Goal: Transaction & Acquisition: Purchase product/service

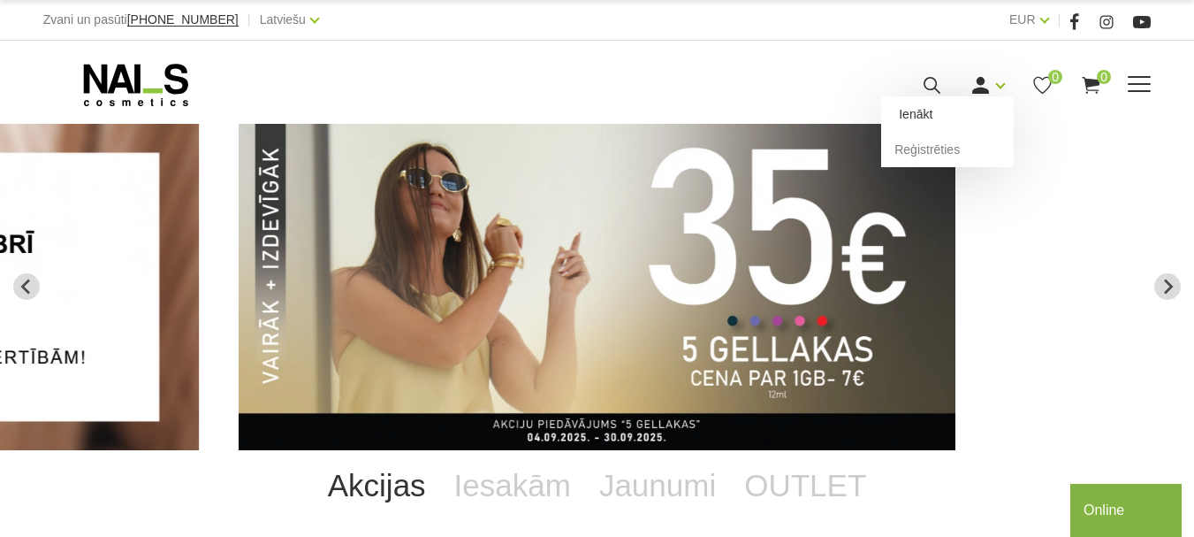
click at [1010, 132] on link "Ienākt" at bounding box center [947, 113] width 133 height 35
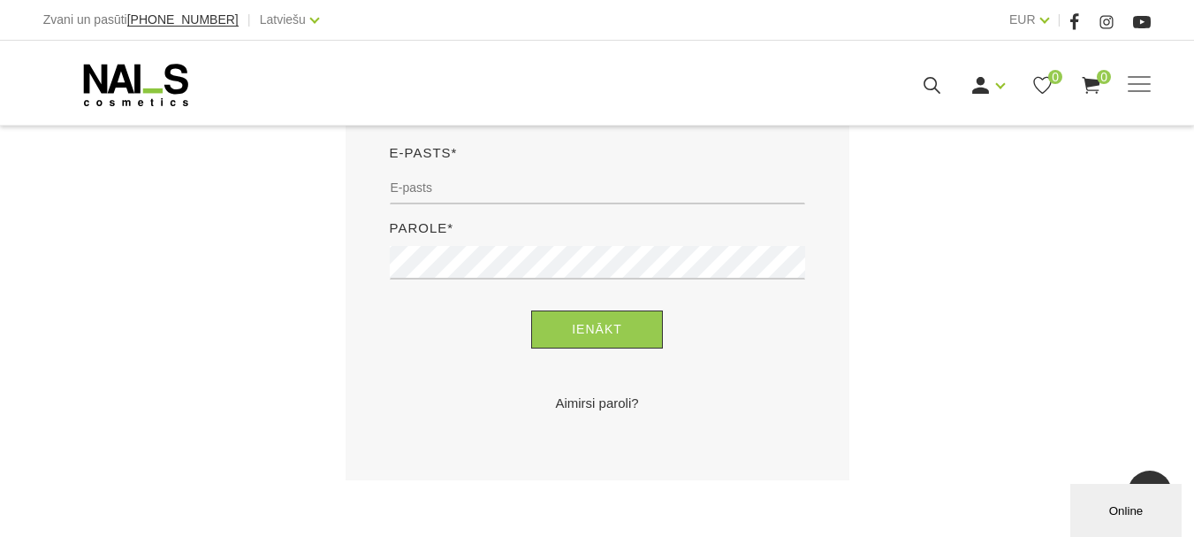
scroll to position [265, 0]
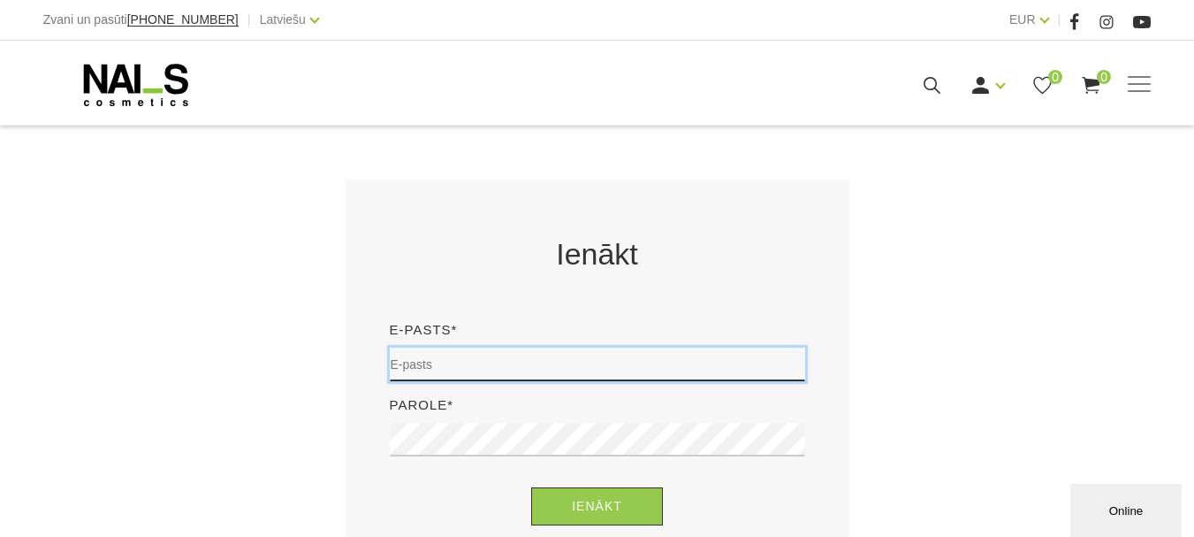
click at [497, 351] on input "email" at bounding box center [598, 364] width 416 height 34
type input "canella.talsi@canella.lv"
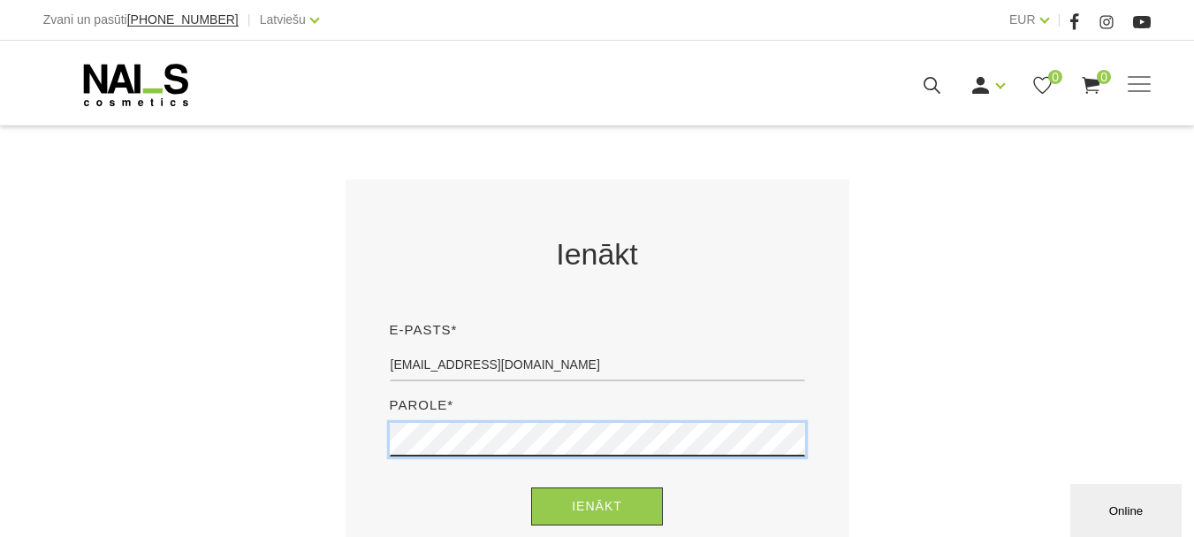
click at [531, 487] on button "Ienākt" at bounding box center [597, 506] width 132 height 38
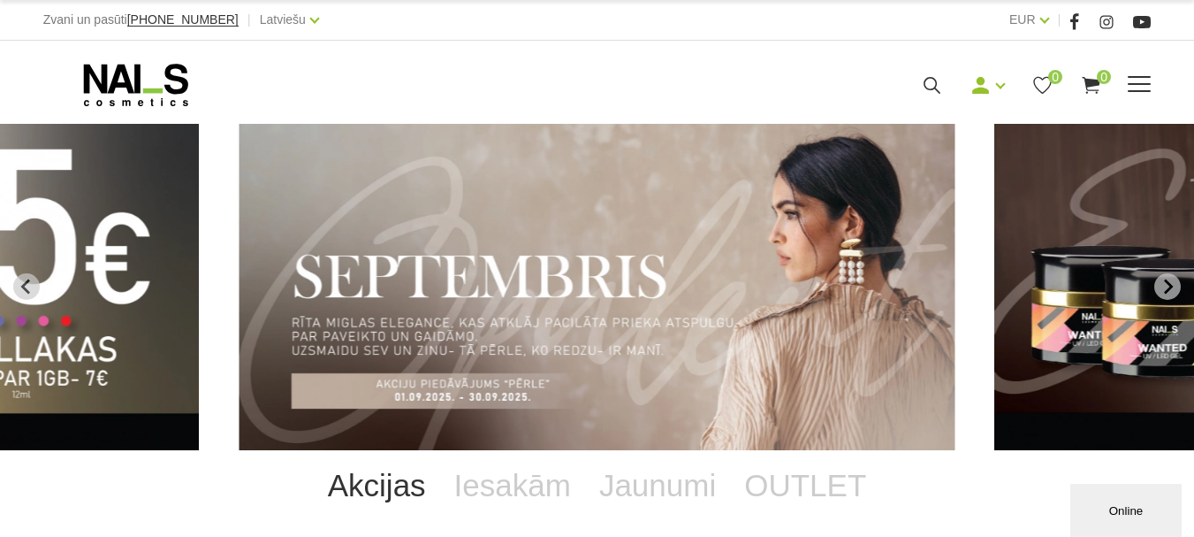
click at [0, 0] on link "Bāzes, topi un praimeri" at bounding box center [0, 0] width 0 height 0
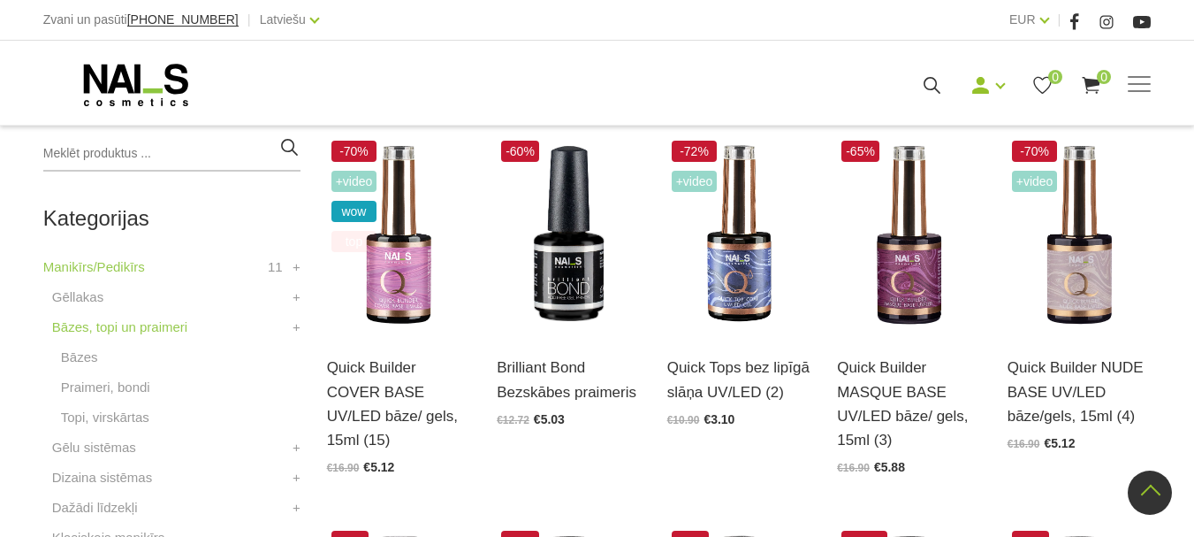
scroll to position [442, 0]
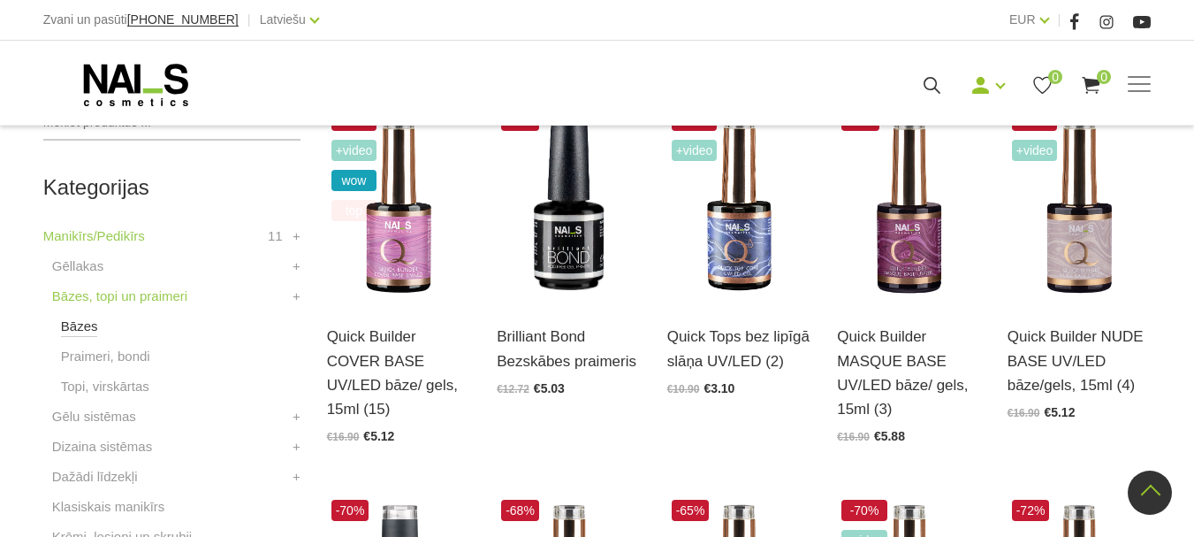
click at [82, 327] on link "Bāzes" at bounding box center [79, 326] width 37 height 21
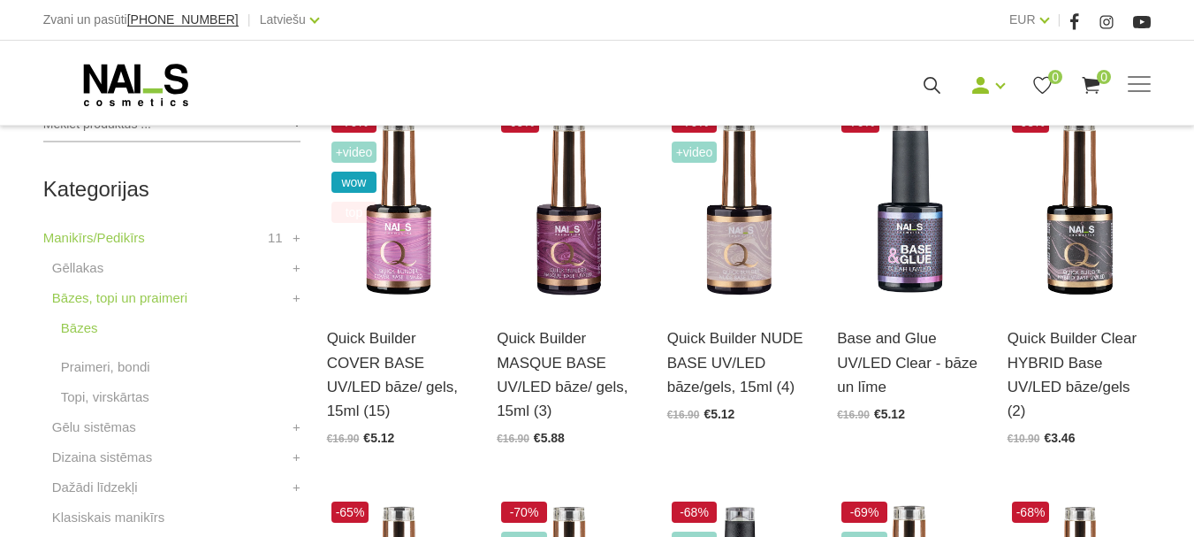
scroll to position [442, 0]
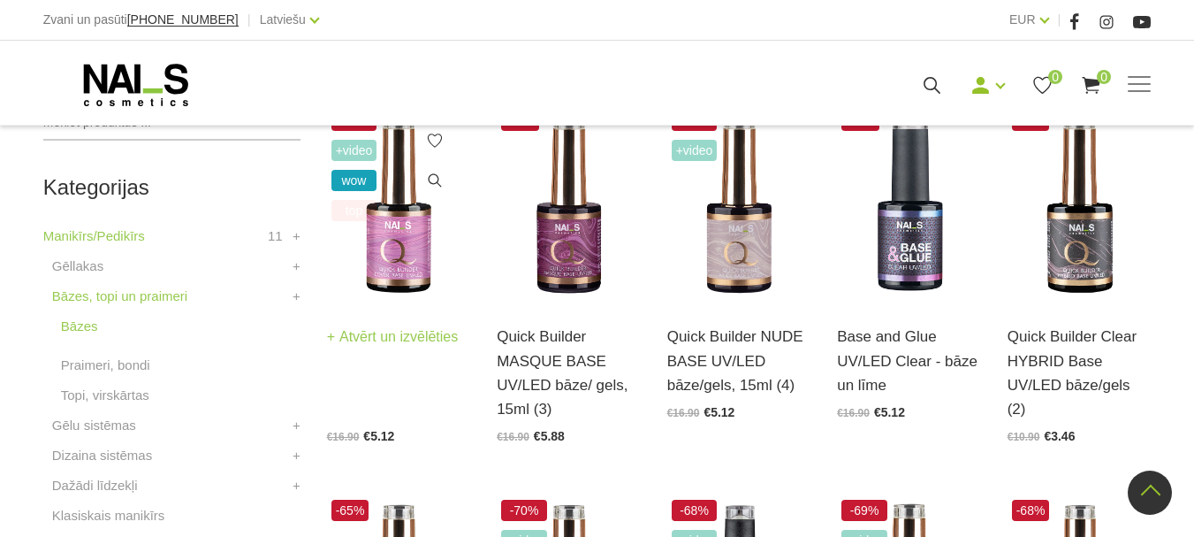
click at [426, 339] on link "Atvērt un izvēlēties" at bounding box center [393, 336] width 132 height 25
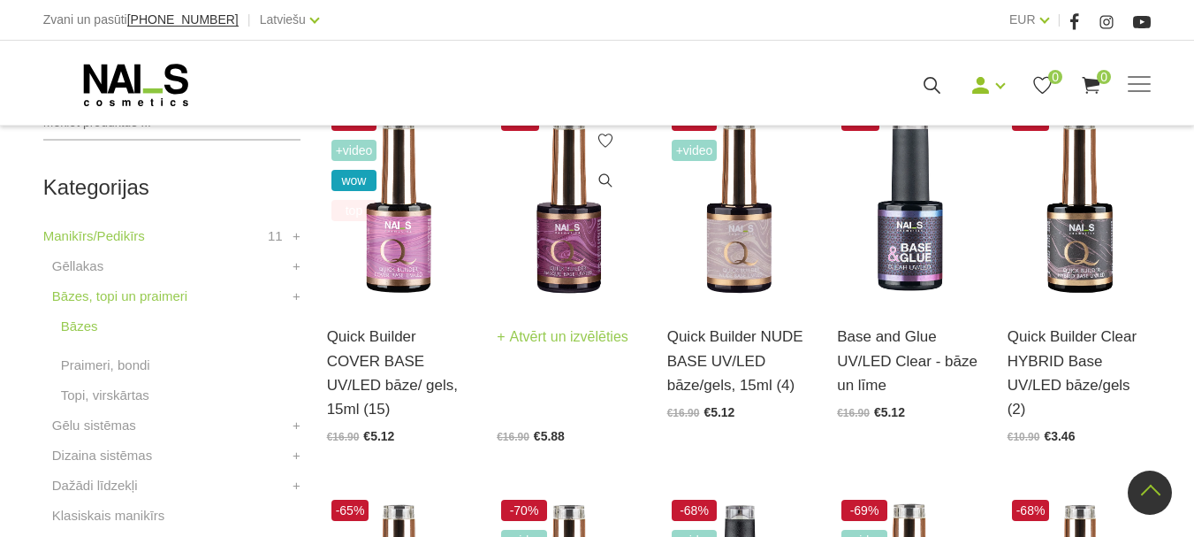
scroll to position [354, 0]
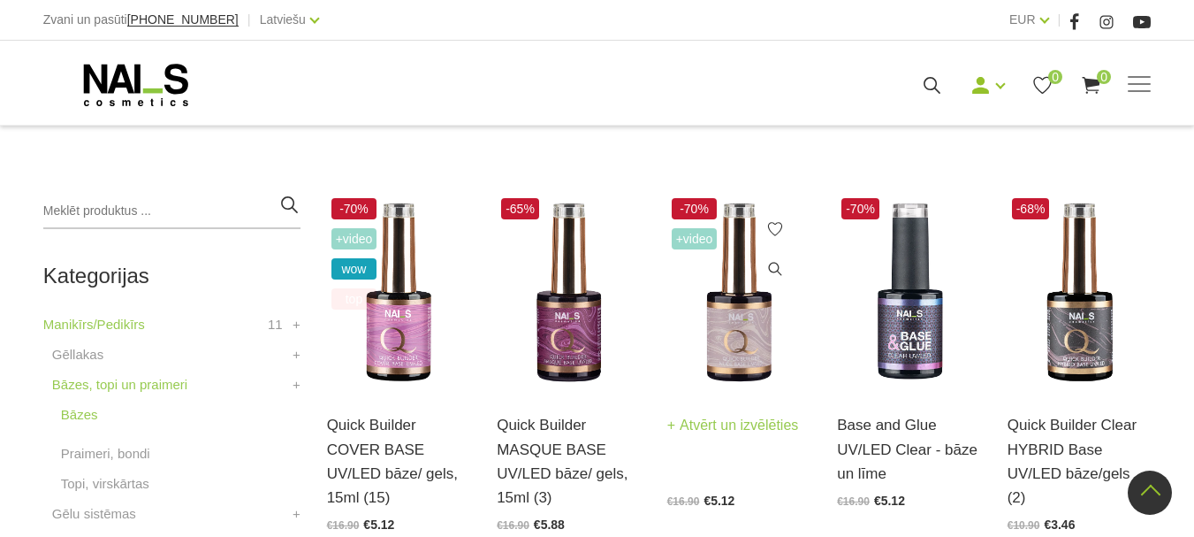
click at [734, 423] on link "Atvērt un izvēlēties" at bounding box center [733, 425] width 132 height 25
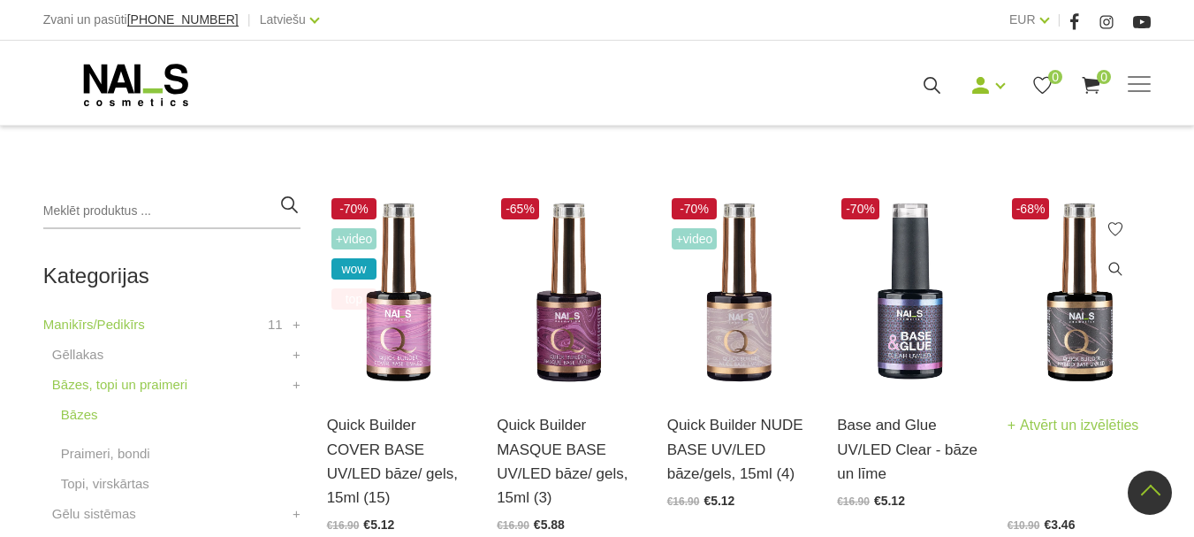
click at [1079, 429] on link "Atvērt un izvēlēties" at bounding box center [1074, 425] width 132 height 25
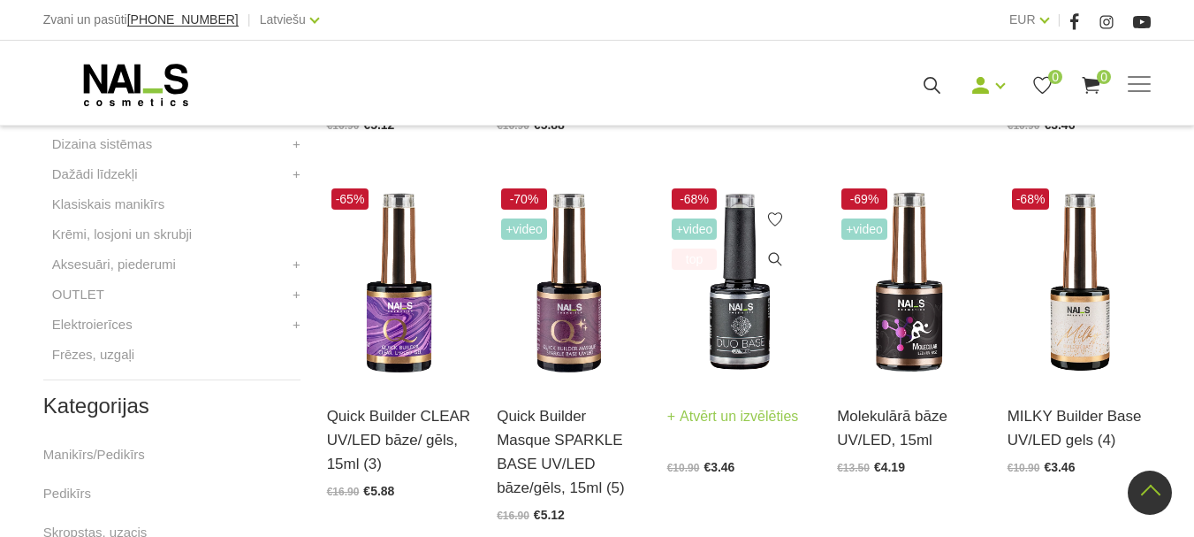
scroll to position [796, 0]
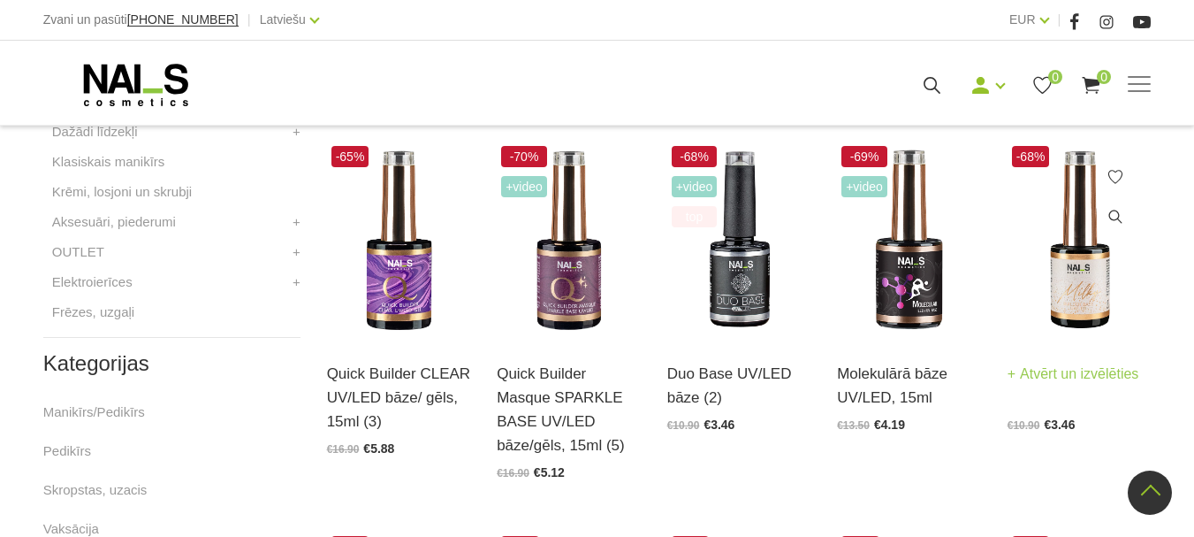
click at [1060, 372] on link "Atvērt un izvēlēties" at bounding box center [1074, 374] width 132 height 25
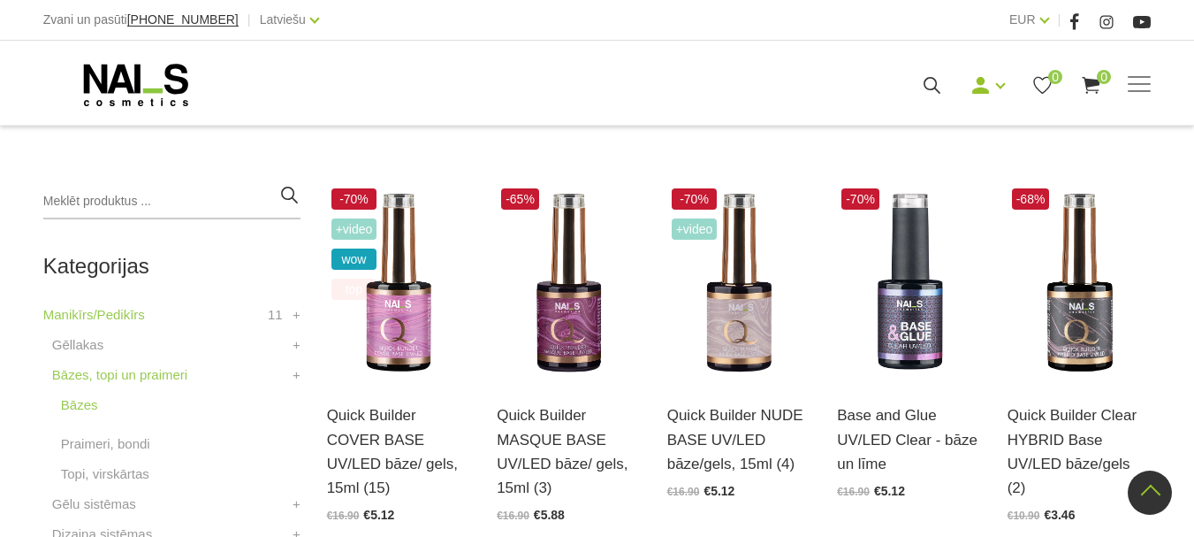
scroll to position [354, 0]
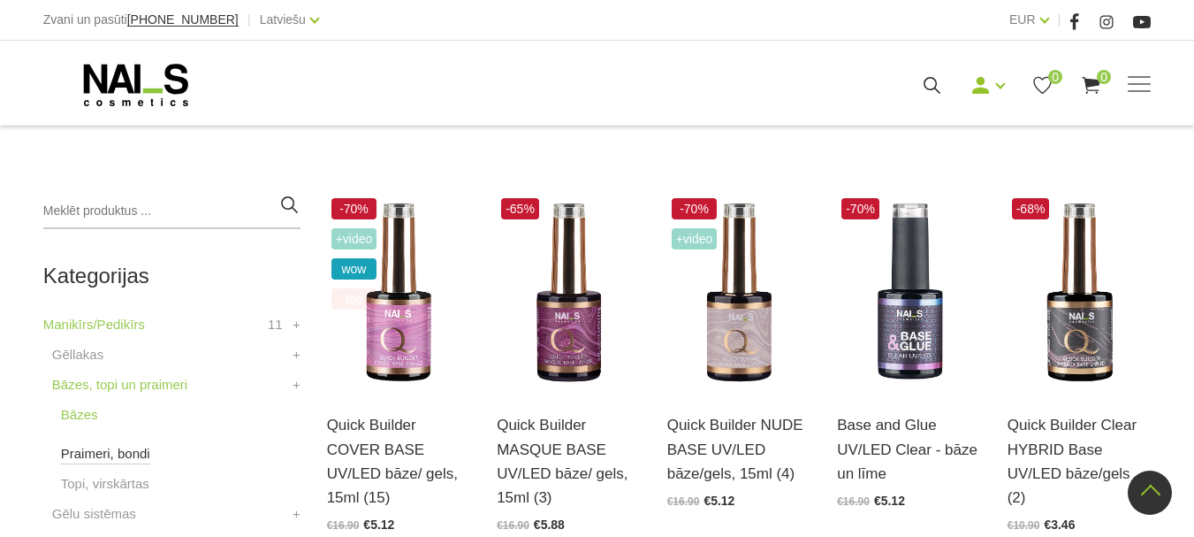
click at [122, 454] on link "Praimeri, bondi" at bounding box center [105, 453] width 89 height 21
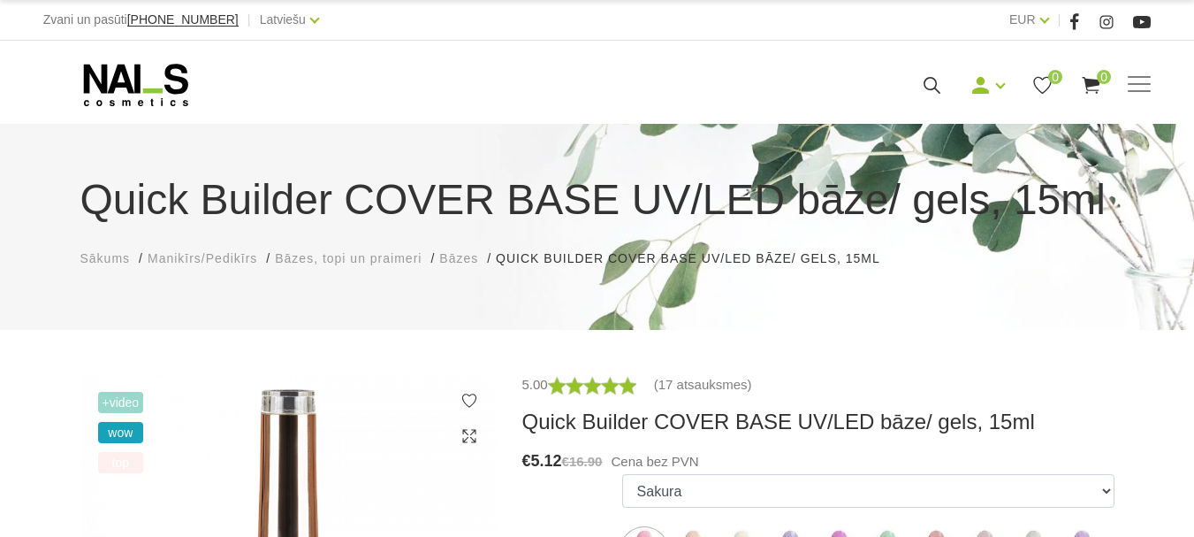
scroll to position [177, 0]
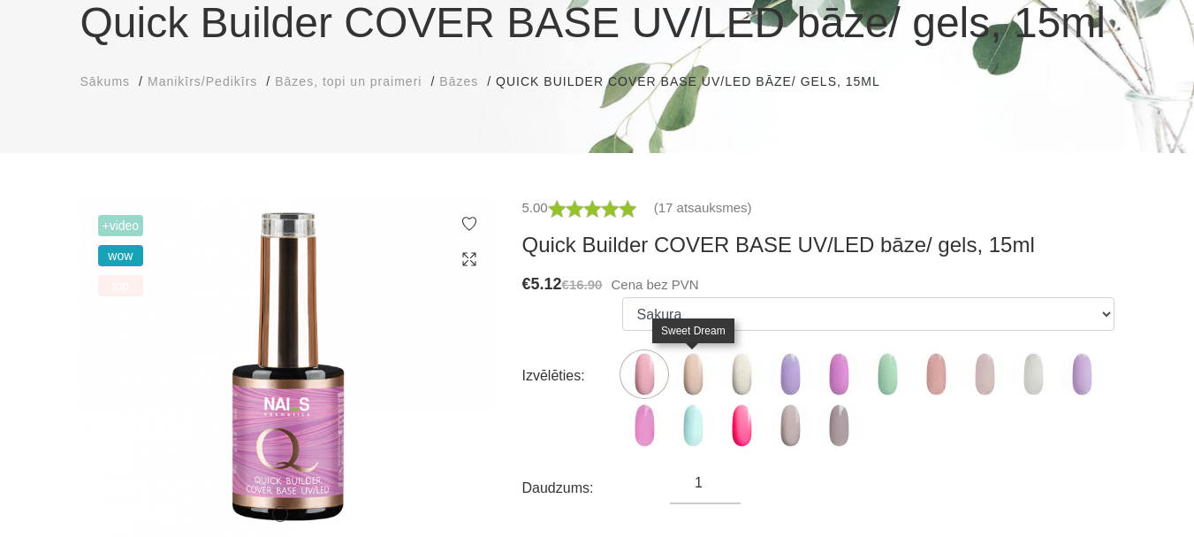
click at [698, 369] on img at bounding box center [693, 374] width 44 height 44
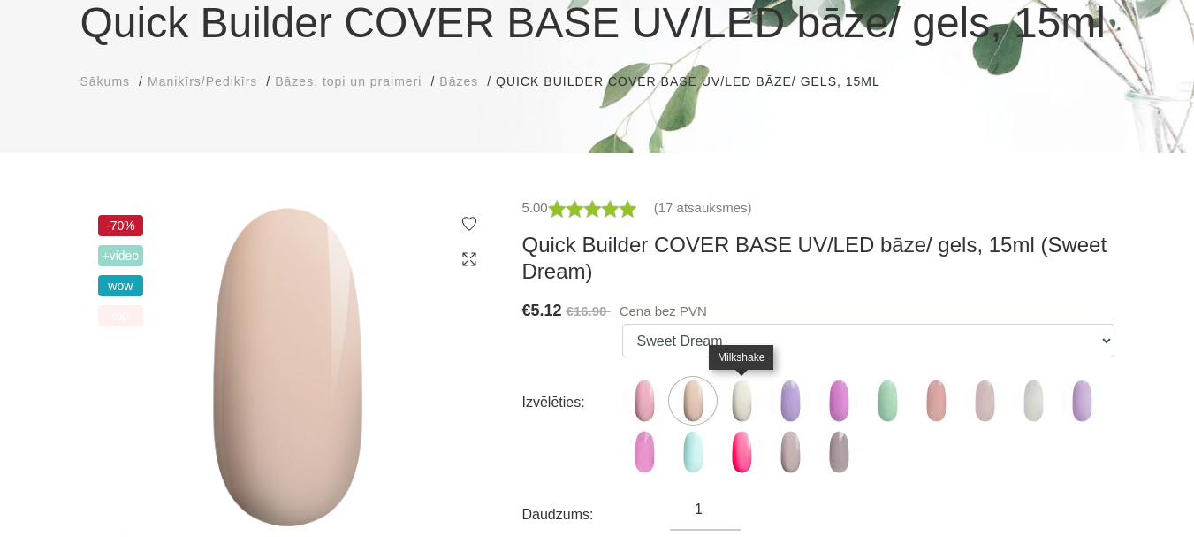
click at [739, 404] on img at bounding box center [742, 400] width 44 height 44
select select "4785"
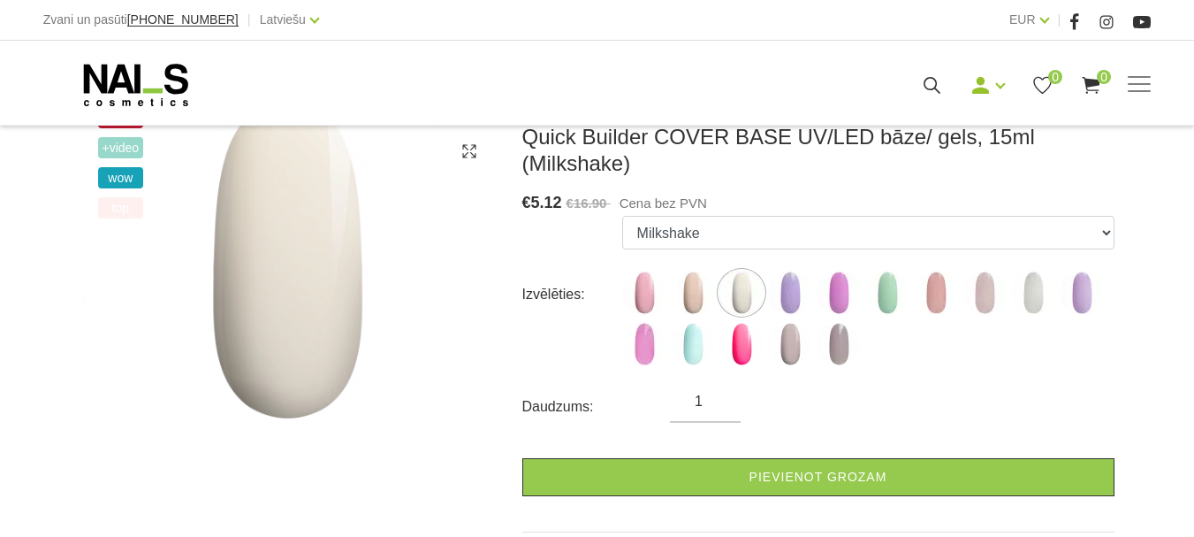
scroll to position [354, 0]
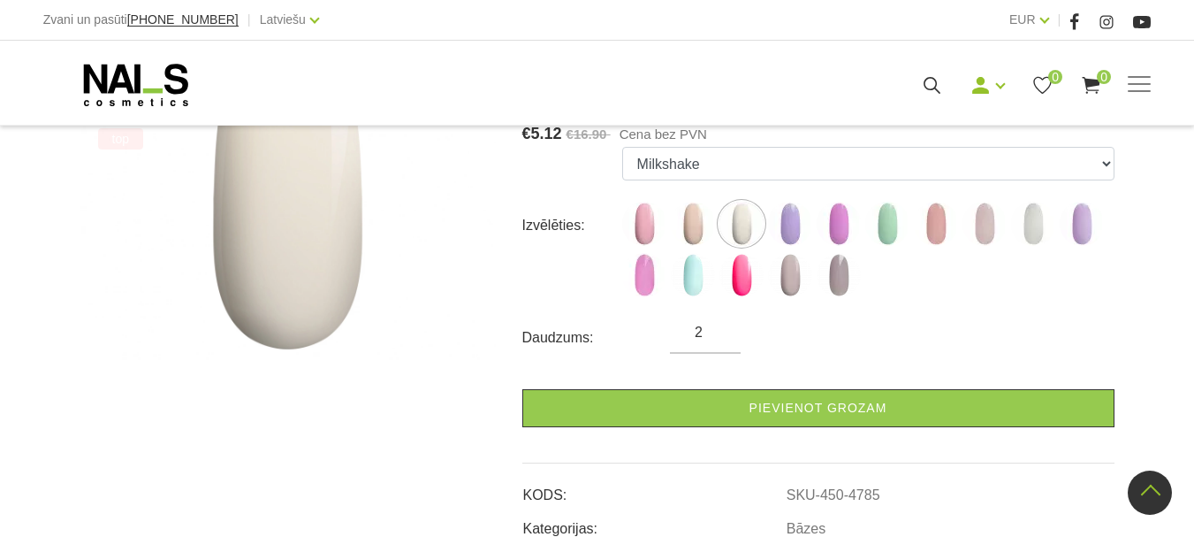
type input "2"
click at [721, 324] on input "2" at bounding box center [705, 332] width 71 height 21
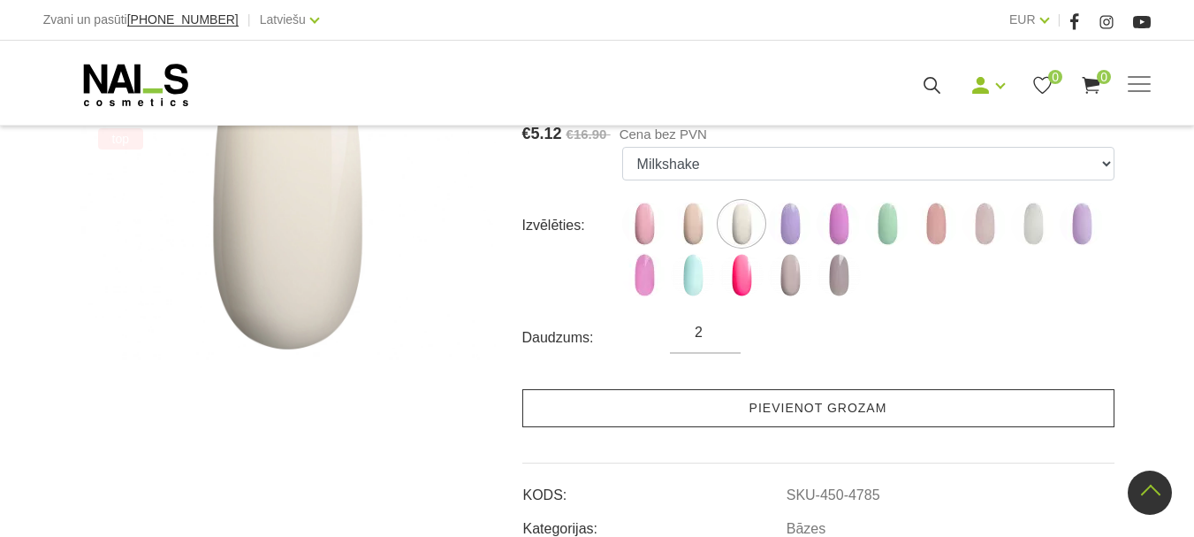
click at [760, 409] on link "Pievienot grozam" at bounding box center [818, 408] width 592 height 38
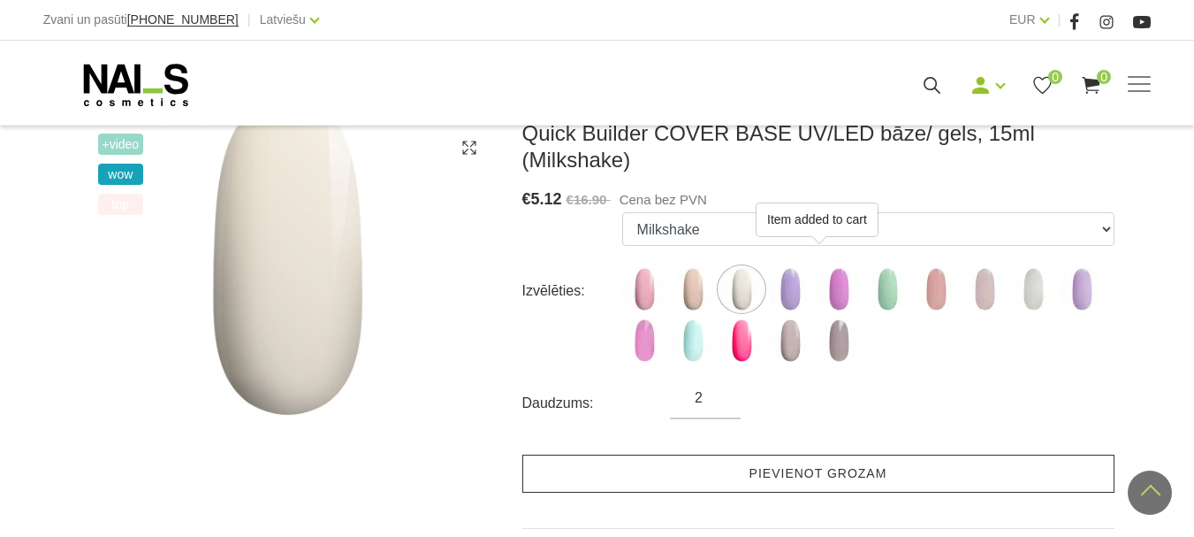
scroll to position [177, 0]
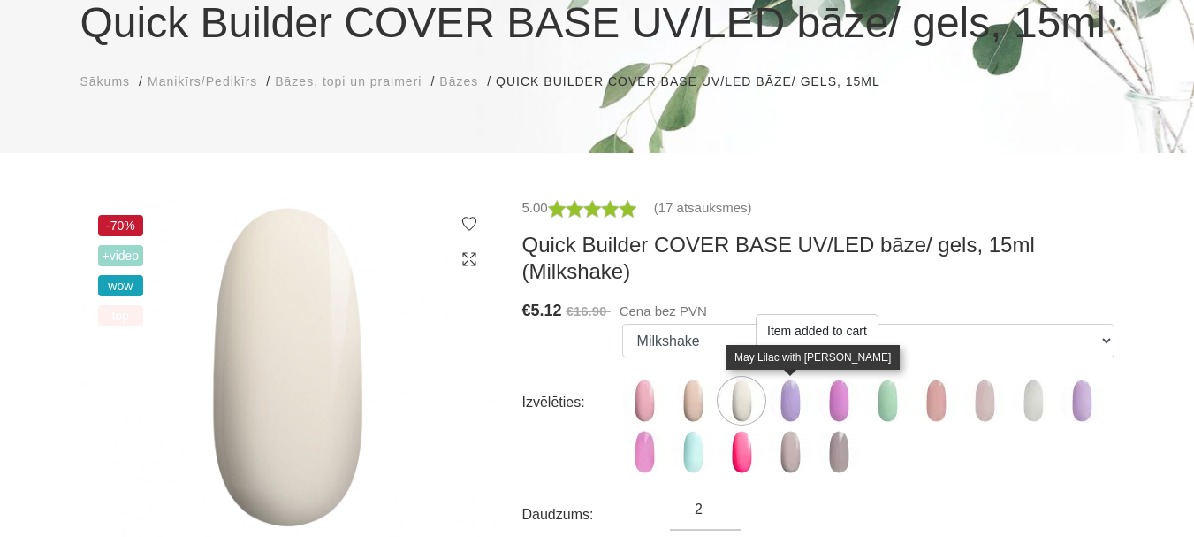
click at [790, 391] on img at bounding box center [790, 400] width 44 height 44
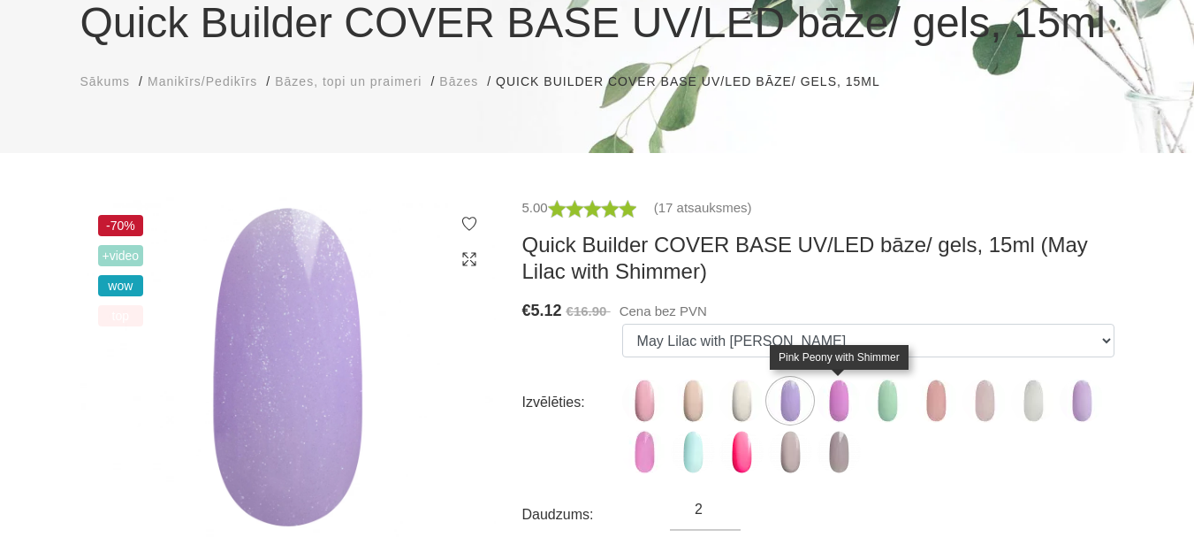
click at [840, 403] on img at bounding box center [839, 400] width 44 height 44
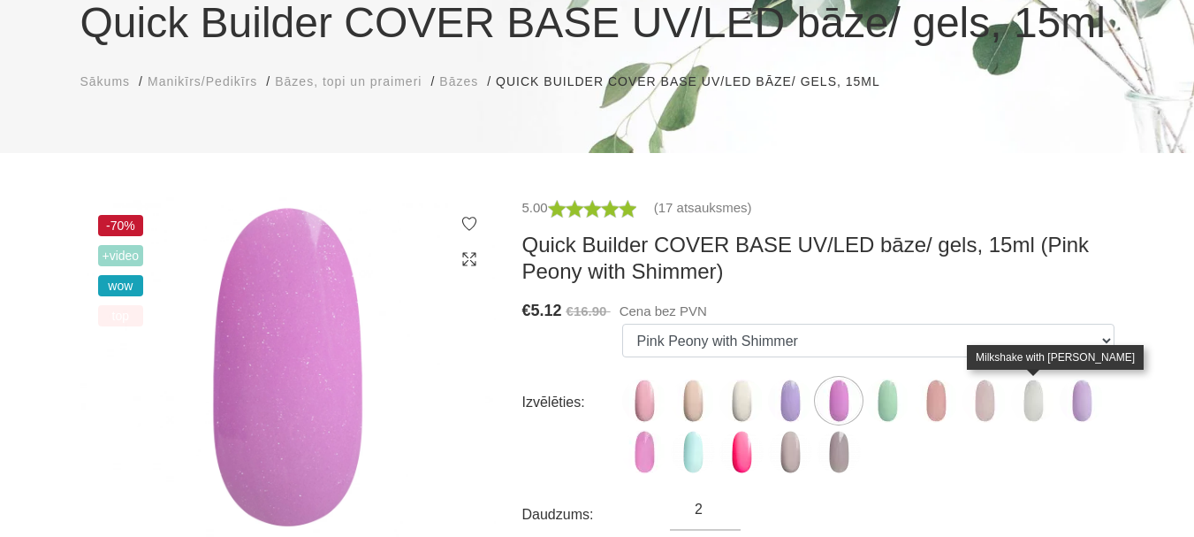
click at [1020, 402] on img at bounding box center [1033, 400] width 44 height 44
select select "5208"
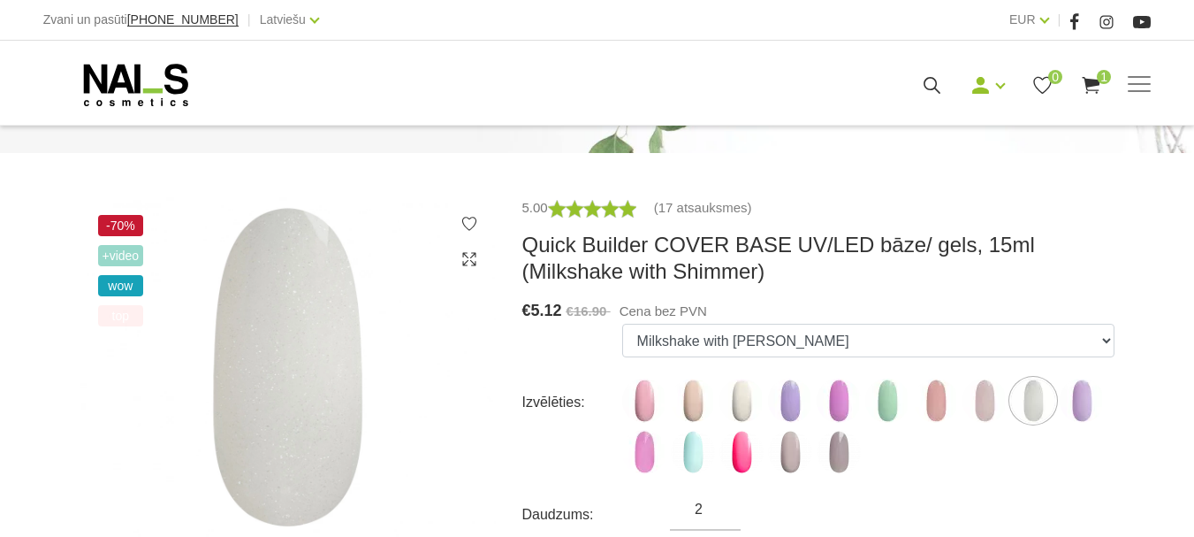
scroll to position [354, 0]
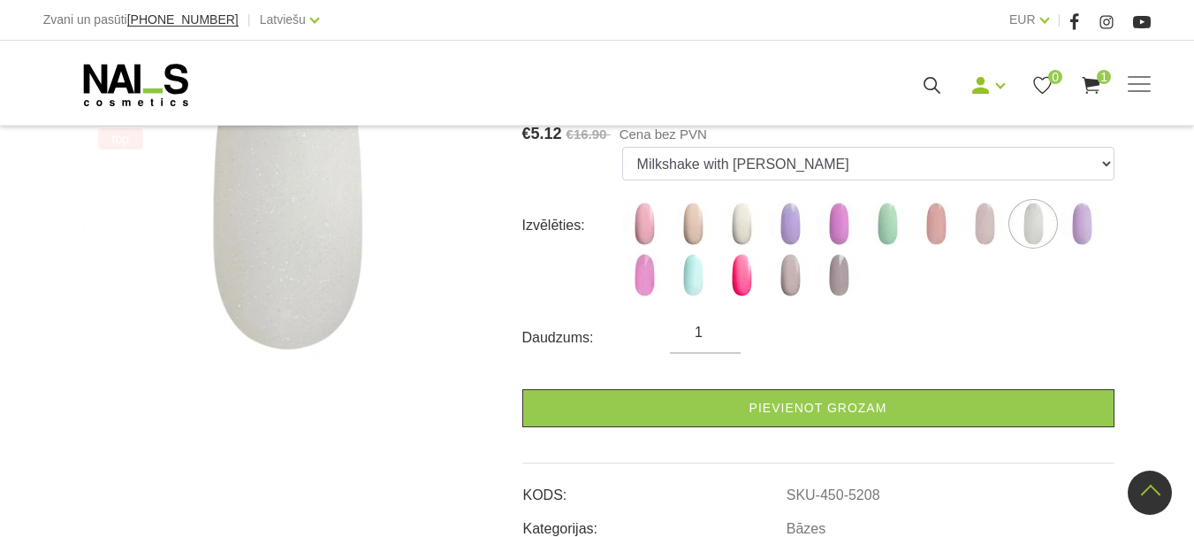
type input "1"
click at [720, 339] on input "1" at bounding box center [705, 332] width 71 height 21
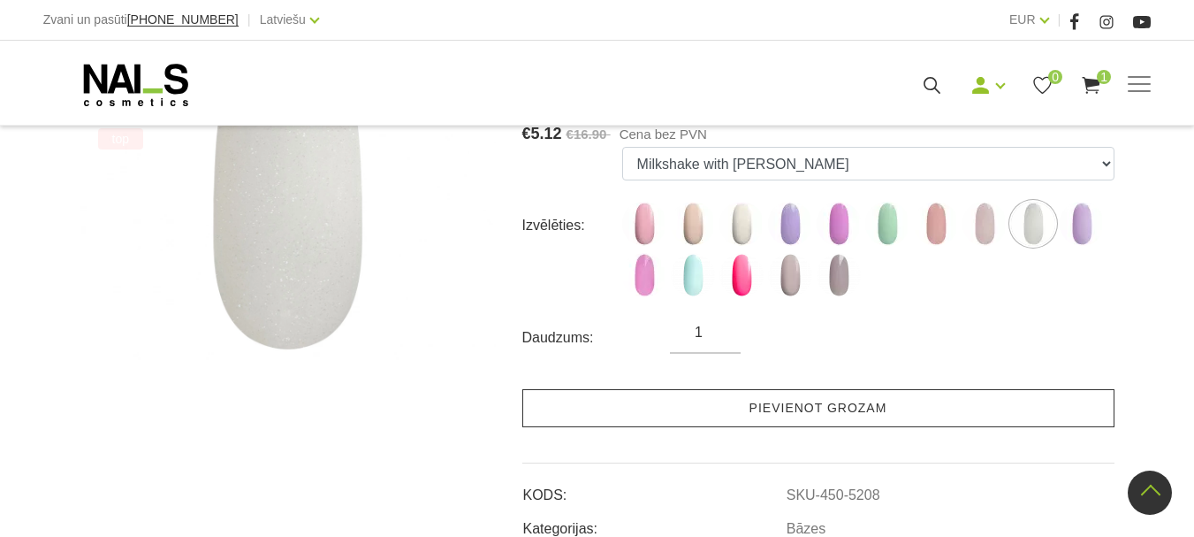
click at [750, 403] on link "Pievienot grozam" at bounding box center [818, 408] width 592 height 38
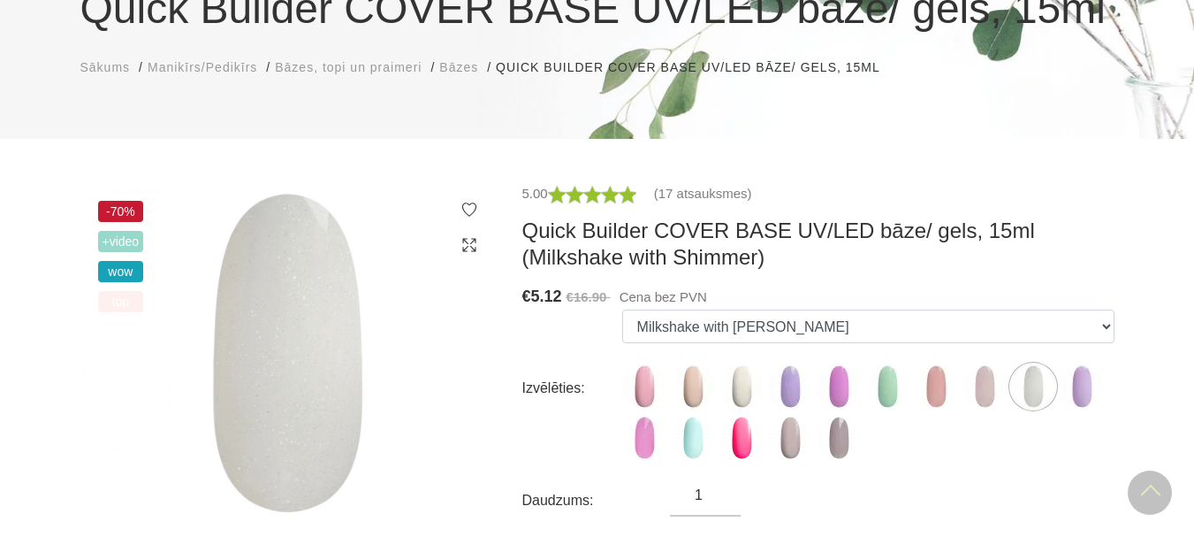
scroll to position [177, 0]
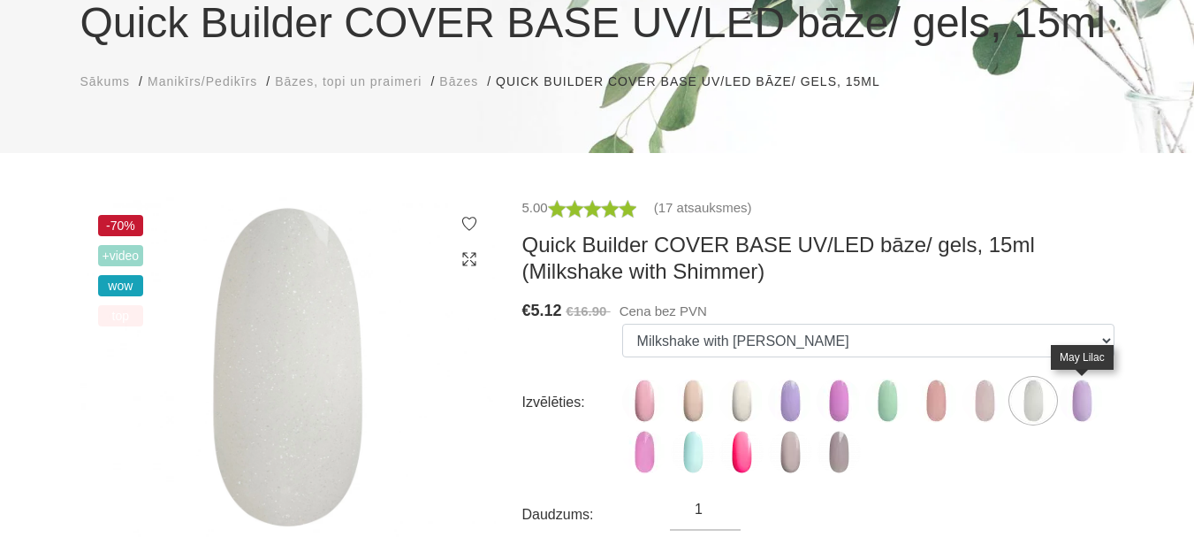
click at [1081, 391] on img at bounding box center [1082, 400] width 44 height 44
select select "5285"
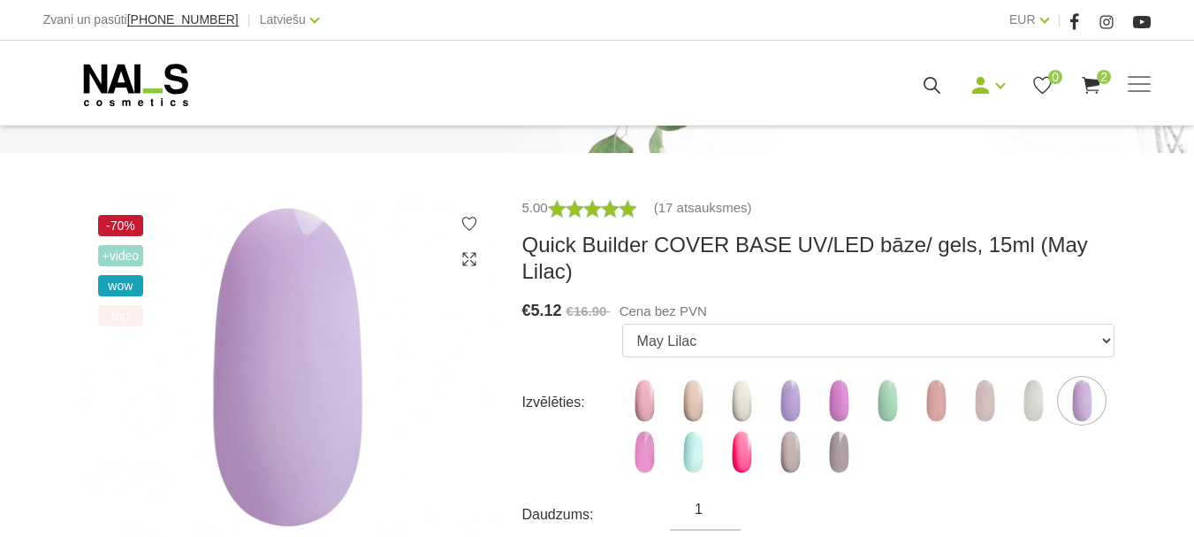
scroll to position [265, 0]
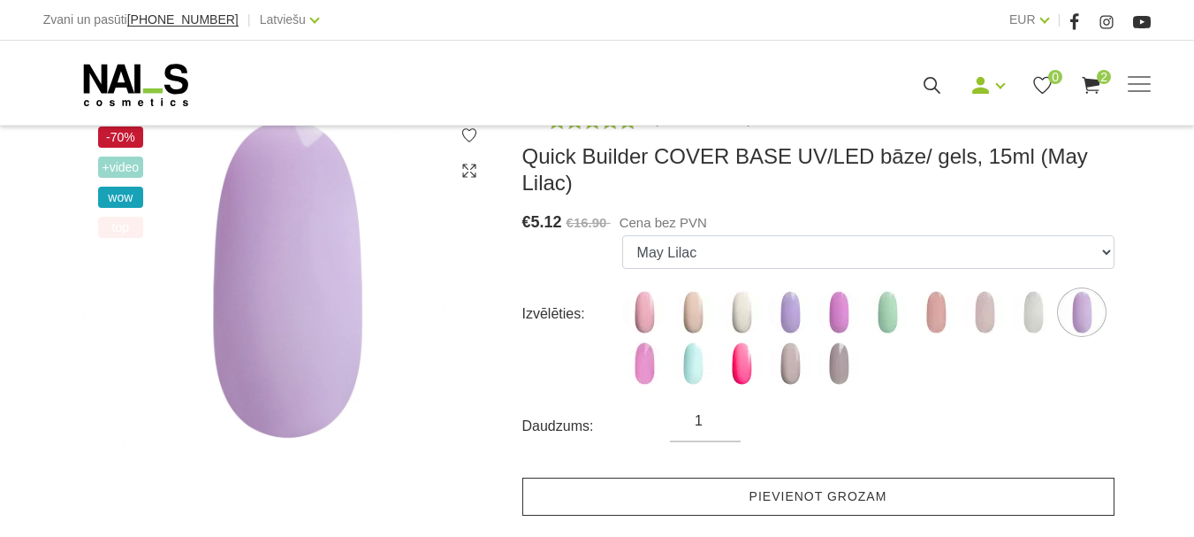
click at [858, 477] on link "Pievienot grozam" at bounding box center [818, 496] width 592 height 38
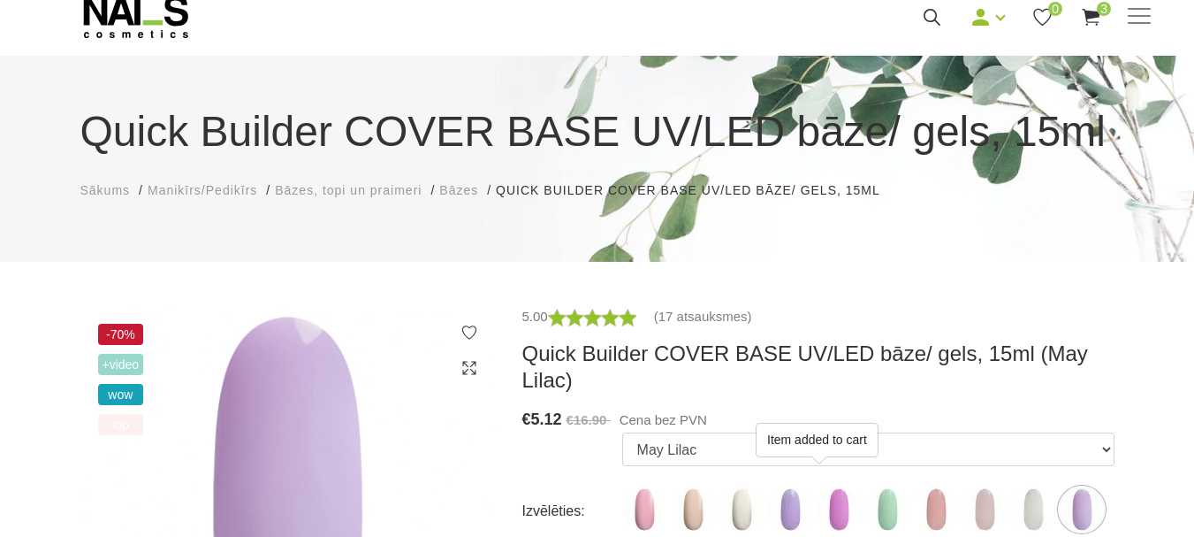
scroll to position [0, 0]
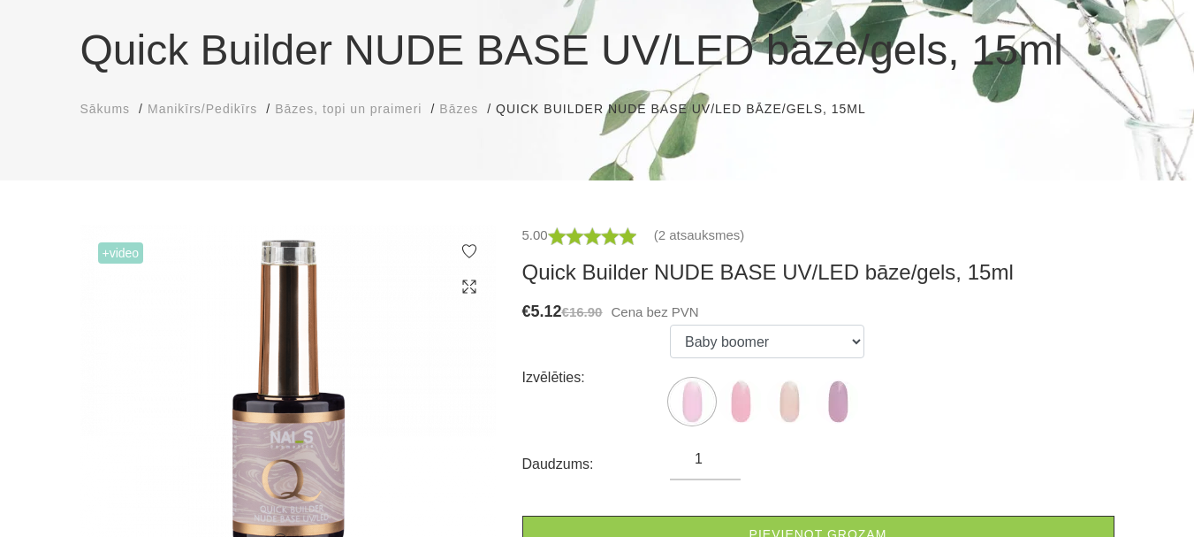
scroll to position [177, 0]
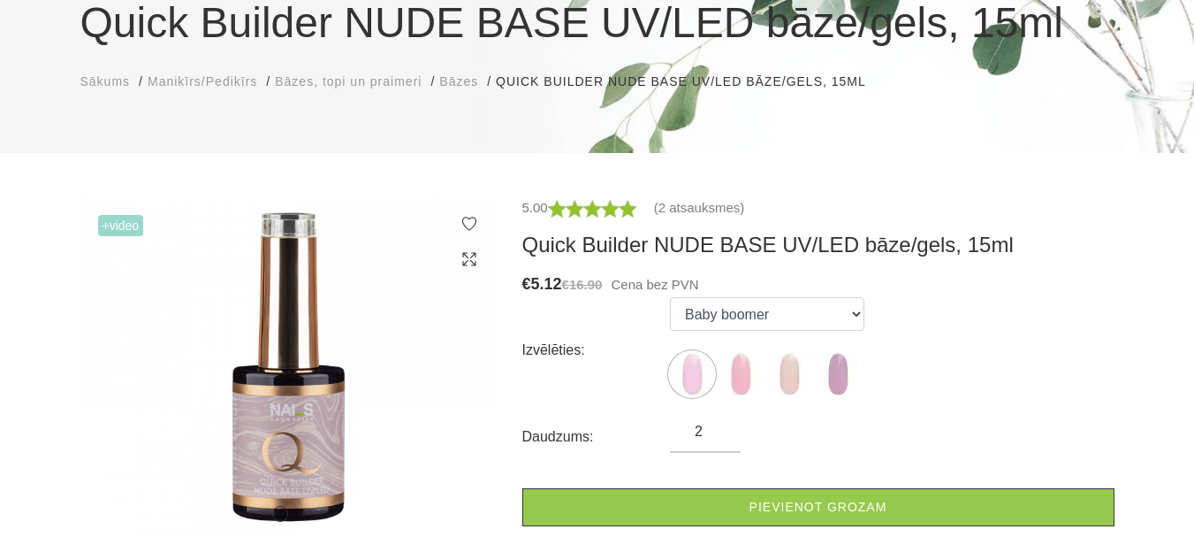
click at [719, 428] on input "2" at bounding box center [705, 431] width 71 height 21
click at [718, 425] on input "3" at bounding box center [705, 431] width 71 height 21
click at [714, 423] on input "4" at bounding box center [705, 431] width 71 height 21
click at [714, 423] on input "5" at bounding box center [705, 431] width 71 height 21
type input "6"
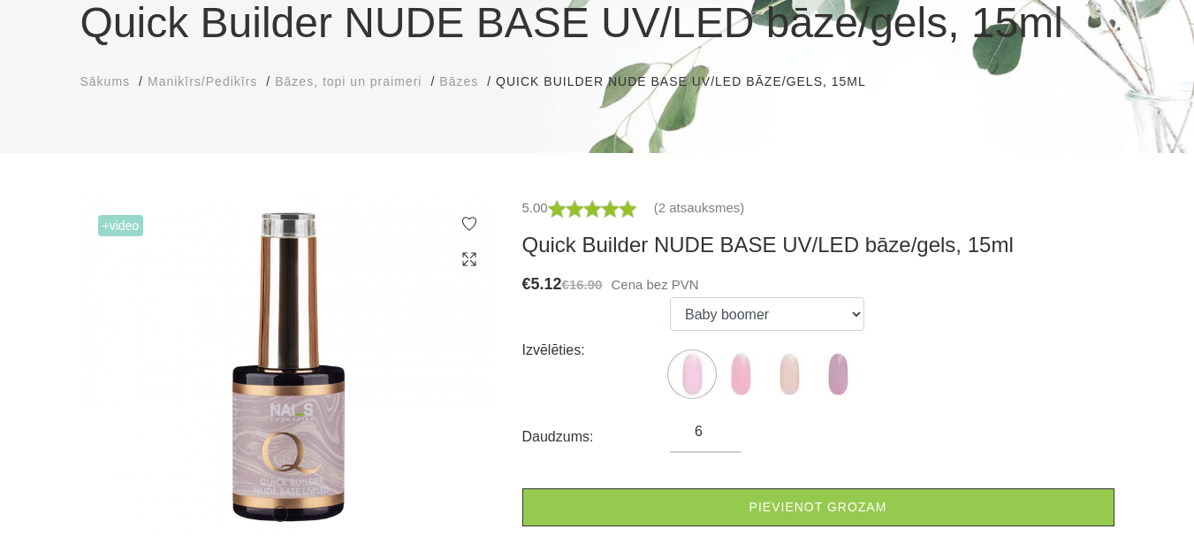
click at [714, 423] on input "6" at bounding box center [705, 431] width 71 height 21
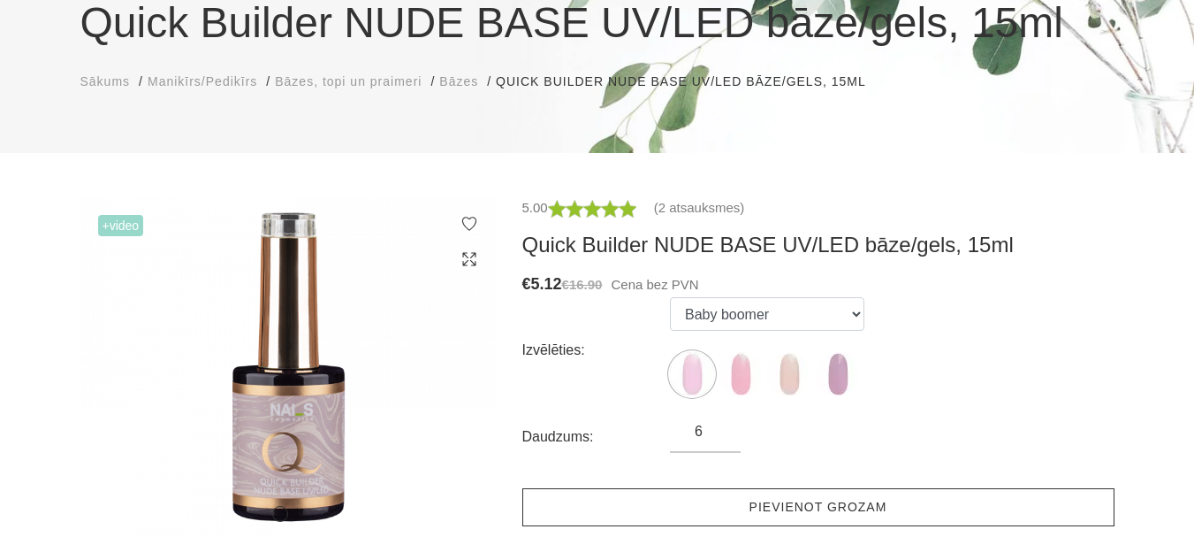
click at [730, 509] on link "Pievienot grozam" at bounding box center [818, 507] width 592 height 38
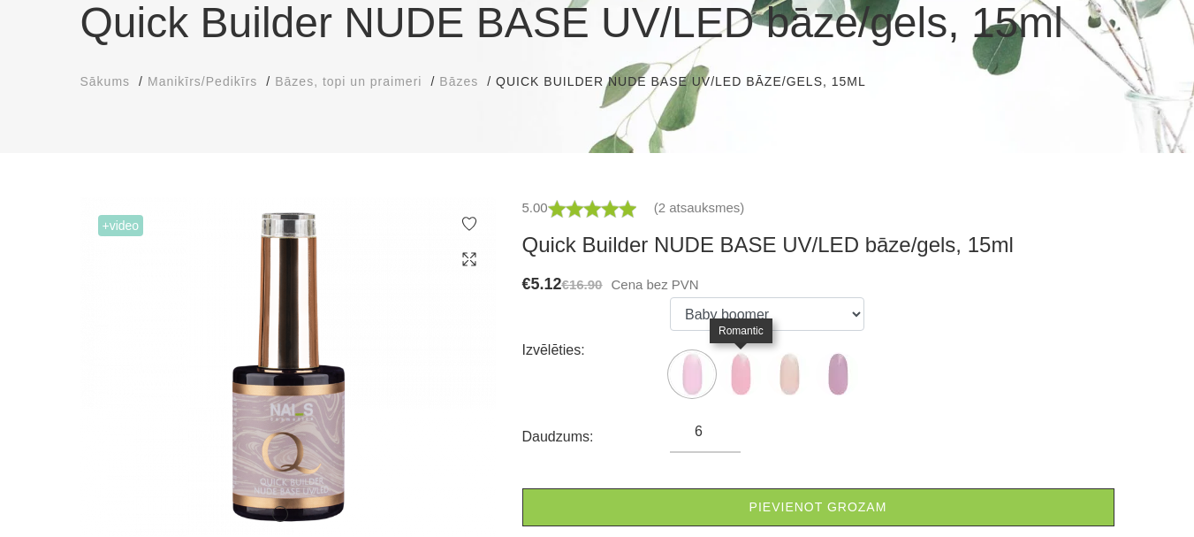
click at [745, 373] on img at bounding box center [741, 374] width 44 height 44
select select "5871"
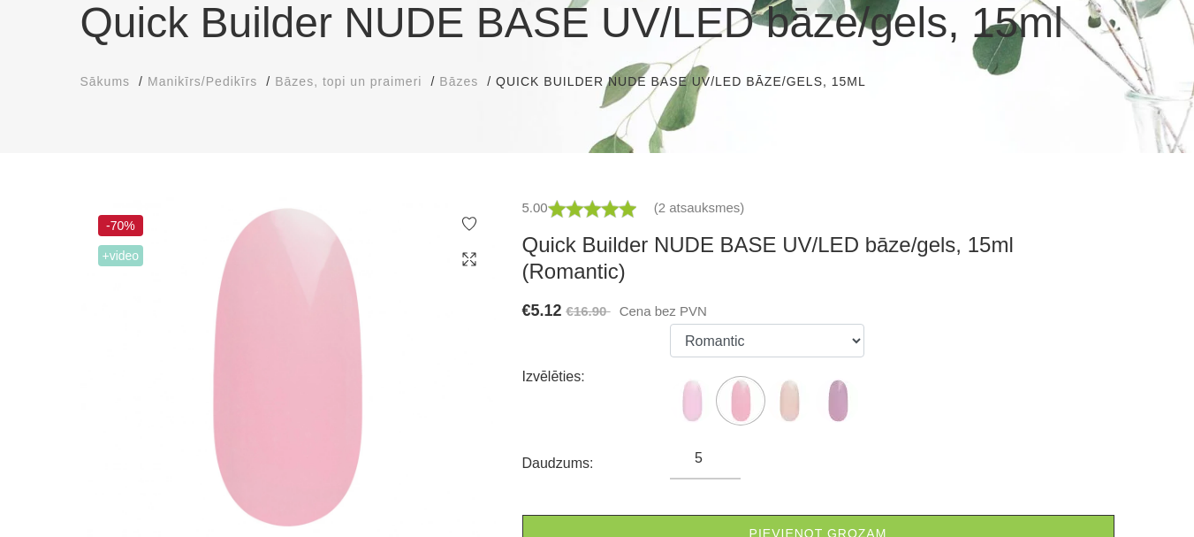
click at [717, 447] on input "5" at bounding box center [705, 457] width 71 height 21
type input "4"
click at [717, 447] on input "4" at bounding box center [705, 457] width 71 height 21
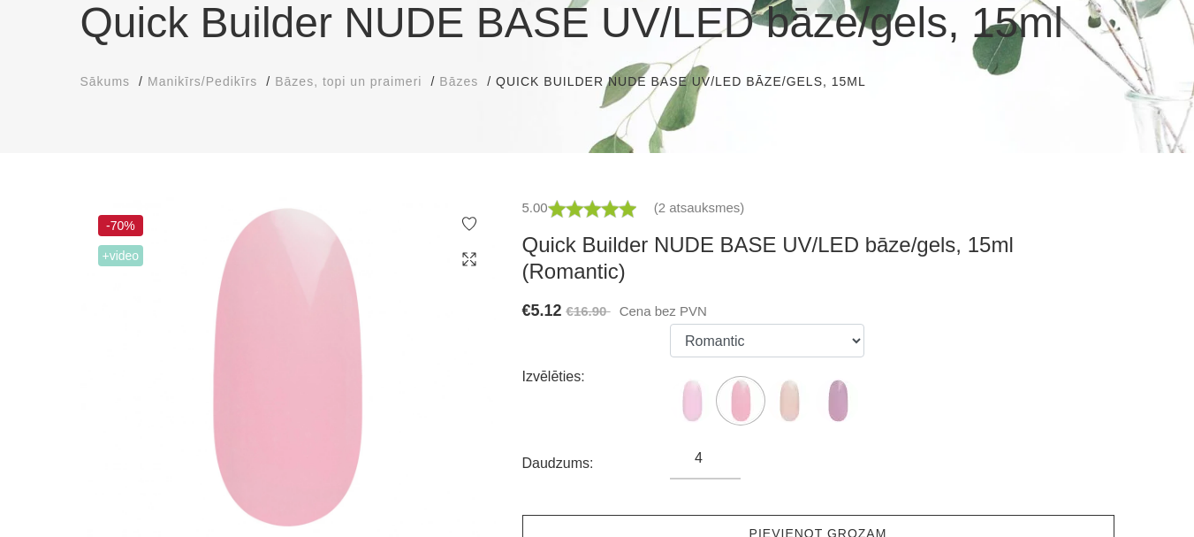
click at [775, 515] on link "Pievienot grozam" at bounding box center [818, 534] width 592 height 38
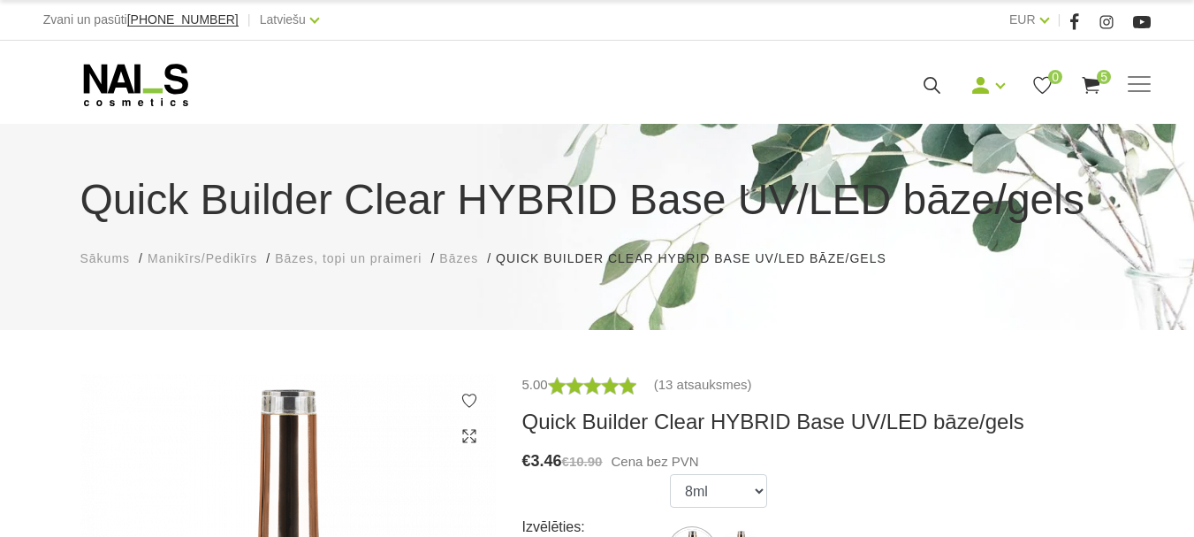
scroll to position [177, 0]
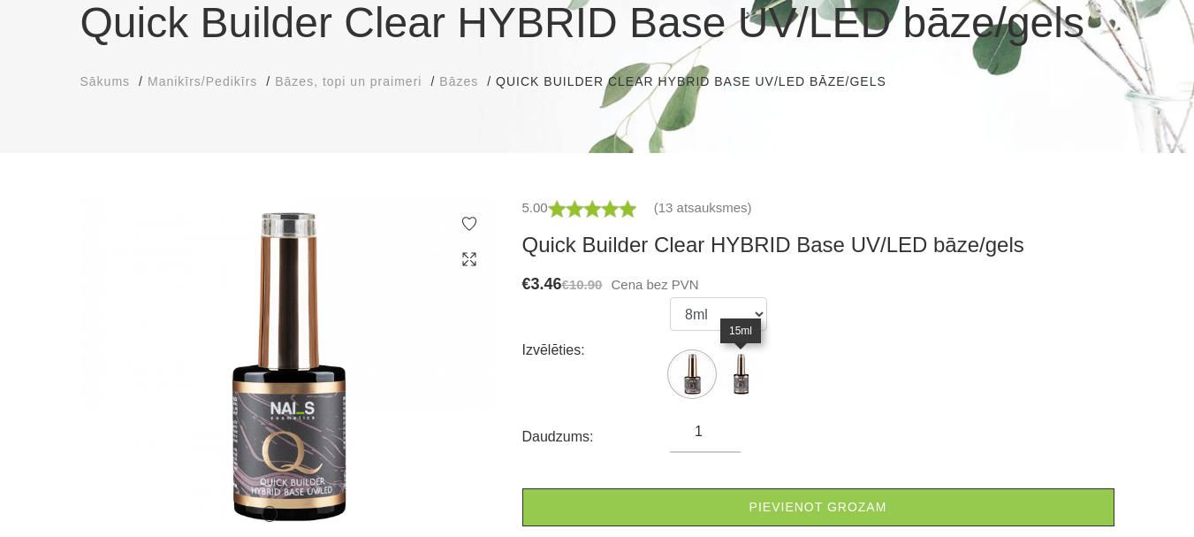
click at [748, 370] on img at bounding box center [741, 374] width 44 height 44
select select "5598"
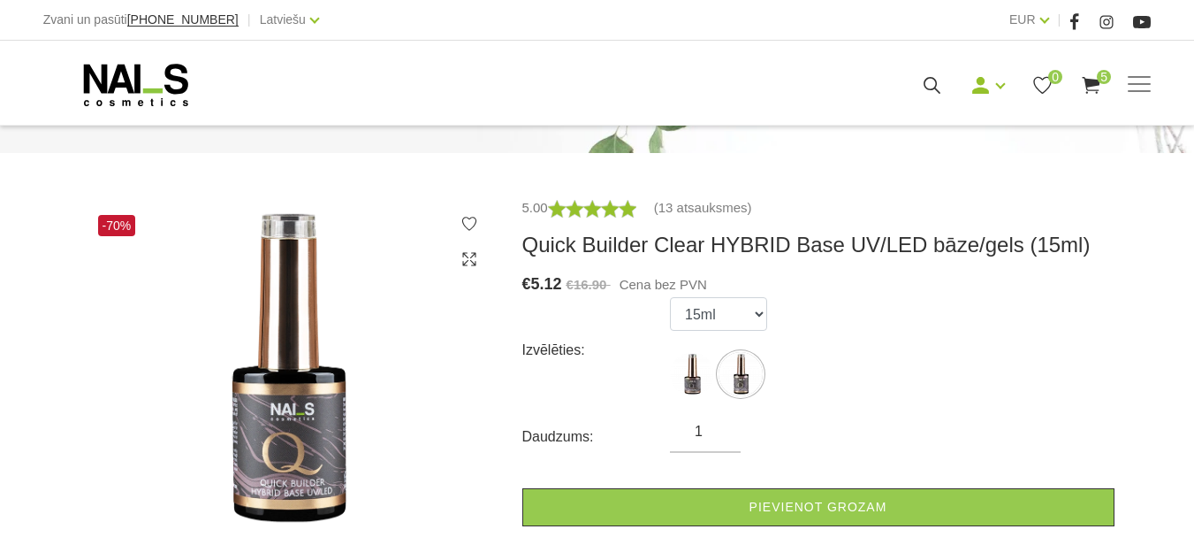
scroll to position [265, 0]
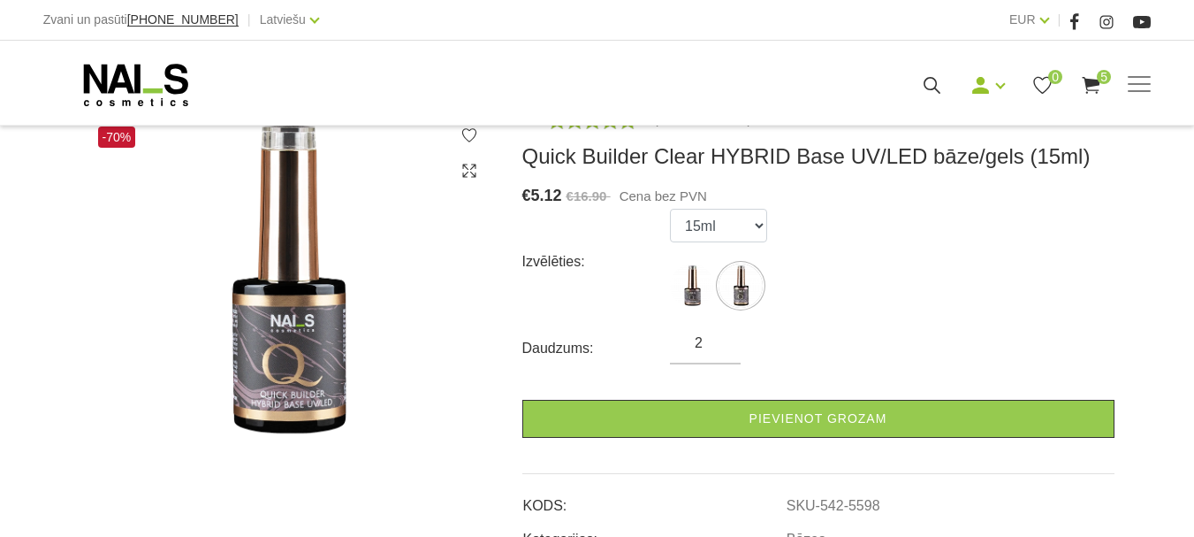
click at [723, 339] on input "2" at bounding box center [705, 342] width 71 height 21
click at [723, 339] on input "3" at bounding box center [705, 342] width 71 height 21
type input "4"
click at [723, 339] on input "4" at bounding box center [705, 342] width 71 height 21
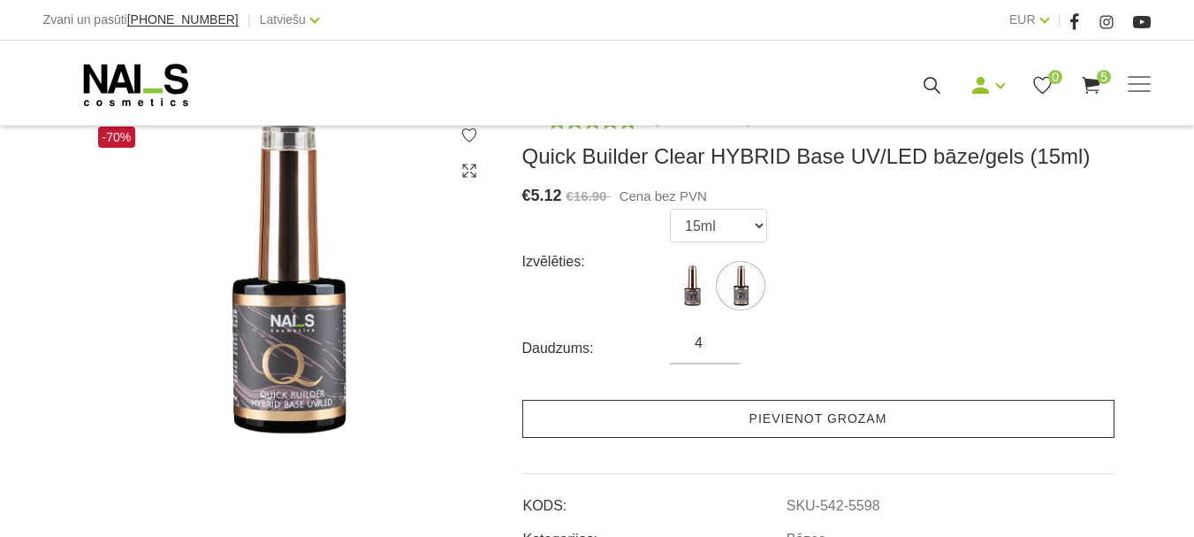
click at [747, 415] on link "Pievienot grozam" at bounding box center [818, 419] width 592 height 38
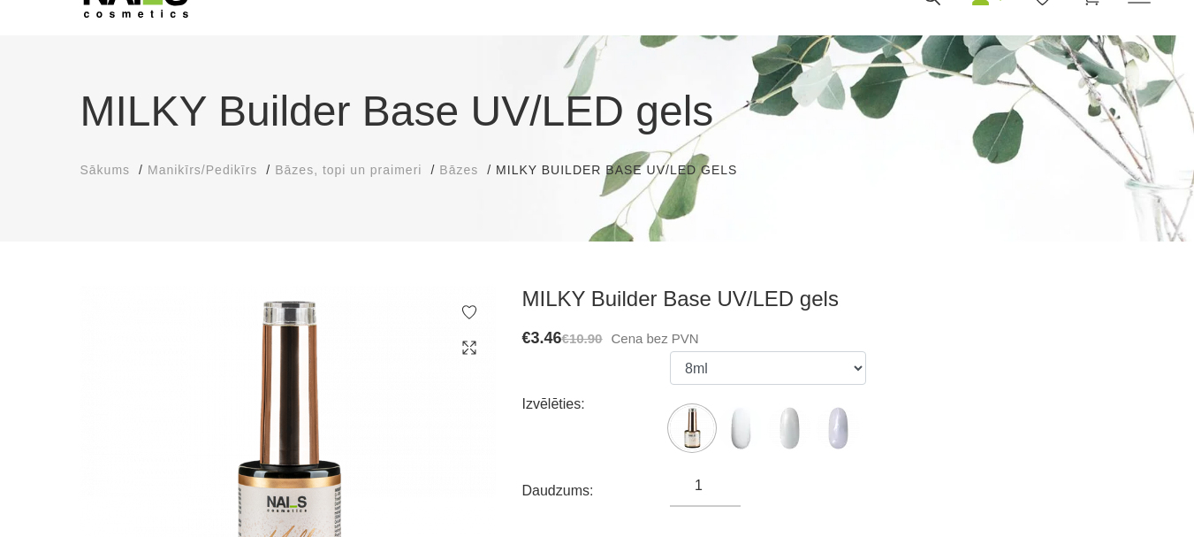
scroll to position [177, 0]
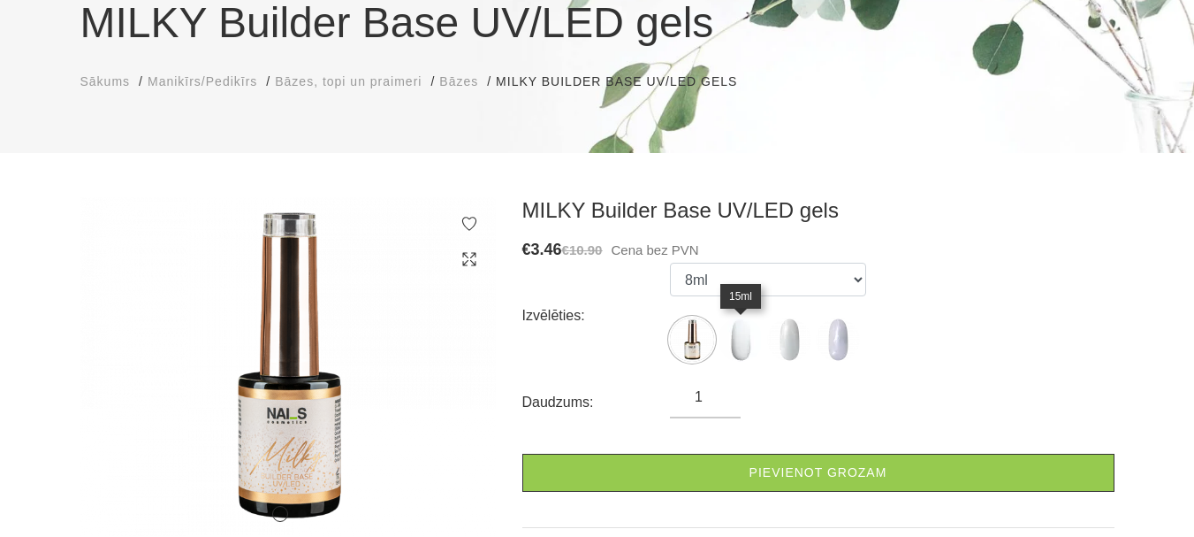
click at [744, 342] on img at bounding box center [741, 339] width 44 height 44
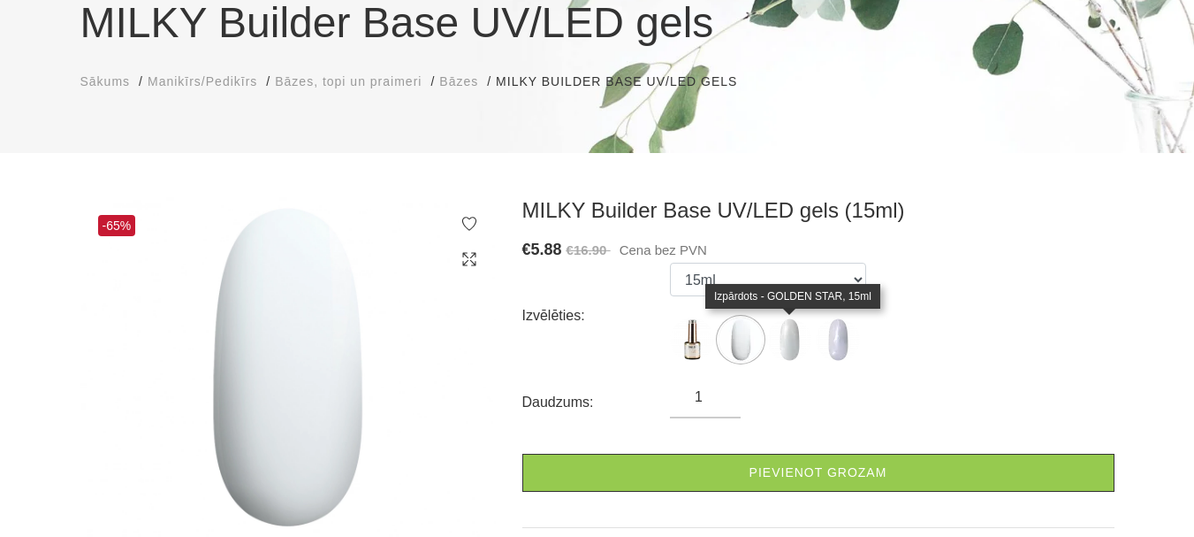
click at [787, 348] on img at bounding box center [789, 339] width 44 height 44
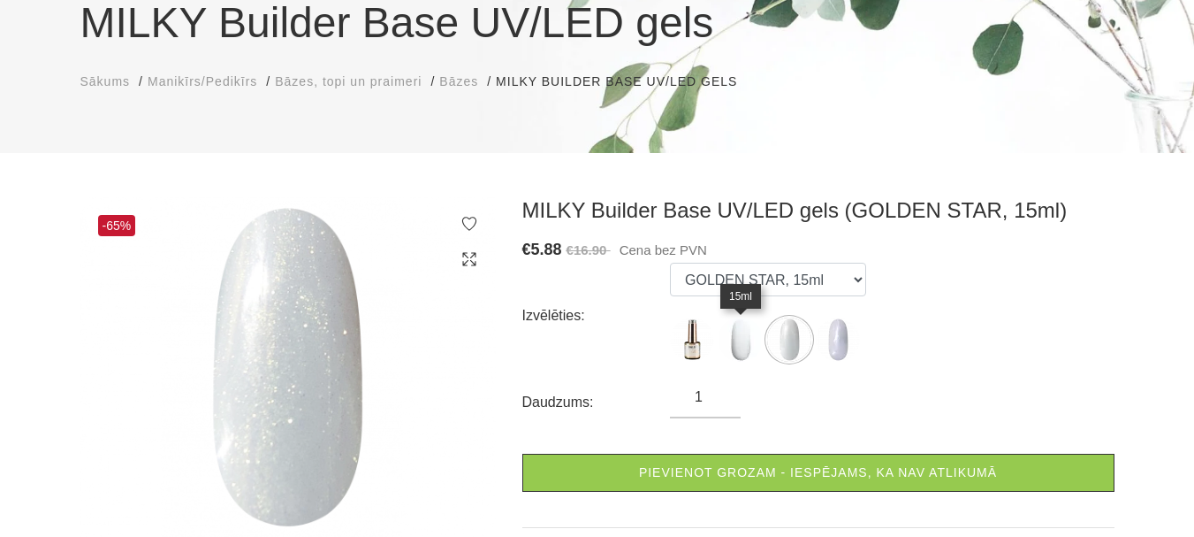
click at [739, 347] on img at bounding box center [741, 339] width 44 height 44
select select "6119"
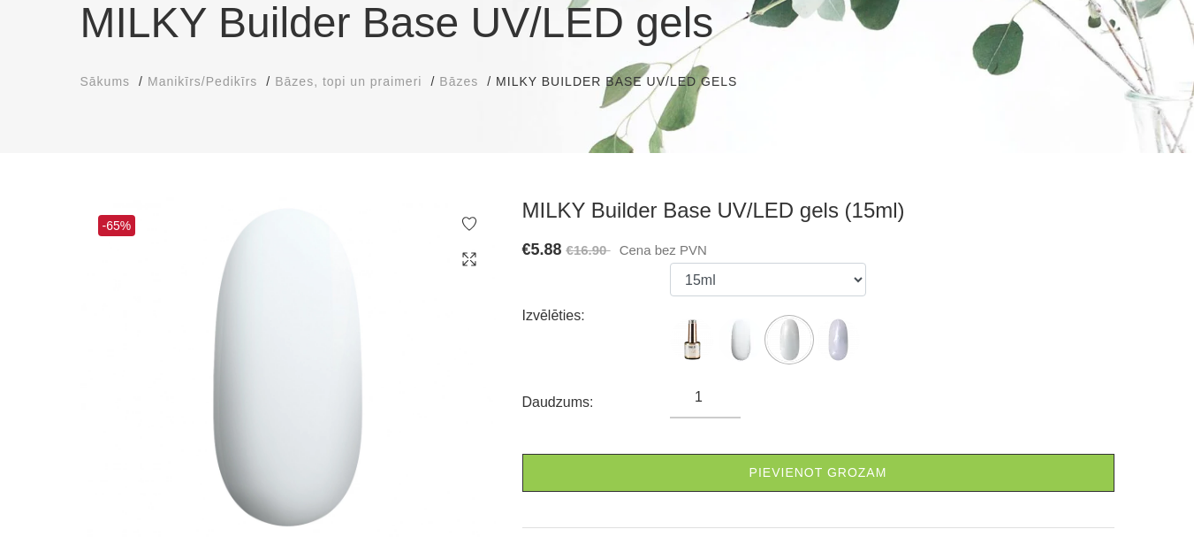
click at [707, 398] on input "1" at bounding box center [705, 396] width 71 height 21
type input "2"
click at [721, 389] on input "2" at bounding box center [705, 396] width 71 height 21
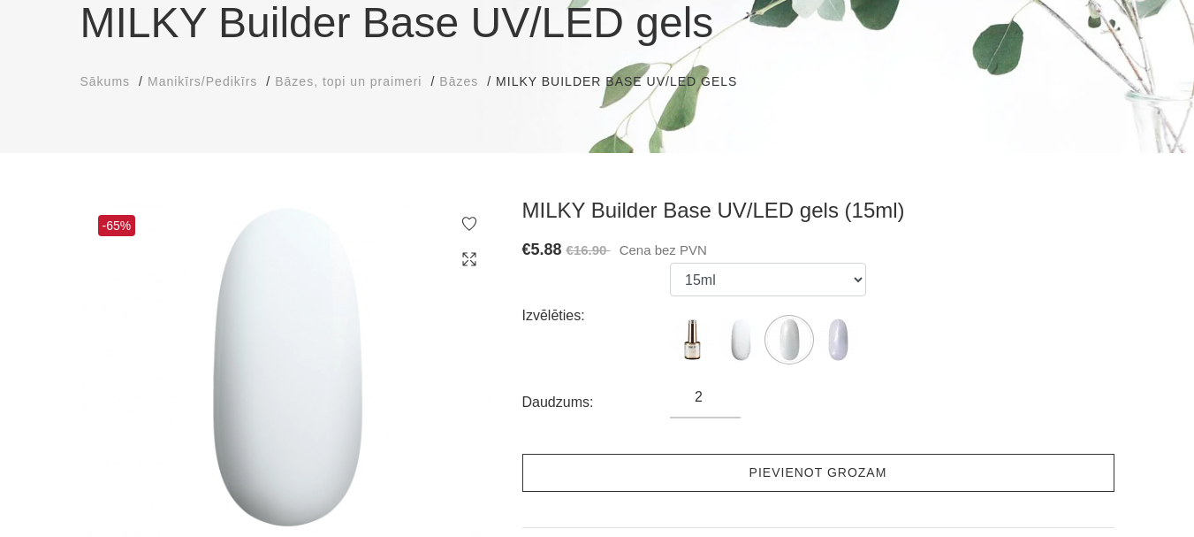
click at [796, 477] on link "Pievienot grozam" at bounding box center [818, 473] width 592 height 38
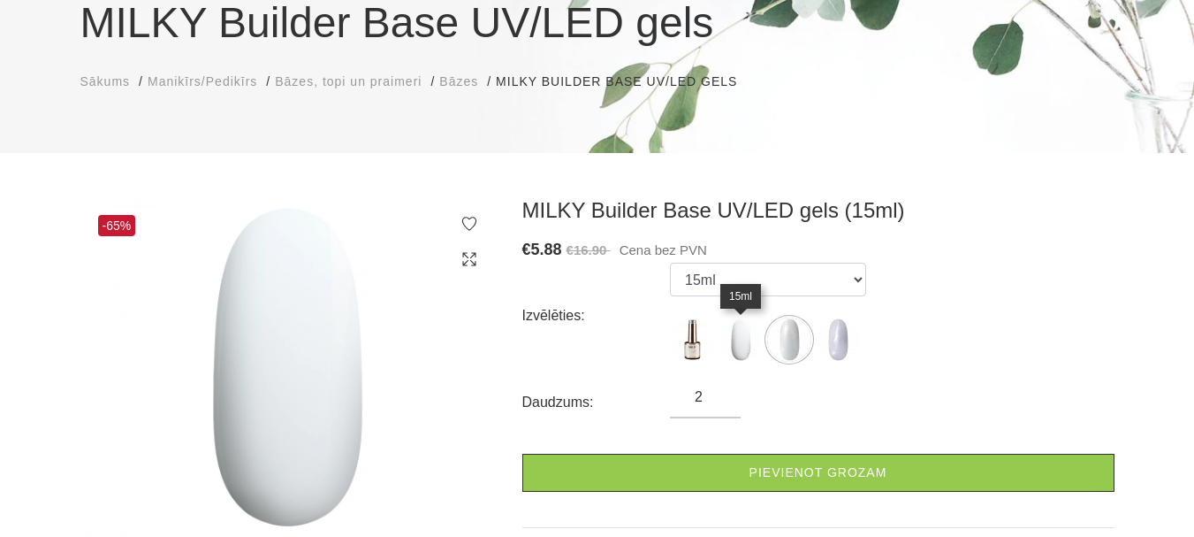
click at [742, 339] on img at bounding box center [741, 339] width 44 height 44
click at [789, 344] on img at bounding box center [789, 339] width 44 height 44
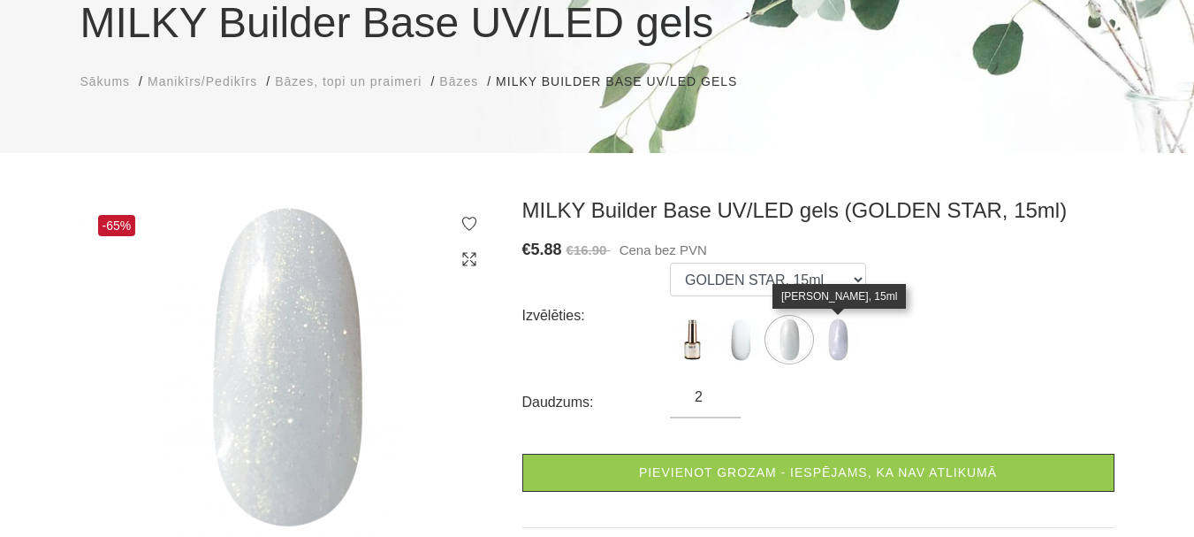
click at [835, 341] on img at bounding box center [838, 339] width 44 height 44
select select "6303"
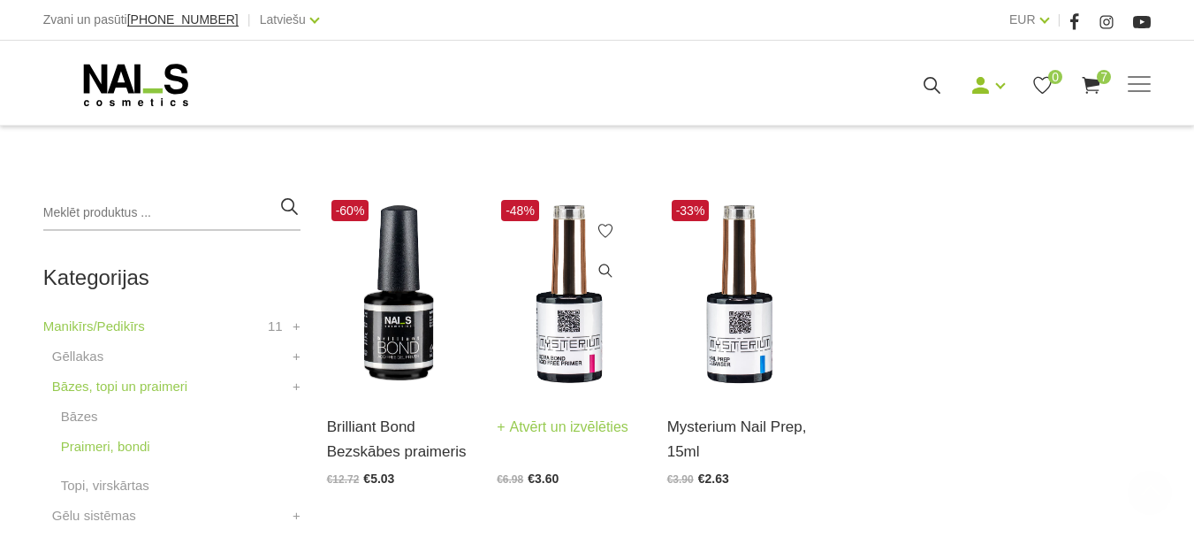
scroll to position [354, 0]
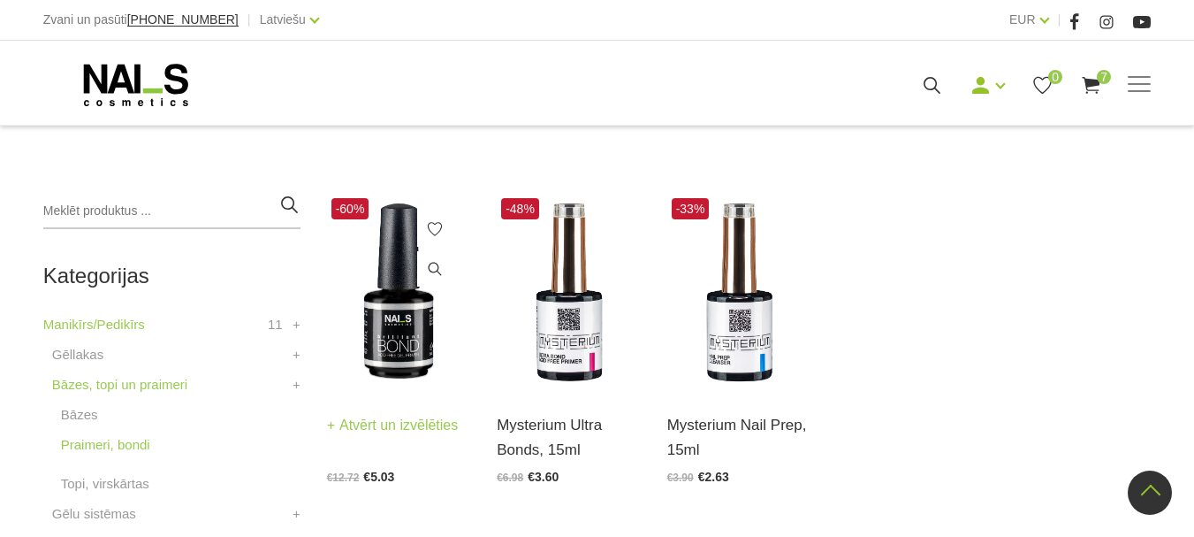
click at [403, 338] on img at bounding box center [399, 292] width 144 height 197
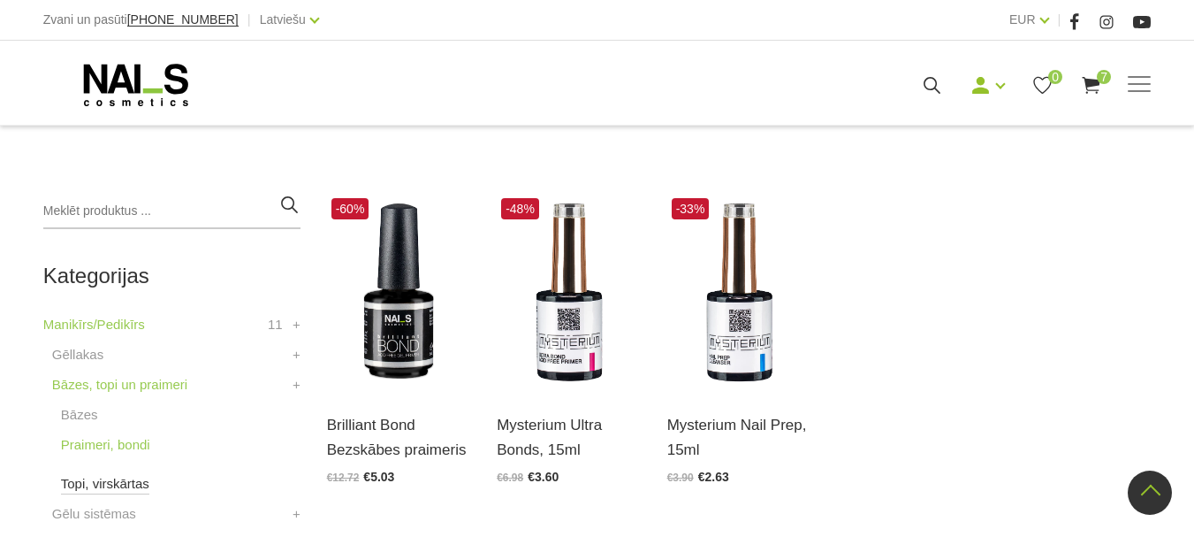
click at [118, 483] on link "Topi, virskārtas" at bounding box center [105, 483] width 88 height 21
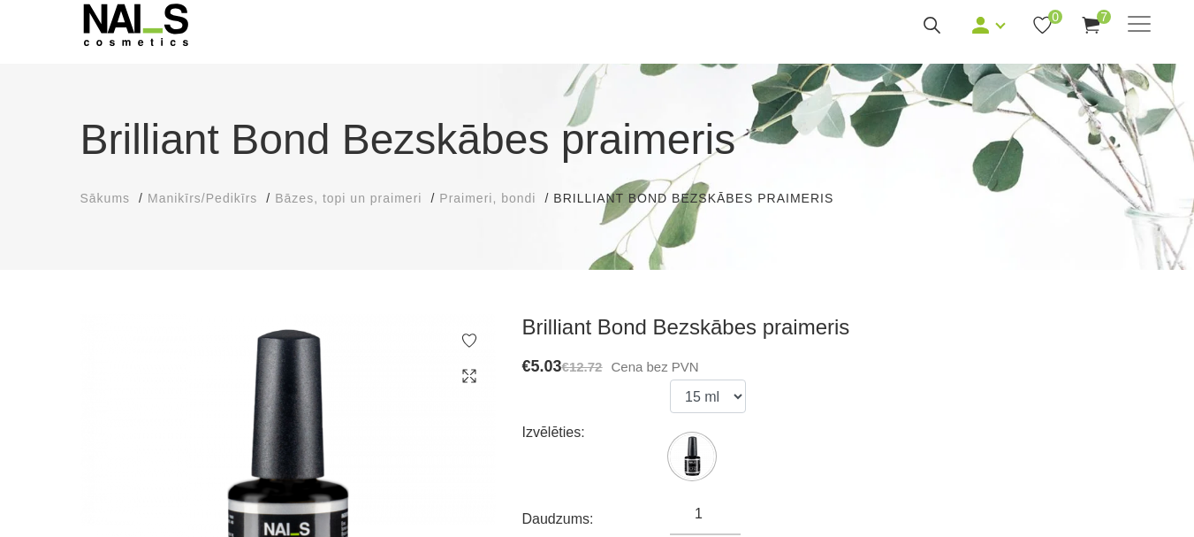
scroll to position [88, 0]
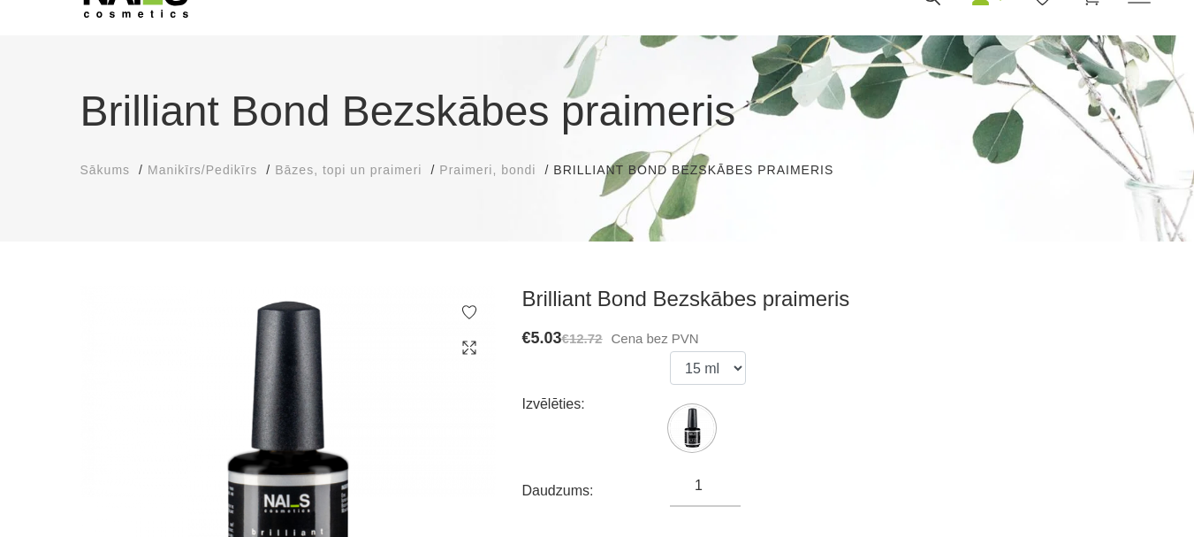
click at [707, 482] on input "1" at bounding box center [705, 485] width 71 height 21
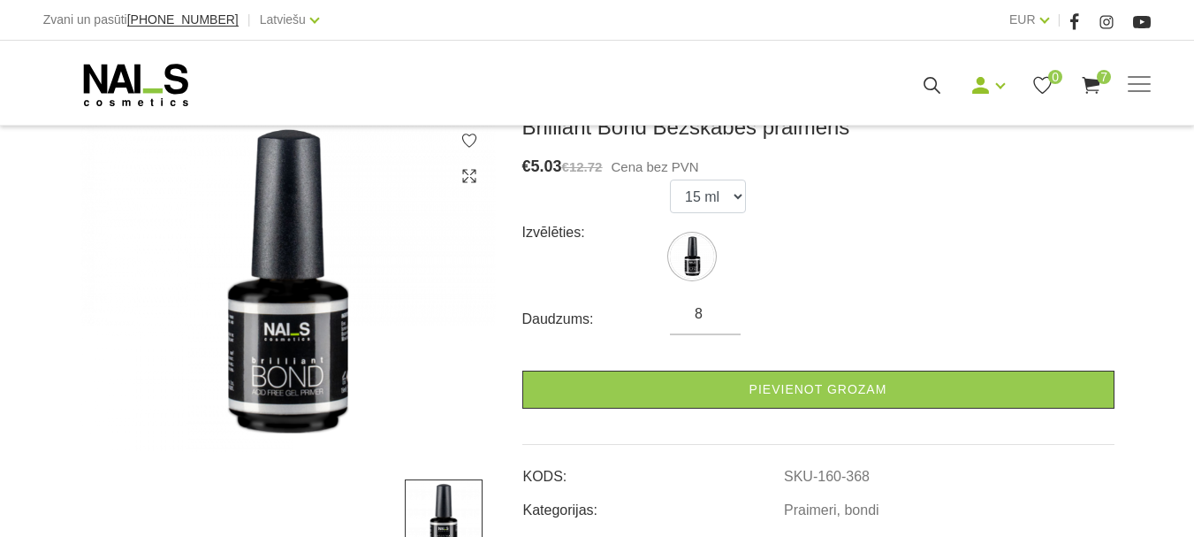
scroll to position [265, 0]
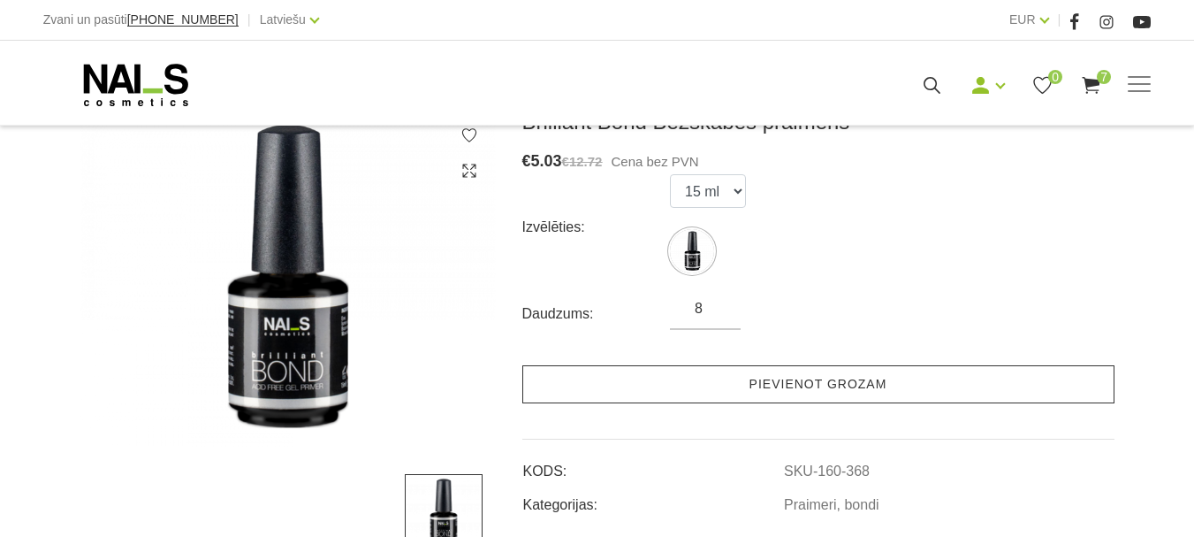
type input "8"
click at [775, 385] on link "Pievienot grozam" at bounding box center [818, 384] width 592 height 38
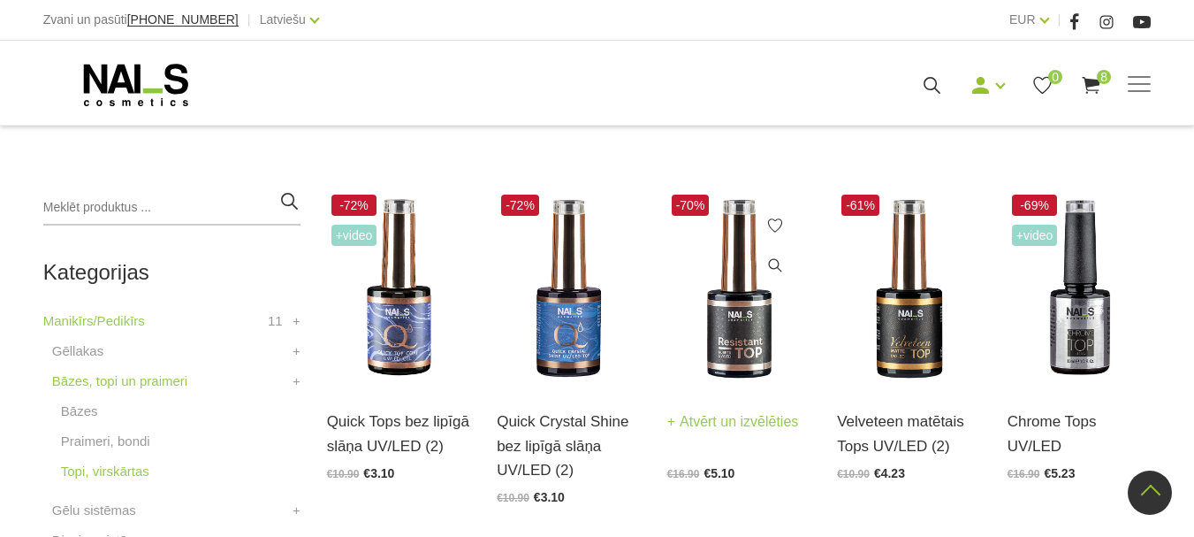
scroll to position [354, 0]
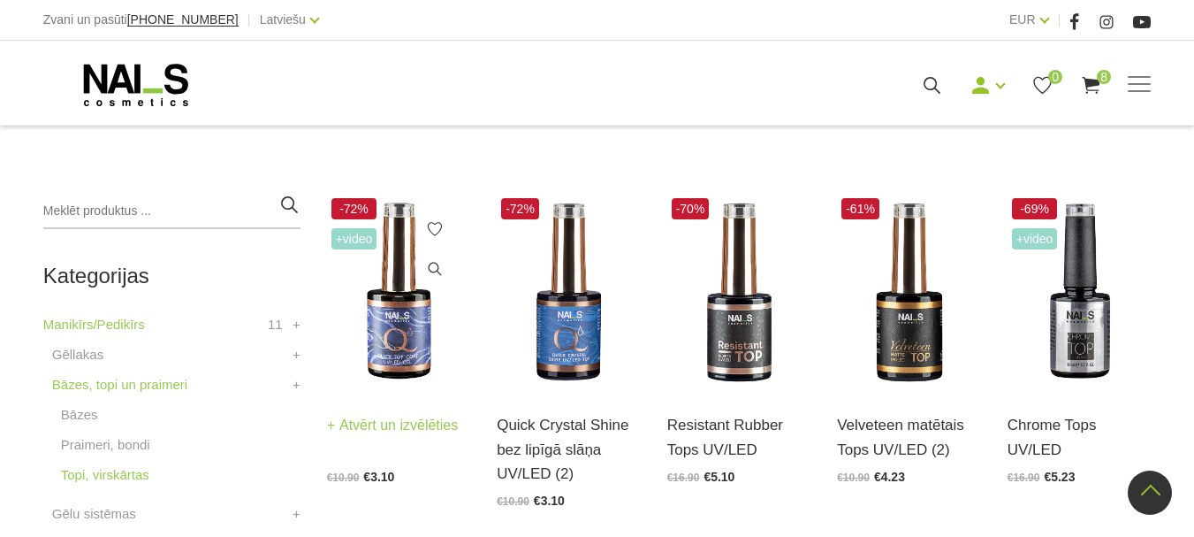
click at [387, 419] on link "Atvērt un izvēlēties" at bounding box center [393, 425] width 132 height 25
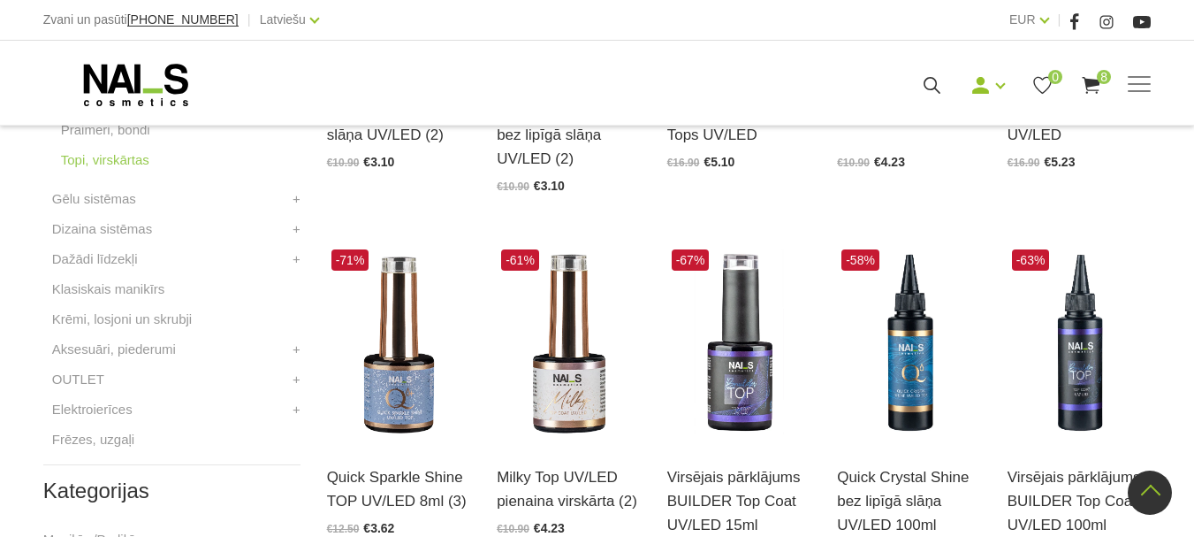
scroll to position [707, 0]
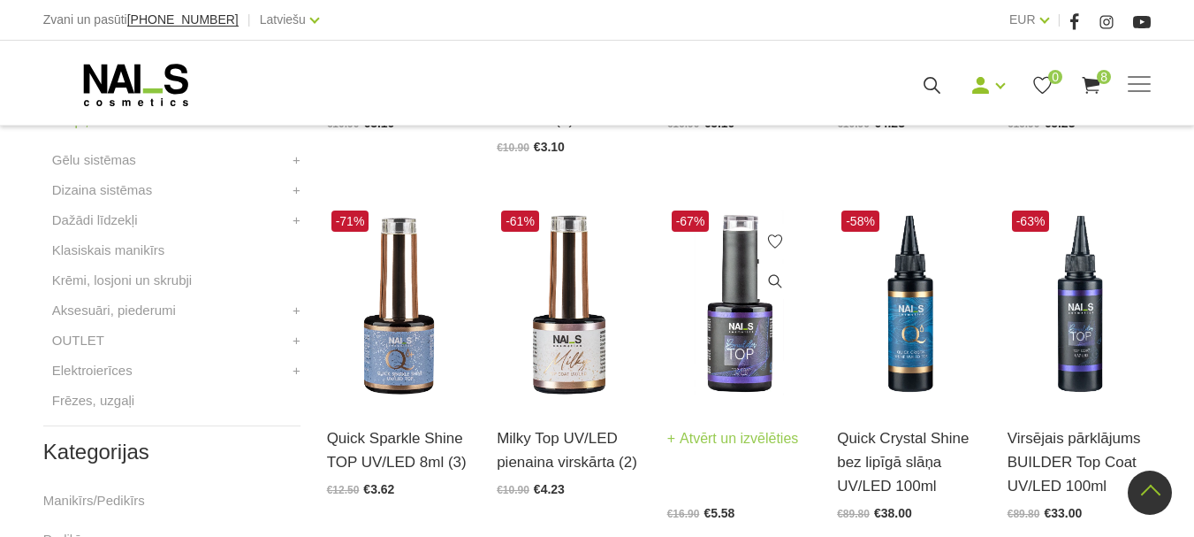
click at [738, 430] on link "Atvērt un izvēlēties" at bounding box center [733, 438] width 132 height 25
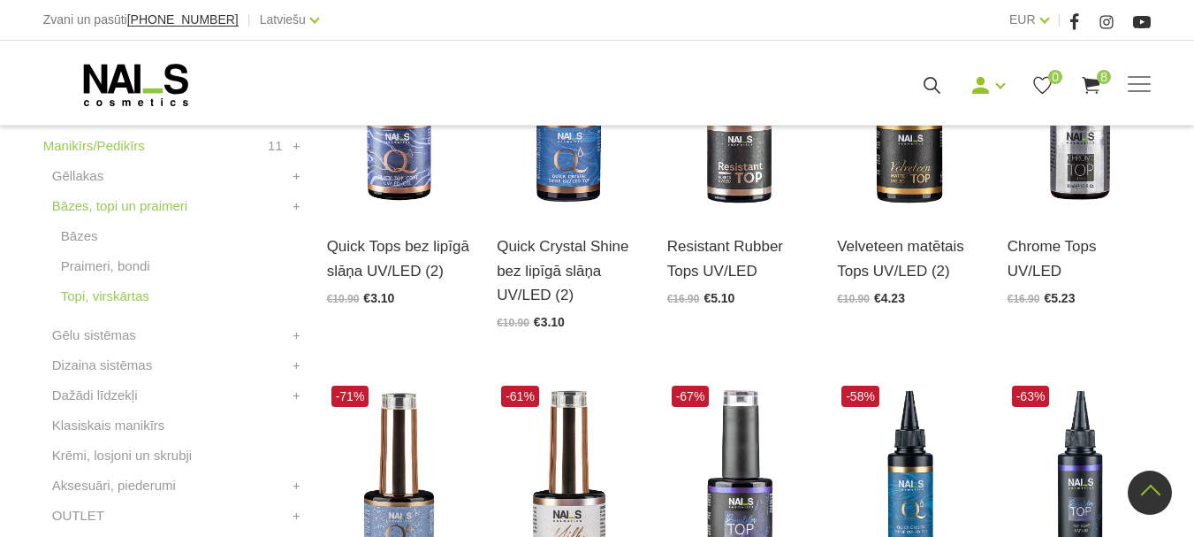
scroll to position [530, 0]
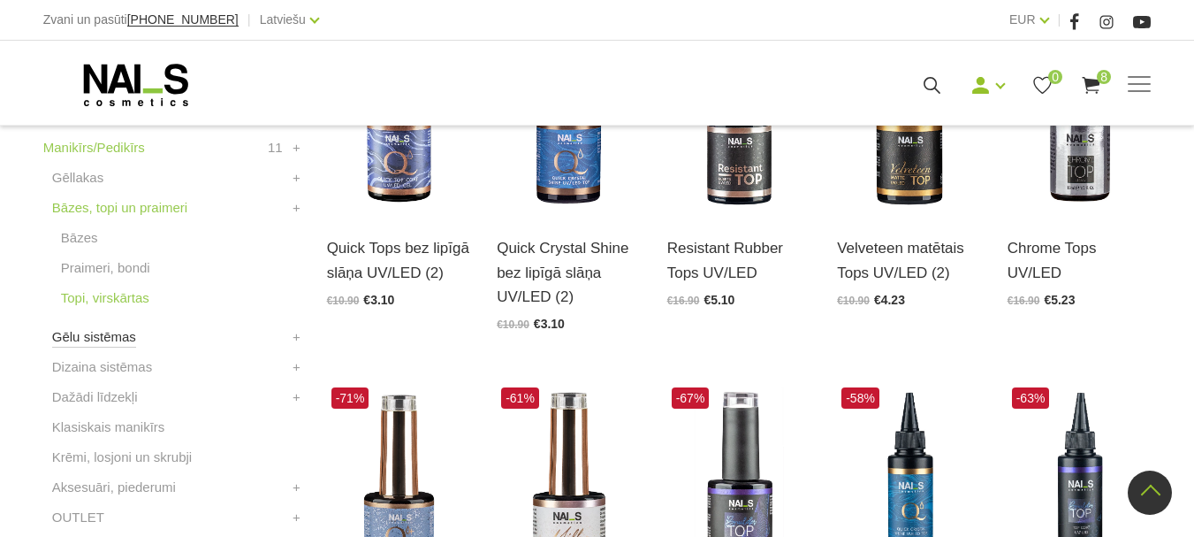
click at [103, 334] on link "Gēlu sistēmas" at bounding box center [94, 336] width 84 height 21
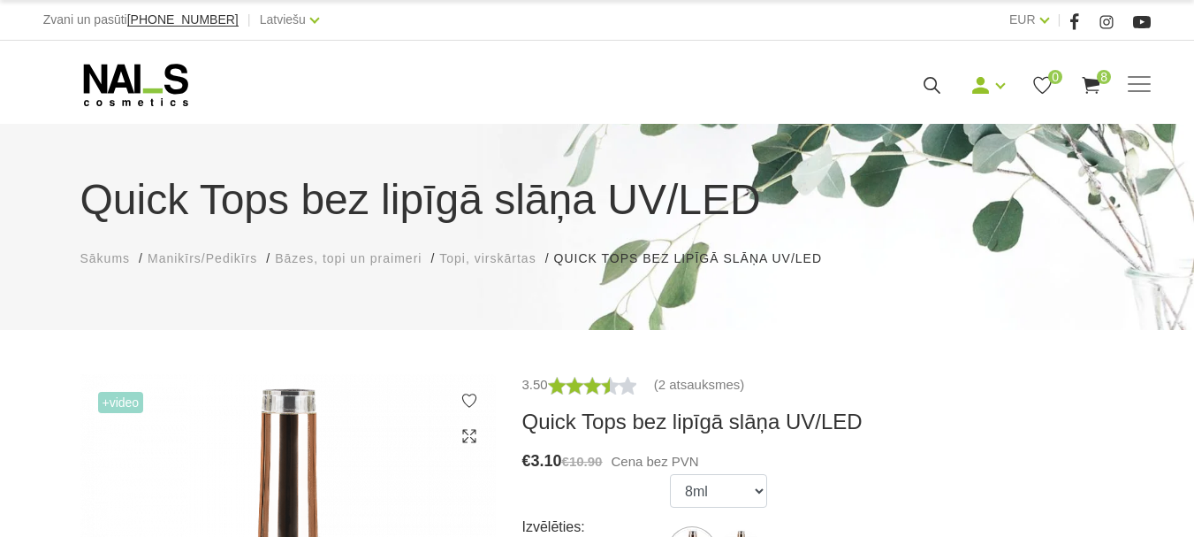
scroll to position [177, 0]
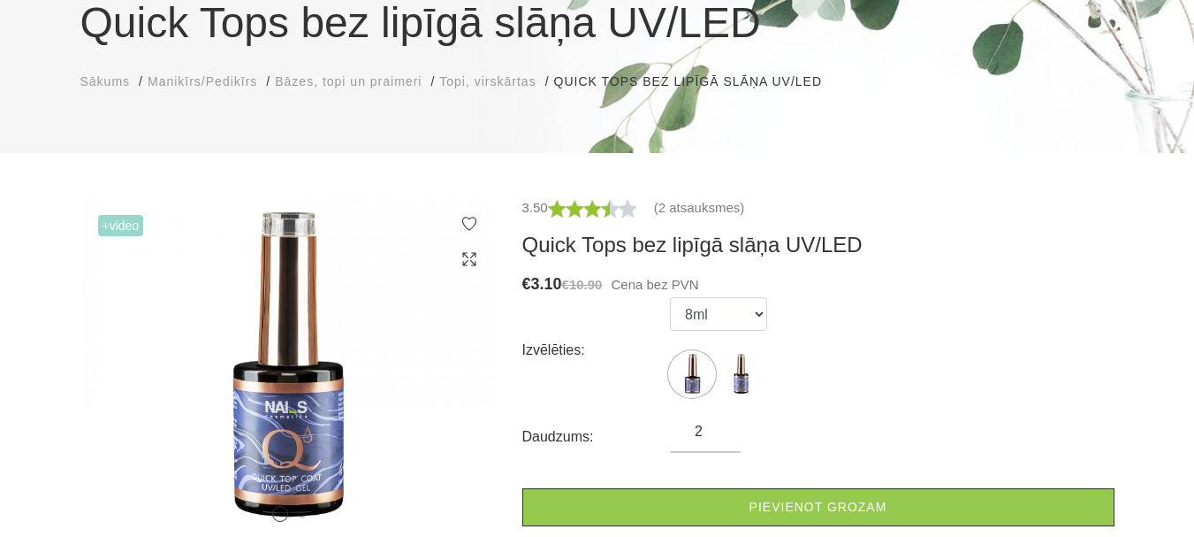
click at [719, 430] on input "2" at bounding box center [705, 431] width 71 height 21
click at [719, 426] on input "3" at bounding box center [705, 431] width 71 height 21
type input "4"
click at [719, 421] on input "4" at bounding box center [705, 431] width 71 height 21
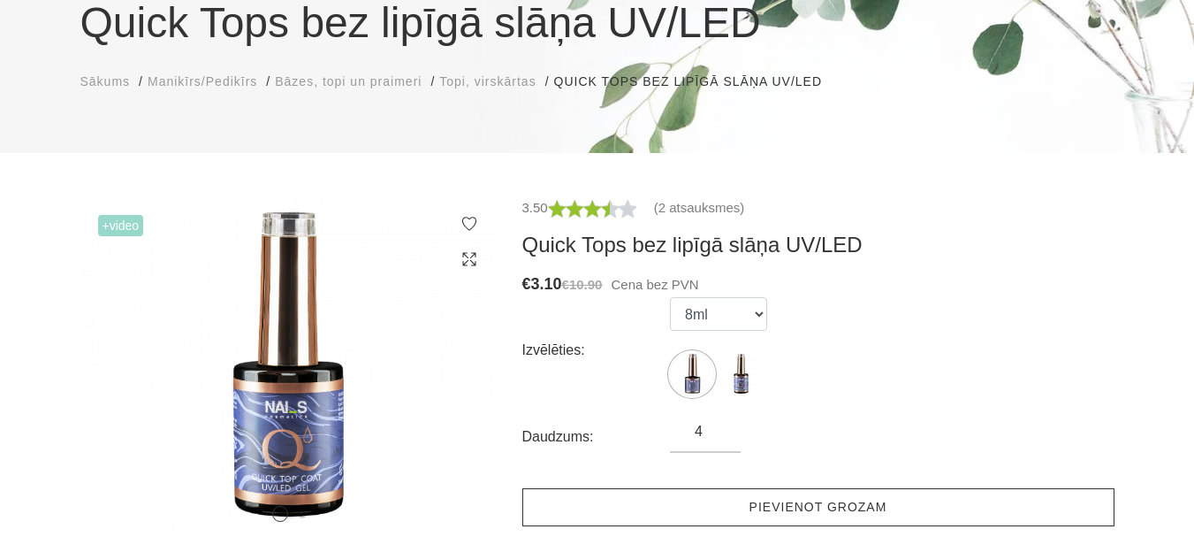
click at [788, 502] on link "Pievienot grozam" at bounding box center [818, 507] width 592 height 38
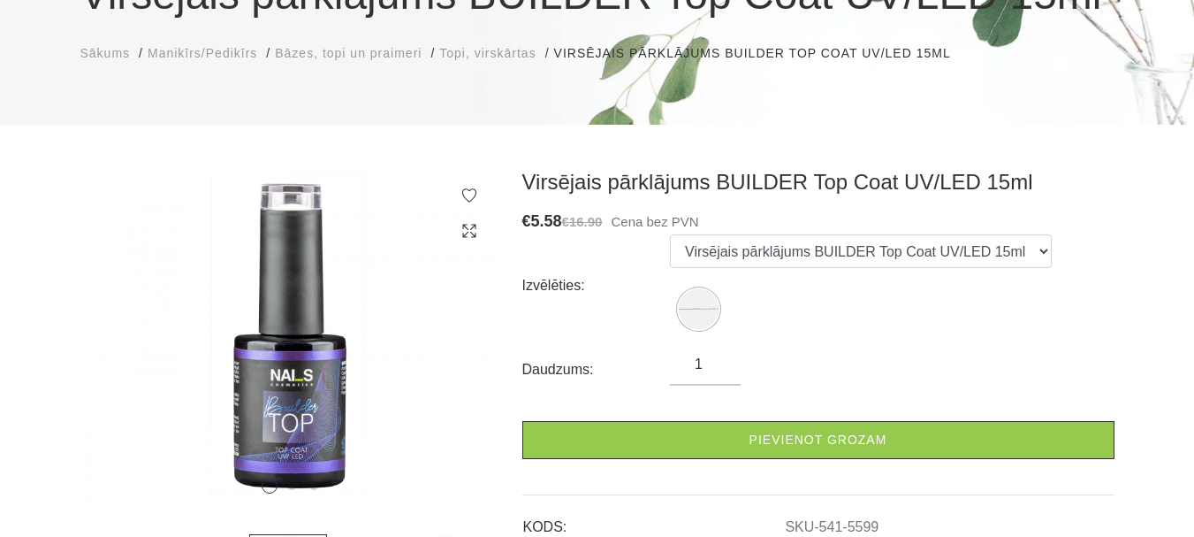
scroll to position [265, 0]
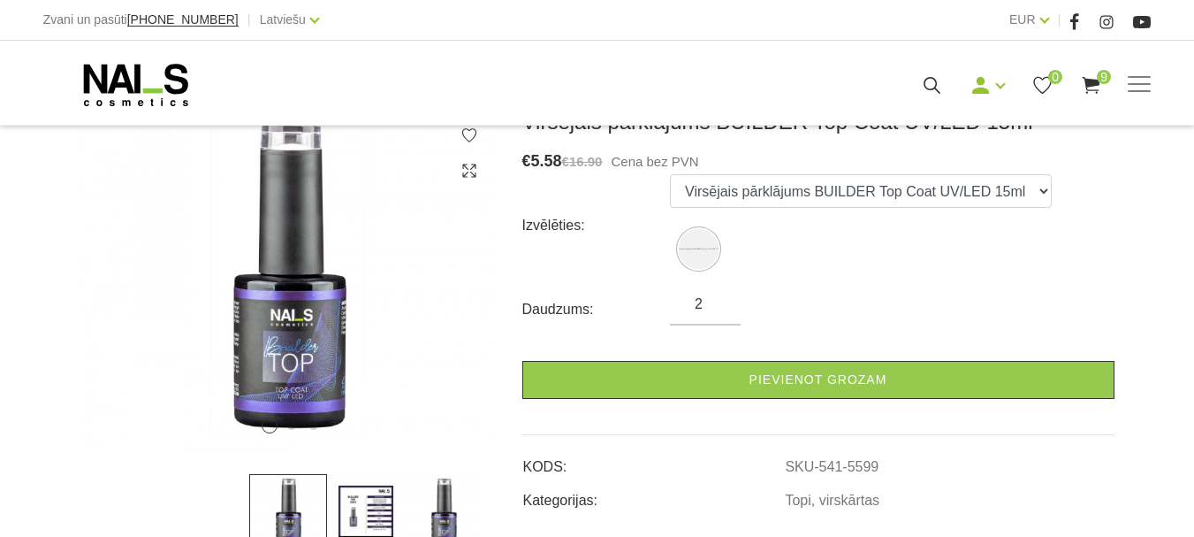
click at [719, 302] on input "2" at bounding box center [705, 304] width 71 height 21
click at [720, 299] on input "3" at bounding box center [705, 304] width 71 height 21
type input "4"
click at [720, 299] on input "4" at bounding box center [705, 304] width 71 height 21
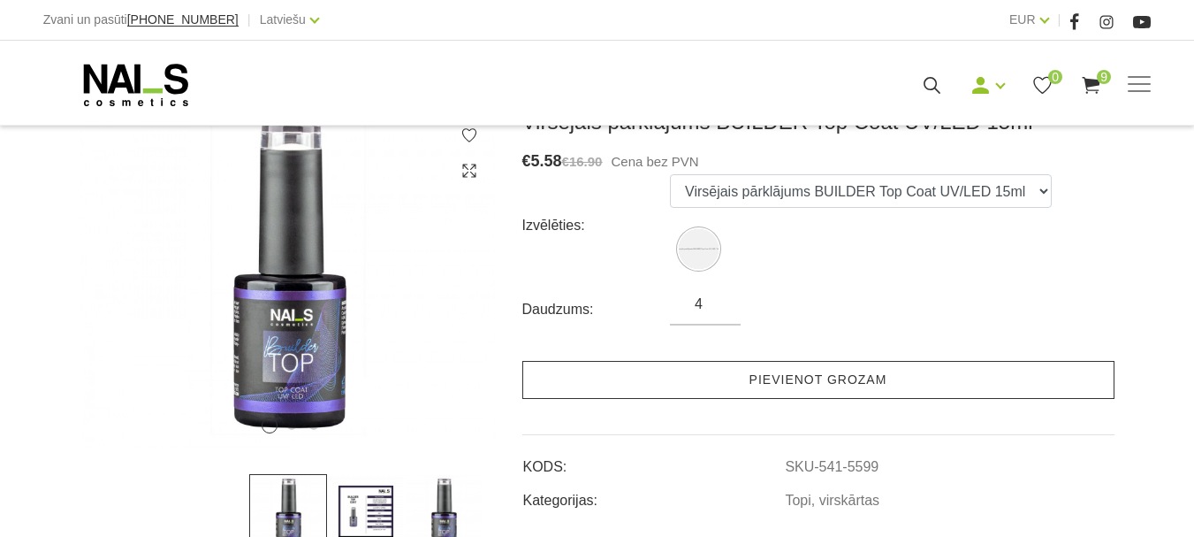
click at [736, 379] on link "Pievienot grozam" at bounding box center [818, 380] width 592 height 38
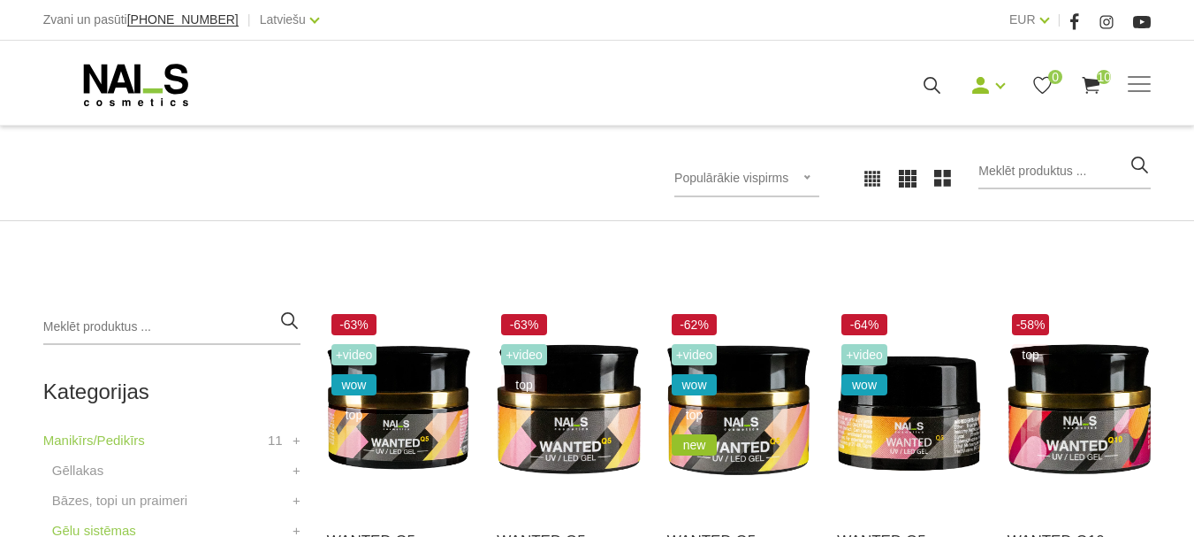
scroll to position [354, 0]
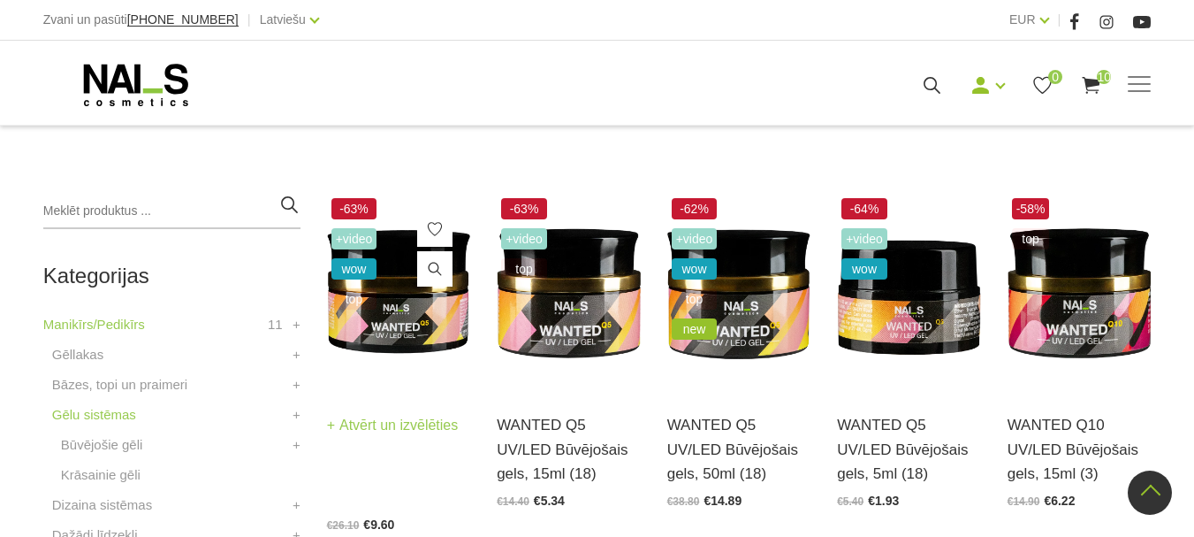
click at [413, 414] on link "Atvērt un izvēlēties" at bounding box center [393, 425] width 132 height 25
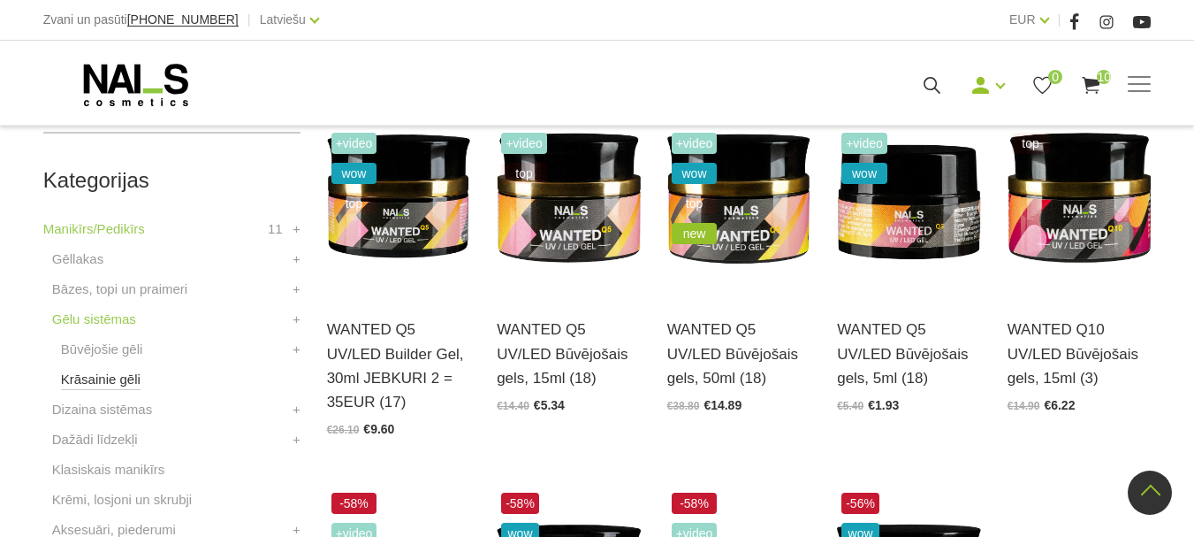
scroll to position [442, 0]
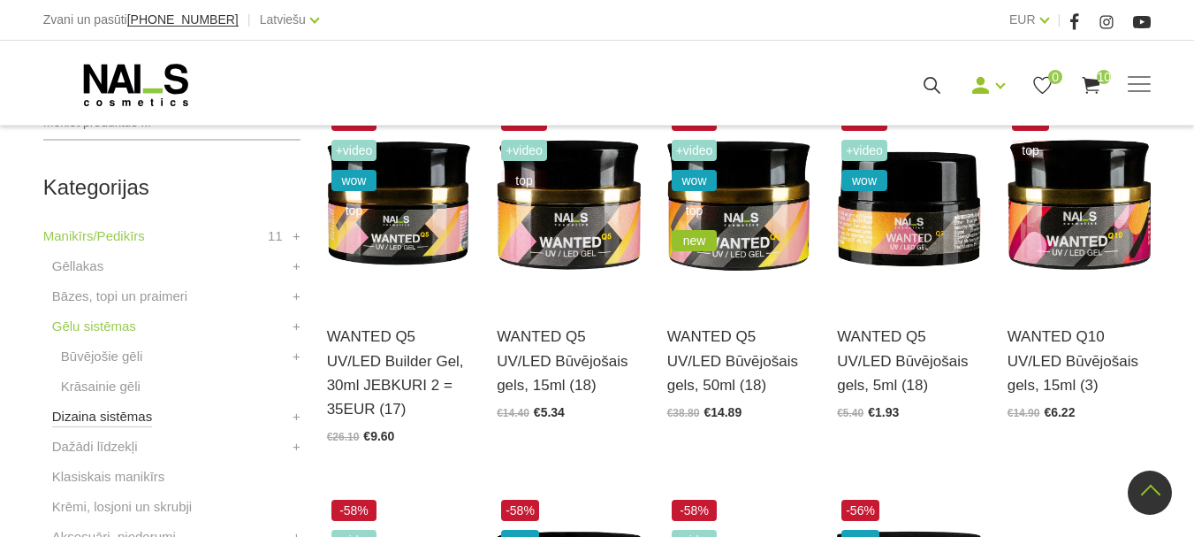
click at [103, 411] on link "Dizaina sistēmas" at bounding box center [102, 416] width 100 height 21
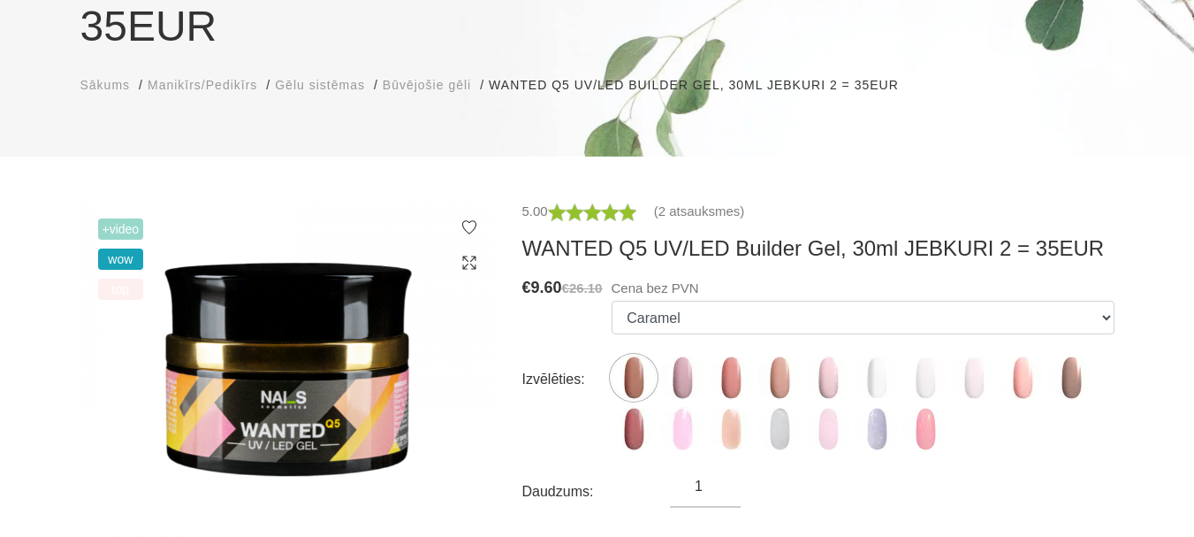
scroll to position [265, 0]
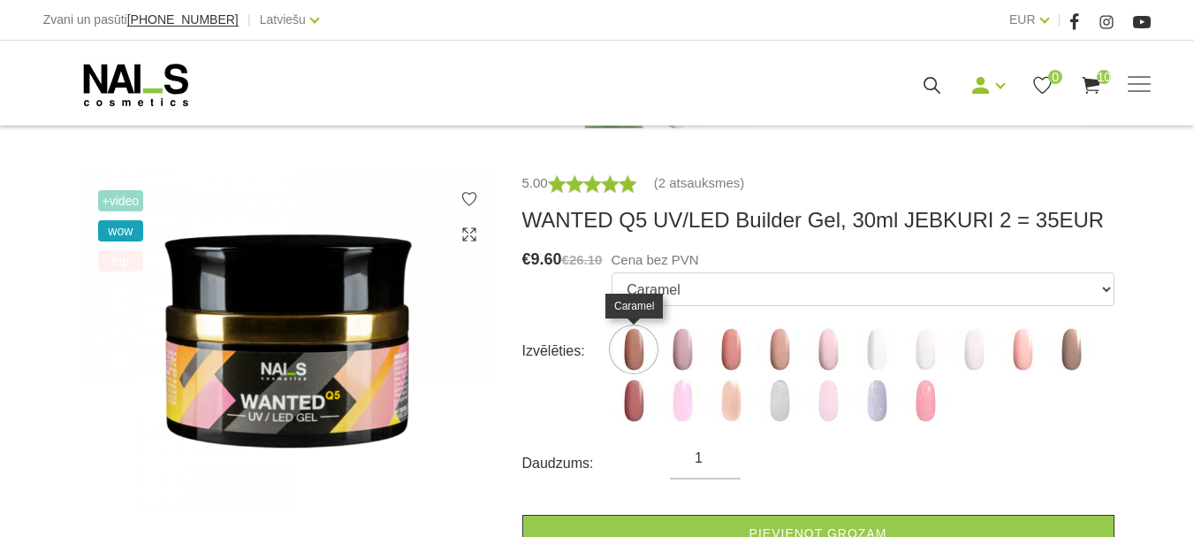
click at [635, 344] on img at bounding box center [634, 349] width 44 height 44
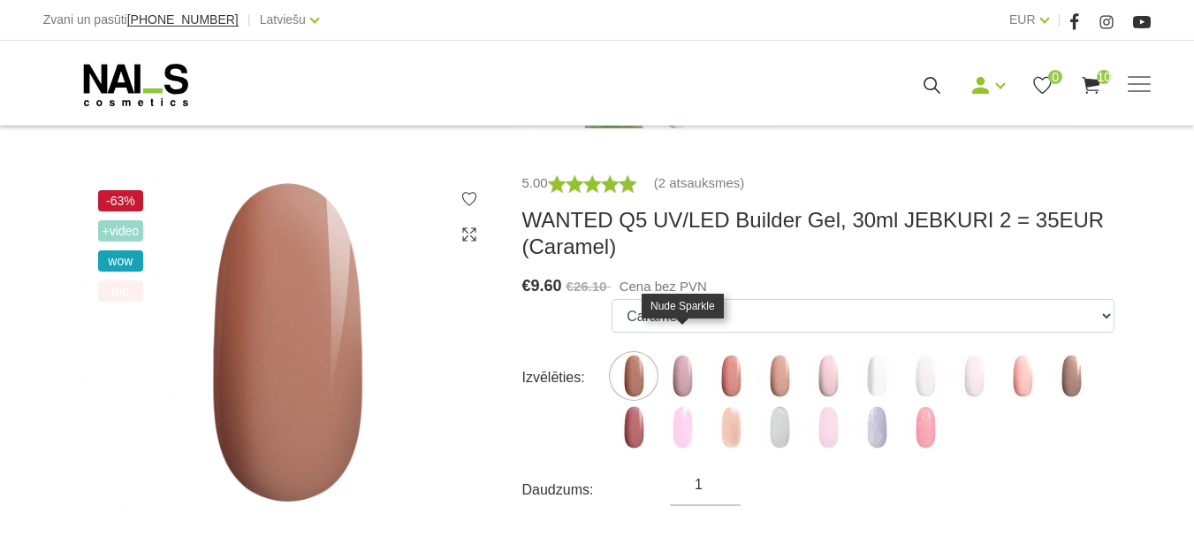
click at [690, 360] on img at bounding box center [682, 376] width 44 height 44
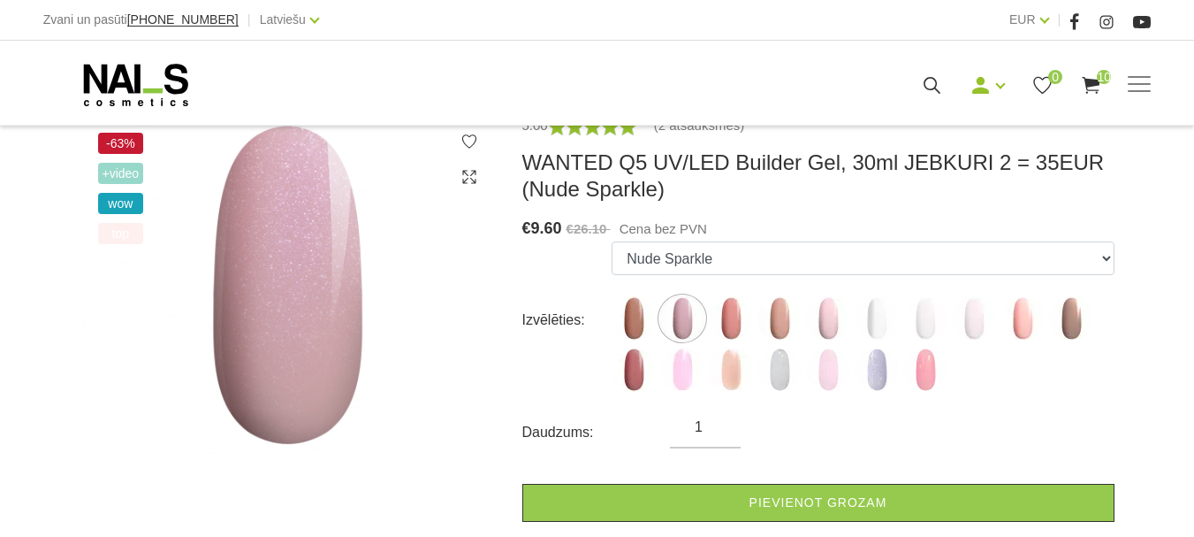
scroll to position [354, 0]
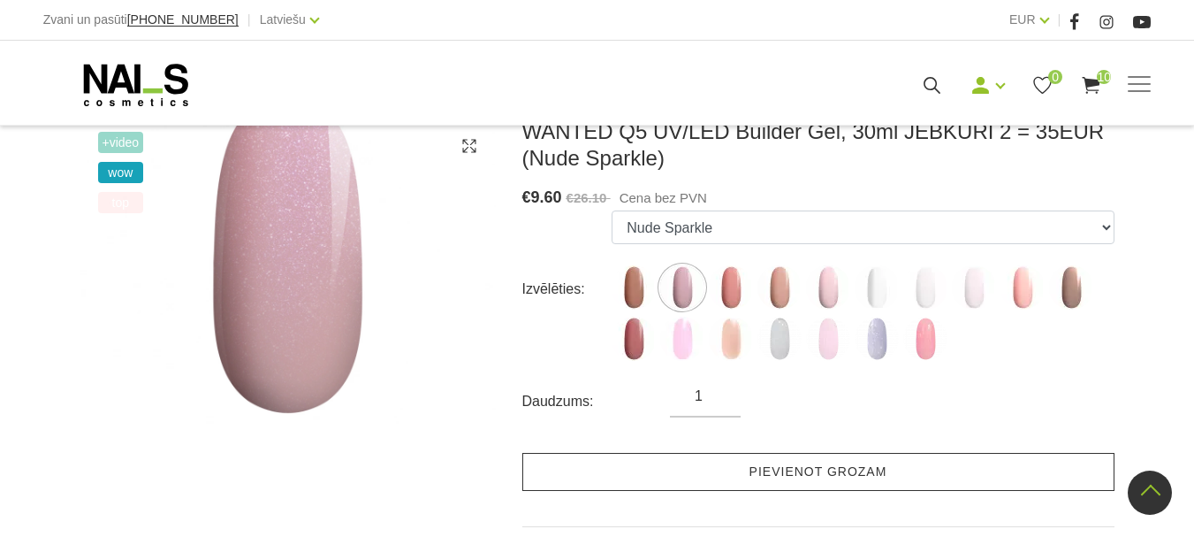
click at [754, 471] on link "Pievienot grozam" at bounding box center [818, 472] width 592 height 38
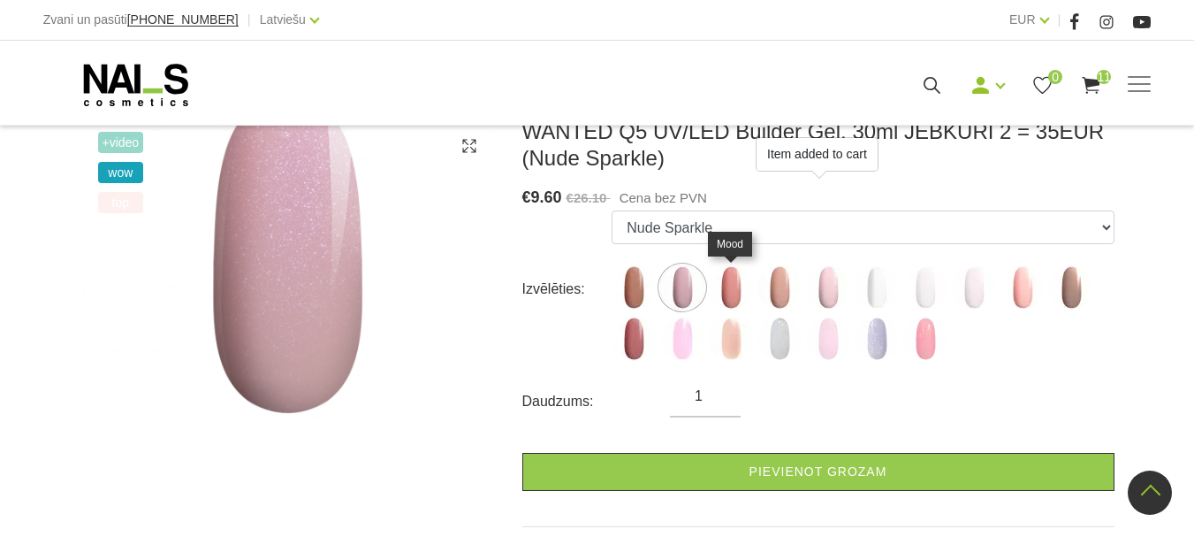
click at [728, 286] on img at bounding box center [731, 287] width 44 height 44
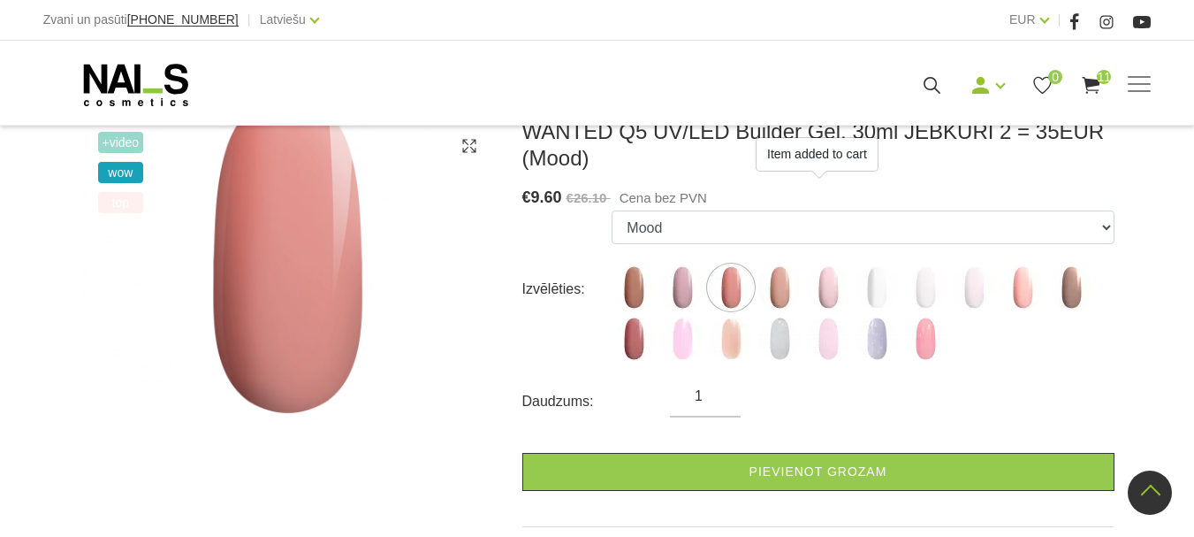
drag, startPoint x: 751, startPoint y: 463, endPoint x: 751, endPoint y: 446, distance: 17.7
click at [751, 463] on link "Pievienot grozam" at bounding box center [818, 472] width 592 height 38
click at [781, 278] on img at bounding box center [780, 287] width 44 height 44
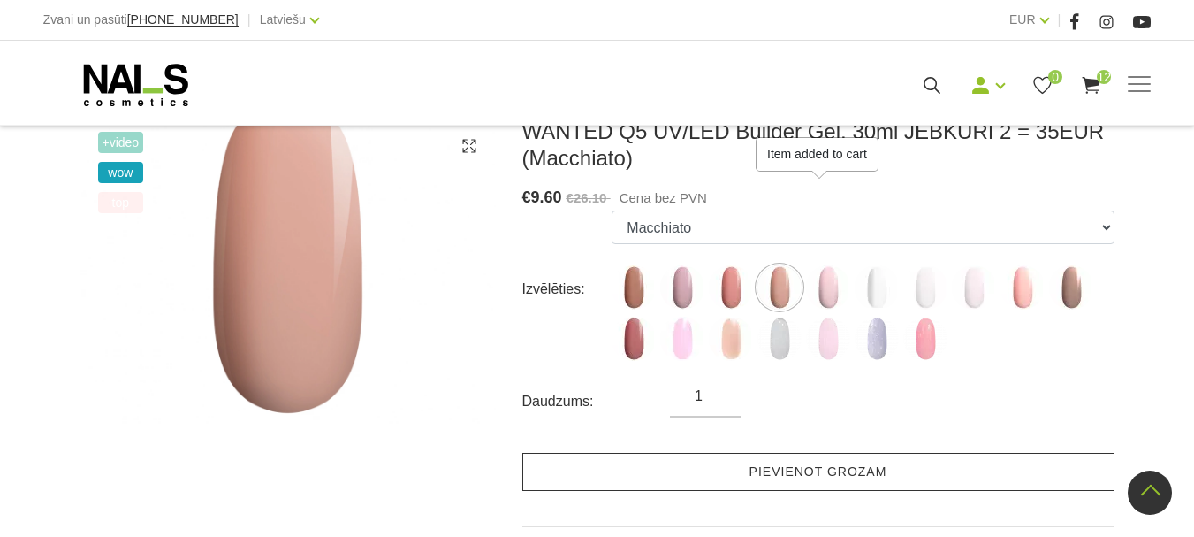
click at [788, 464] on link "Pievienot grozam" at bounding box center [818, 472] width 592 height 38
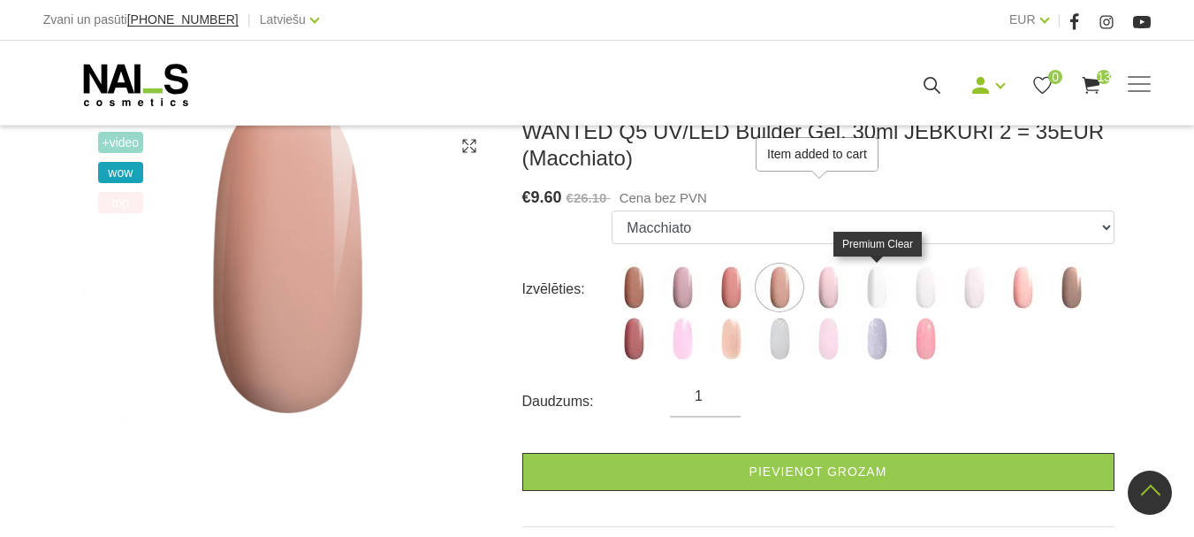
click at [874, 285] on img at bounding box center [877, 287] width 44 height 44
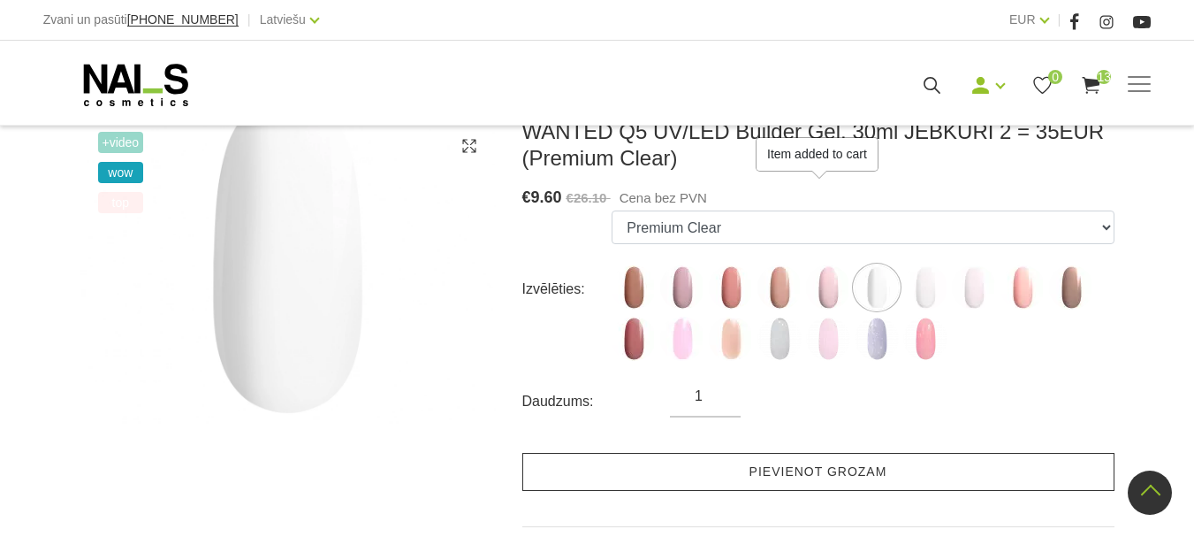
click at [823, 471] on link "Pievienot grozam" at bounding box center [818, 472] width 592 height 38
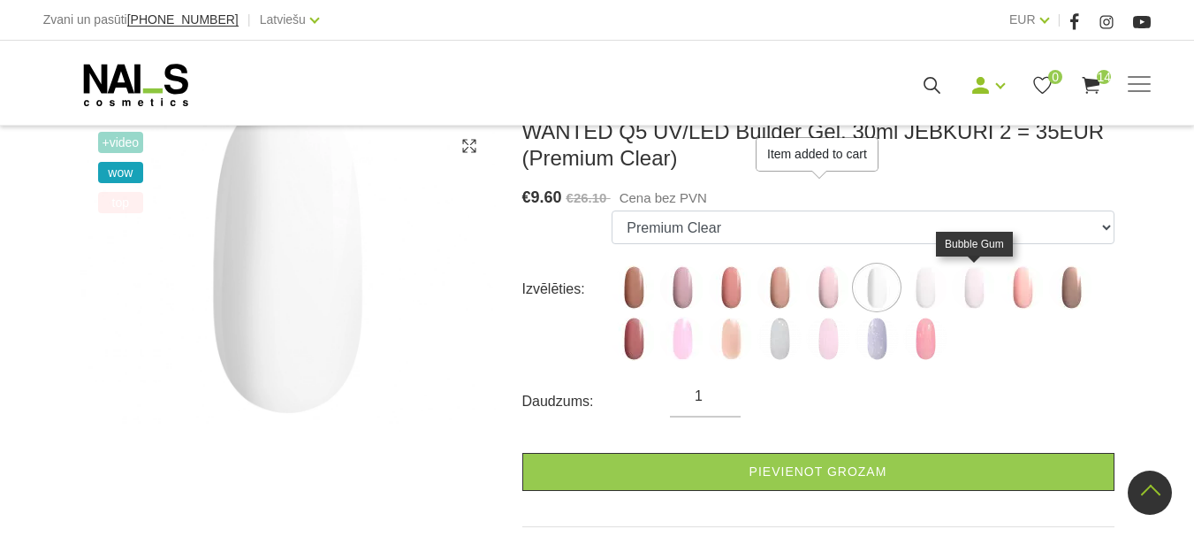
click at [972, 288] on img at bounding box center [974, 287] width 44 height 44
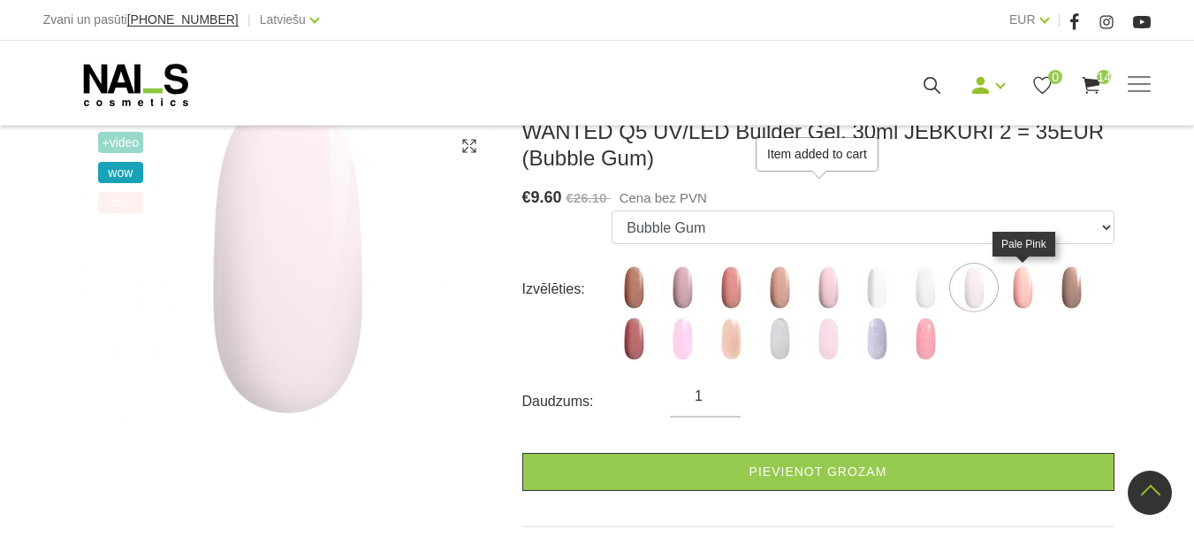
click at [1018, 288] on img at bounding box center [1023, 287] width 44 height 44
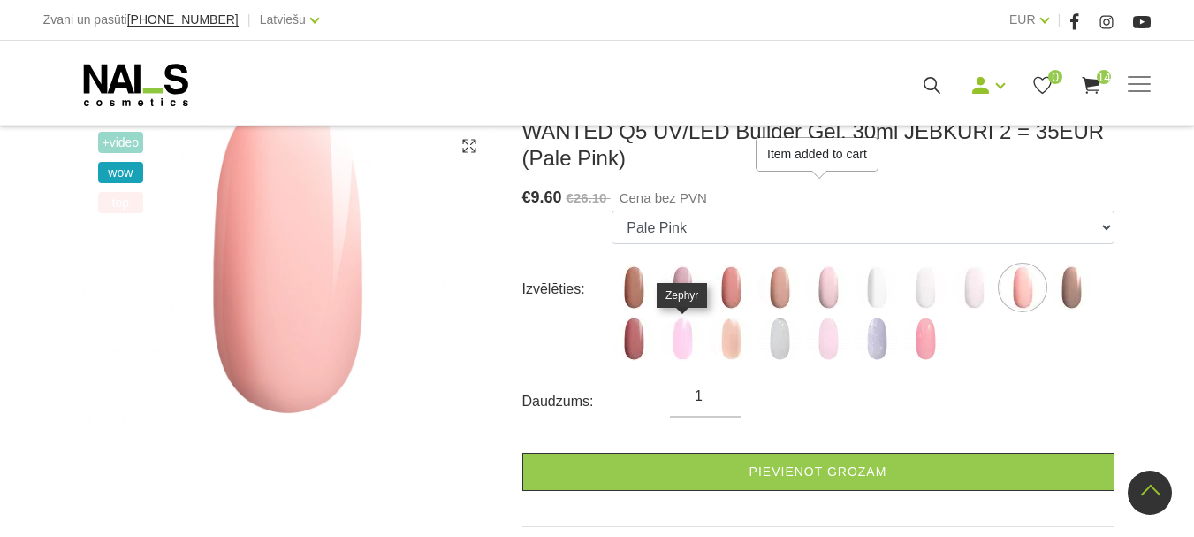
click at [680, 343] on img at bounding box center [682, 338] width 44 height 44
select select "6168"
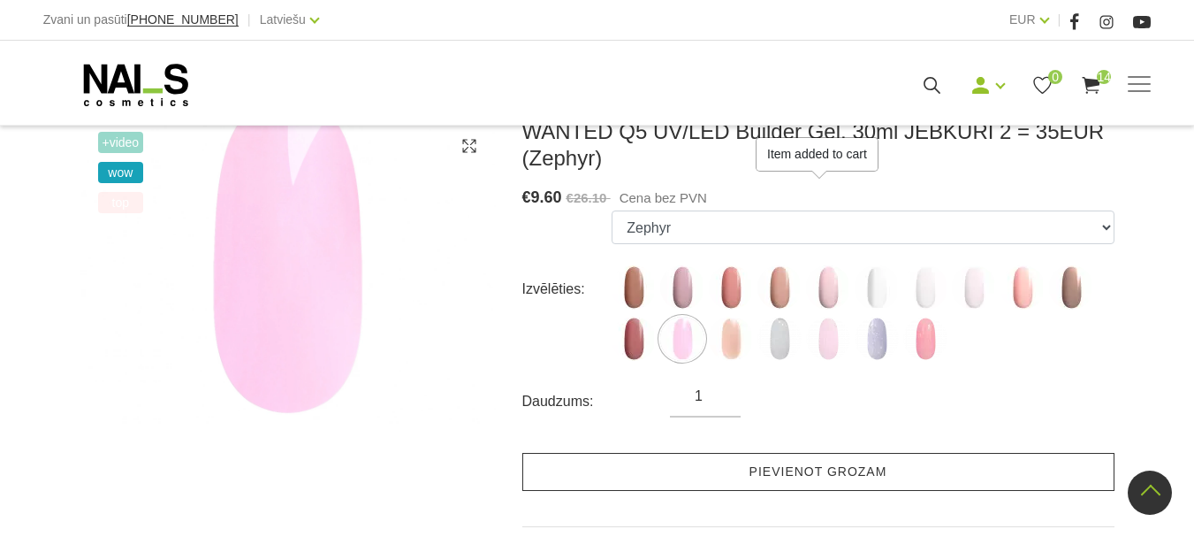
click at [775, 475] on link "Pievienot grozam" at bounding box center [818, 472] width 592 height 38
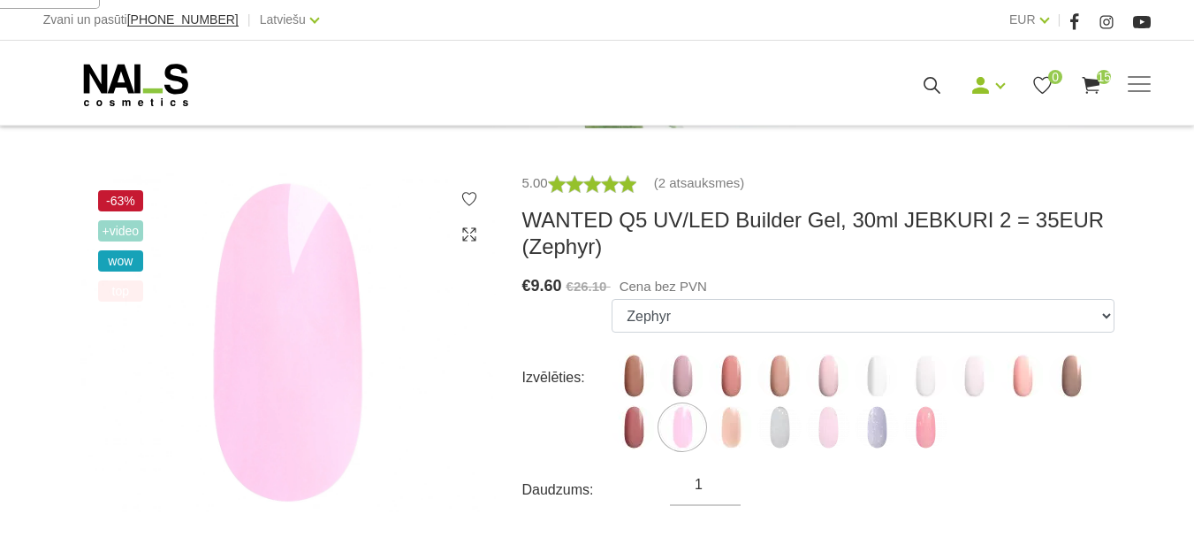
scroll to position [177, 0]
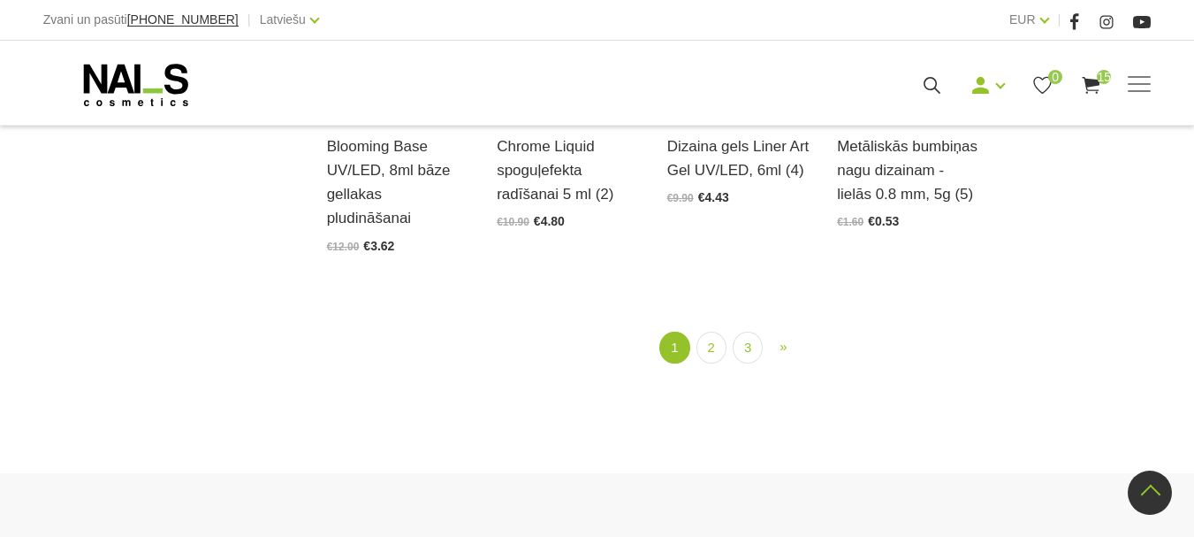
scroll to position [2210, 0]
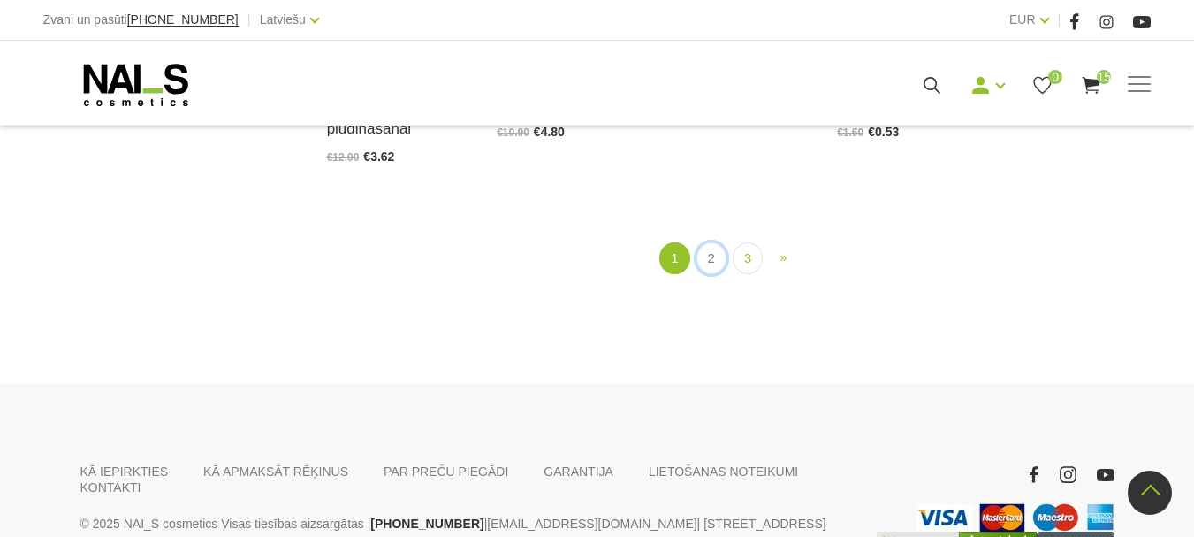
drag, startPoint x: 709, startPoint y: 232, endPoint x: 732, endPoint y: 233, distance: 23.1
click at [709, 242] on link "2" at bounding box center [712, 258] width 30 height 33
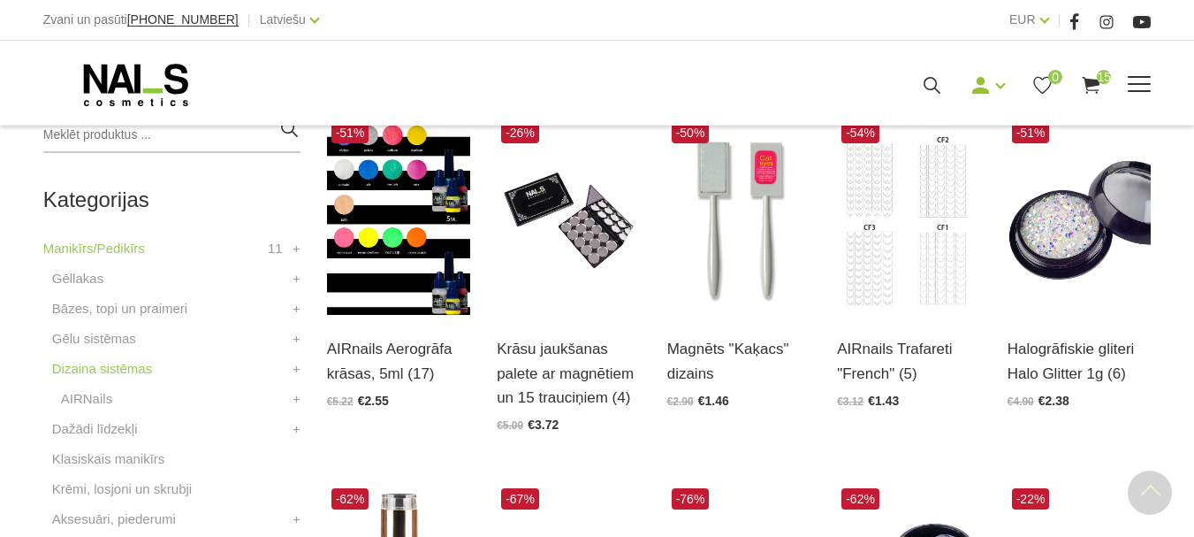
scroll to position [450, 0]
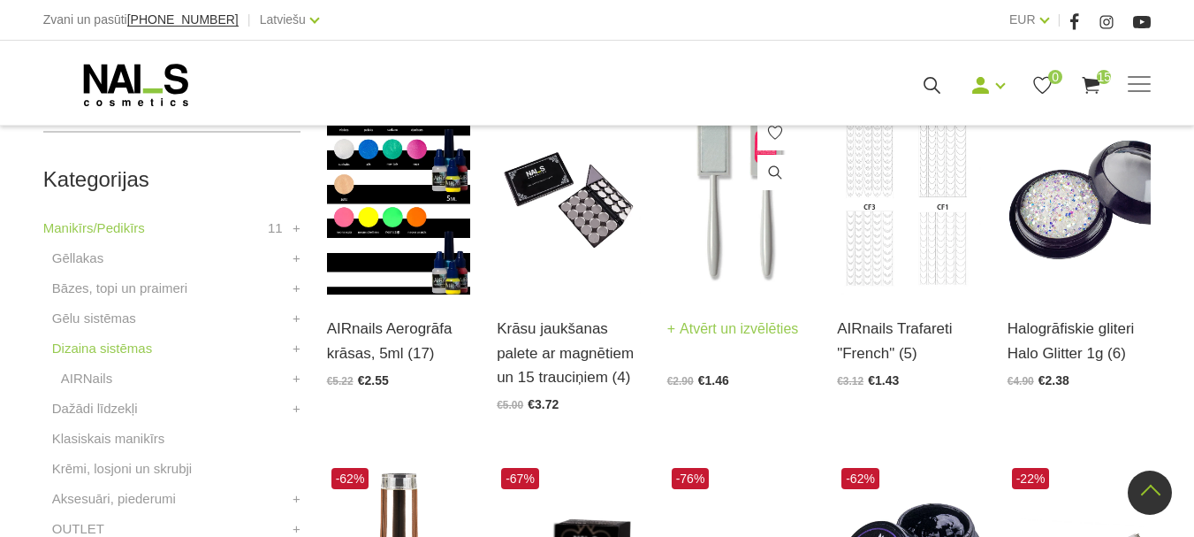
click at [754, 321] on link "Atvērt un izvēlēties" at bounding box center [733, 328] width 132 height 25
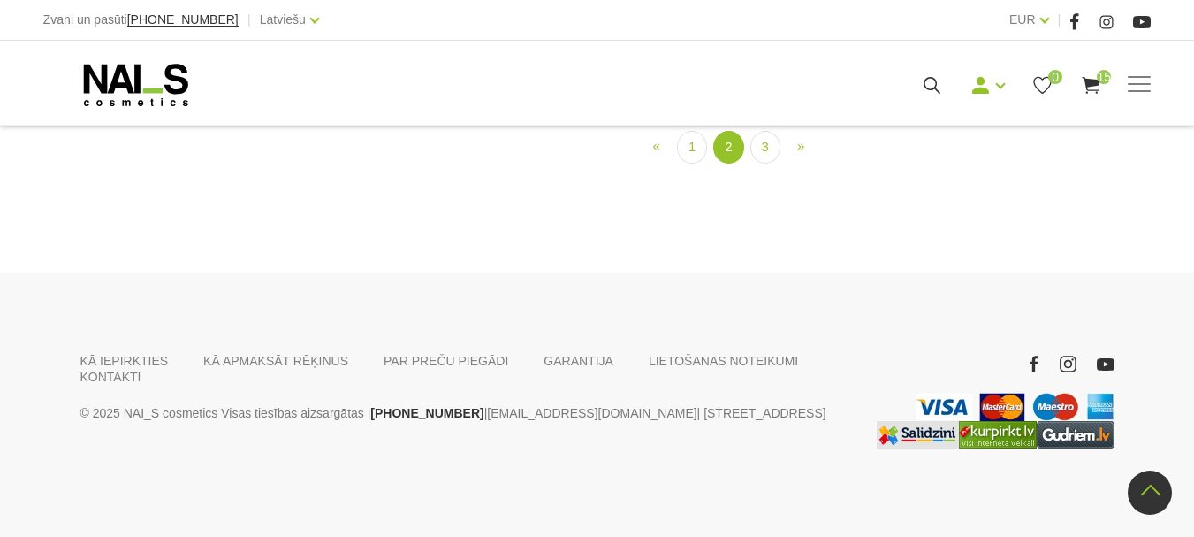
scroll to position [2130, 0]
click at [763, 164] on link "3" at bounding box center [766, 147] width 30 height 33
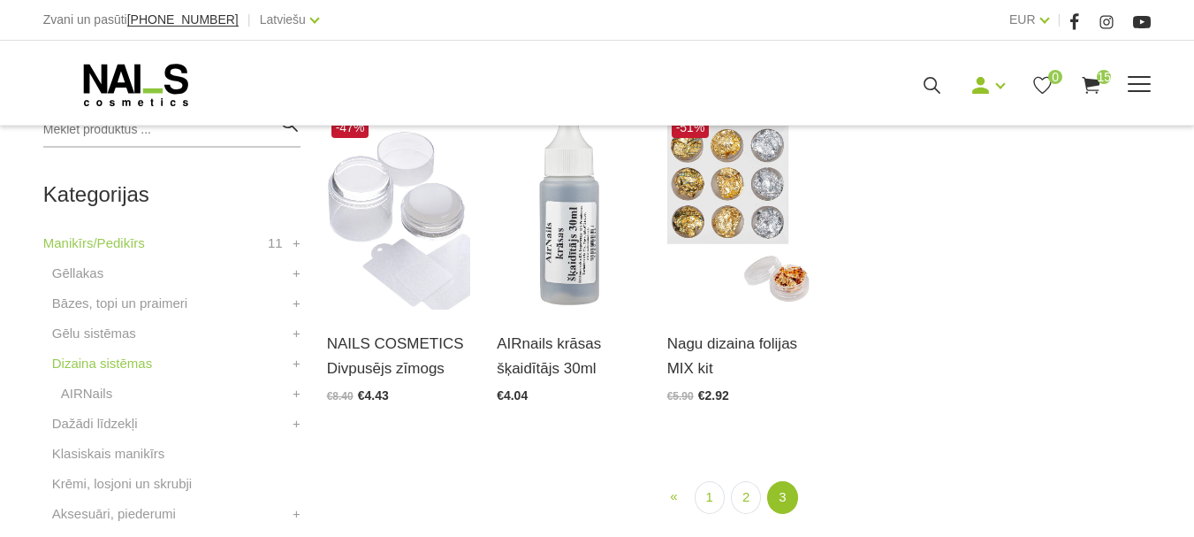
scroll to position [450, 0]
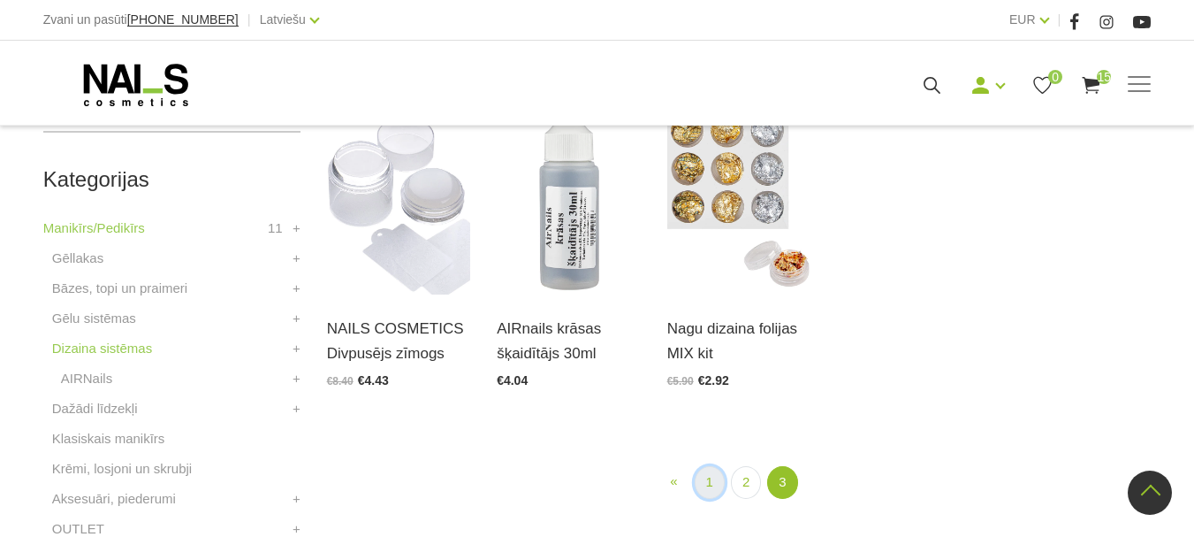
click at [705, 487] on link "1" at bounding box center [710, 482] width 30 height 33
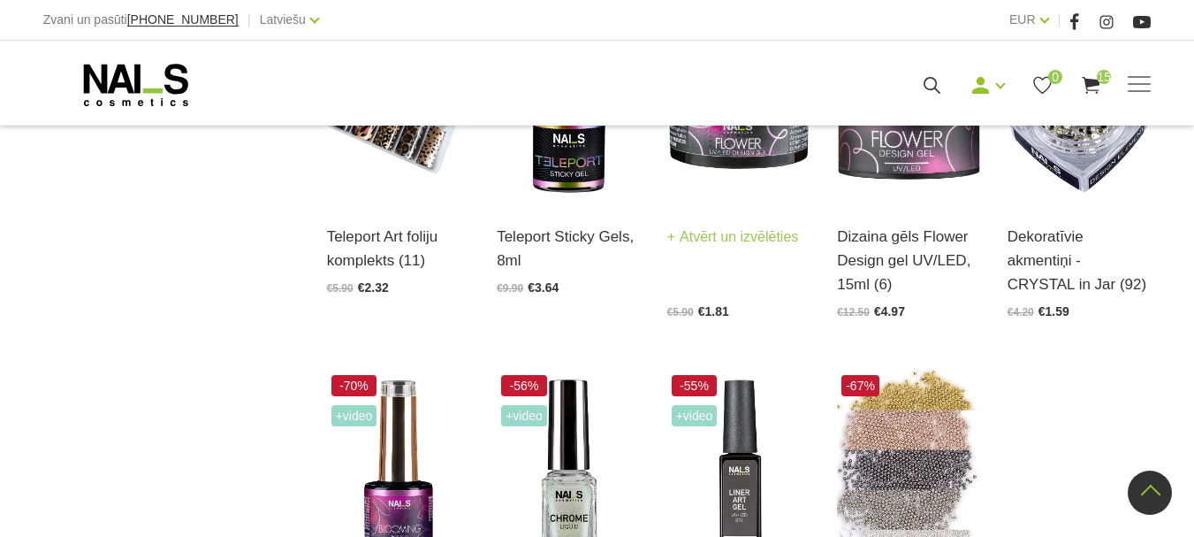
scroll to position [1864, 0]
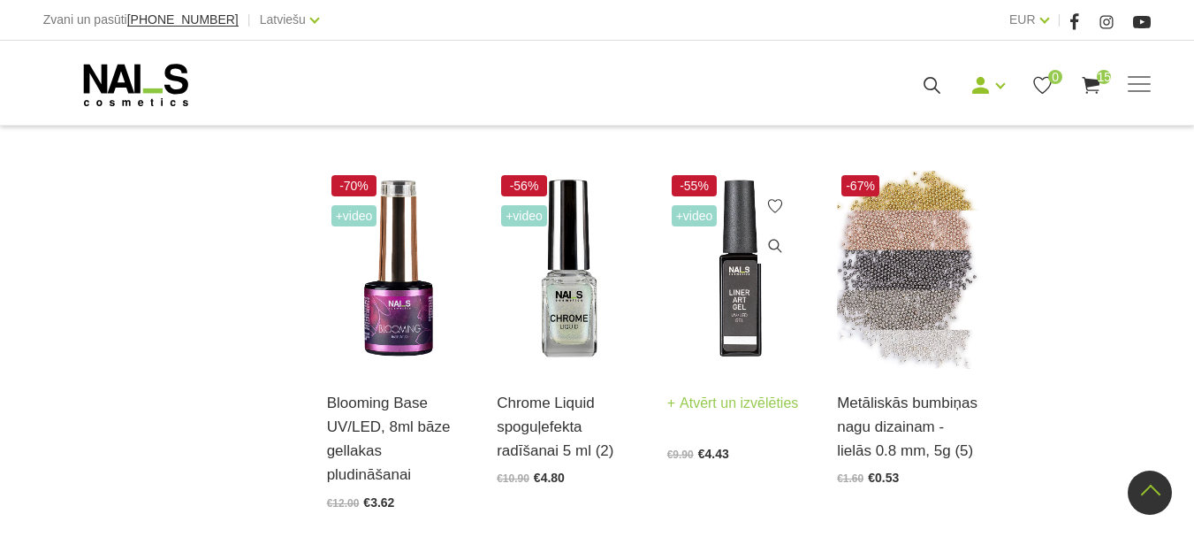
click at [779, 403] on link "Atvērt un izvēlēties" at bounding box center [733, 403] width 132 height 25
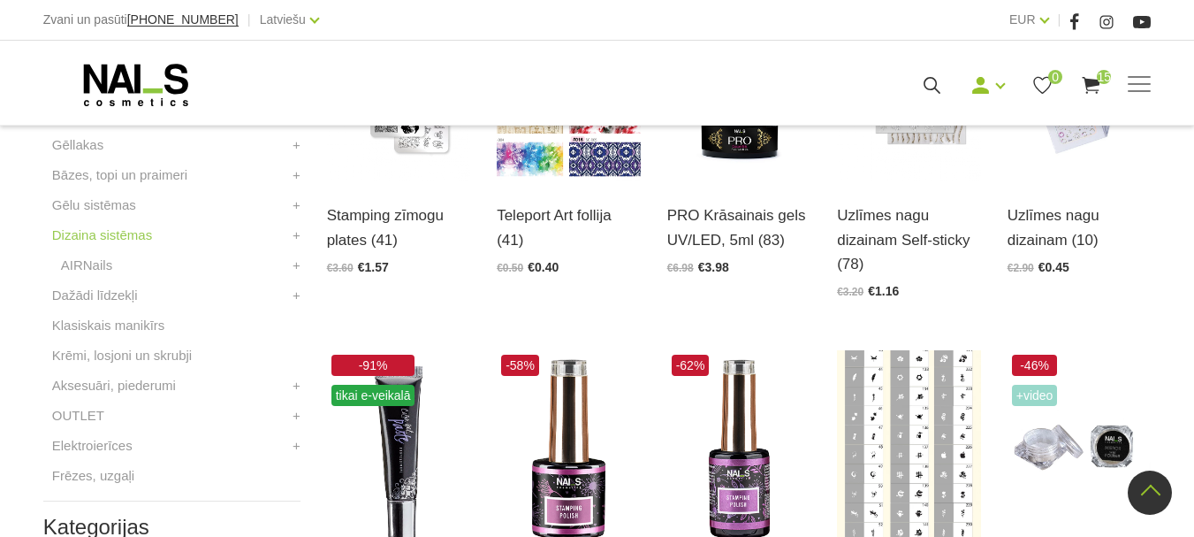
scroll to position [538, 0]
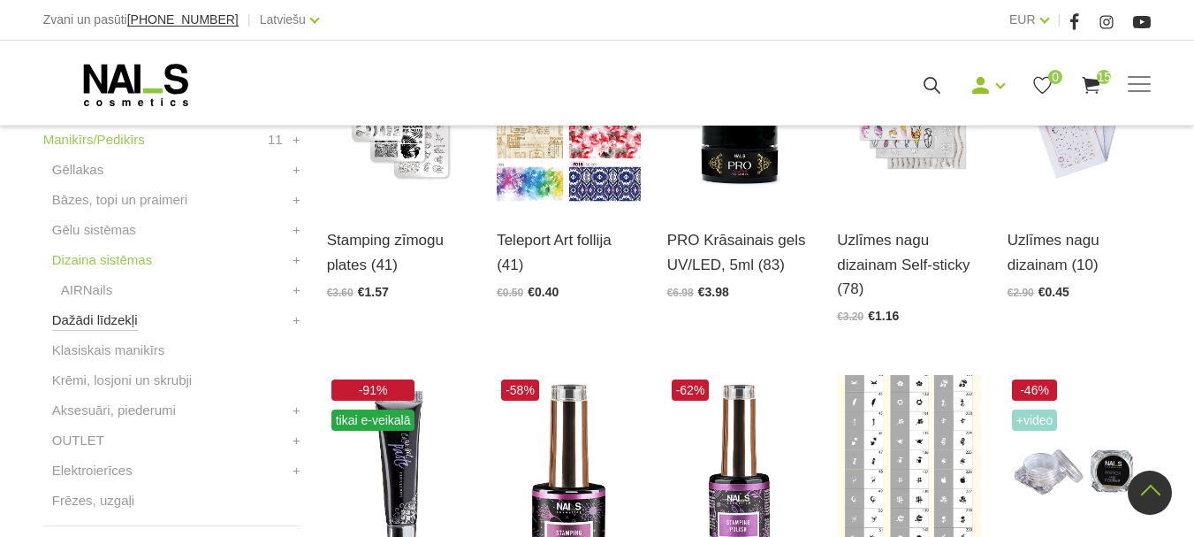
click at [126, 326] on link "Dažādi līdzekļi" at bounding box center [95, 319] width 86 height 21
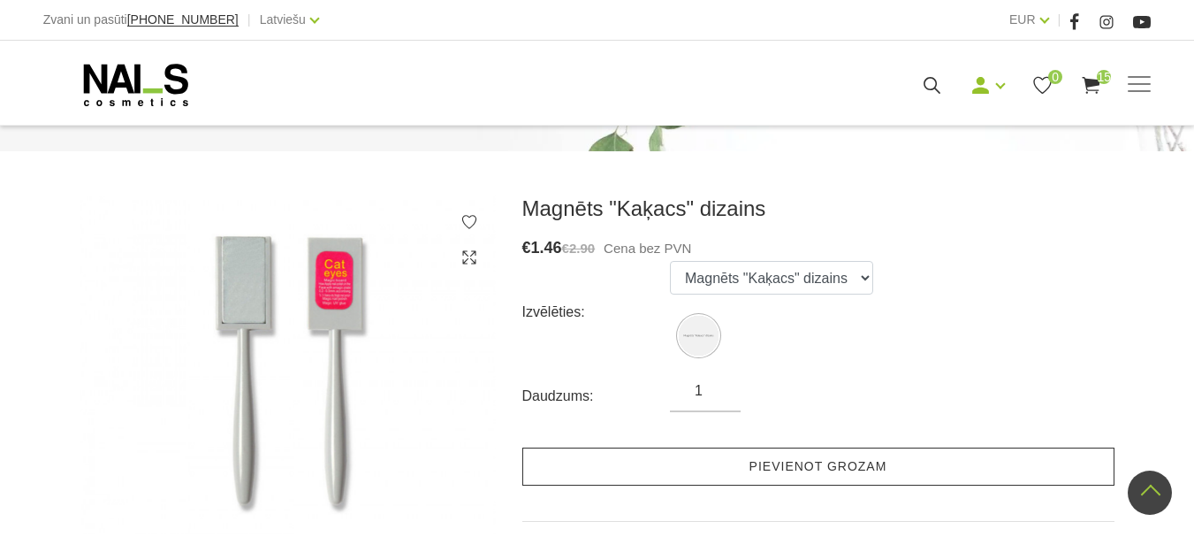
scroll to position [177, 0]
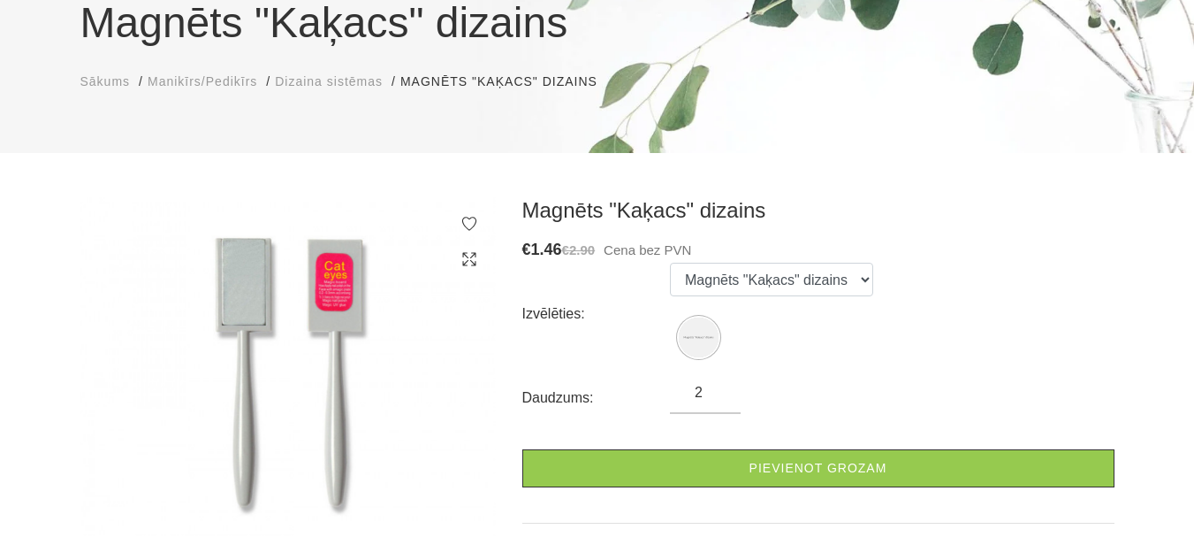
click at [719, 390] on input "2" at bounding box center [705, 392] width 71 height 21
type input "3"
click at [719, 390] on input "3" at bounding box center [705, 392] width 71 height 21
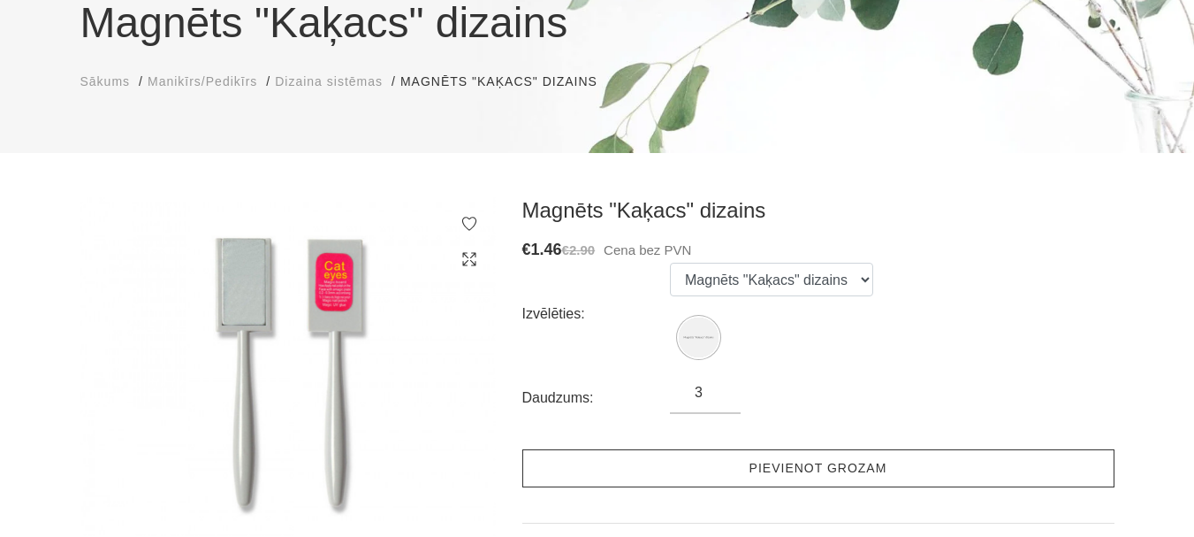
click at [736, 477] on link "Pievienot grozam" at bounding box center [818, 468] width 592 height 38
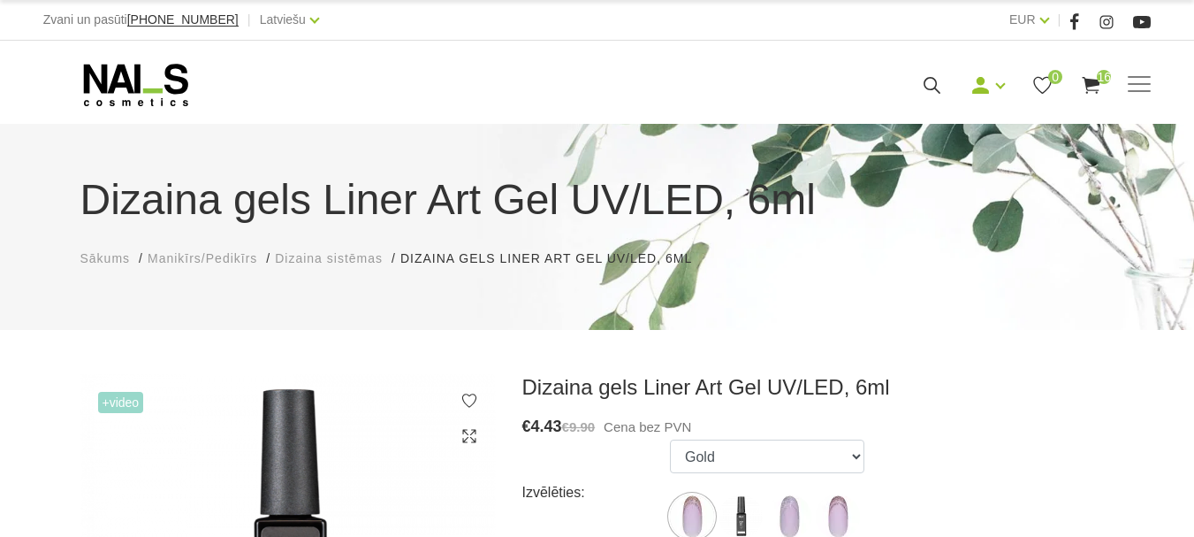
scroll to position [88, 0]
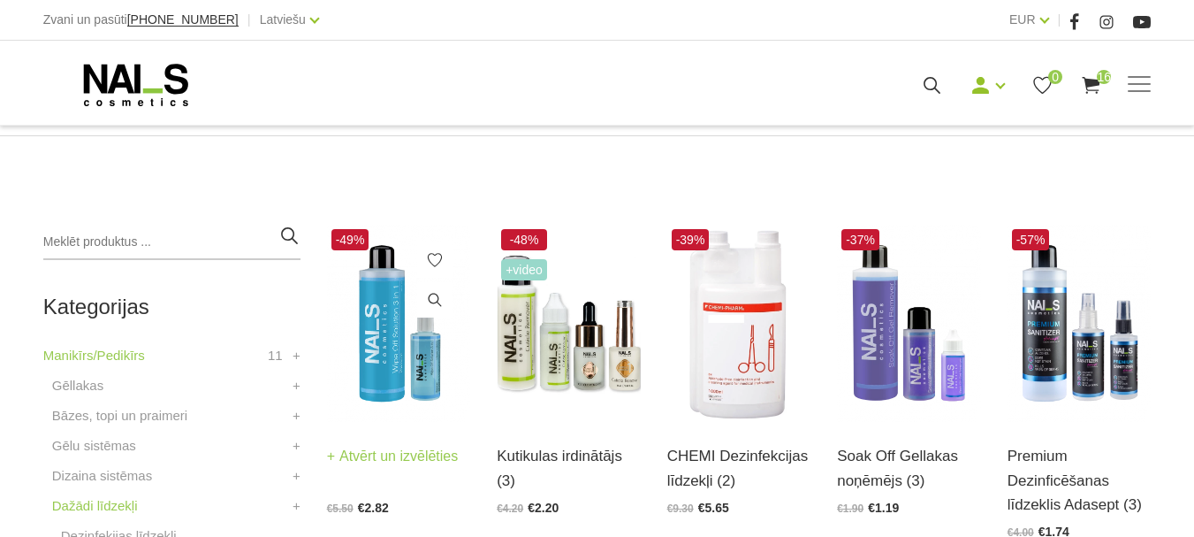
scroll to position [354, 0]
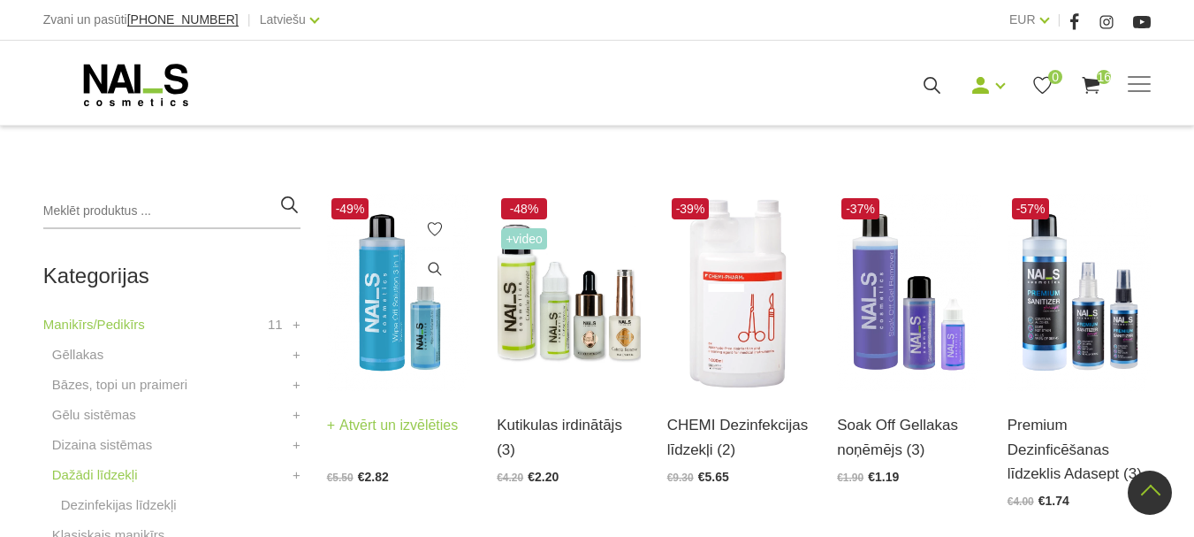
click at [418, 426] on link "Atvērt un izvēlēties" at bounding box center [393, 425] width 132 height 25
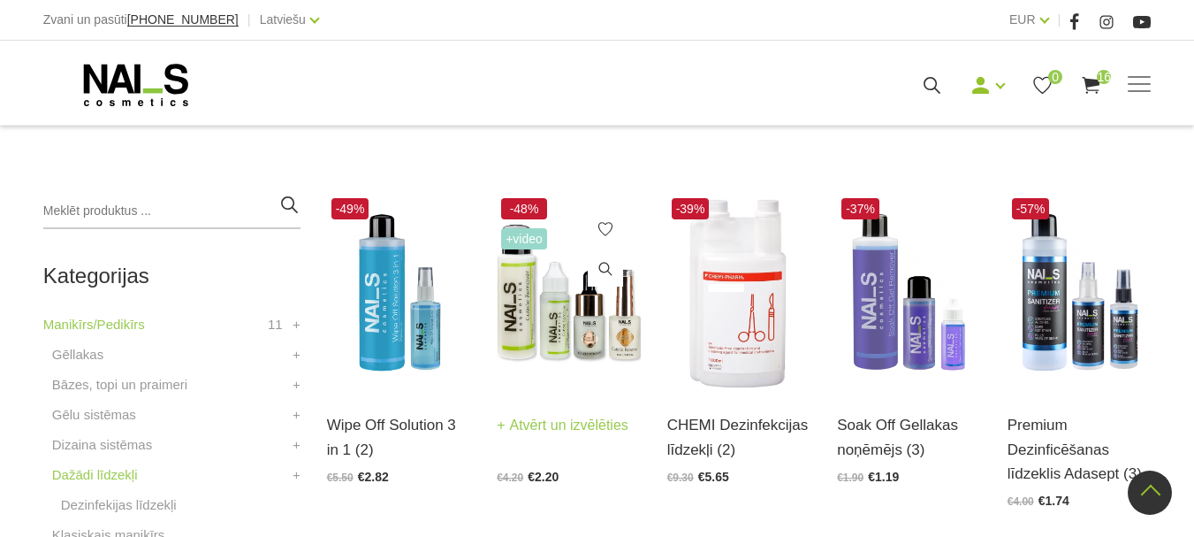
click at [570, 422] on link "Atvērt un izvēlēties" at bounding box center [563, 425] width 132 height 25
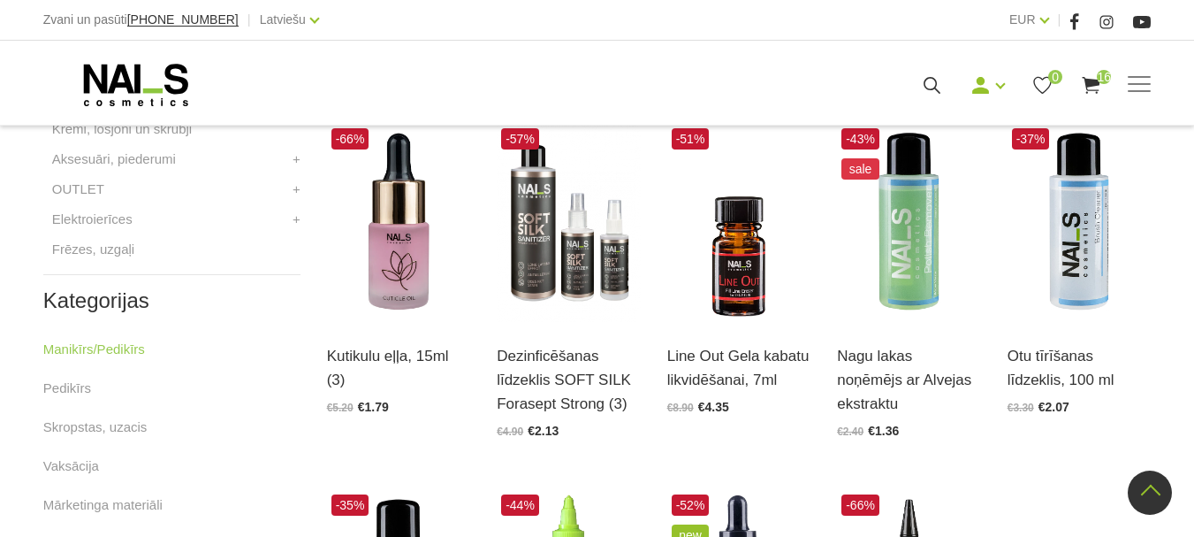
scroll to position [796, 0]
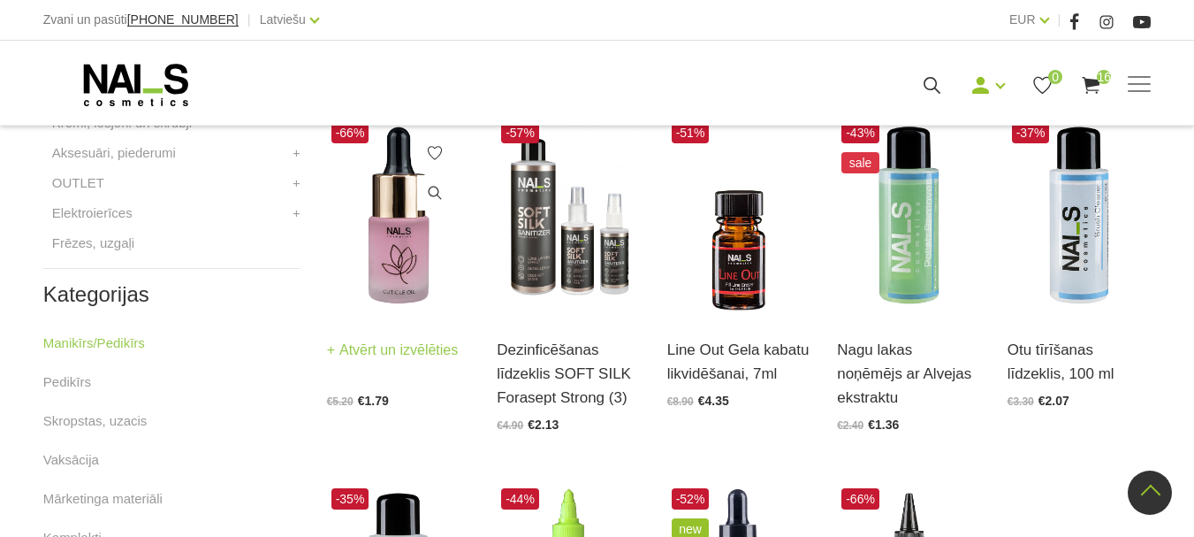
click at [383, 347] on link "Atvērt un izvēlēties" at bounding box center [393, 350] width 132 height 25
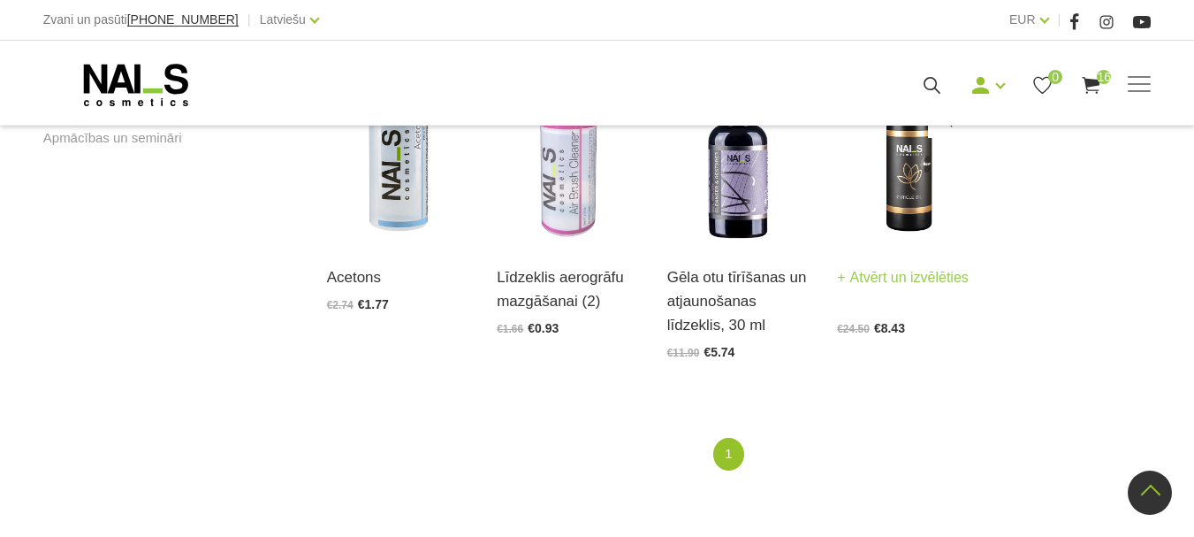
scroll to position [1238, 0]
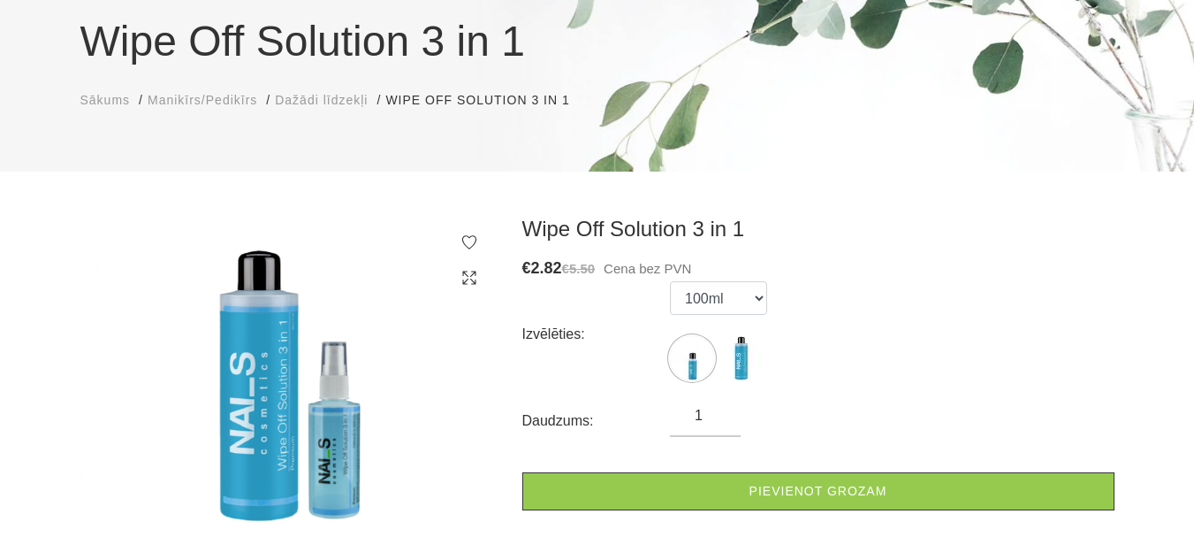
scroll to position [177, 0]
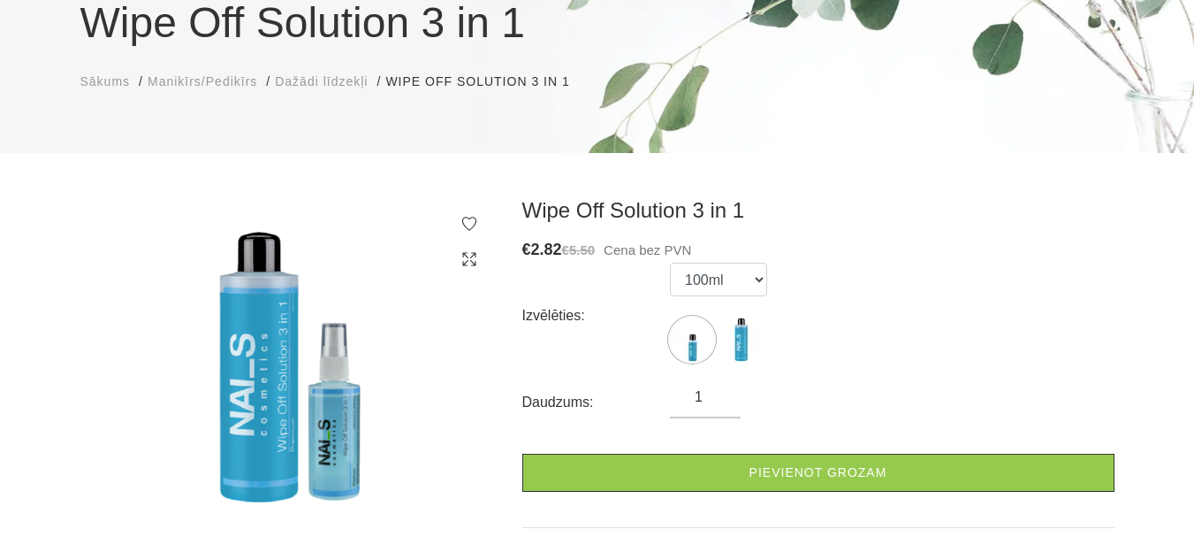
click at [710, 398] on input "1" at bounding box center [705, 396] width 71 height 21
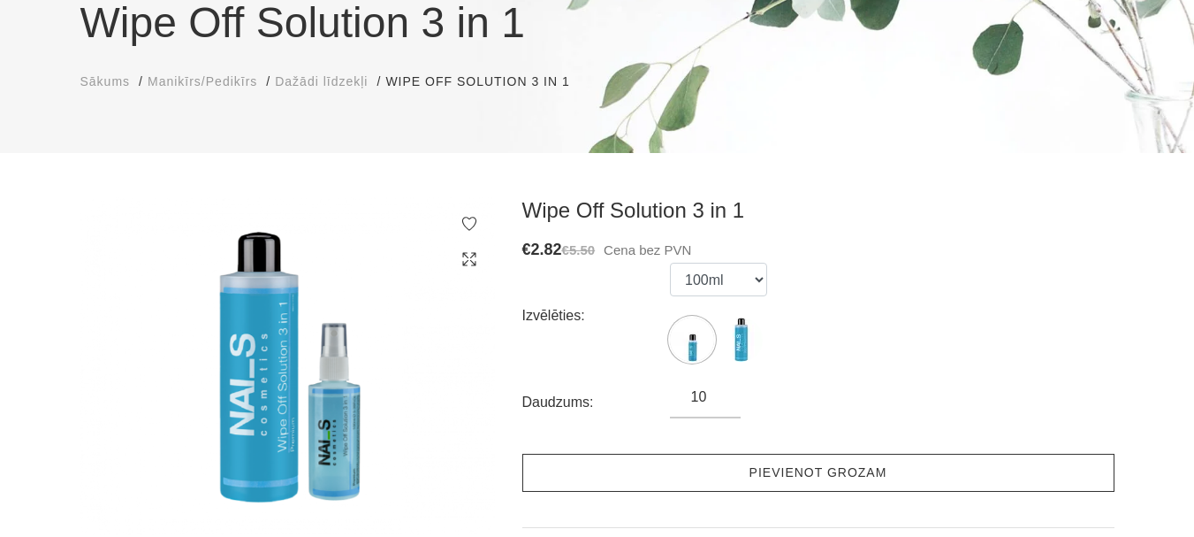
type input "10"
click at [774, 468] on link "Pievienot grozam" at bounding box center [818, 473] width 592 height 38
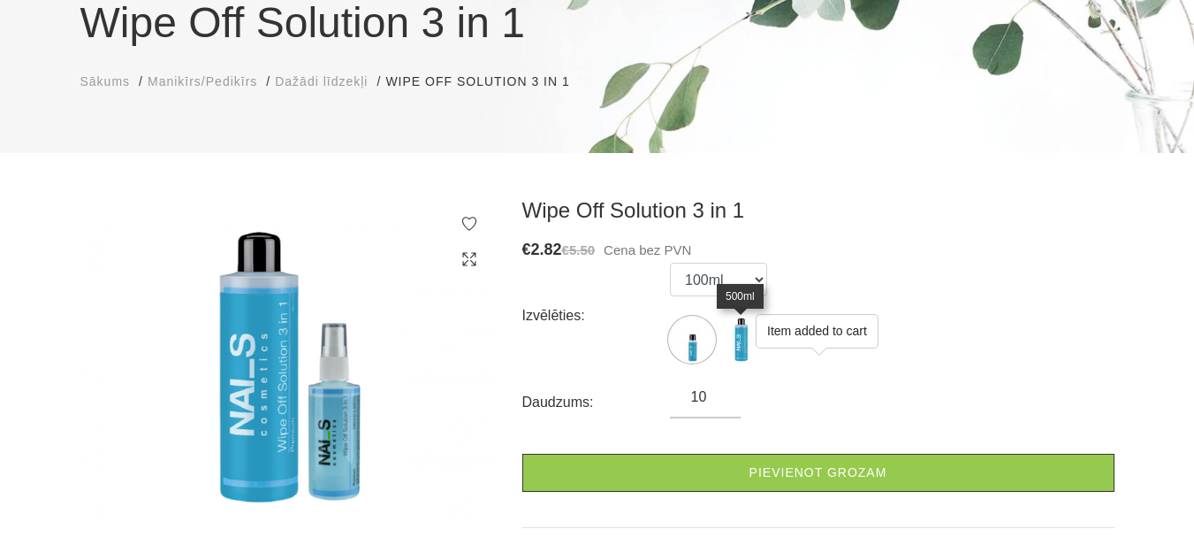
click at [744, 343] on img at bounding box center [741, 339] width 44 height 44
select select "1752"
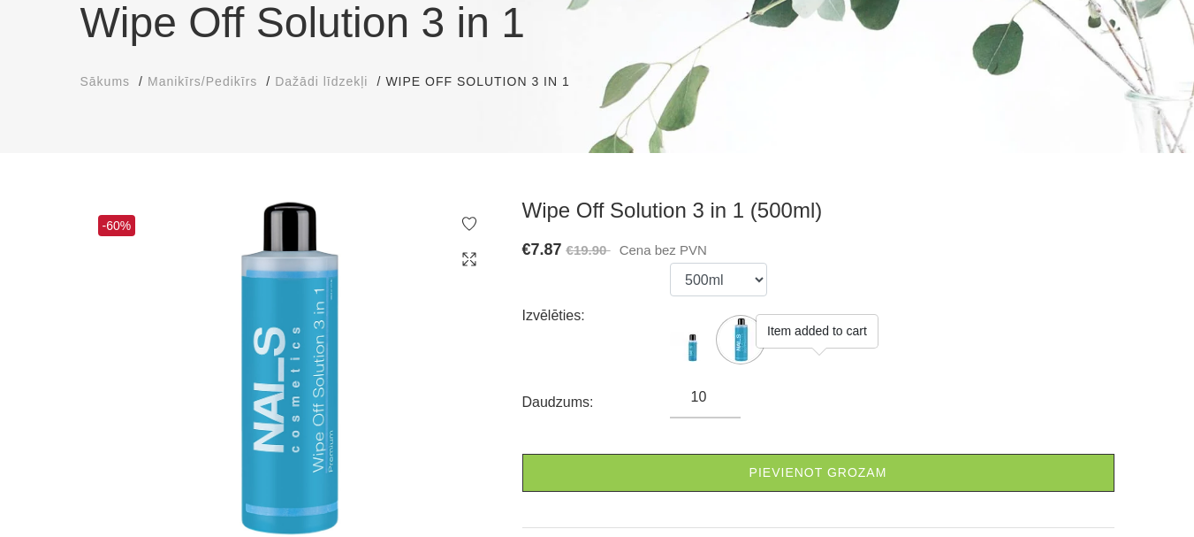
click at [706, 393] on input "10" at bounding box center [705, 396] width 71 height 21
type input "1"
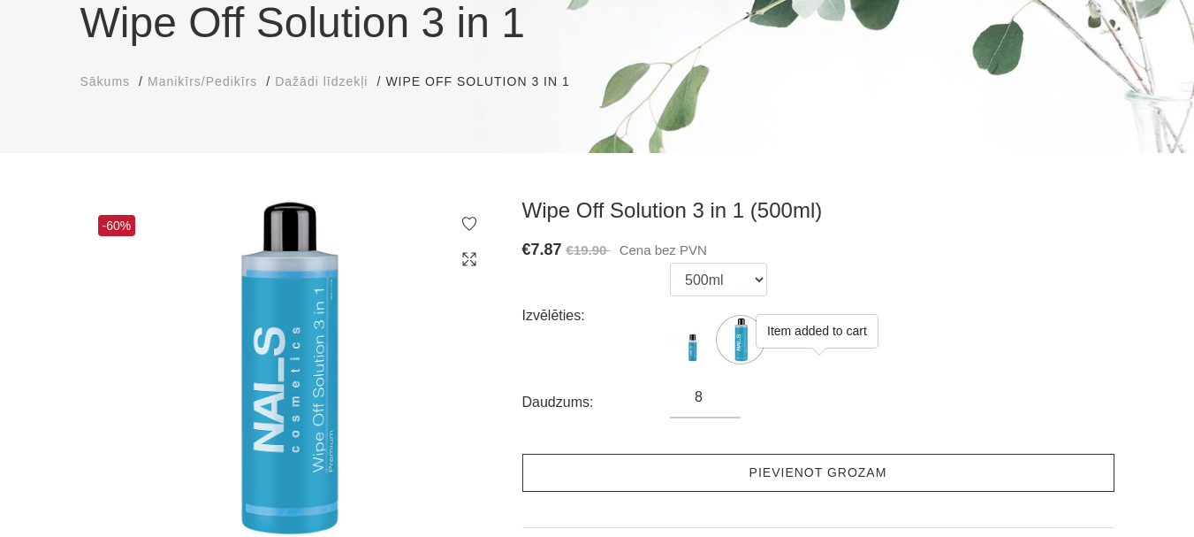
type input "8"
click at [767, 474] on link "Pievienot grozam" at bounding box center [818, 473] width 592 height 38
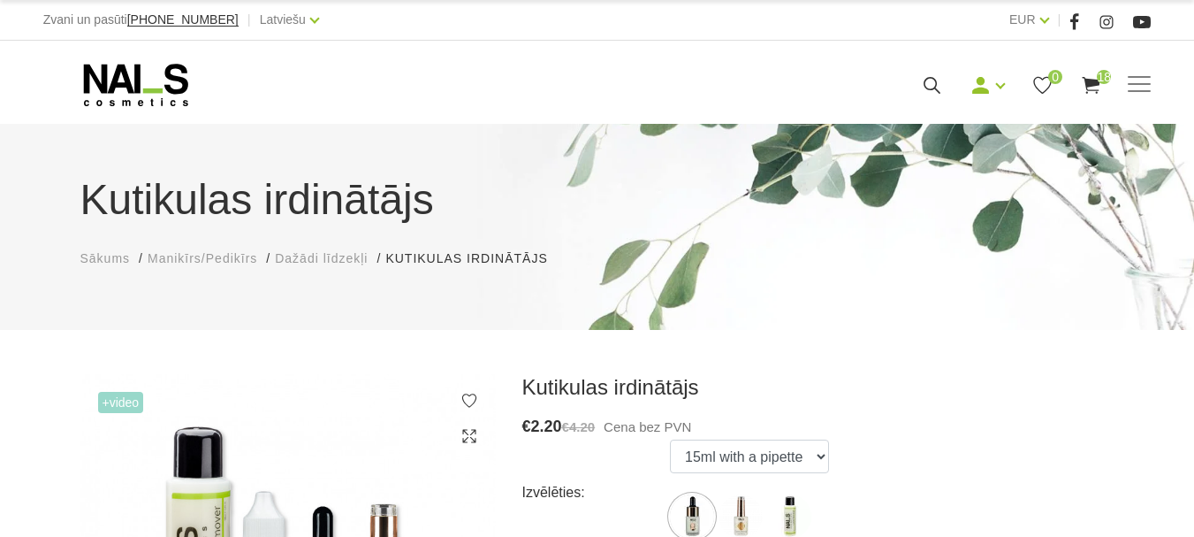
scroll to position [177, 0]
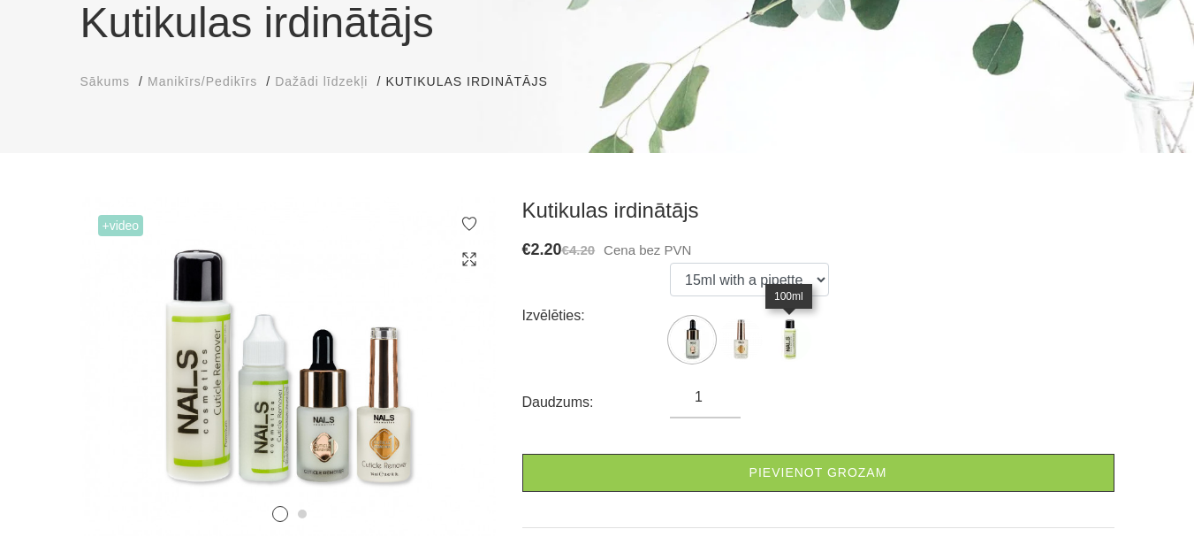
click at [786, 341] on img at bounding box center [789, 339] width 44 height 44
select select "365"
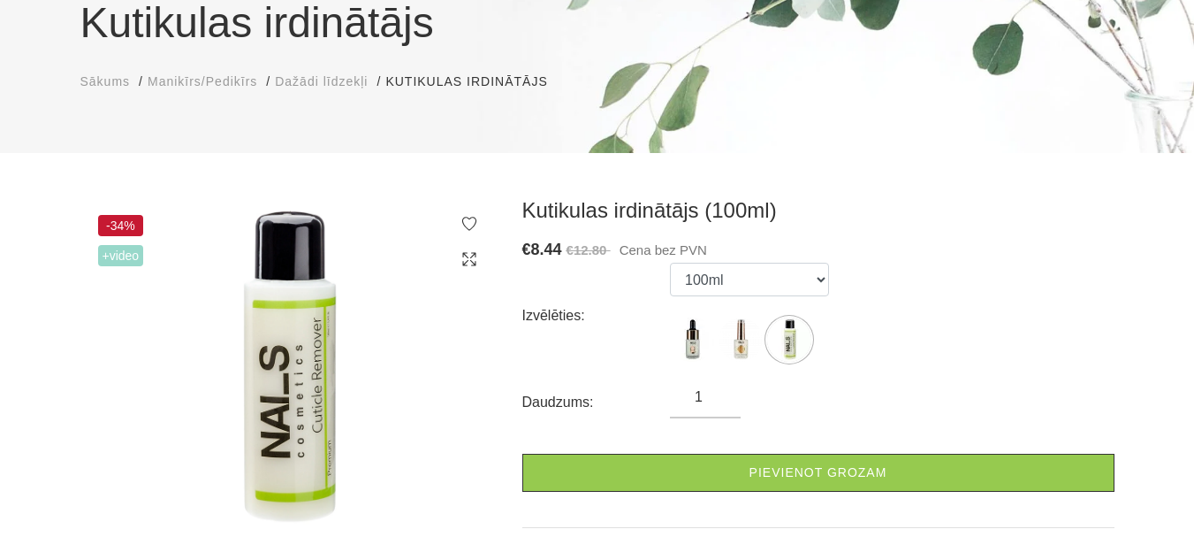
click at [702, 394] on input "1" at bounding box center [705, 396] width 71 height 21
click at [720, 390] on input "2" at bounding box center [705, 396] width 71 height 21
type input "3"
click at [719, 389] on input "3" at bounding box center [705, 396] width 71 height 21
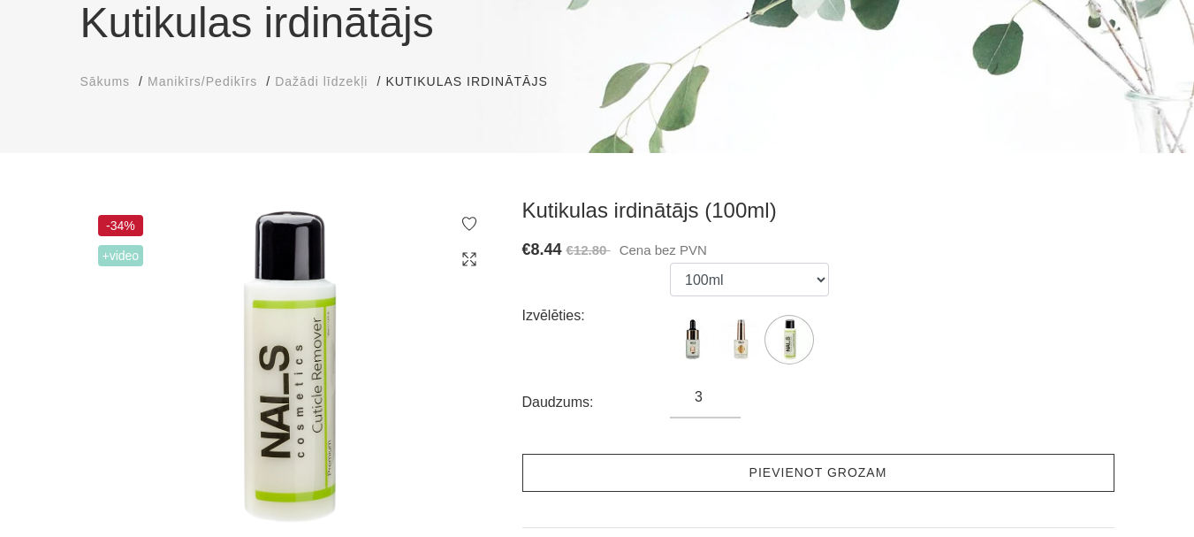
click at [738, 481] on link "Pievienot grozam" at bounding box center [818, 473] width 592 height 38
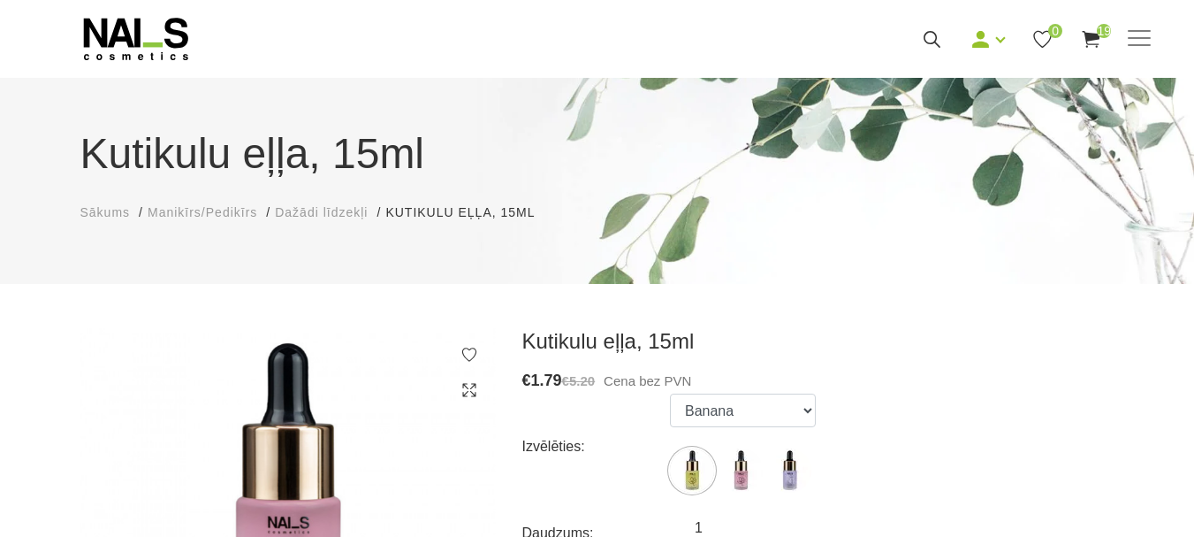
scroll to position [88, 0]
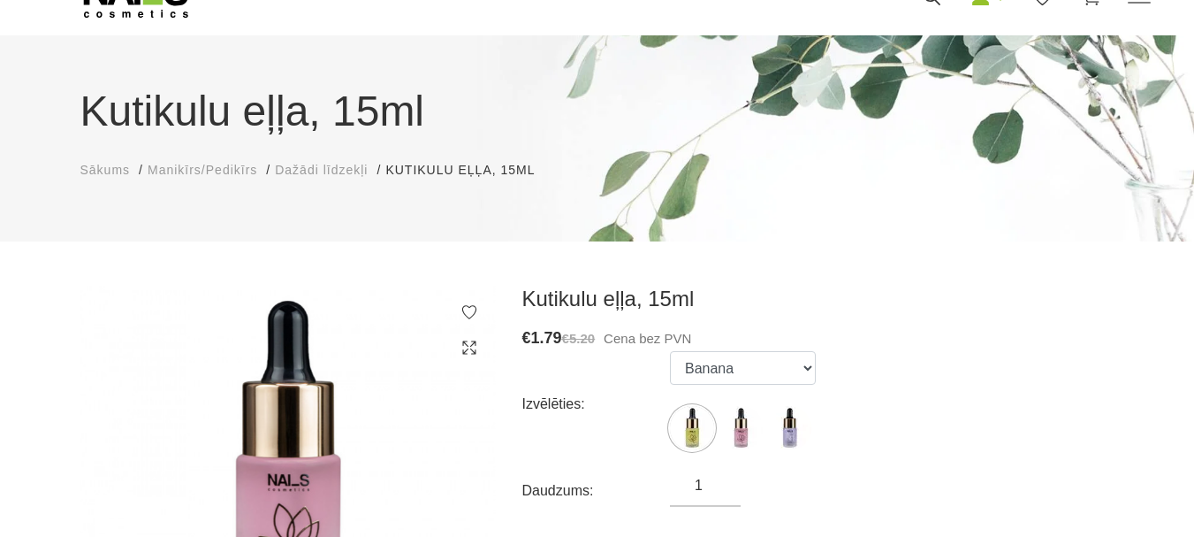
click at [705, 492] on input "1" at bounding box center [705, 485] width 71 height 21
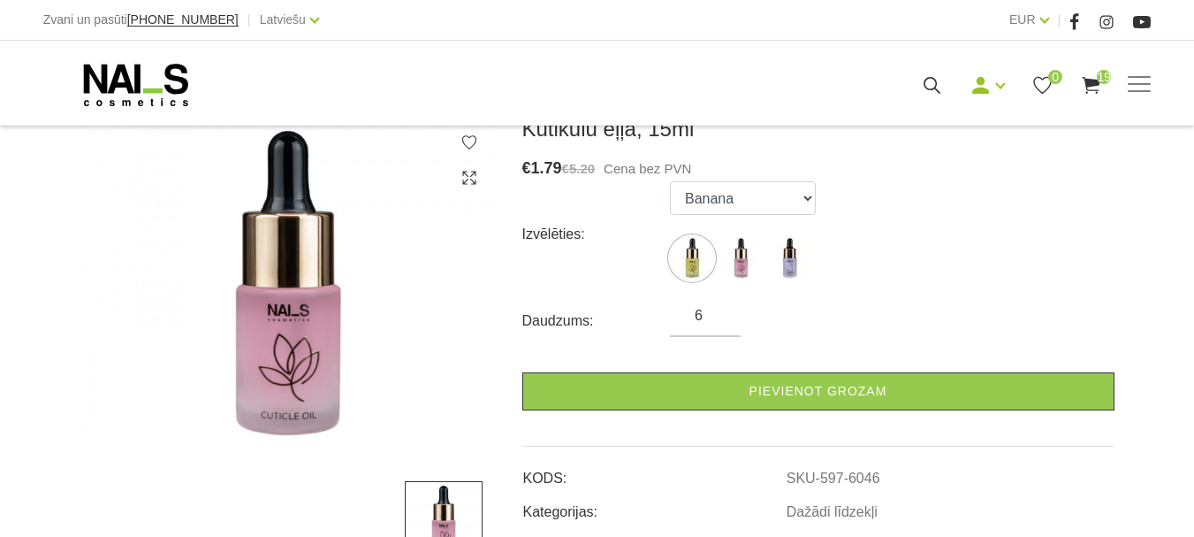
scroll to position [265, 0]
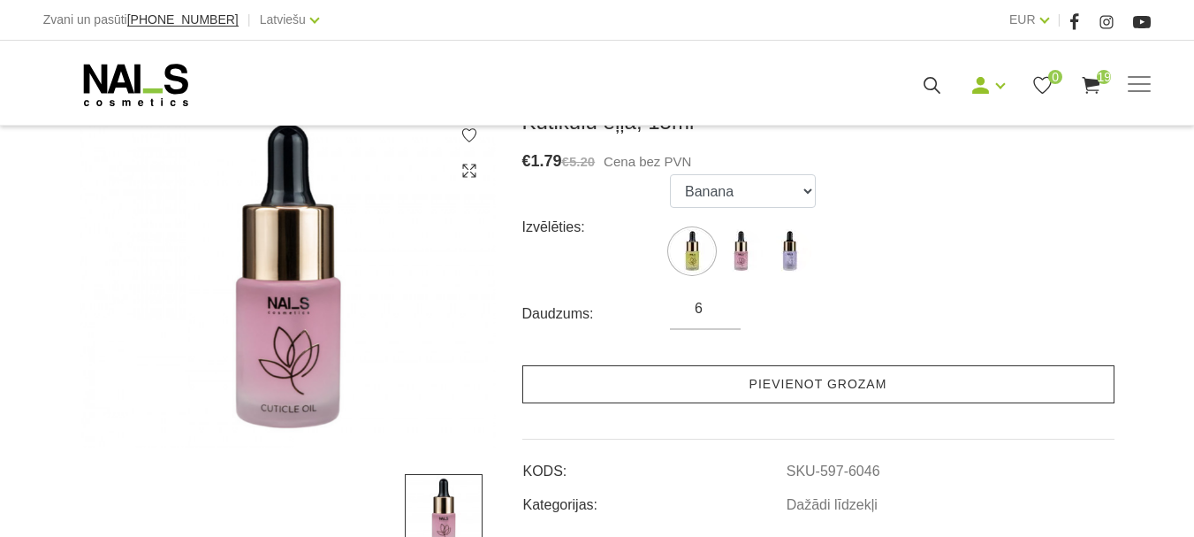
type input "6"
click at [738, 379] on link "Pievienot grozam" at bounding box center [818, 384] width 592 height 38
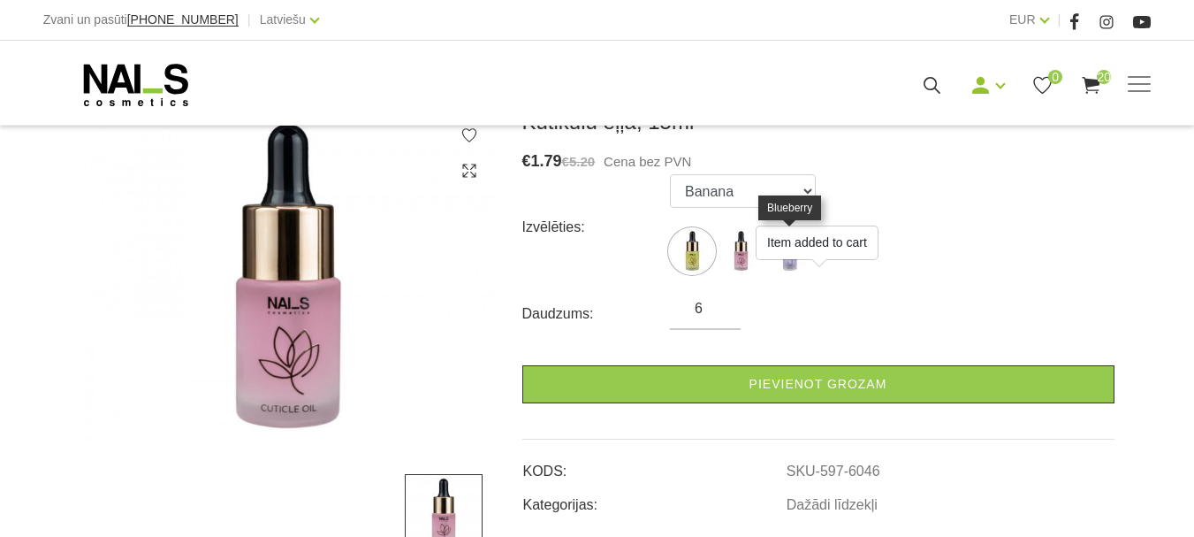
click at [788, 267] on img at bounding box center [789, 251] width 44 height 44
select select "6096"
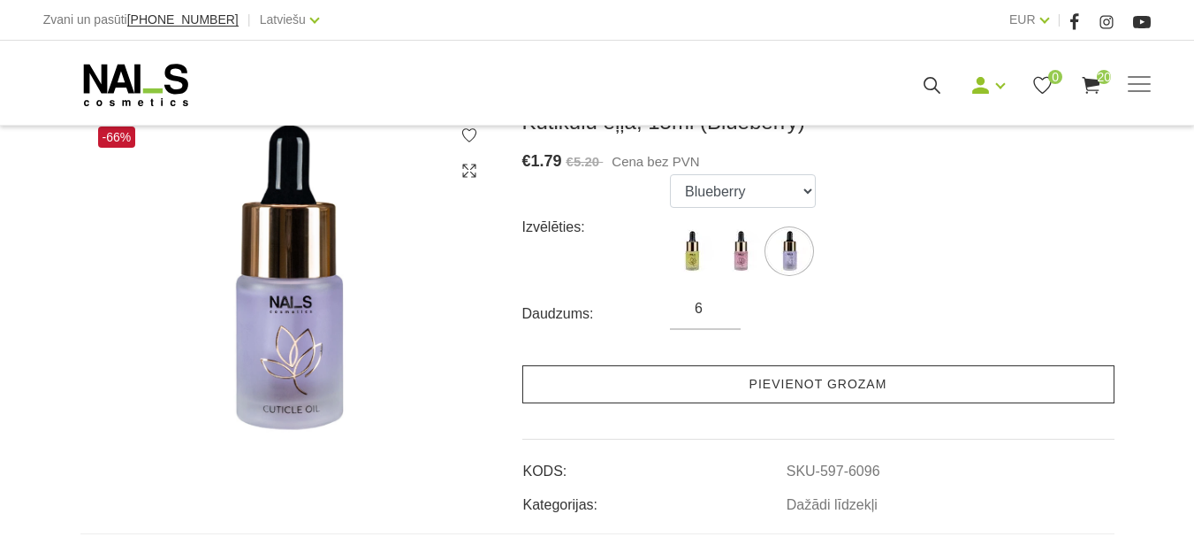
click at [750, 390] on link "Pievienot grozam" at bounding box center [818, 384] width 592 height 38
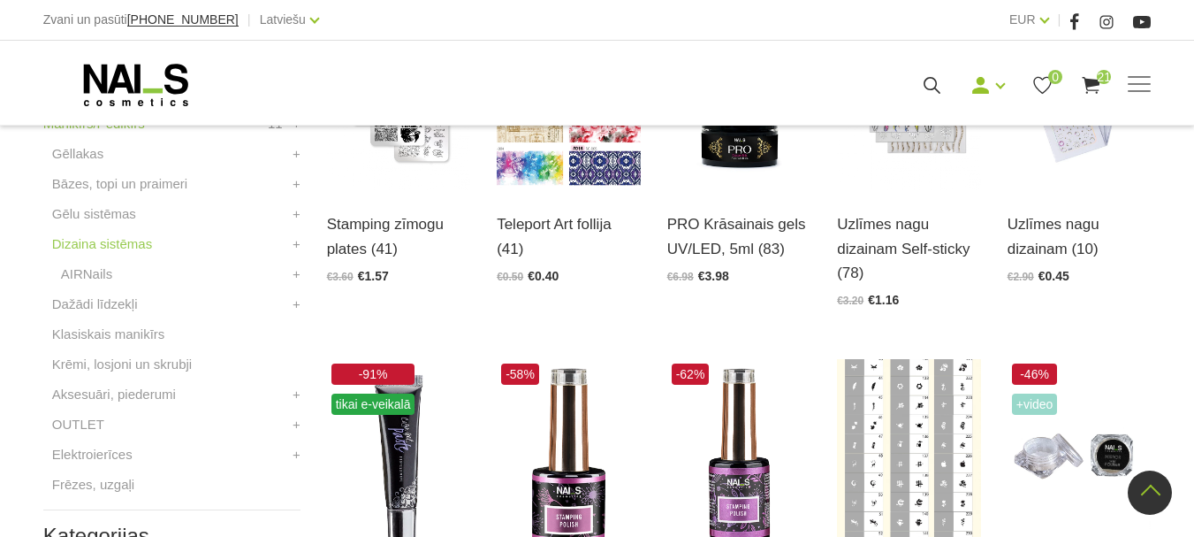
scroll to position [583, 0]
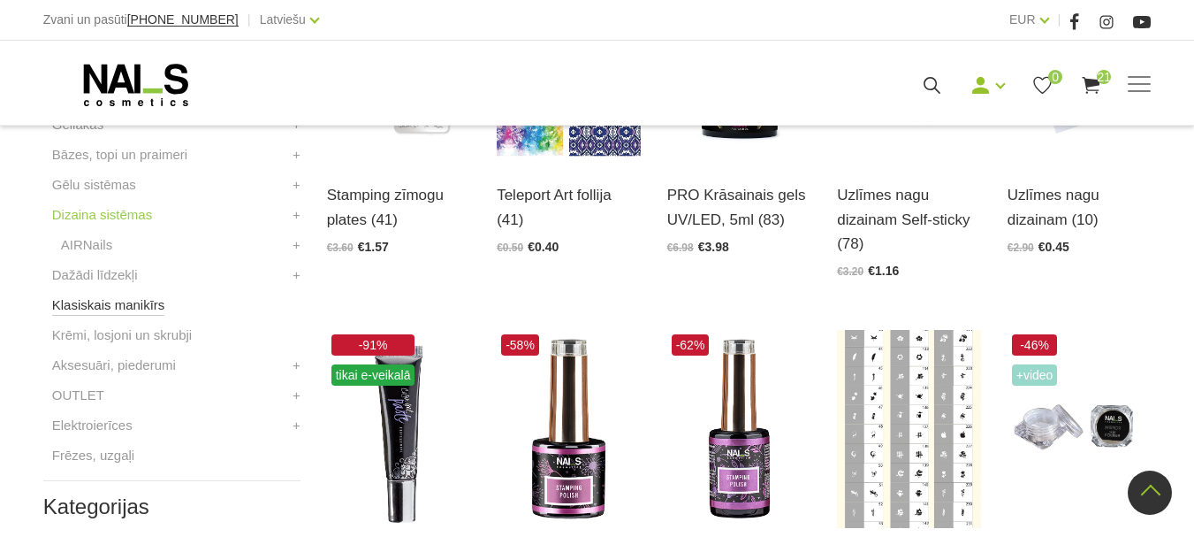
click at [123, 303] on link "Klasiskais manikīrs" at bounding box center [108, 304] width 113 height 21
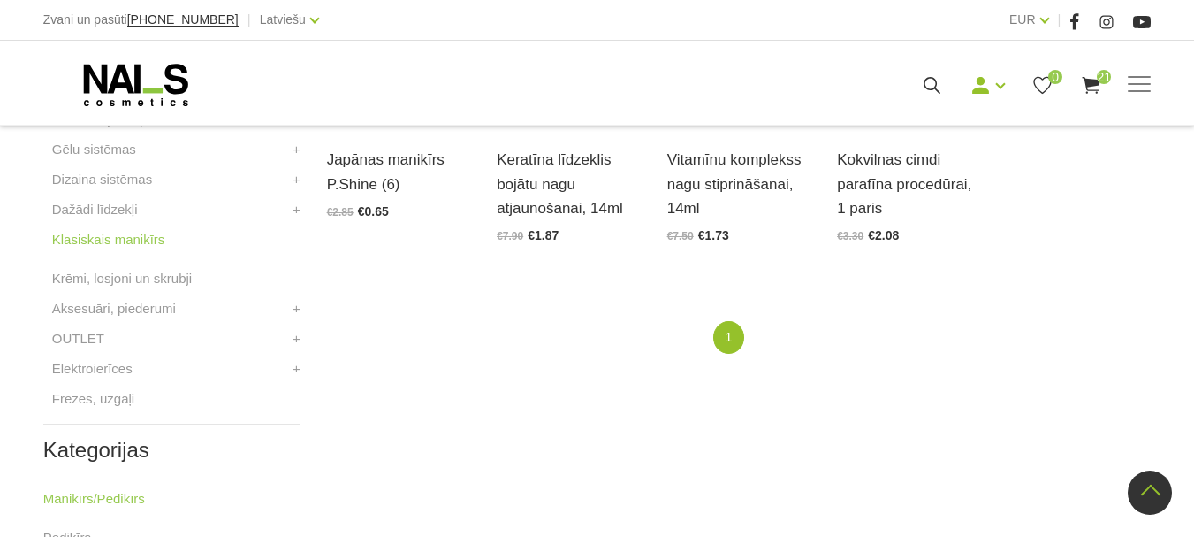
scroll to position [530, 0]
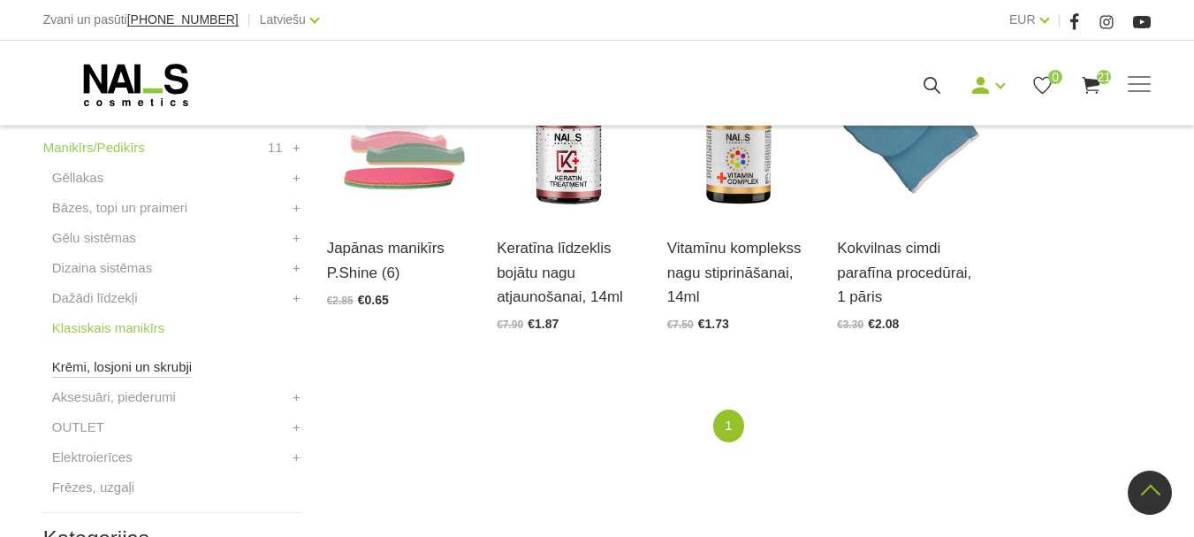
click at [128, 373] on link "Krēmi, losjoni un skrubji" at bounding box center [122, 366] width 140 height 21
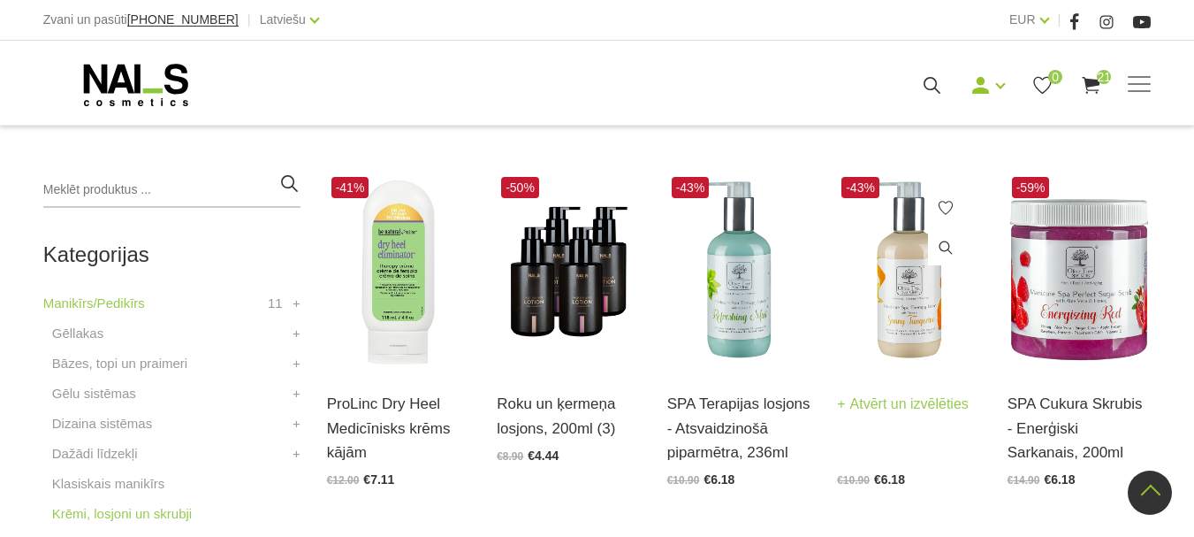
scroll to position [354, 0]
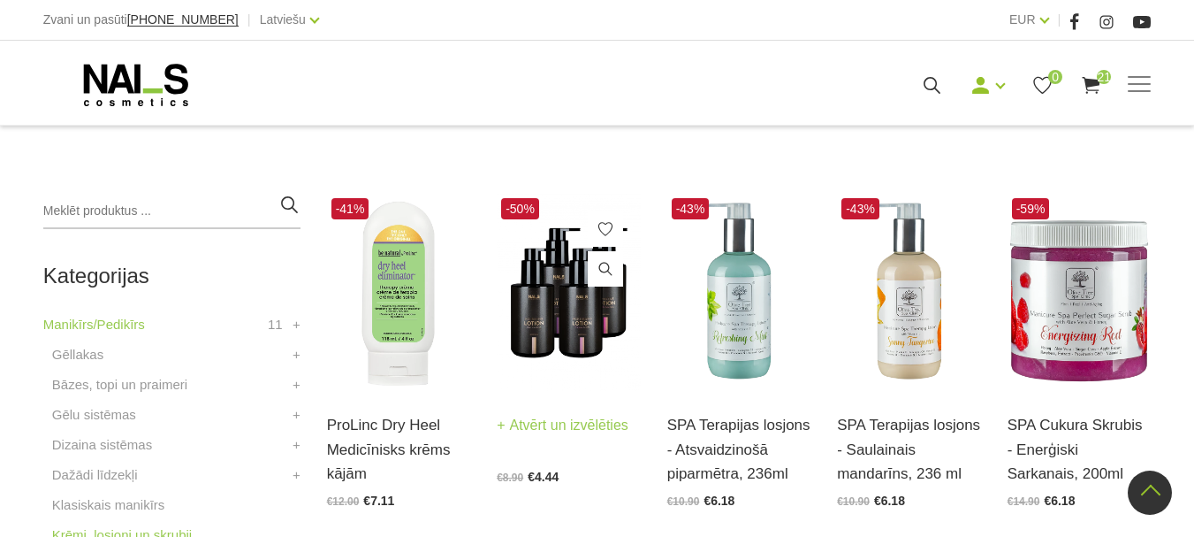
click at [576, 431] on link "Atvērt un izvēlēties" at bounding box center [563, 425] width 132 height 25
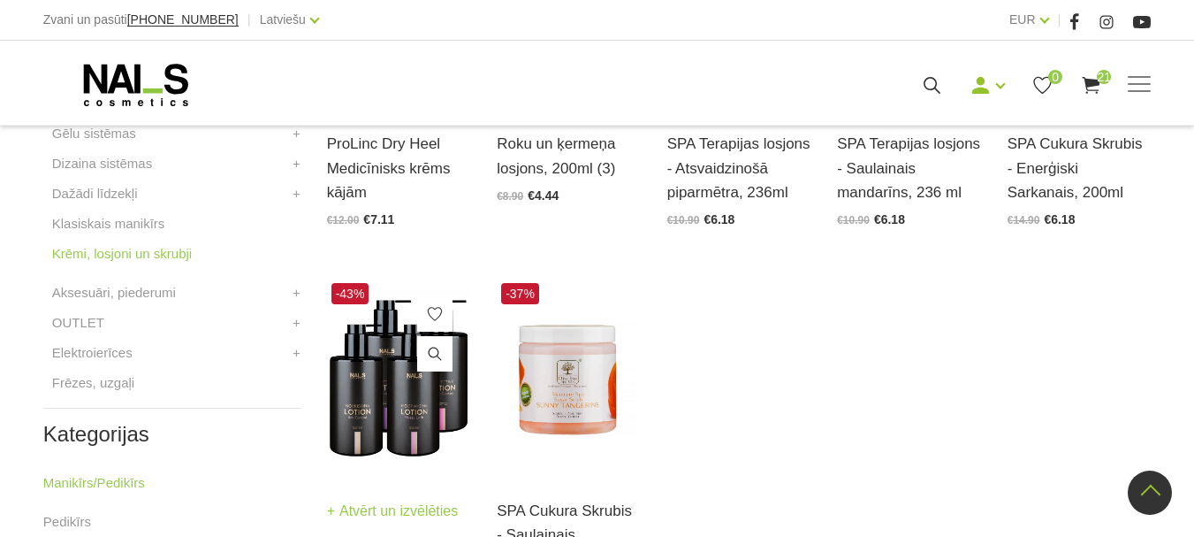
scroll to position [619, 0]
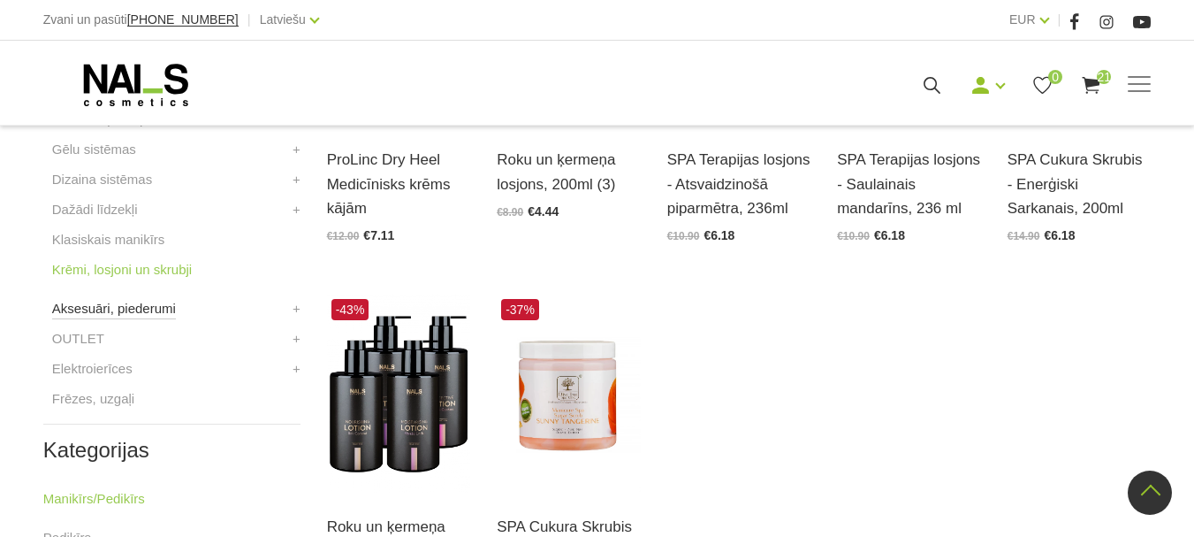
click at [111, 310] on link "Aksesuāri, piederumi" at bounding box center [114, 308] width 124 height 21
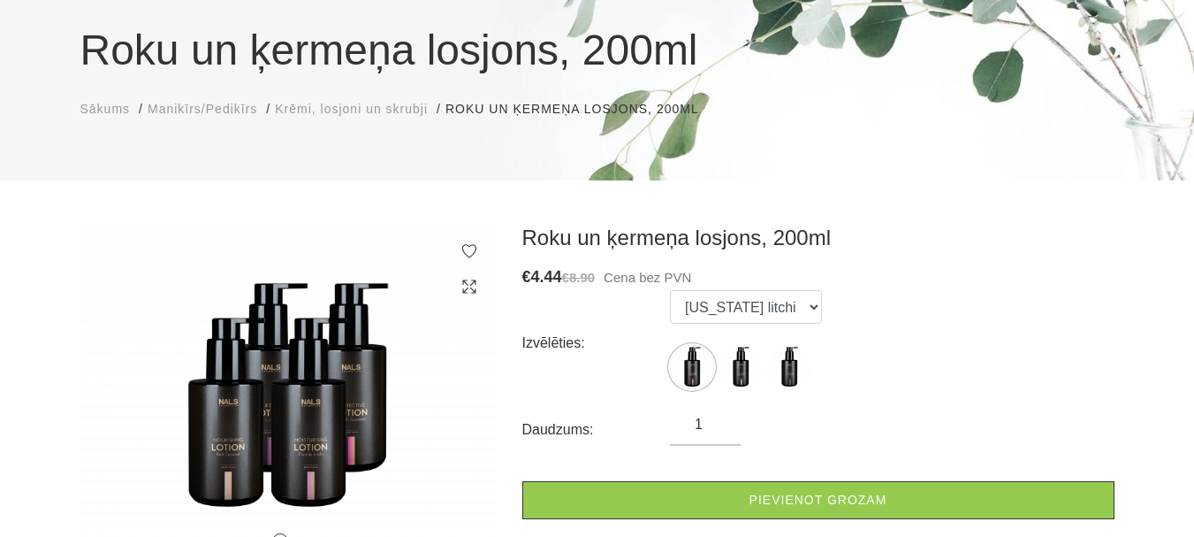
scroll to position [177, 0]
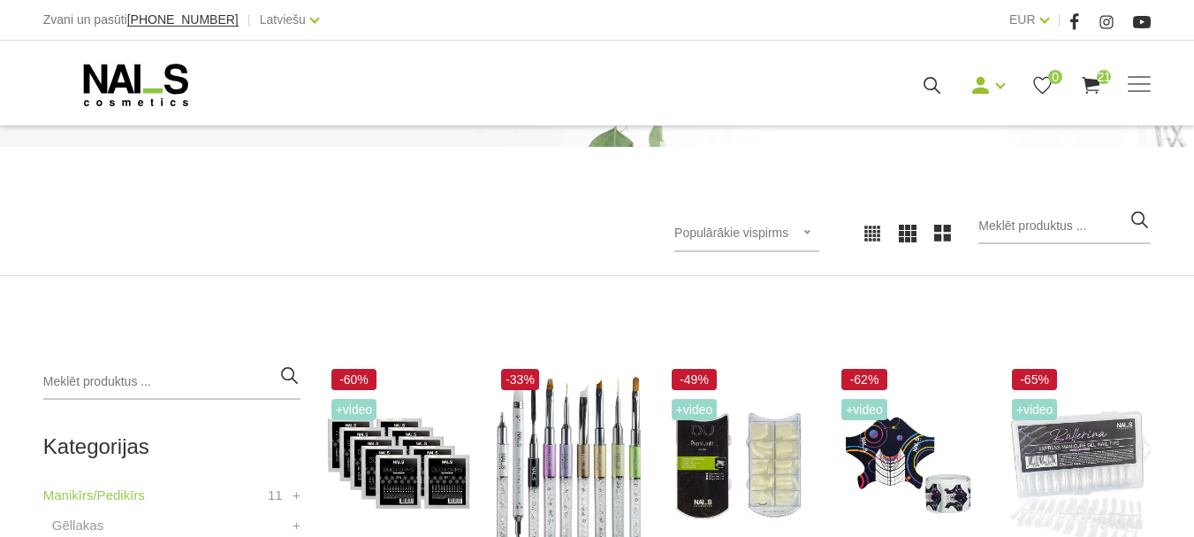
scroll to position [354, 0]
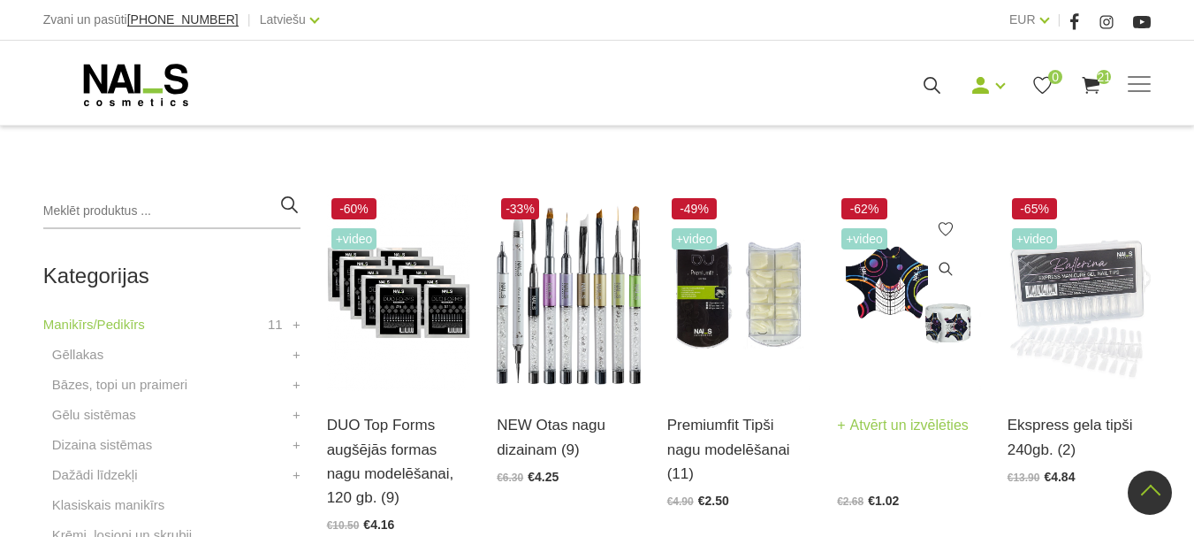
click at [921, 424] on link "Atvērt un izvēlēties" at bounding box center [903, 425] width 132 height 25
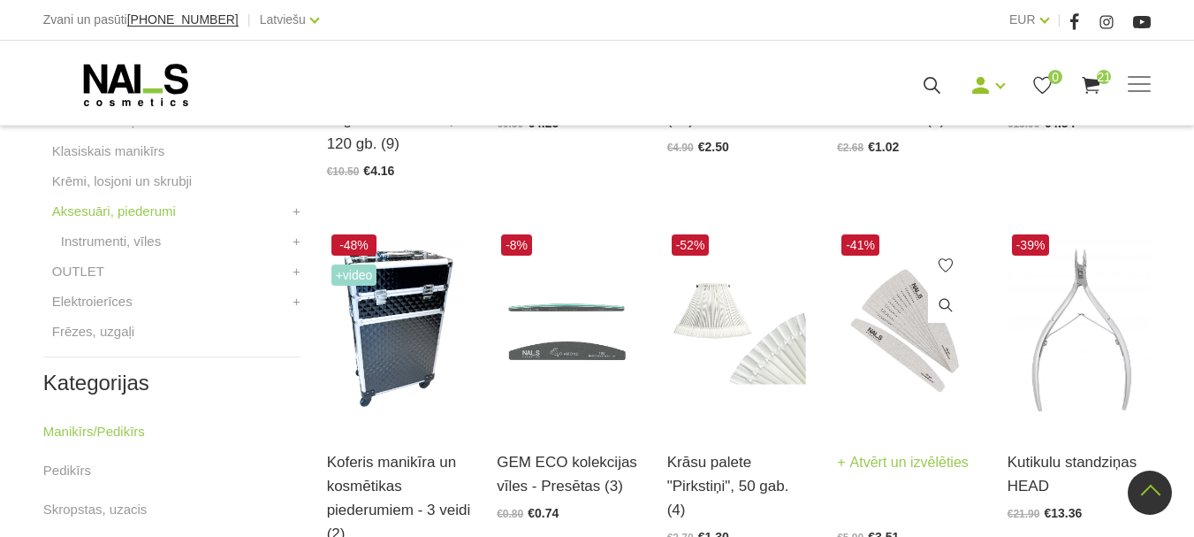
scroll to position [796, 0]
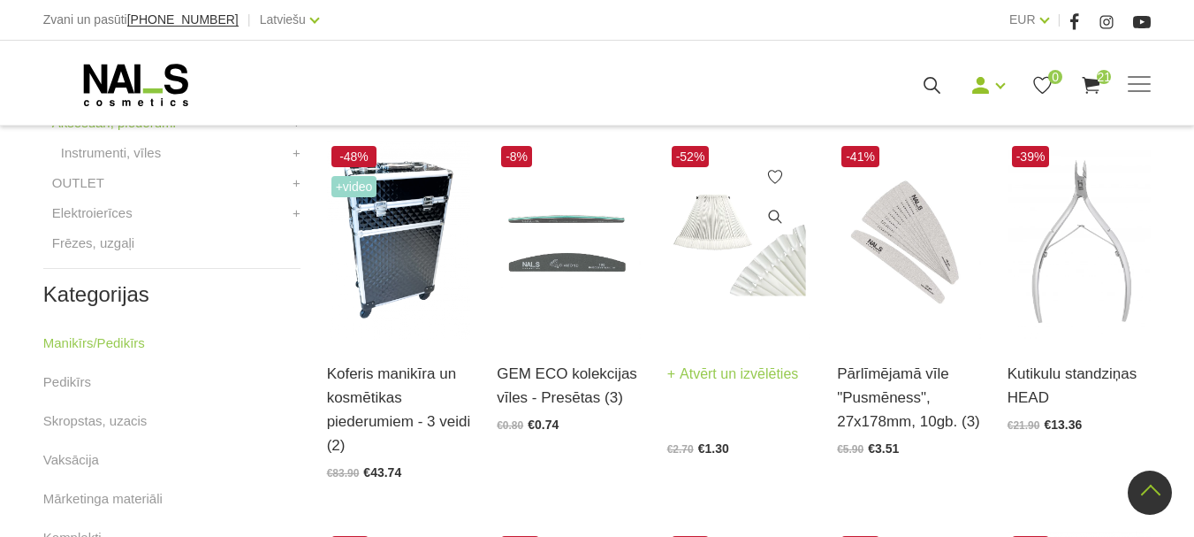
click at [725, 377] on link "Atvērt un izvēlēties" at bounding box center [733, 374] width 132 height 25
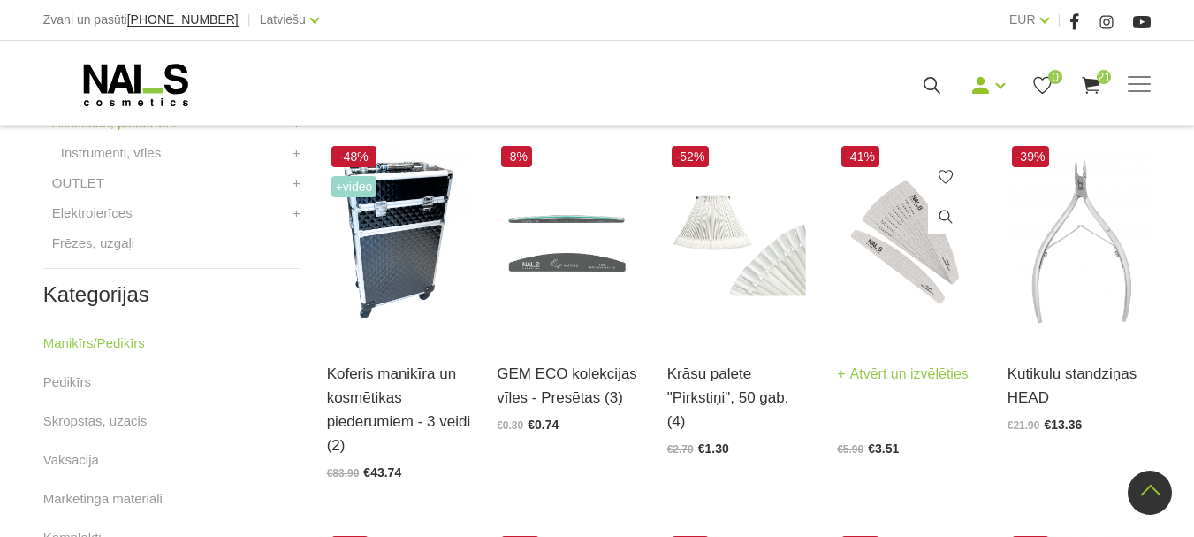
click at [895, 376] on link "Atvērt un izvēlēties" at bounding box center [903, 374] width 132 height 25
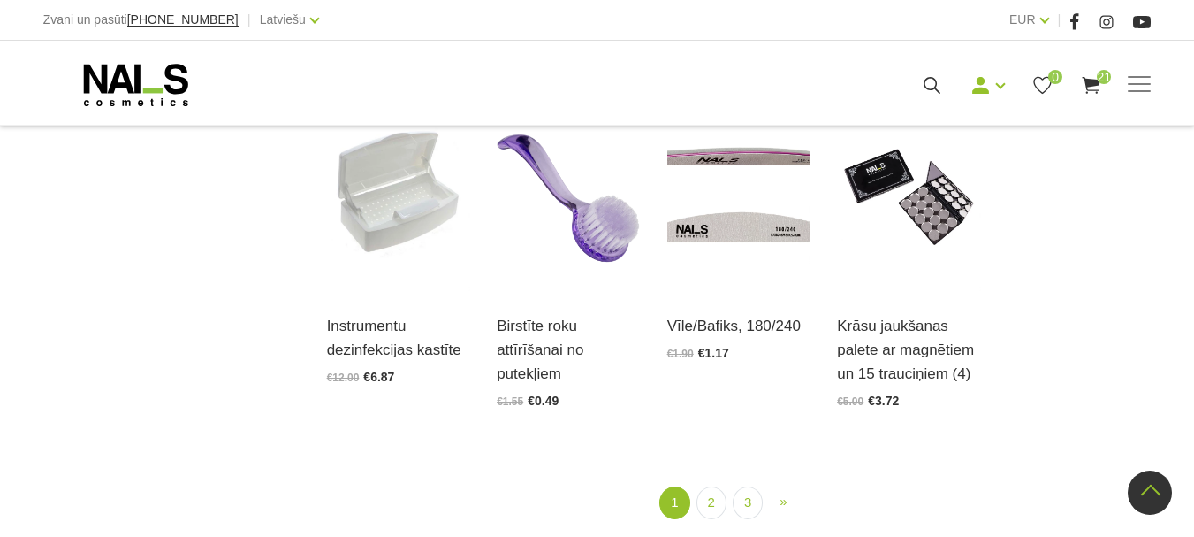
scroll to position [1945, 0]
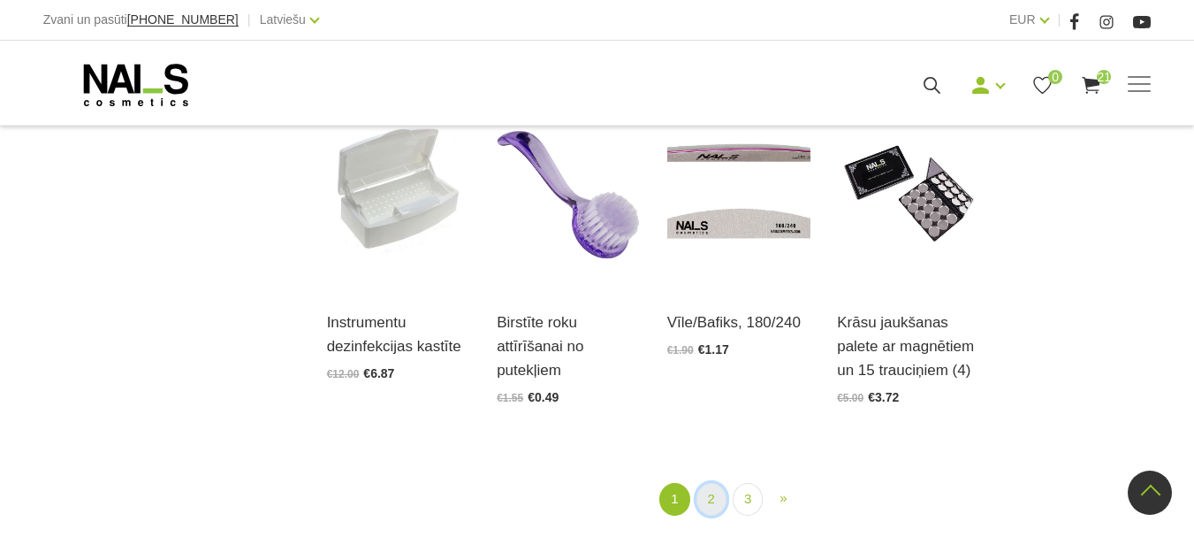
click at [706, 495] on link "2" at bounding box center [712, 499] width 30 height 33
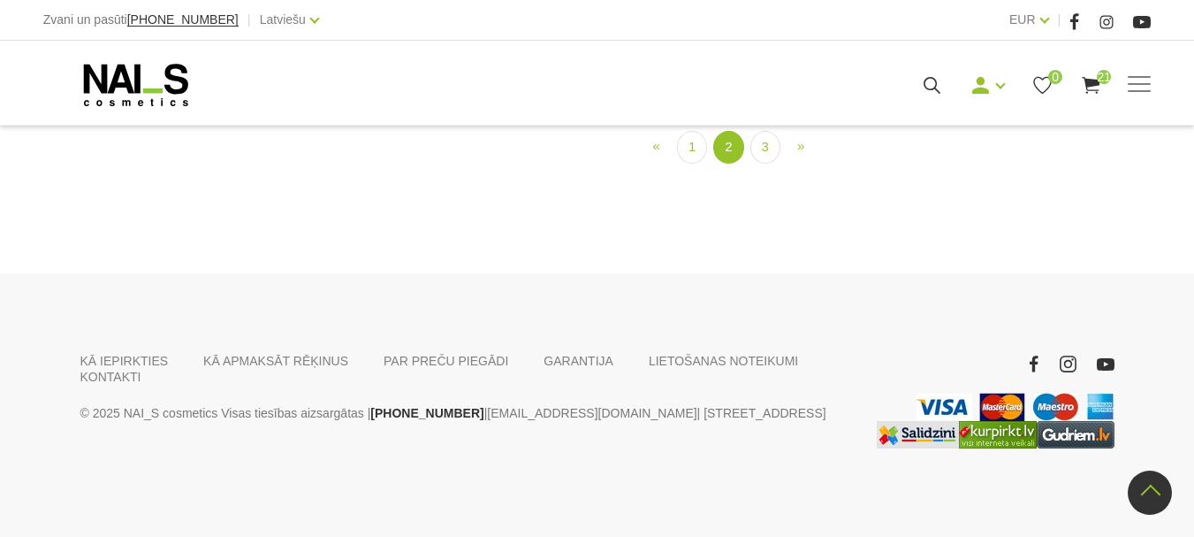
scroll to position [1953, 0]
click at [773, 164] on link "3" at bounding box center [766, 147] width 30 height 33
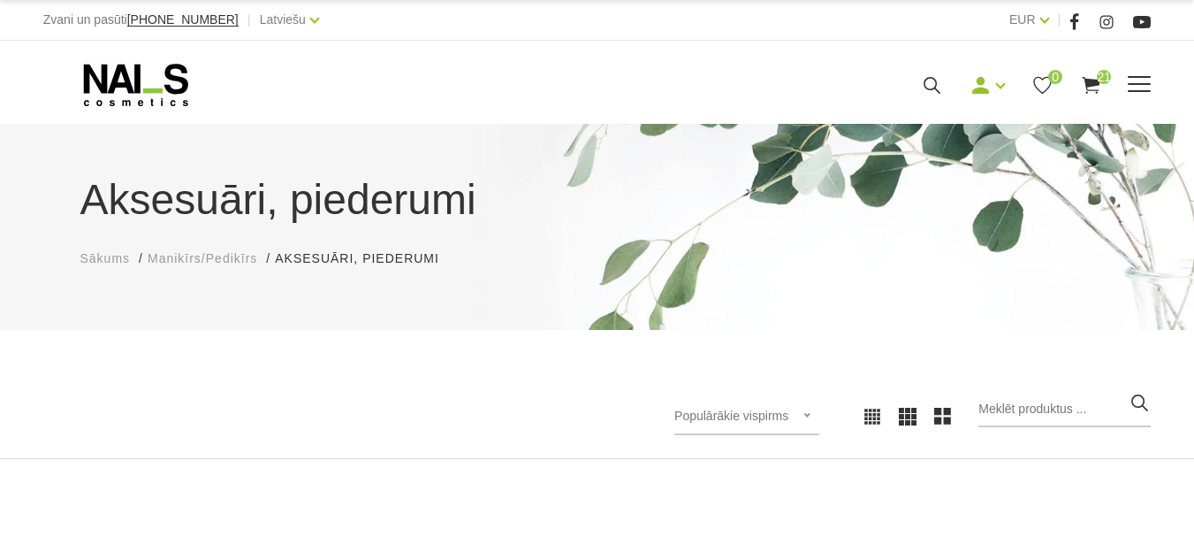
click at [943, 96] on icon at bounding box center [932, 85] width 22 height 22
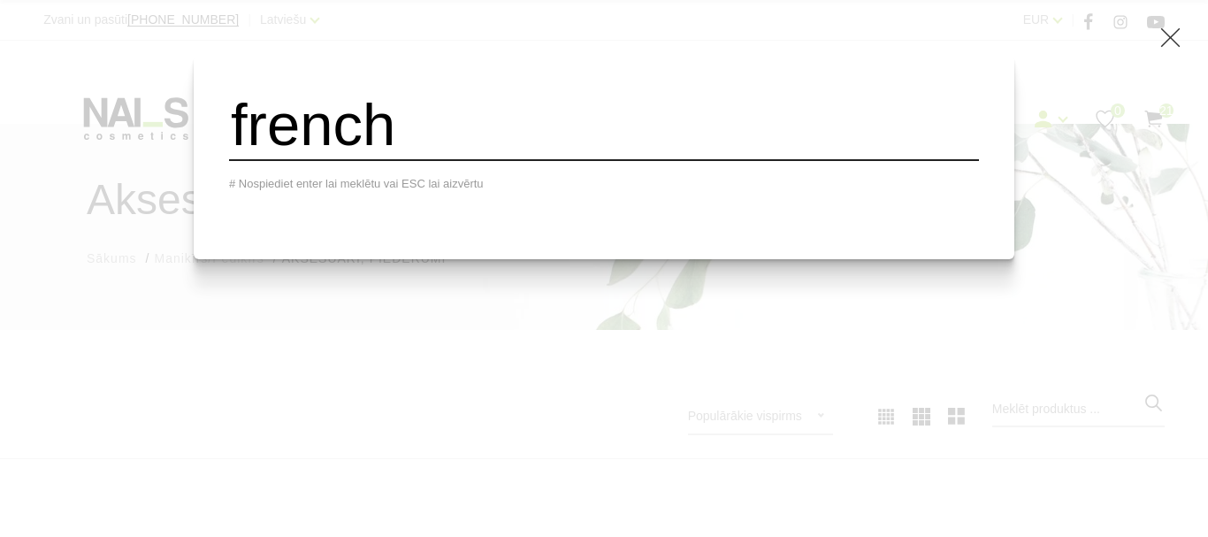
type input "french"
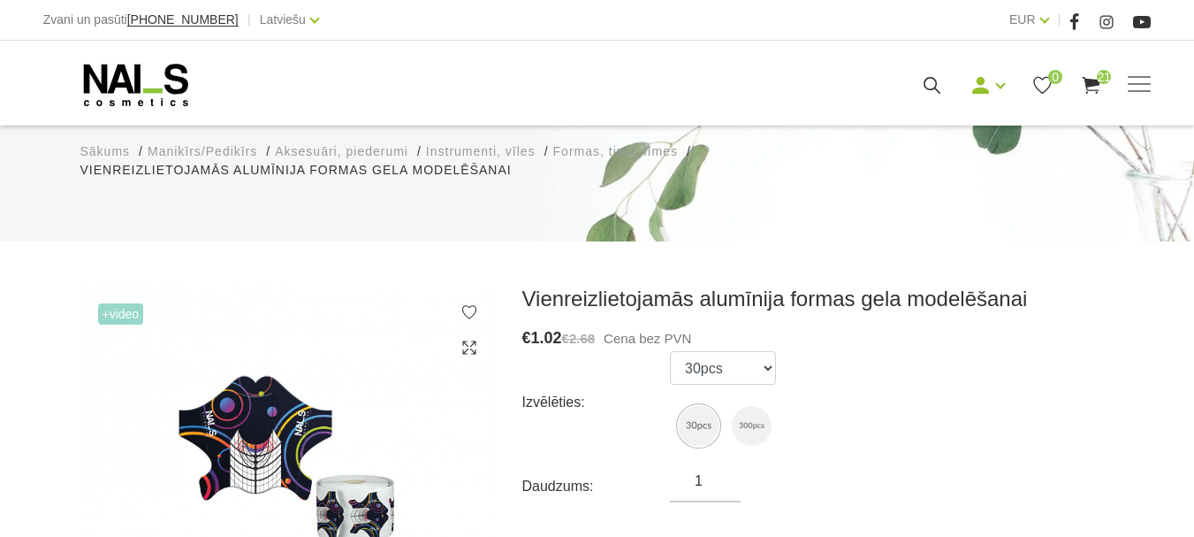
scroll to position [265, 0]
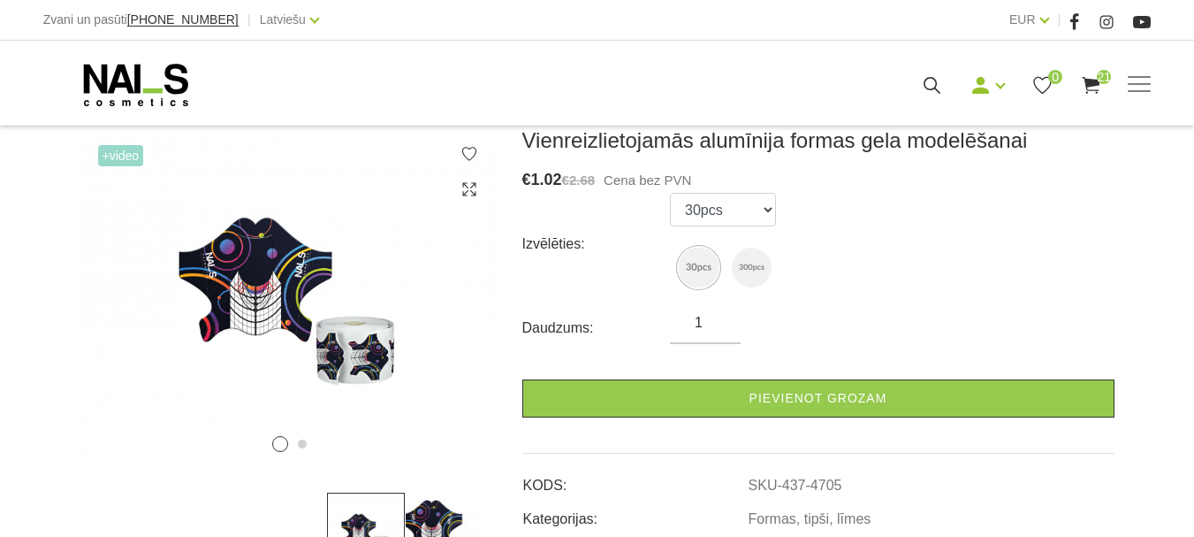
click at [708, 326] on input "1" at bounding box center [705, 322] width 71 height 21
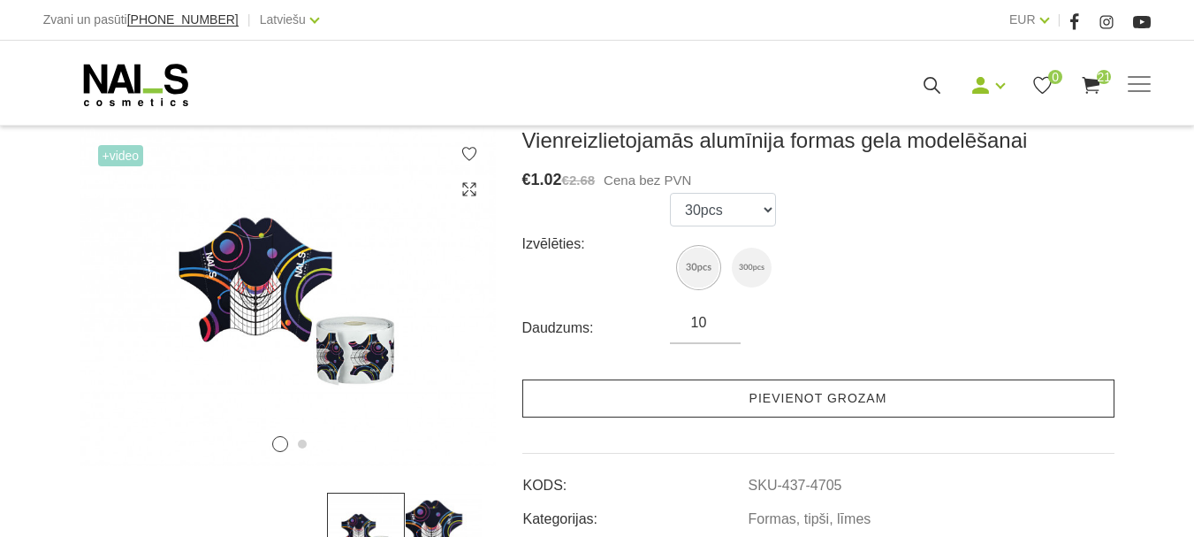
type input "10"
click at [790, 392] on link "Pievienot grozam" at bounding box center [818, 398] width 592 height 38
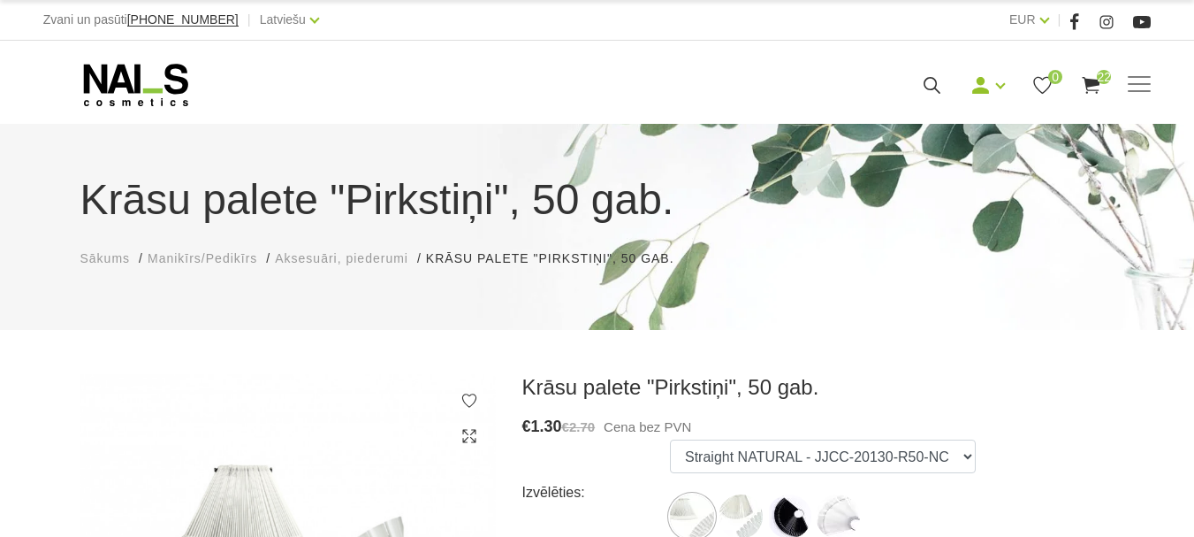
scroll to position [88, 0]
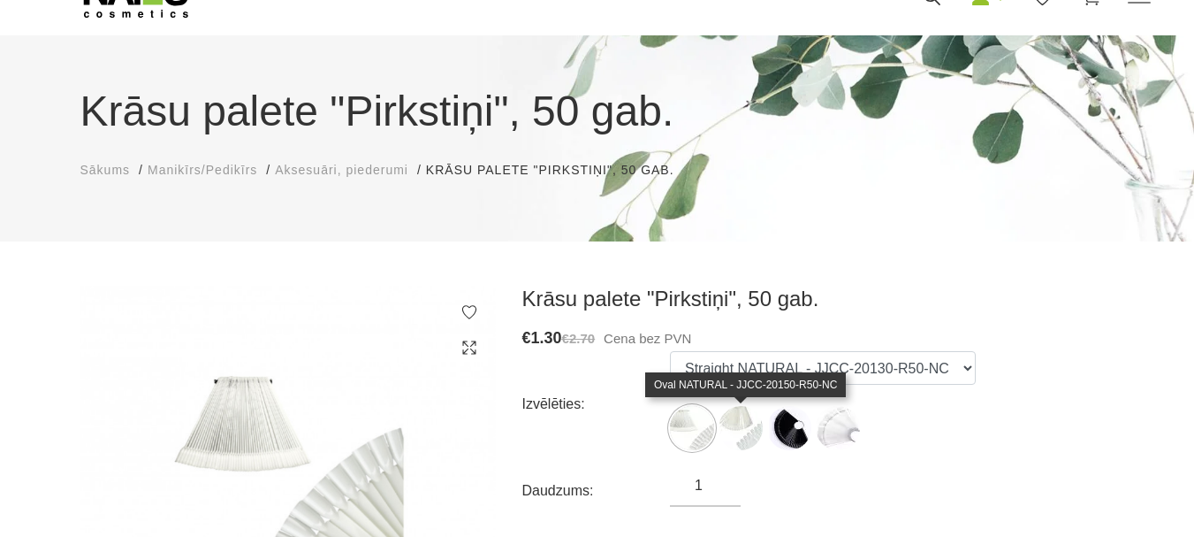
click at [751, 428] on img at bounding box center [741, 428] width 44 height 44
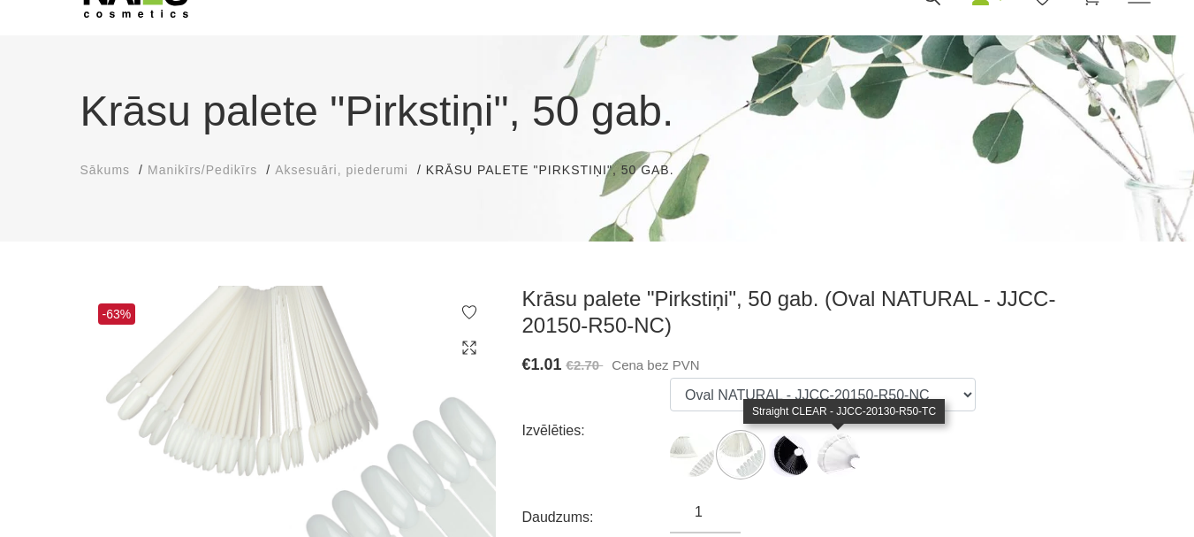
click at [841, 461] on img at bounding box center [838, 454] width 44 height 44
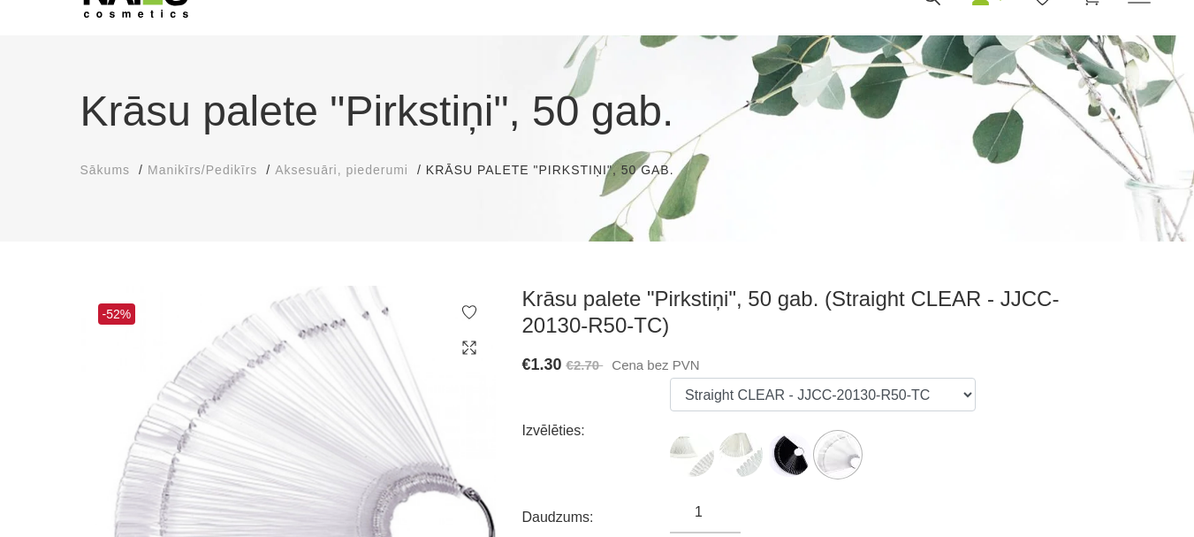
click at [719, 466] on ul "Straight NATURAL - JJCC-20130-R50-NC Oval NATURAL - JJCC-20150-R50-NC Straight …" at bounding box center [823, 430] width 306 height 106
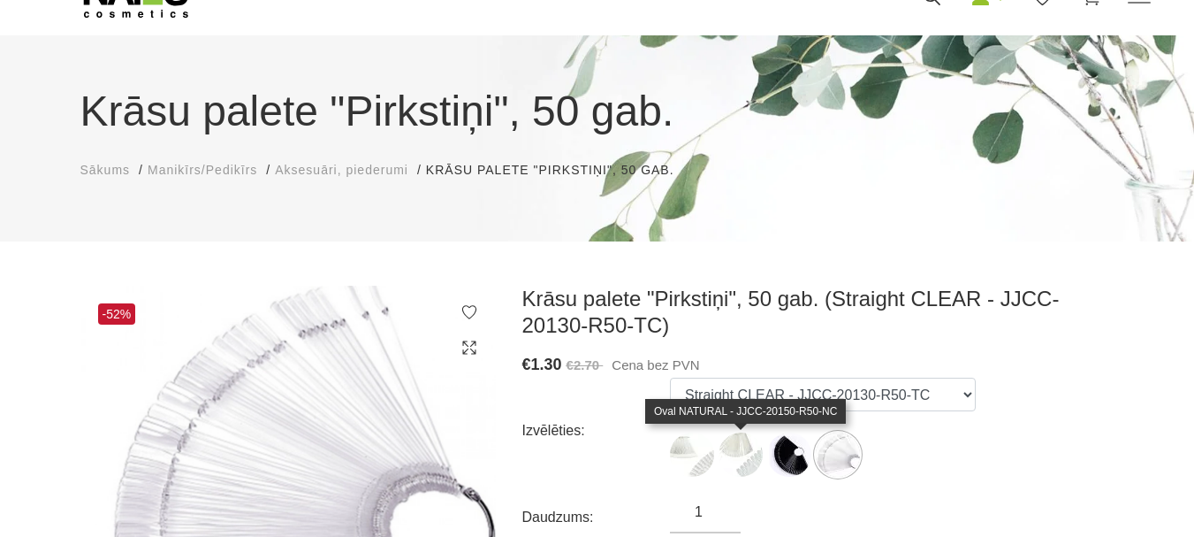
click at [733, 461] on img at bounding box center [741, 454] width 44 height 44
select select "3588"
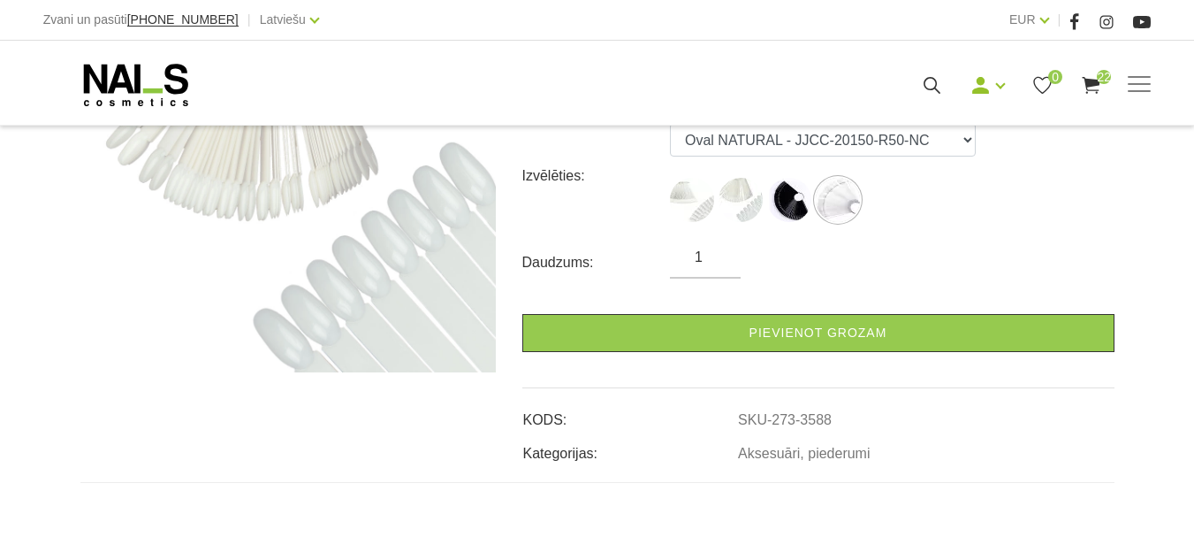
scroll to position [354, 0]
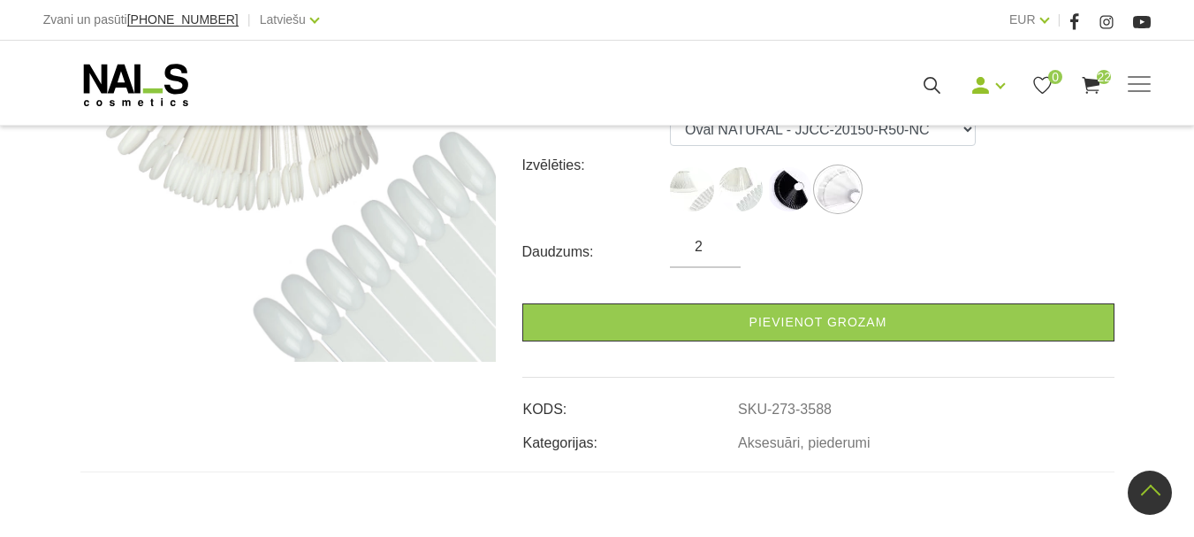
click at [717, 241] on input "2" at bounding box center [705, 246] width 71 height 21
type input "3"
click at [719, 240] on input "3" at bounding box center [705, 246] width 71 height 21
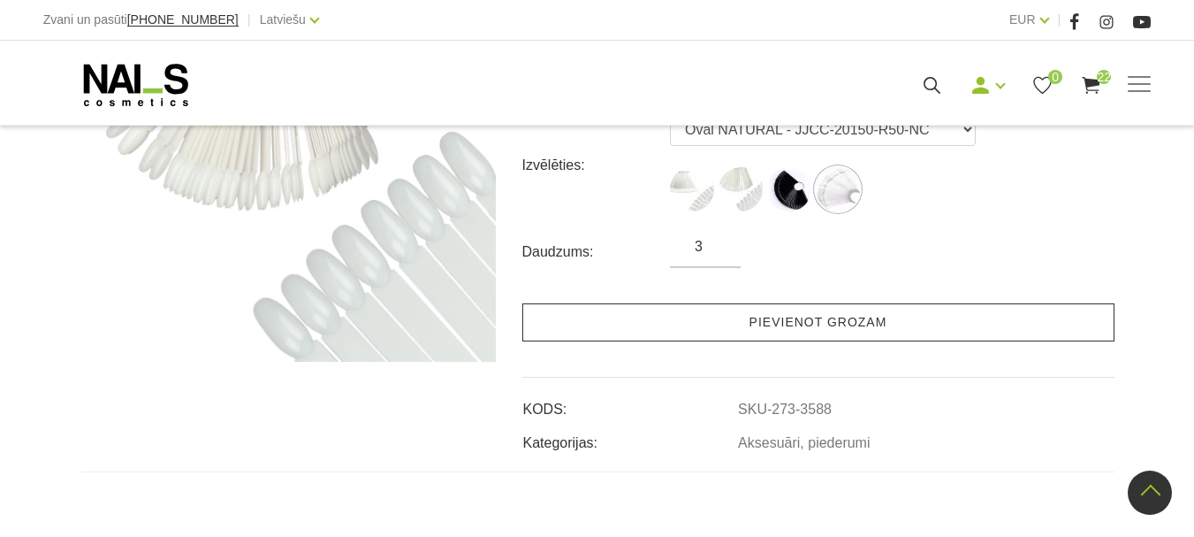
click at [736, 319] on link "Pievienot grozam" at bounding box center [818, 322] width 592 height 38
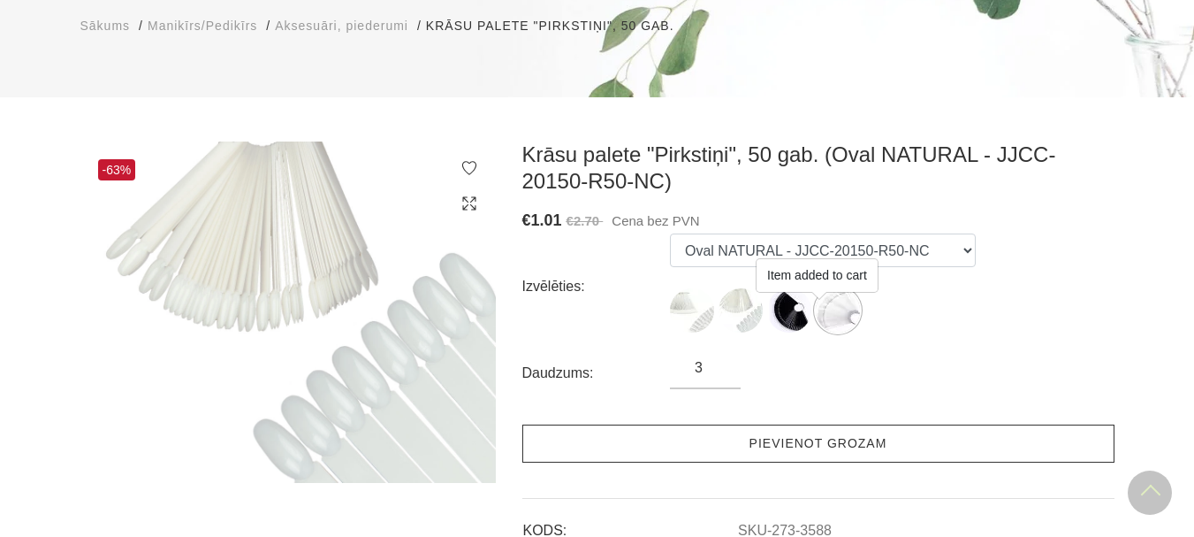
scroll to position [88, 0]
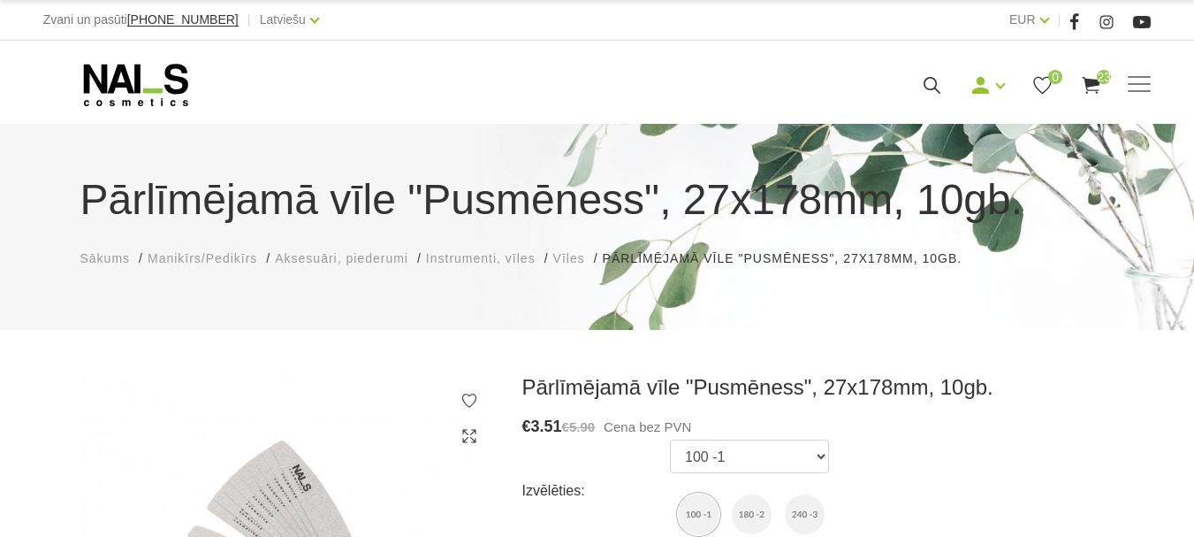
scroll to position [88, 0]
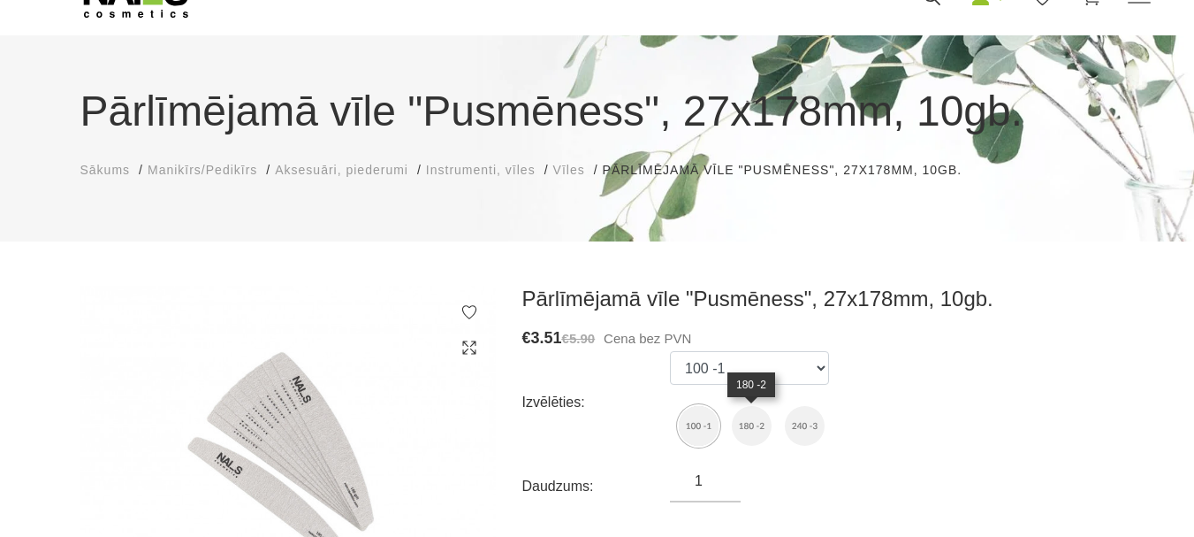
click at [746, 429] on img at bounding box center [752, 426] width 40 height 40
select select "4551"
click at [706, 487] on input "1" at bounding box center [705, 480] width 71 height 21
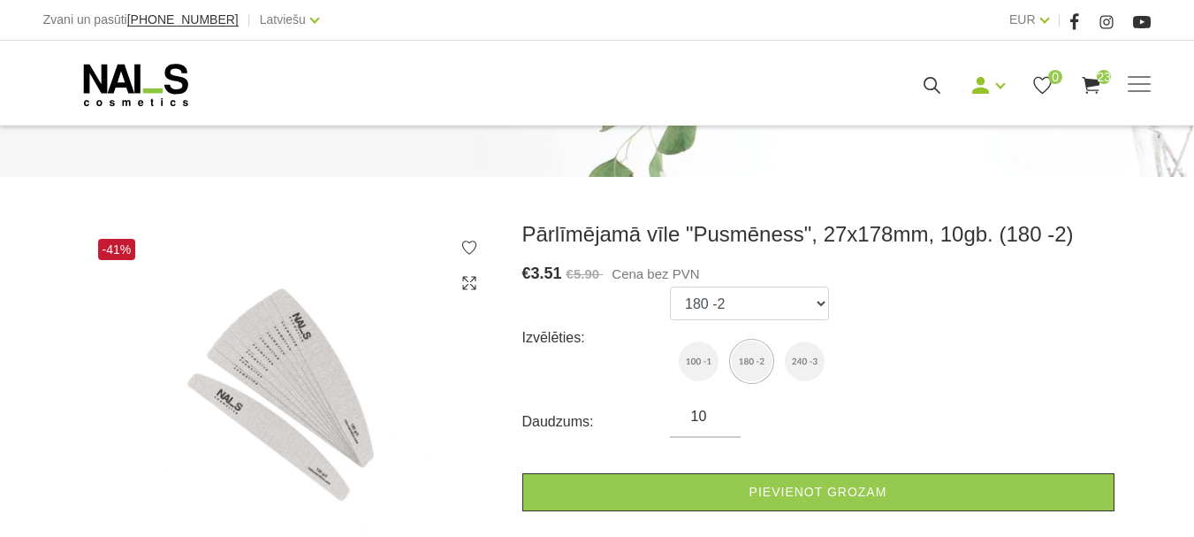
scroll to position [265, 0]
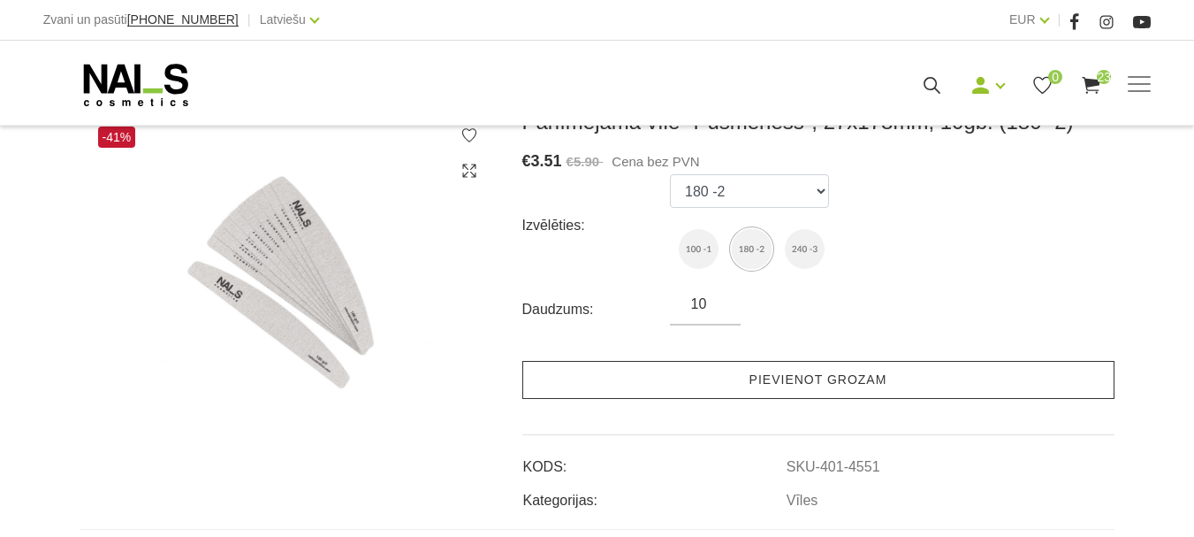
type input "10"
click at [781, 380] on link "Pievienot grozam" at bounding box center [818, 380] width 592 height 38
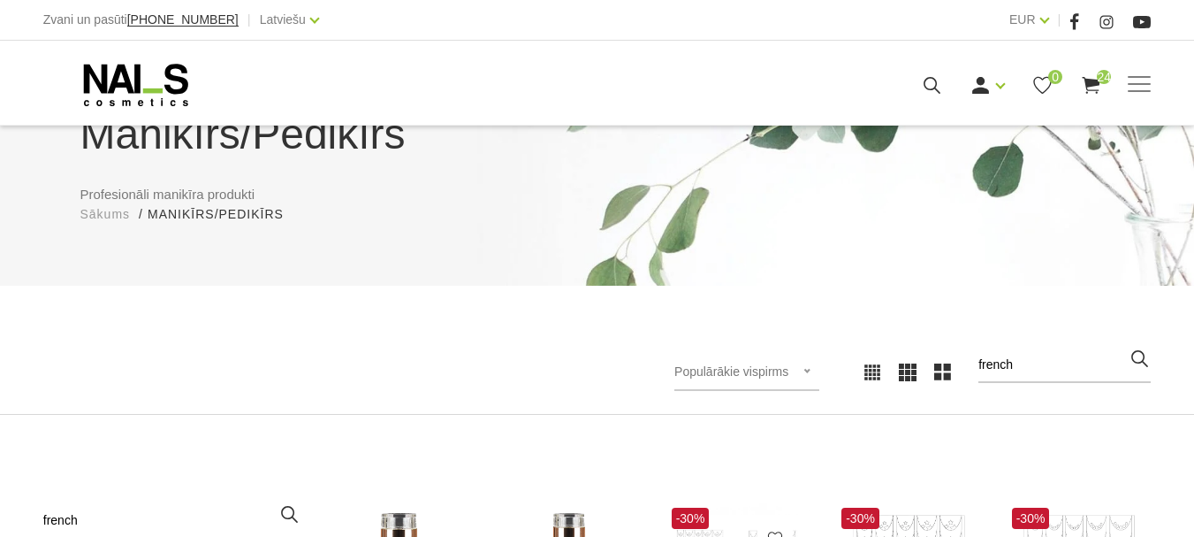
scroll to position [354, 0]
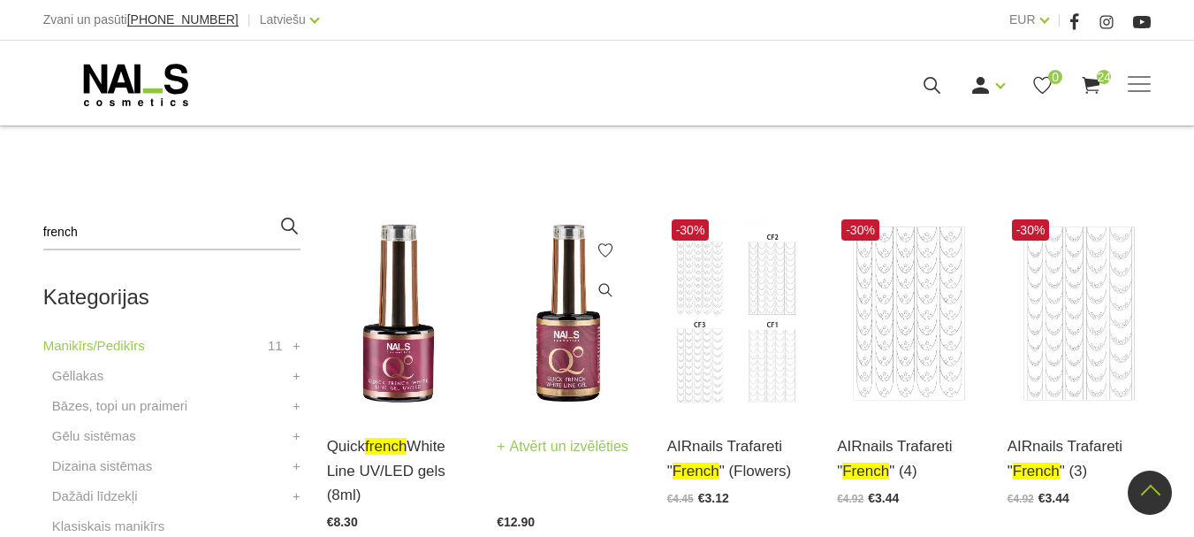
click at [587, 438] on link "Atvērt un izvēlēties" at bounding box center [563, 446] width 132 height 25
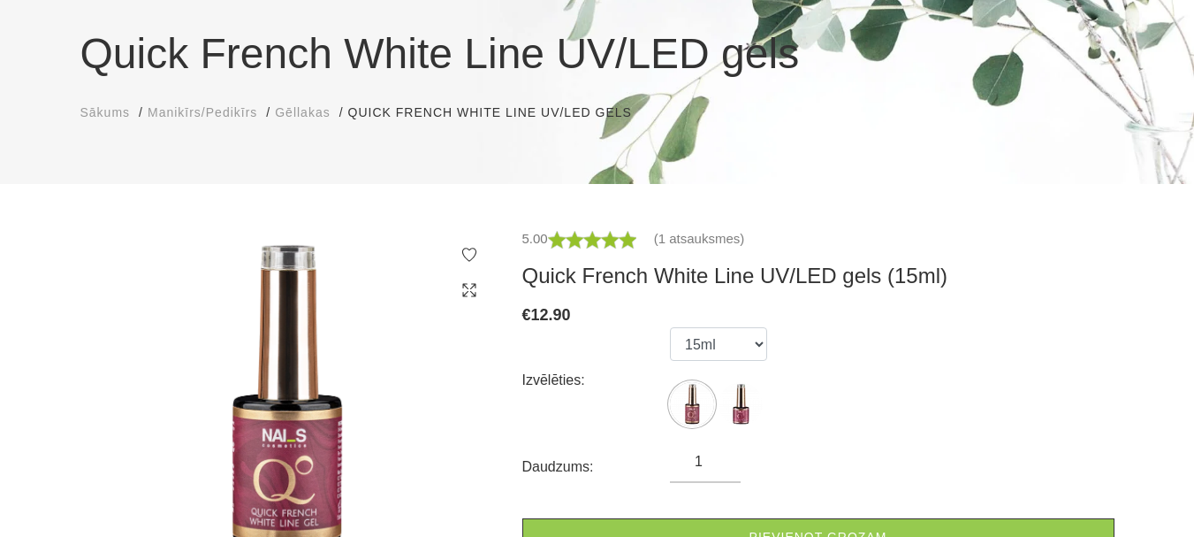
scroll to position [177, 0]
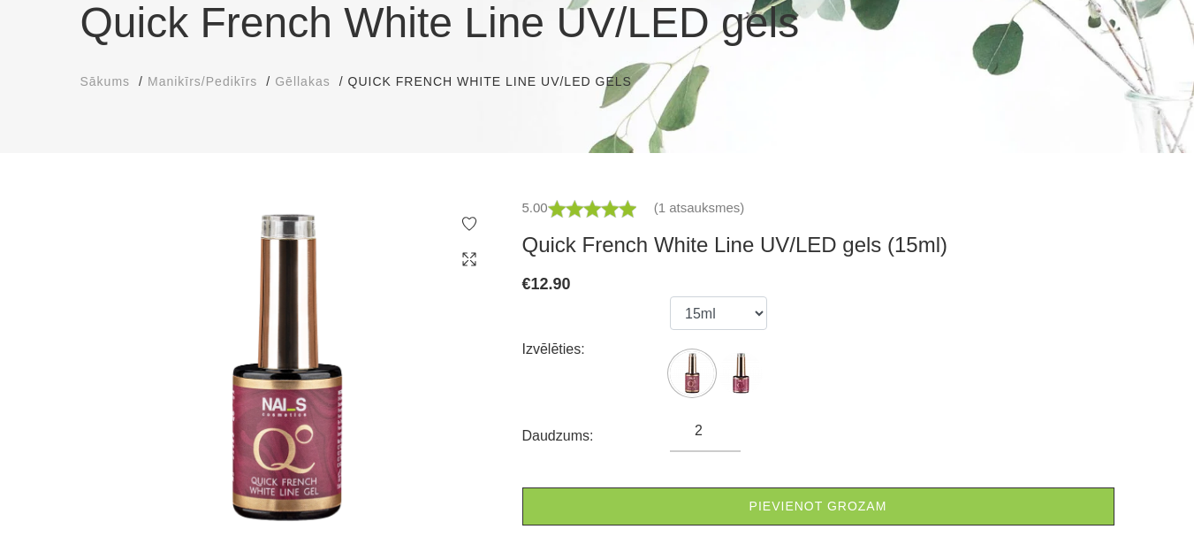
type input "2"
click at [721, 424] on input "2" at bounding box center [705, 430] width 71 height 21
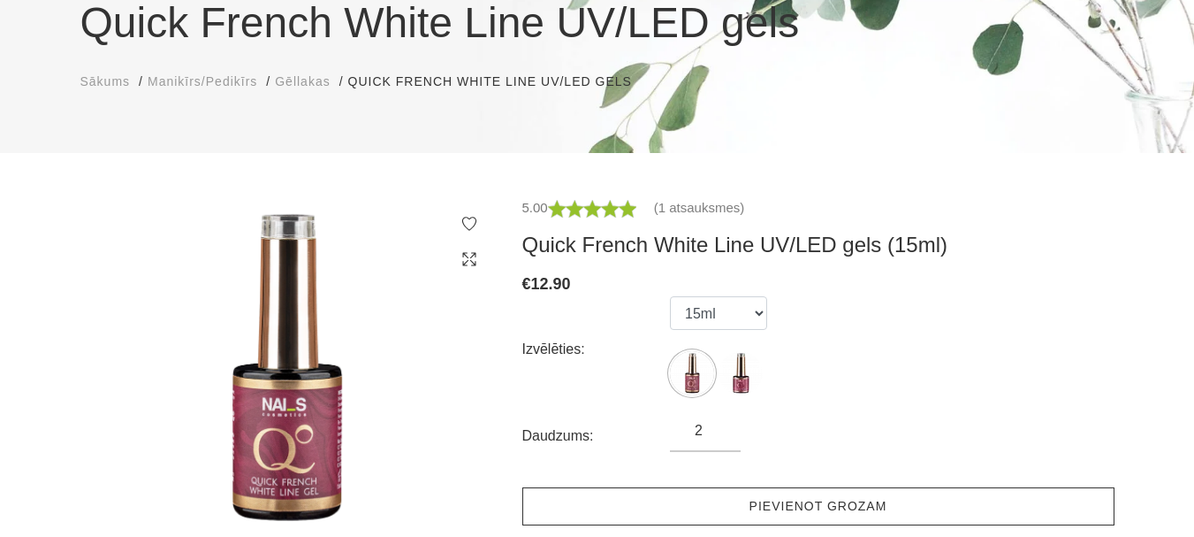
click at [733, 505] on link "Pievienot grozam" at bounding box center [818, 506] width 592 height 38
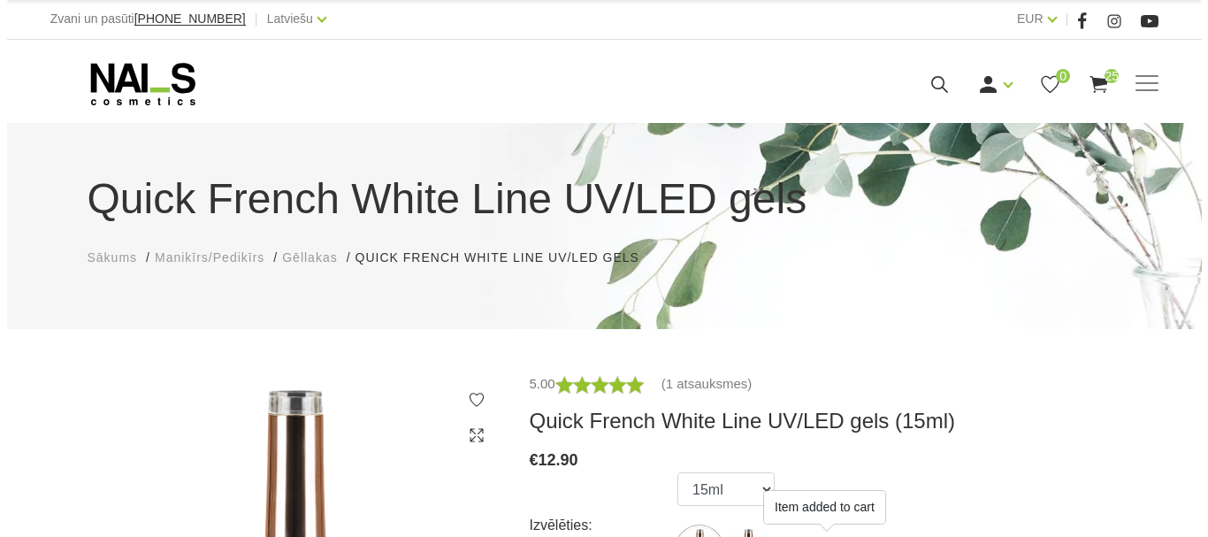
scroll to position [0, 0]
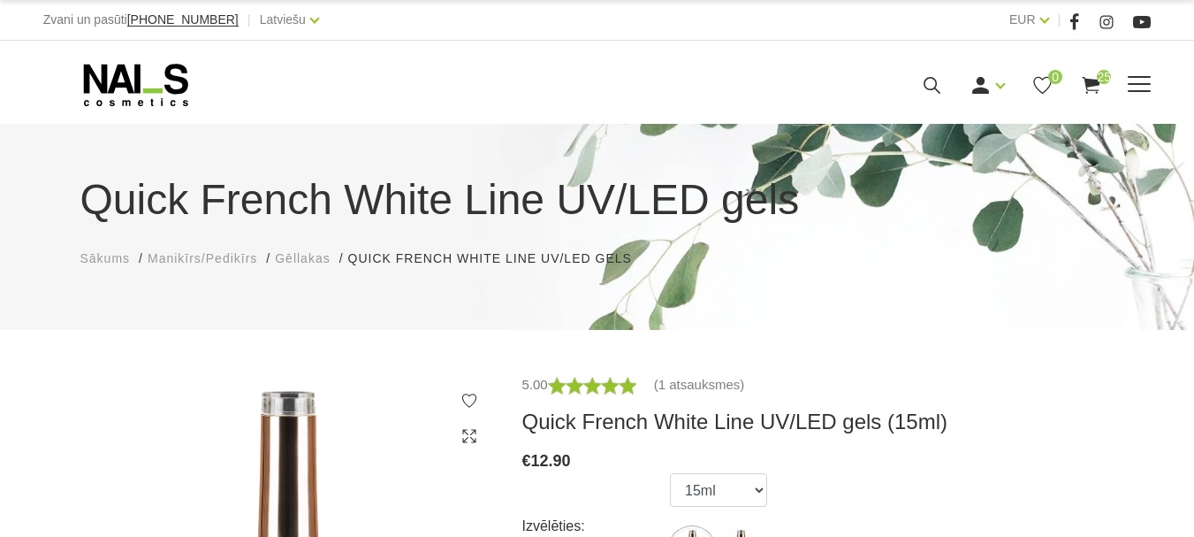
click at [943, 96] on icon at bounding box center [932, 85] width 22 height 22
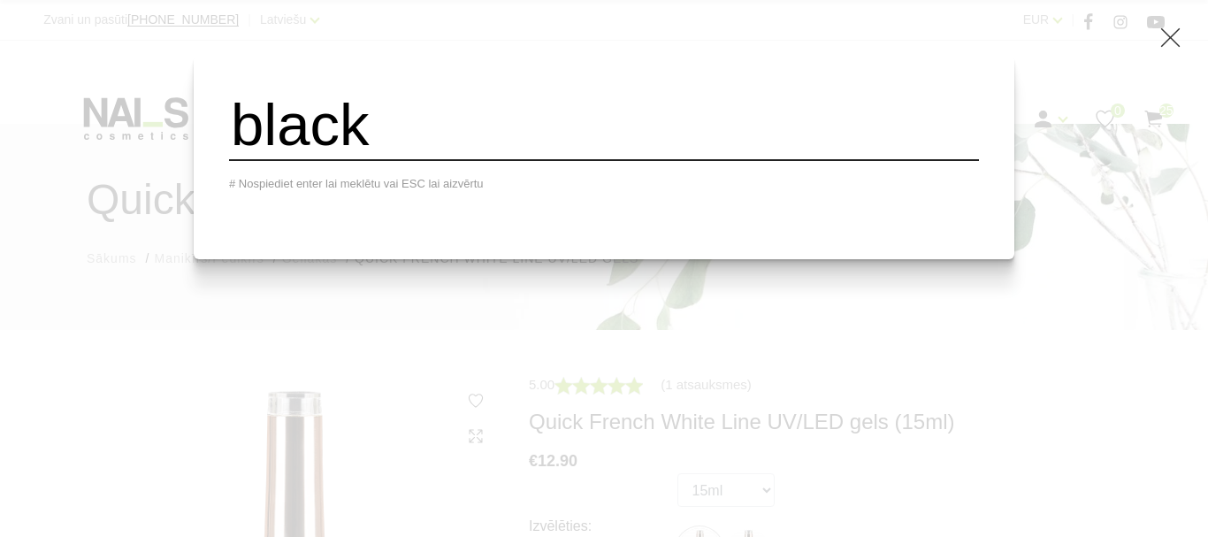
type input "black"
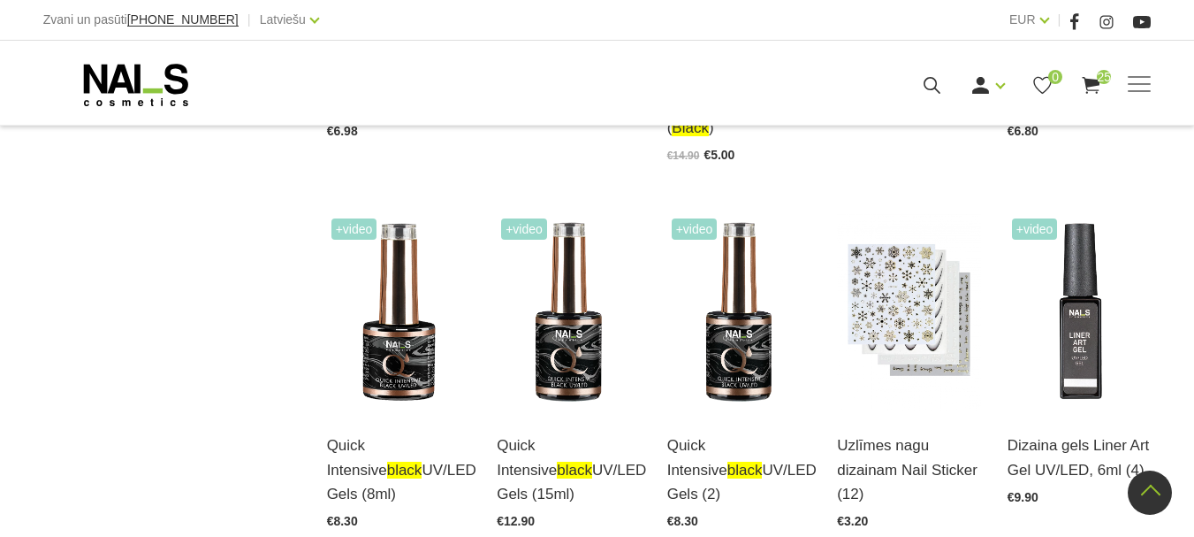
scroll to position [1945, 0]
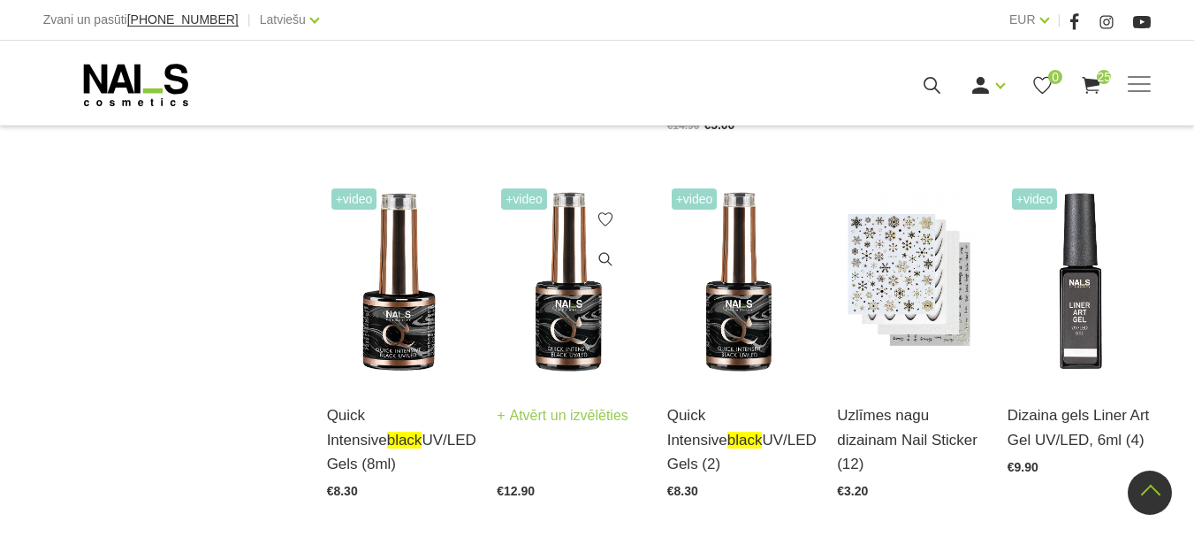
click at [584, 428] on link "Atvērt un izvēlēties" at bounding box center [563, 415] width 132 height 25
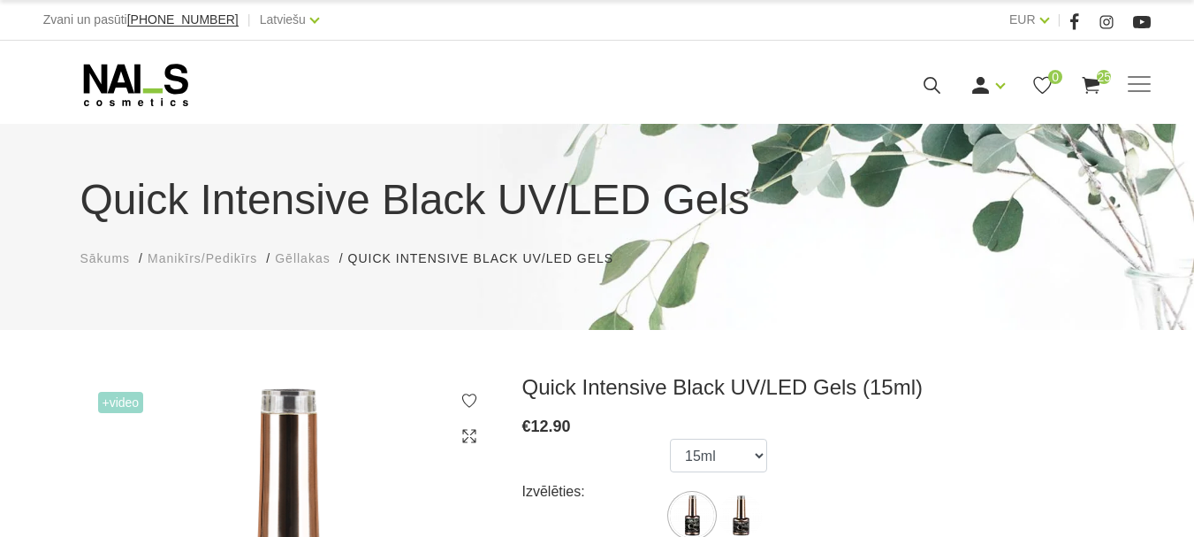
scroll to position [177, 0]
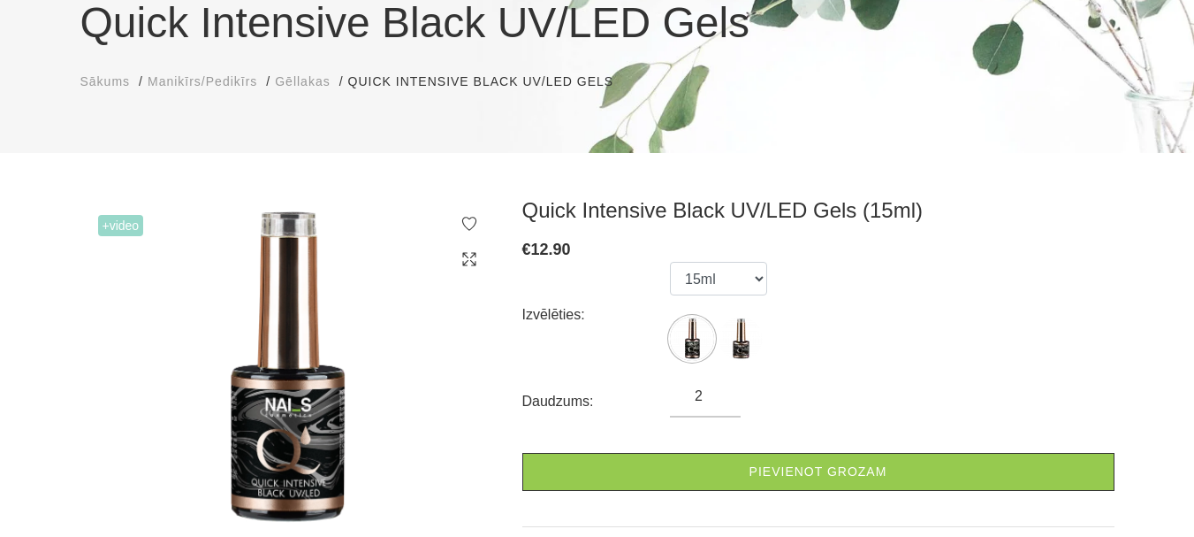
click at [721, 389] on input "2" at bounding box center [705, 395] width 71 height 21
click at [721, 389] on input "3" at bounding box center [705, 395] width 71 height 21
type input "2"
click at [720, 402] on input "2" at bounding box center [705, 395] width 71 height 21
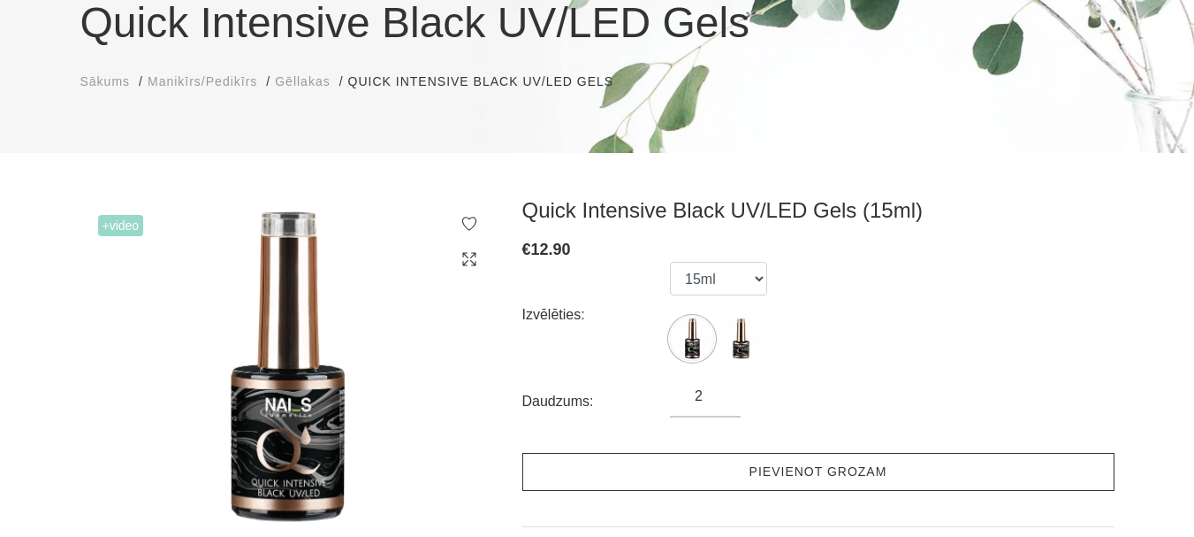
click at [754, 473] on link "Pievienot grozam" at bounding box center [818, 472] width 592 height 38
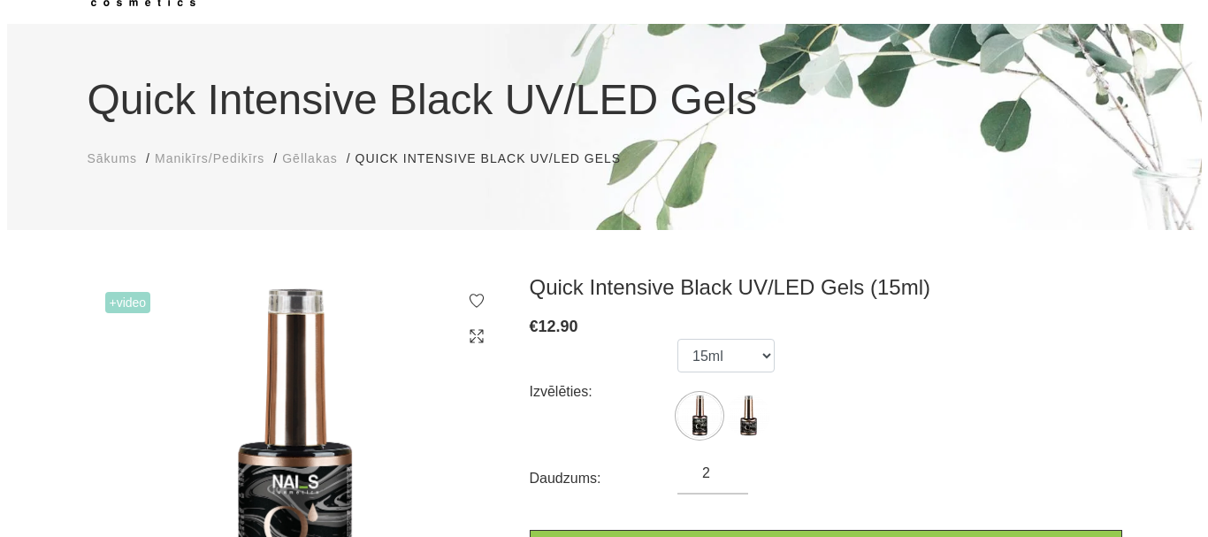
scroll to position [0, 0]
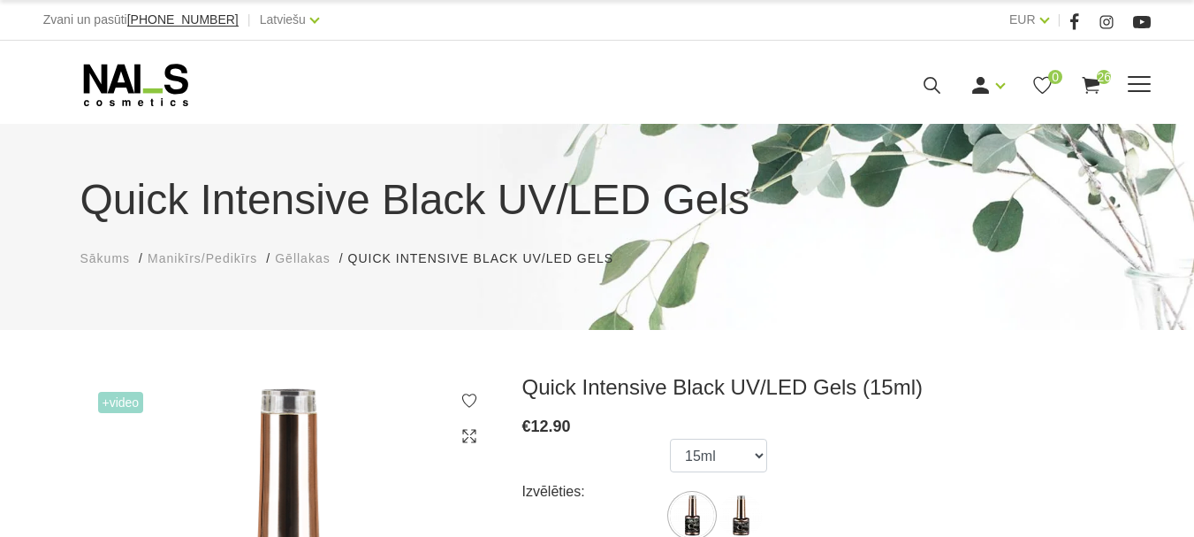
click at [943, 96] on icon at bounding box center [932, 85] width 22 height 22
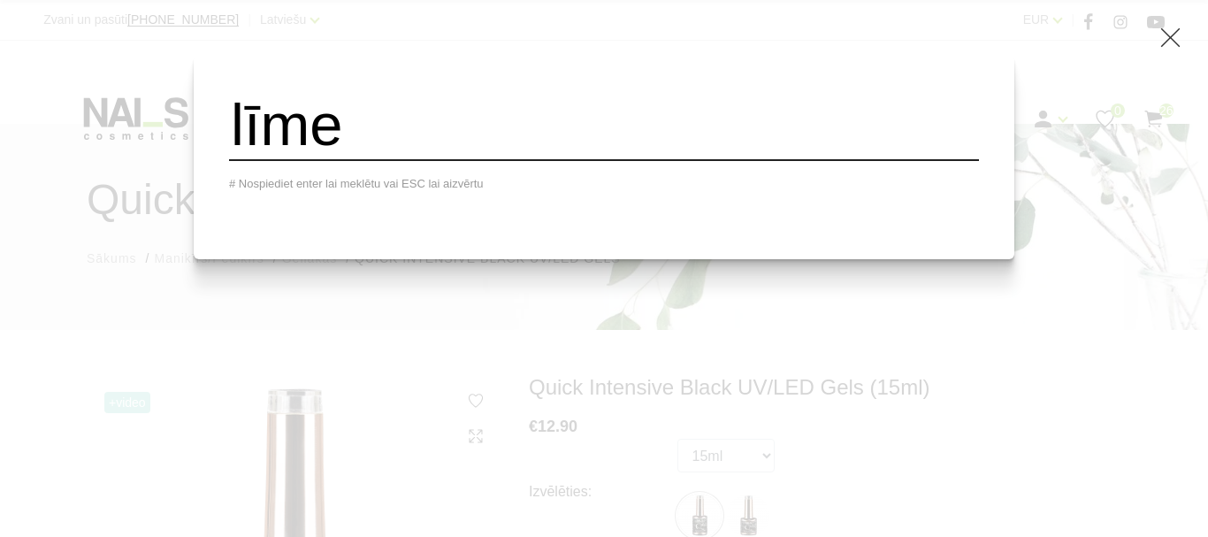
type input "līme"
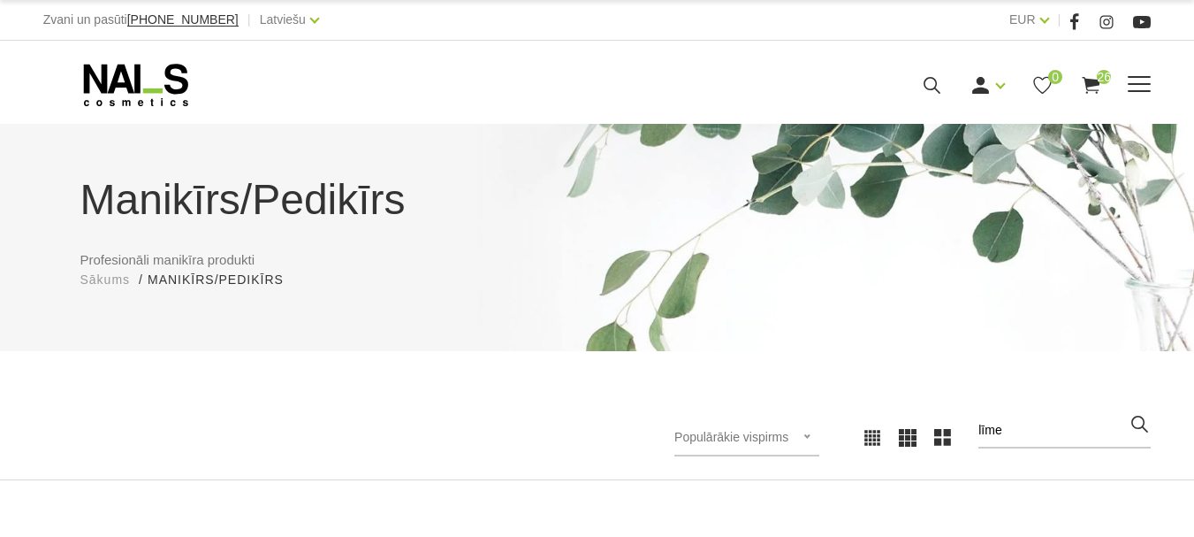
click at [943, 96] on icon at bounding box center [932, 85] width 22 height 22
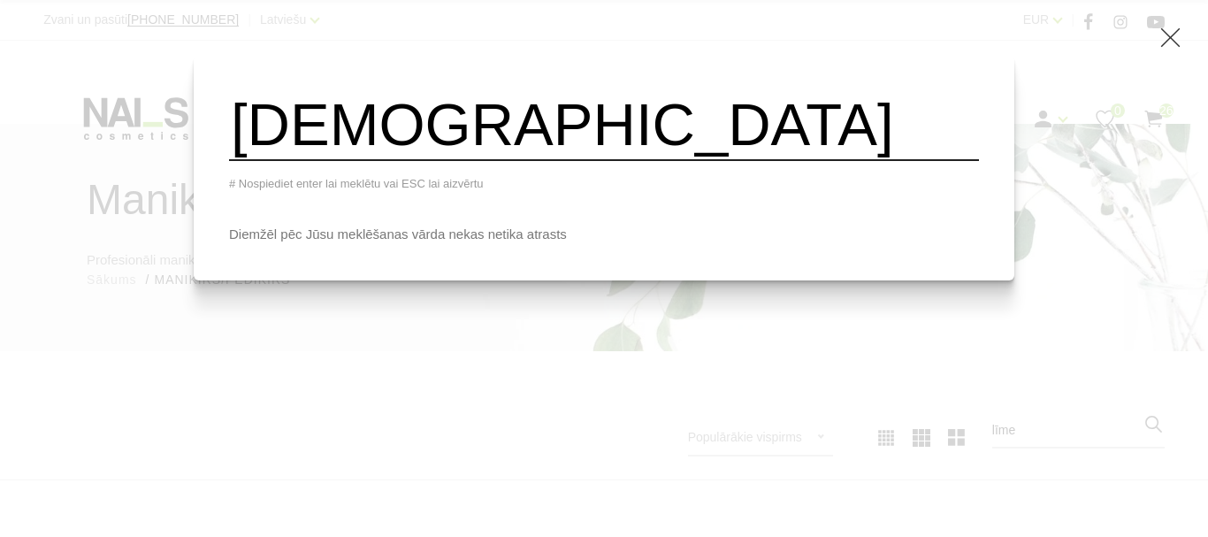
click at [461, 135] on input "5līme" at bounding box center [604, 125] width 750 height 72
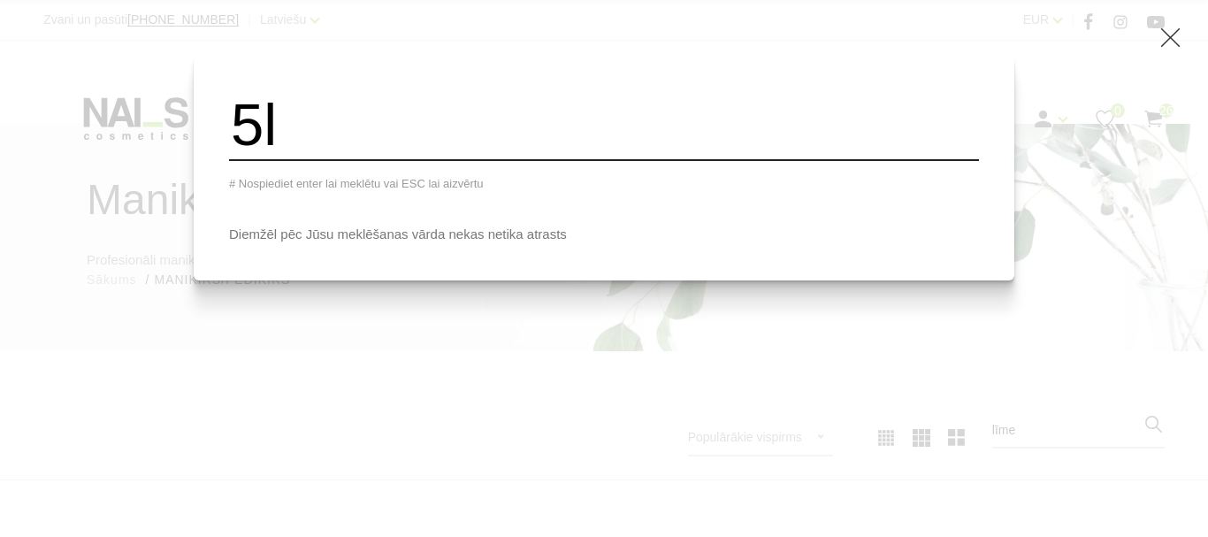
type input "5"
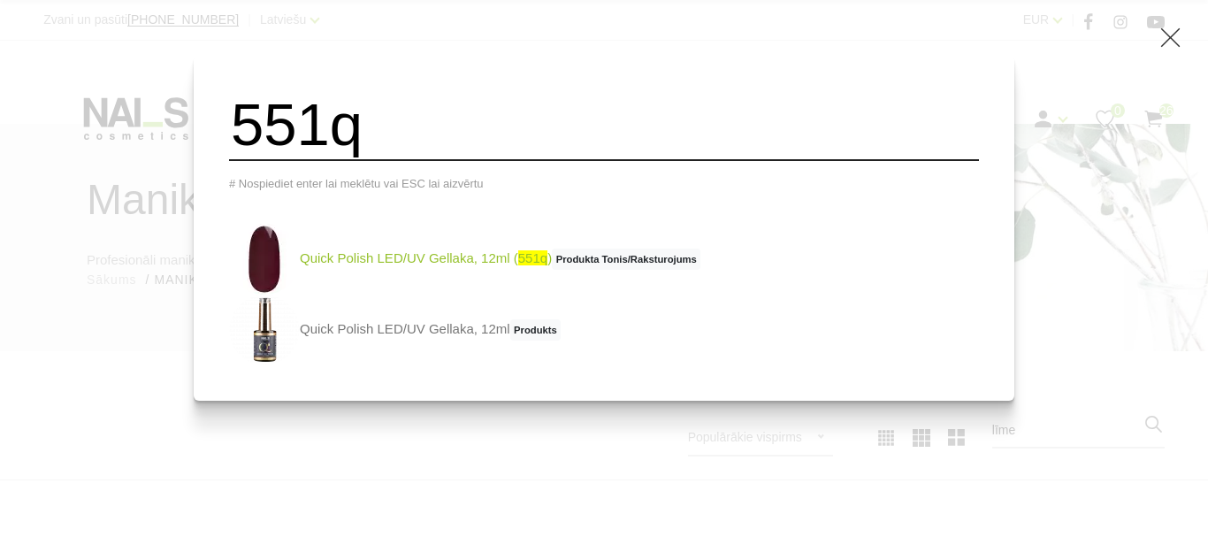
type input "551q"
click at [441, 255] on link "Quick Polish LED/UV Gellaka, 12ml ( 551q ) Produkta Tonis/Raksturojums" at bounding box center [464, 259] width 471 height 71
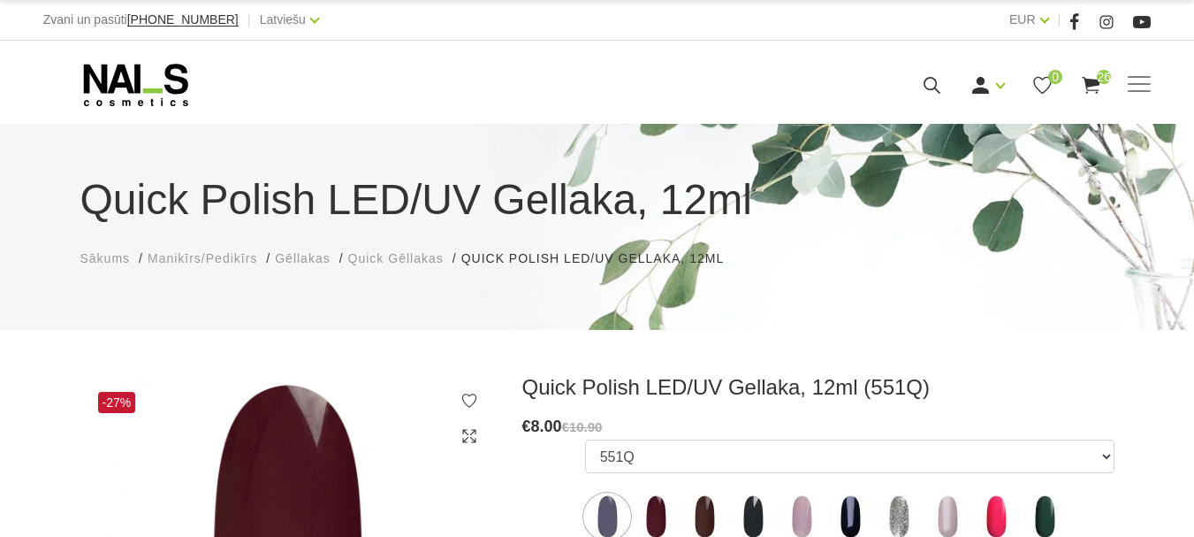
select select "4373"
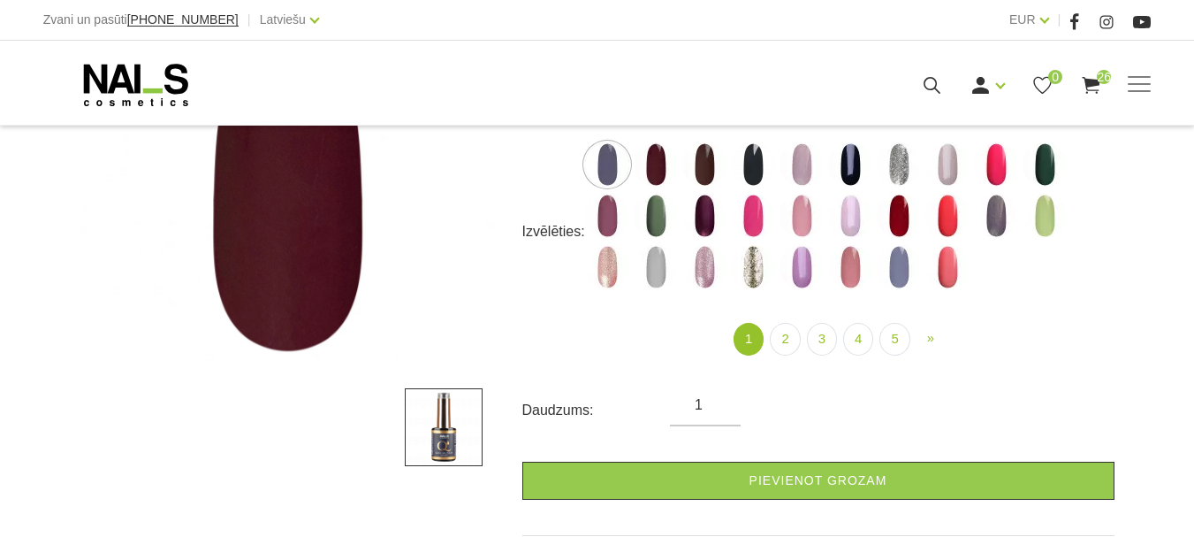
scroll to position [354, 0]
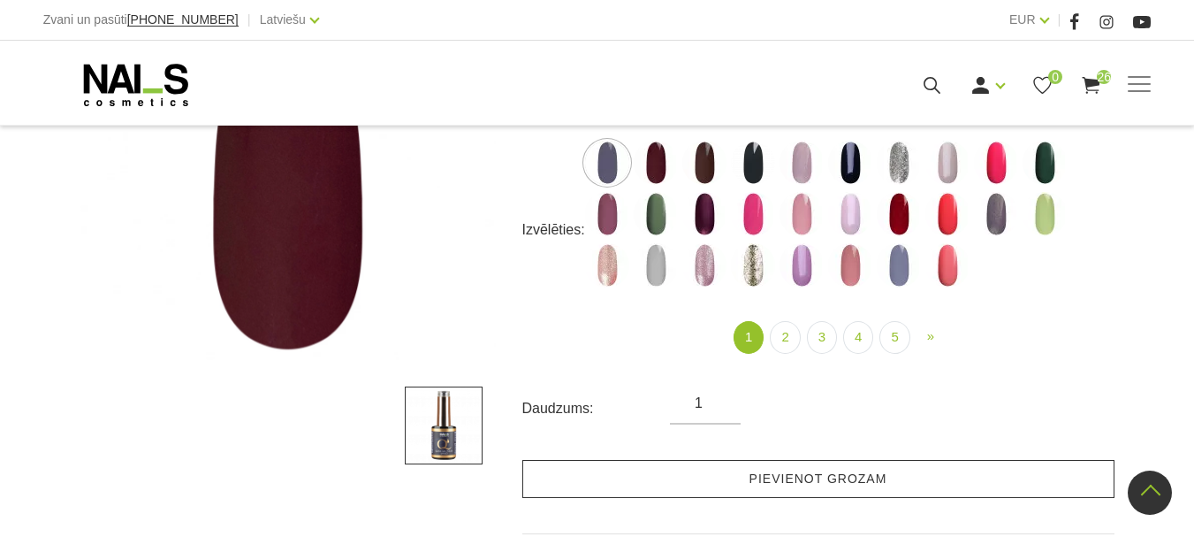
click at [788, 478] on link "Pievienot grozam" at bounding box center [818, 479] width 592 height 38
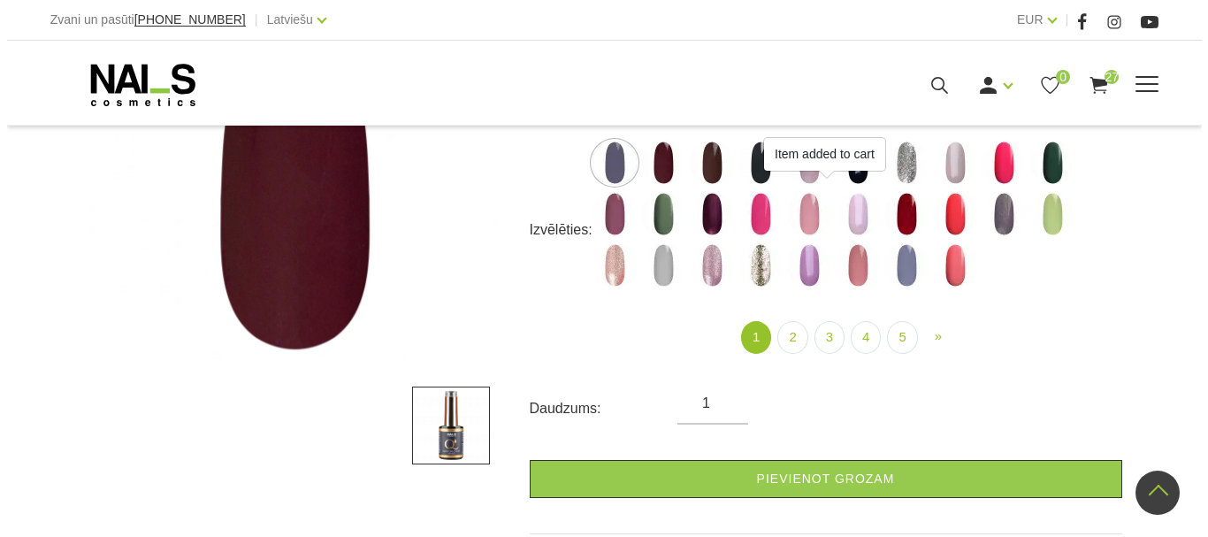
scroll to position [88, 0]
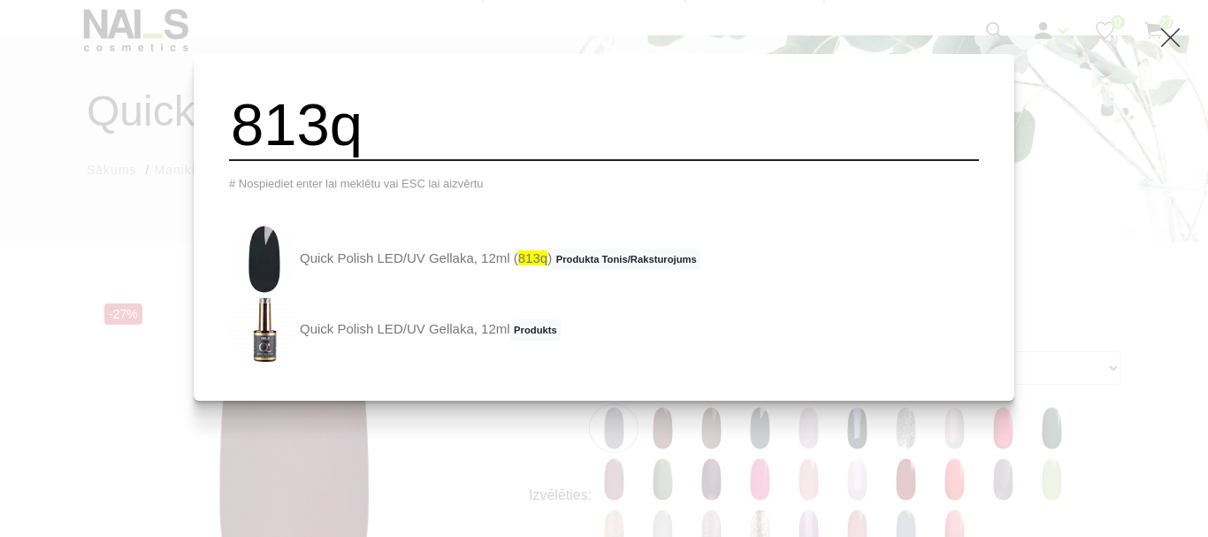
type input "813q"
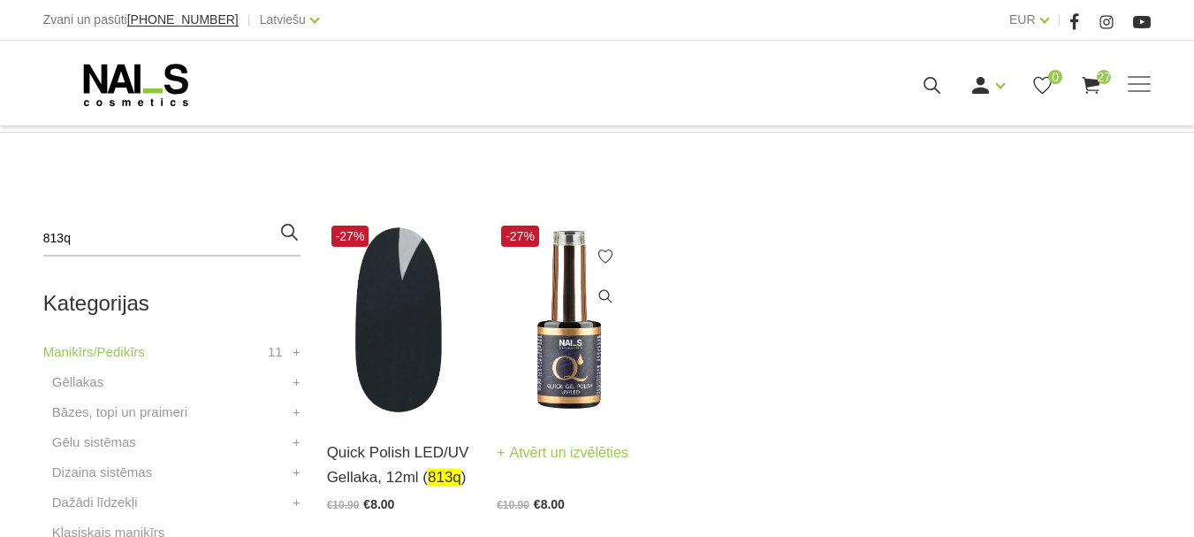
scroll to position [354, 0]
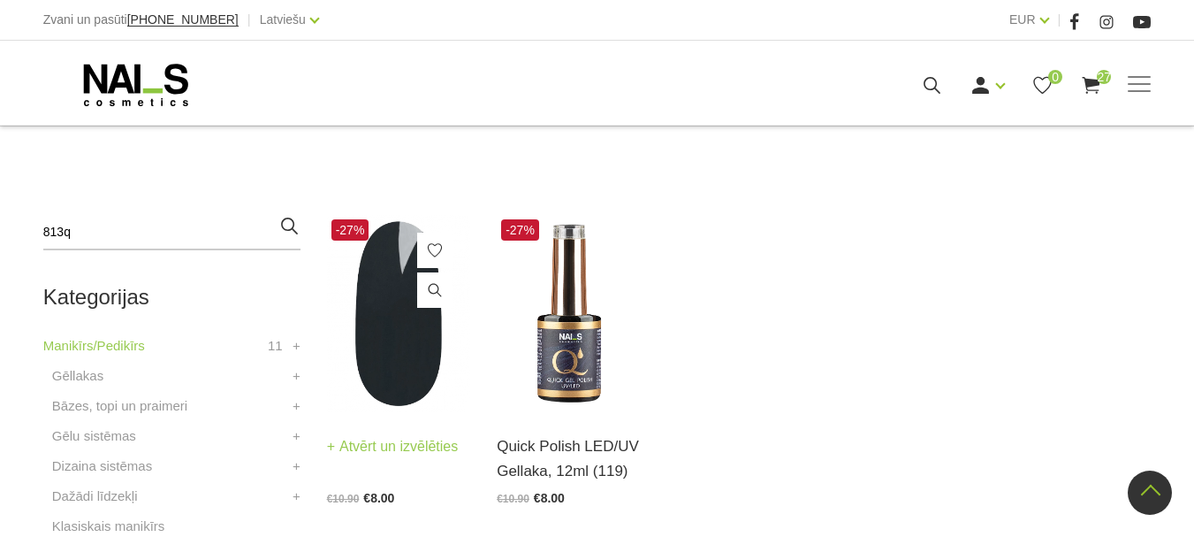
click at [423, 352] on img at bounding box center [399, 313] width 144 height 197
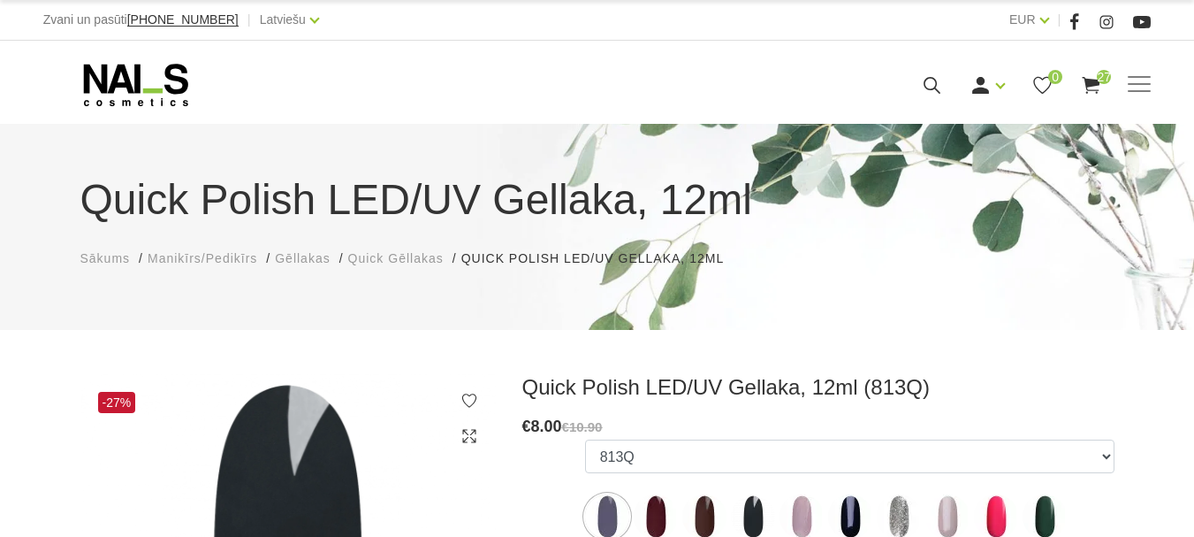
select select "6313"
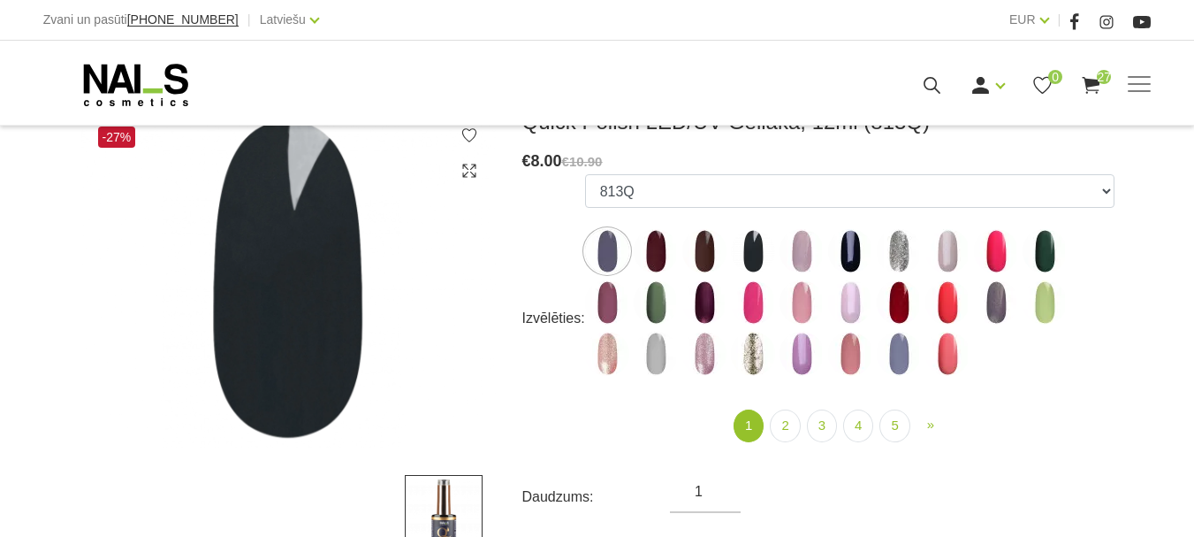
scroll to position [354, 0]
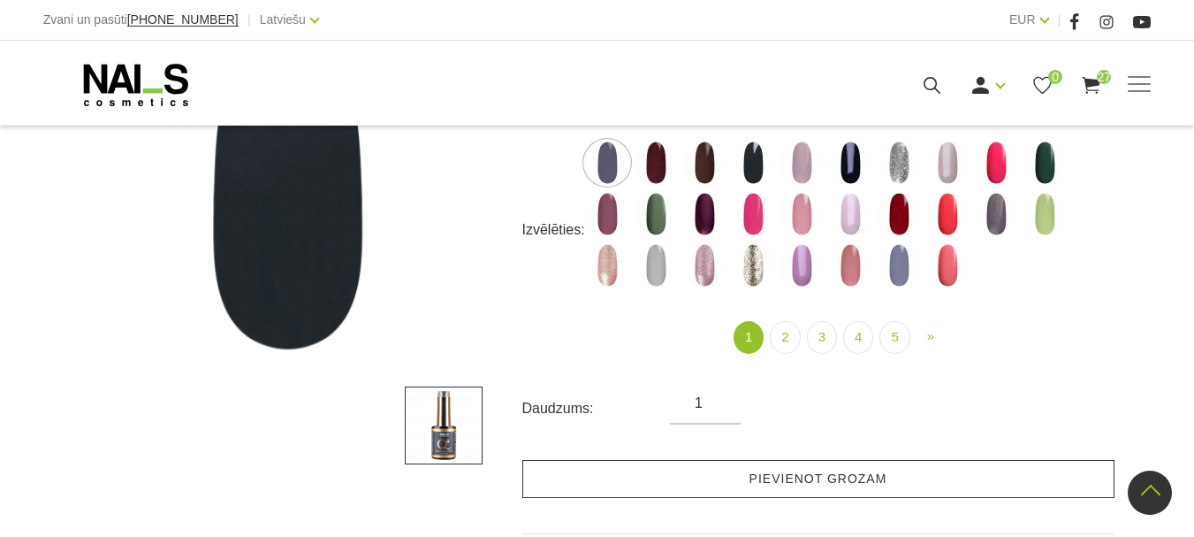
click at [802, 479] on link "Pievienot grozam" at bounding box center [818, 479] width 592 height 38
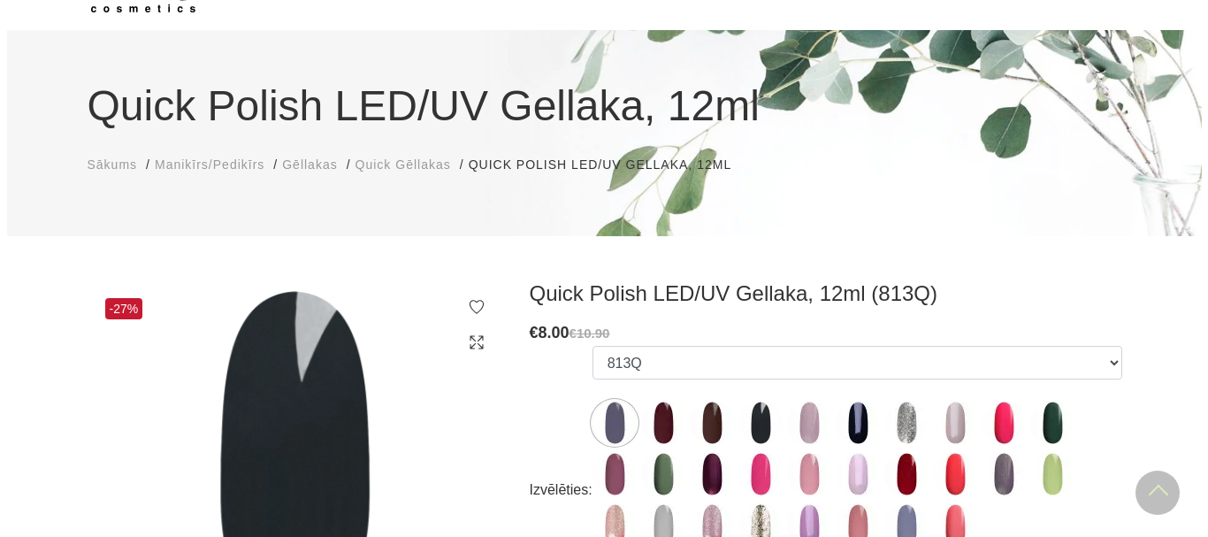
scroll to position [88, 0]
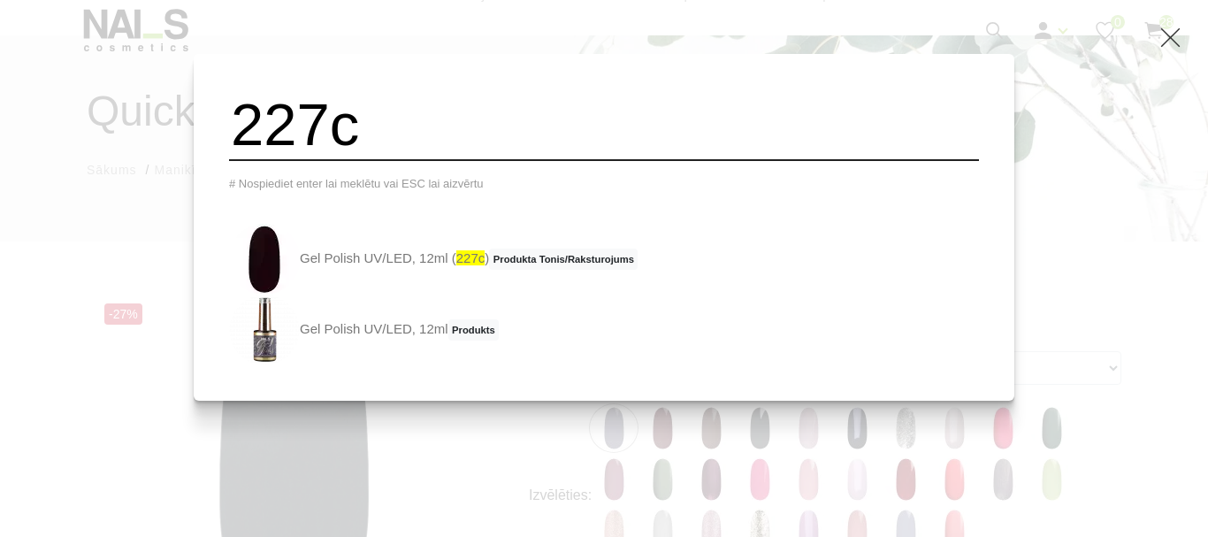
type input "227c"
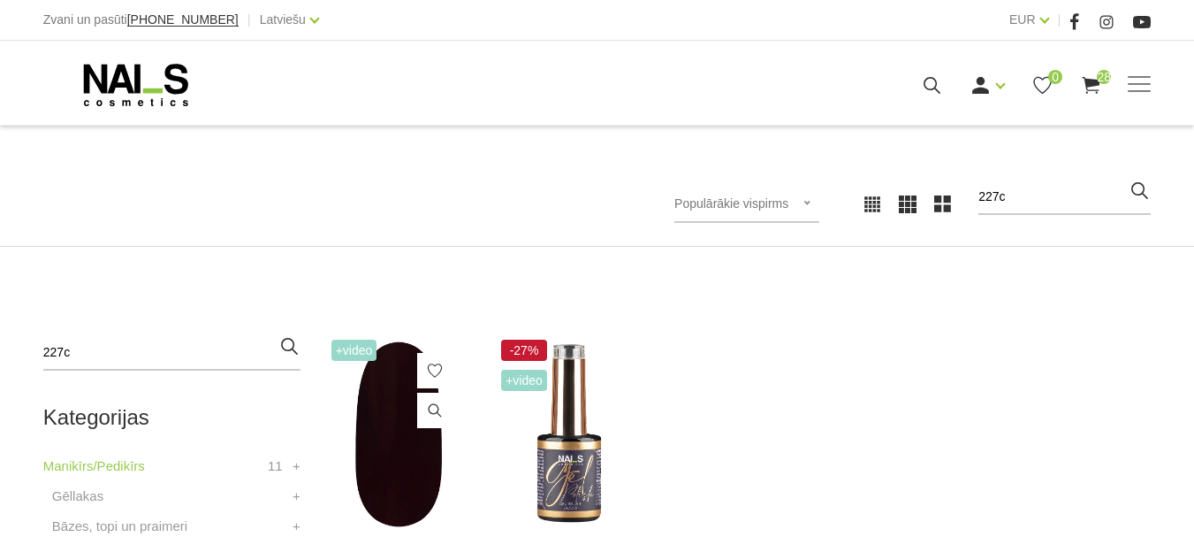
scroll to position [354, 0]
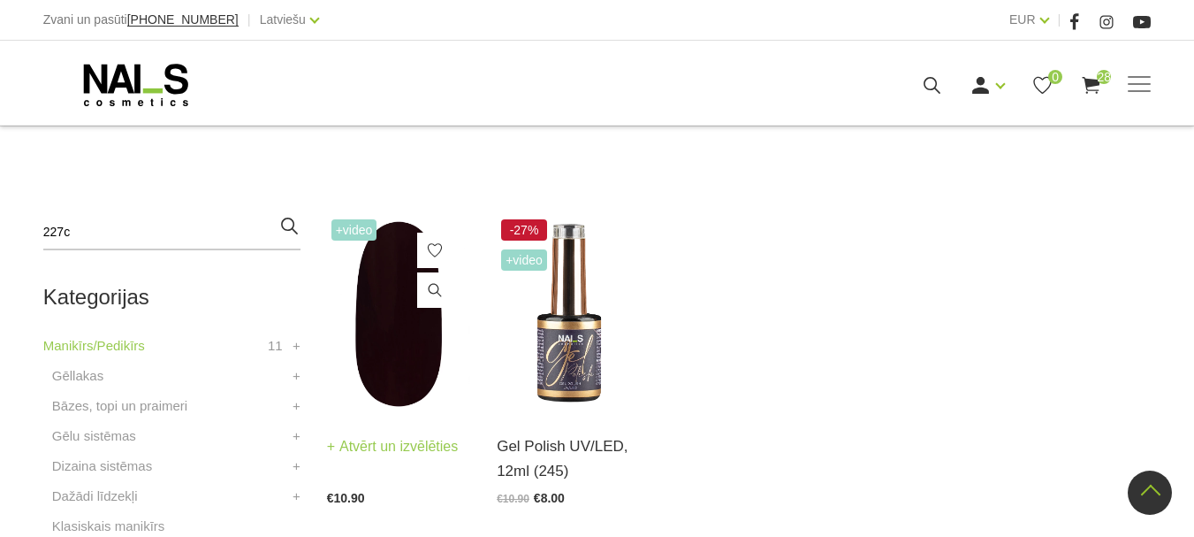
click at [398, 348] on img at bounding box center [399, 313] width 144 height 197
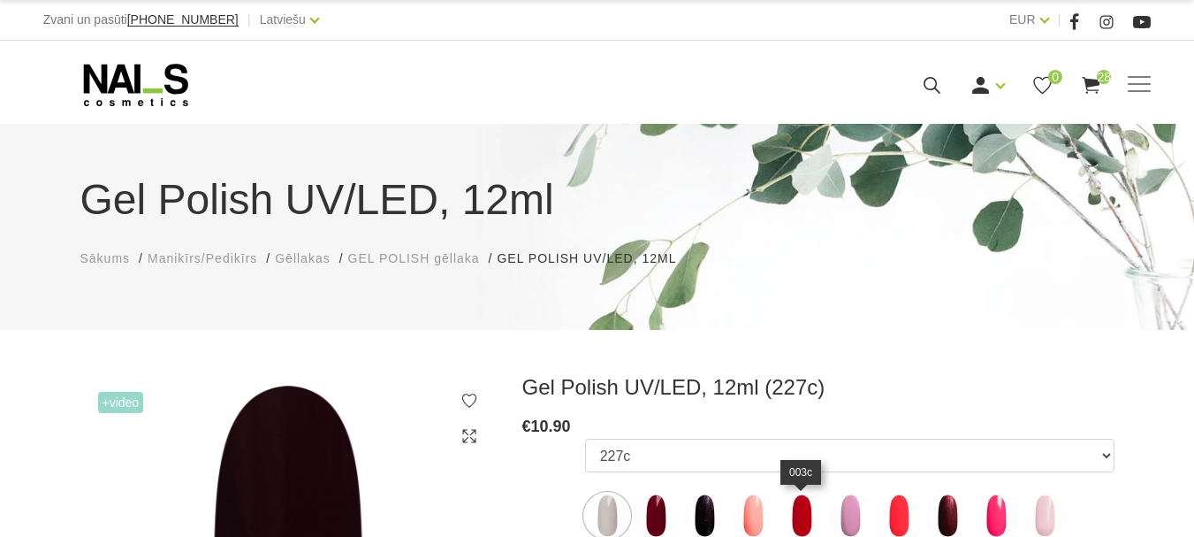
select select "4065"
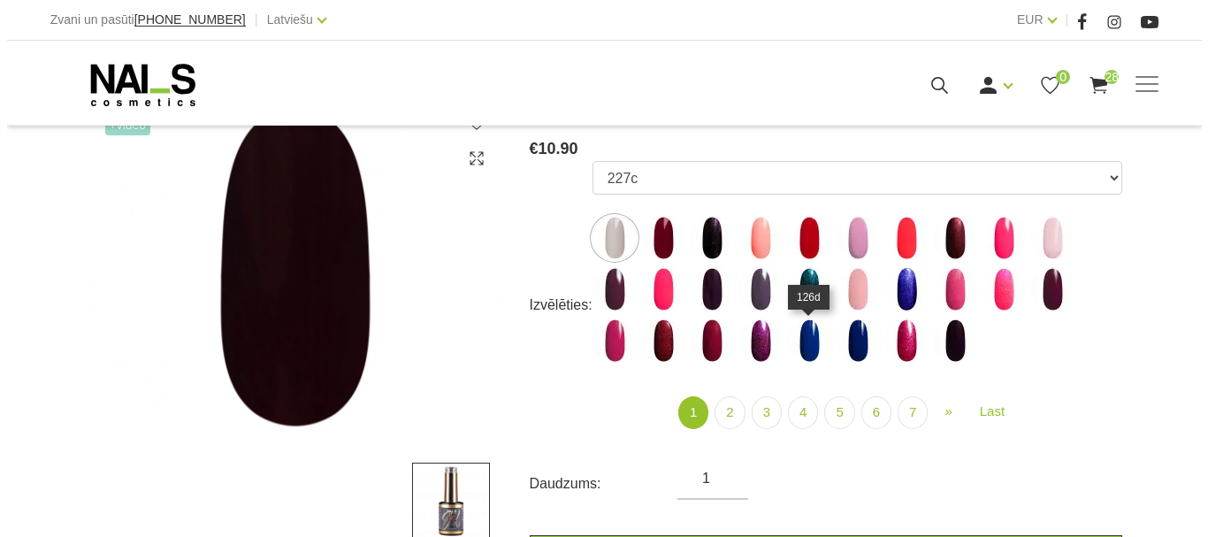
scroll to position [354, 0]
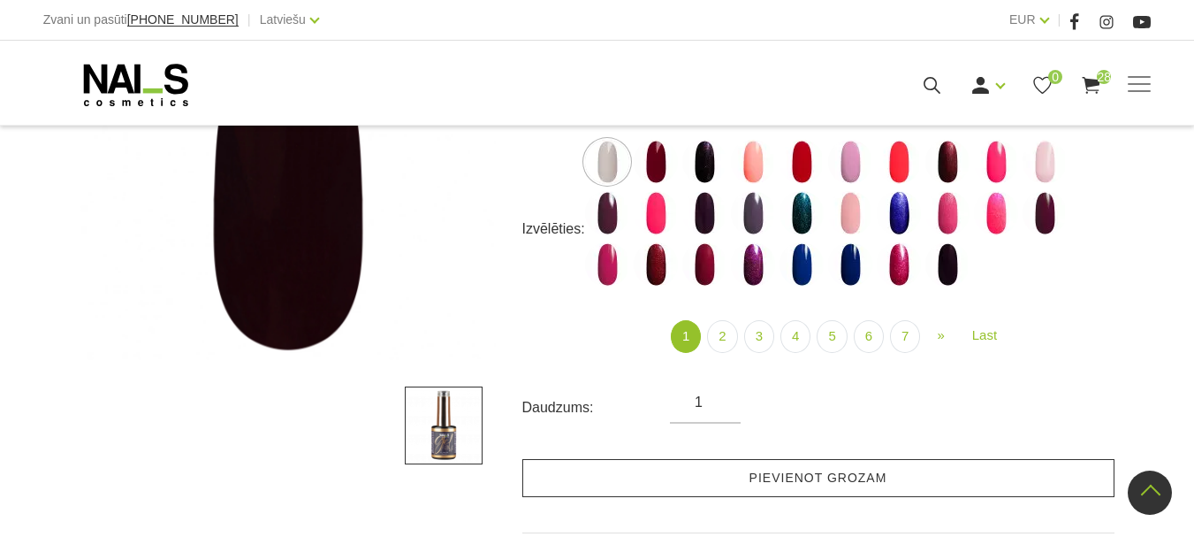
click at [792, 475] on link "Pievienot grozam" at bounding box center [818, 478] width 592 height 38
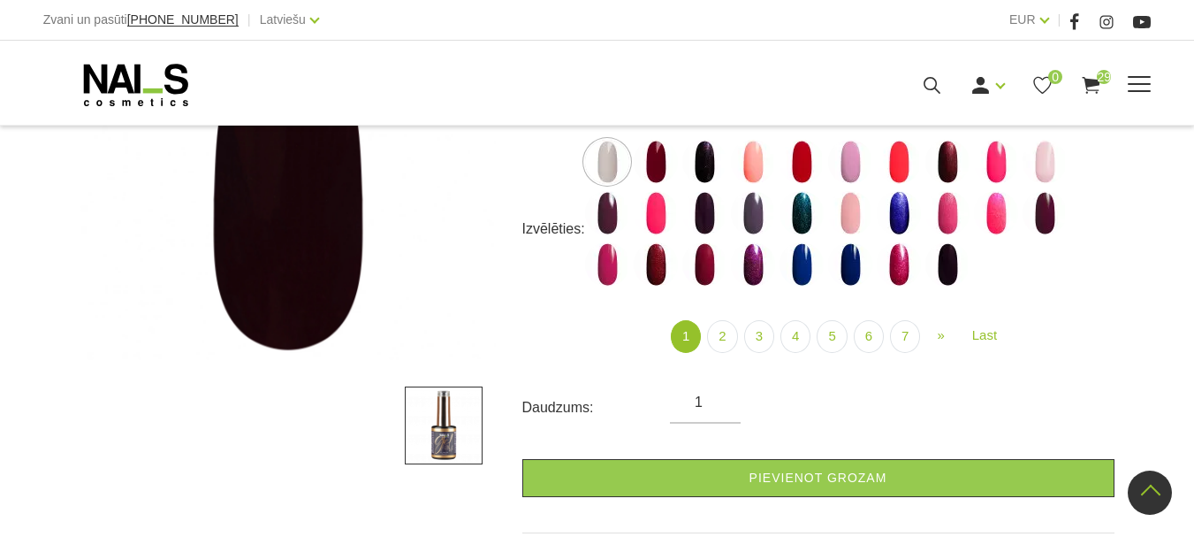
click at [941, 94] on use at bounding box center [932, 85] width 17 height 17
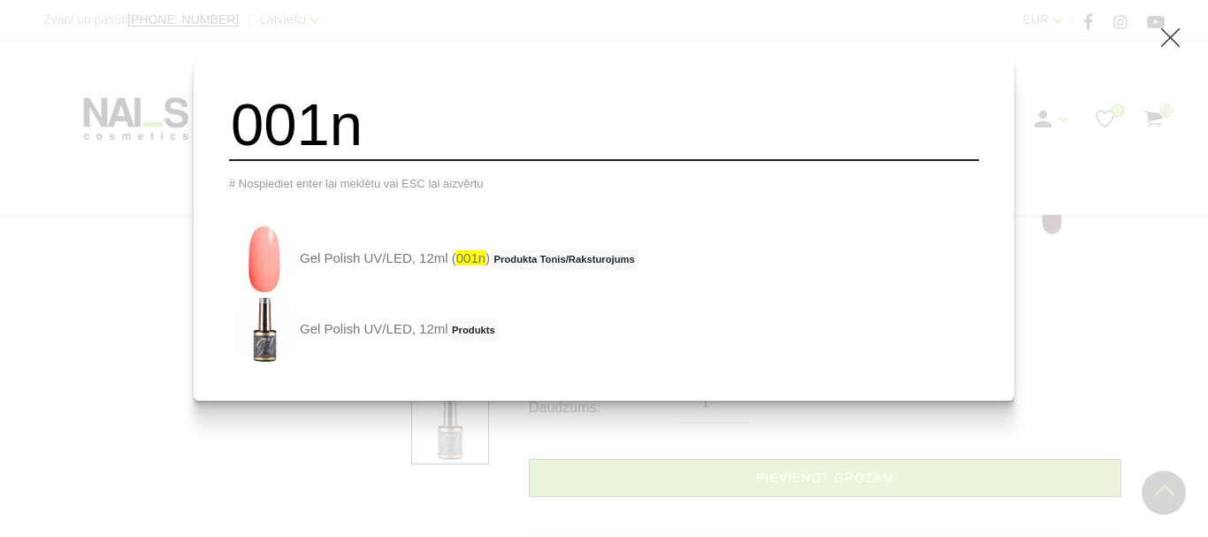
type input "001n"
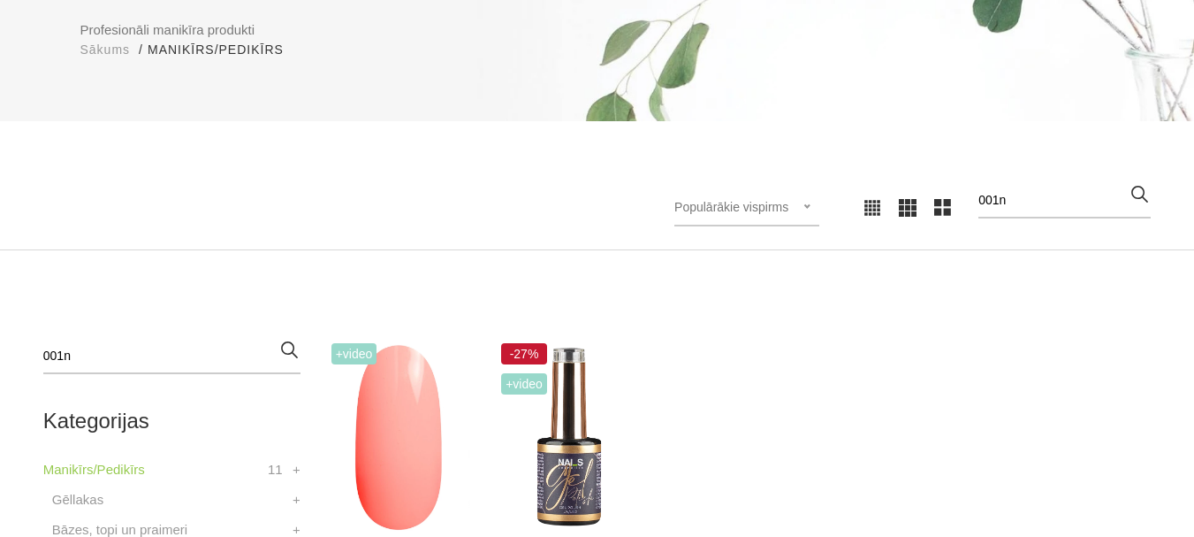
scroll to position [265, 0]
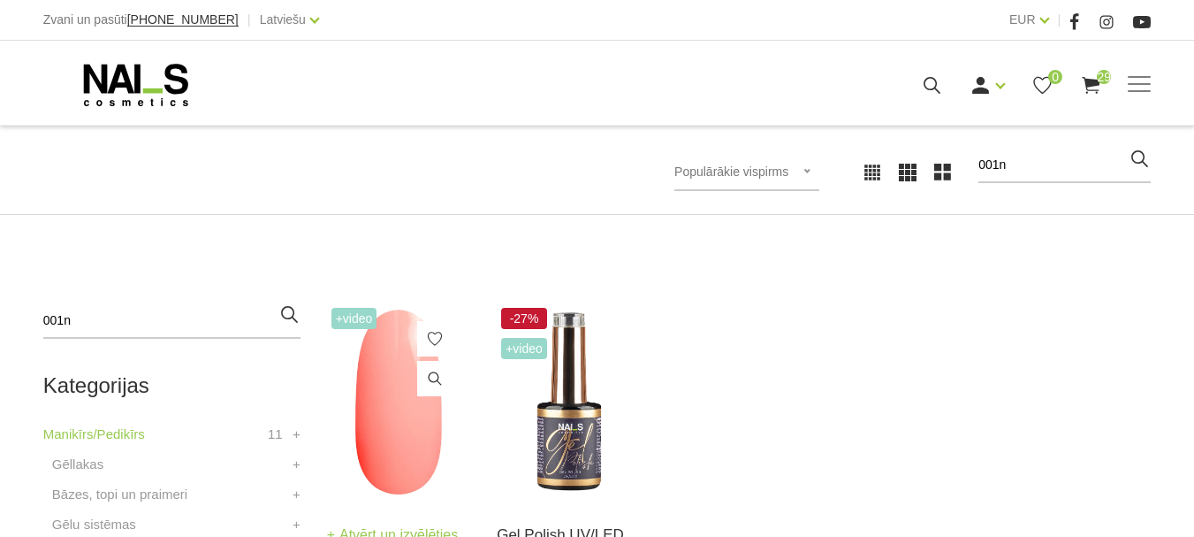
click at [423, 429] on img at bounding box center [399, 401] width 144 height 197
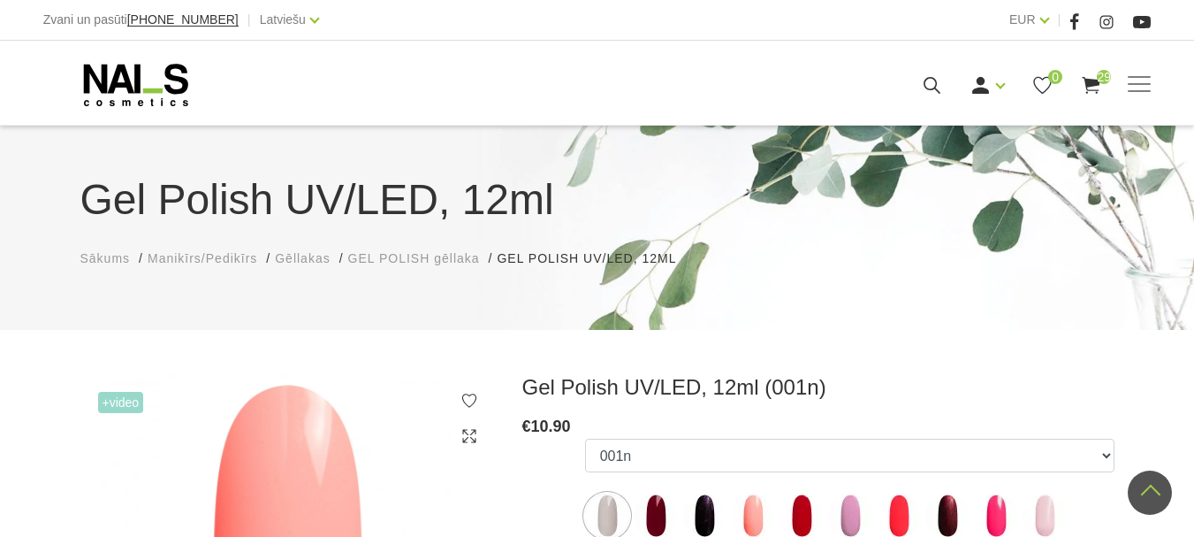
select select "3946"
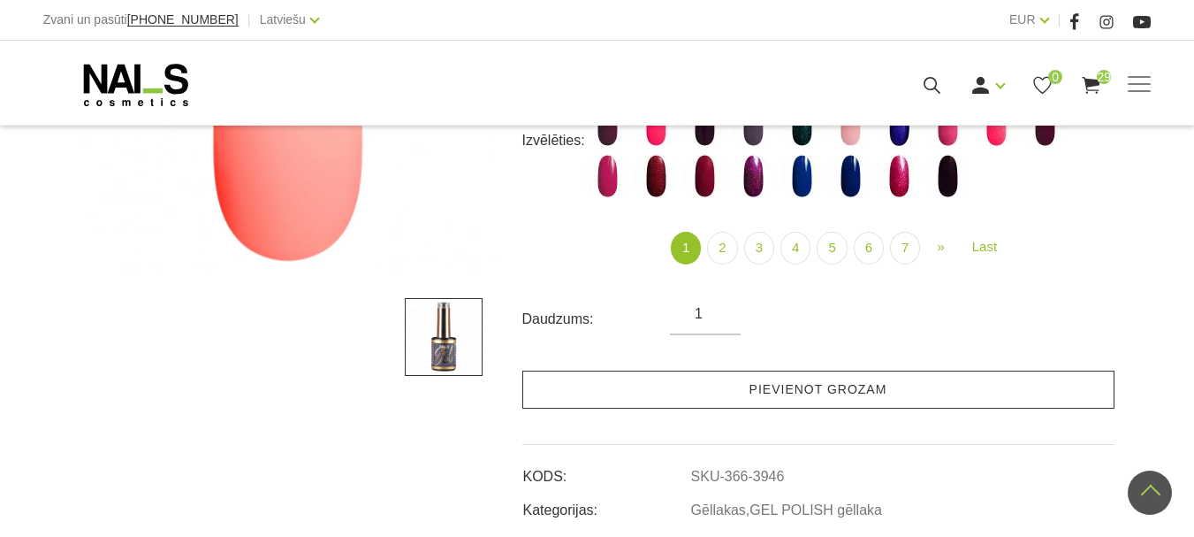
scroll to position [442, 0]
click at [766, 381] on link "Pievienot grozam" at bounding box center [818, 389] width 592 height 38
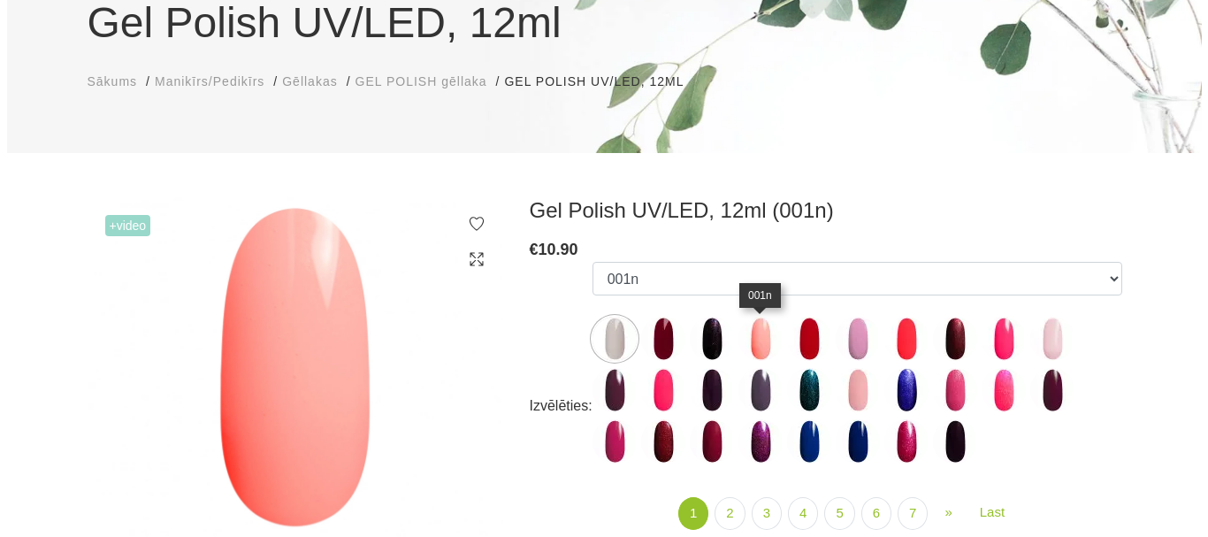
scroll to position [0, 0]
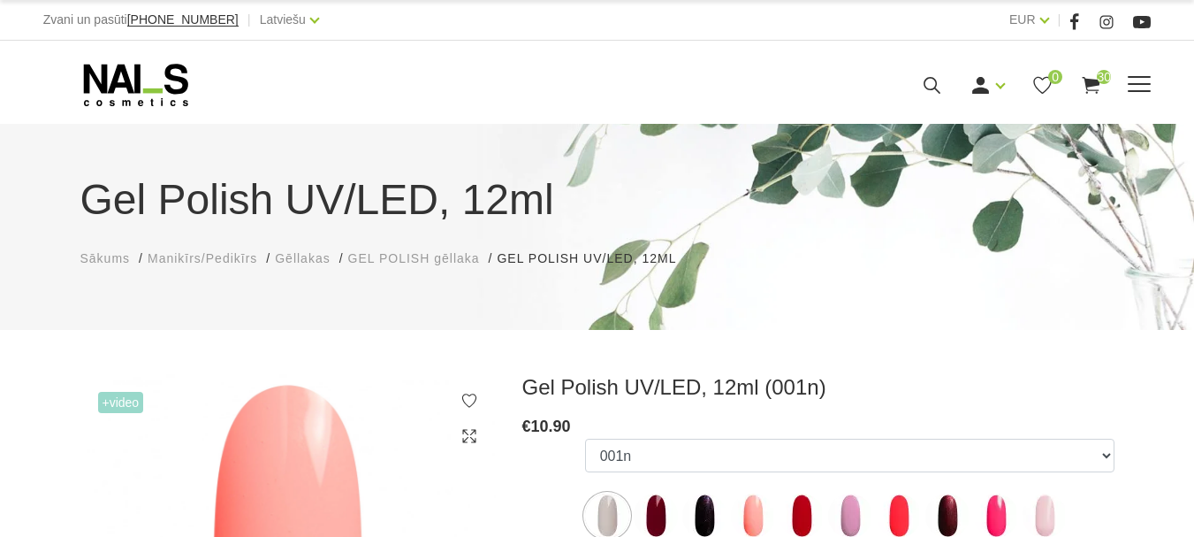
click at [941, 94] on use at bounding box center [932, 85] width 17 height 17
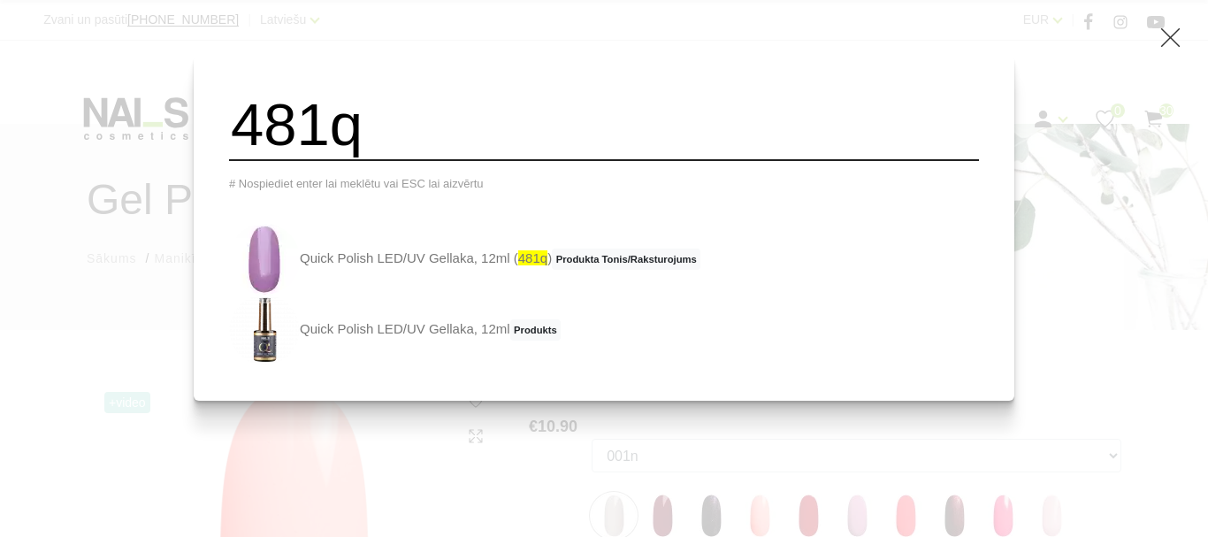
type input "481q"
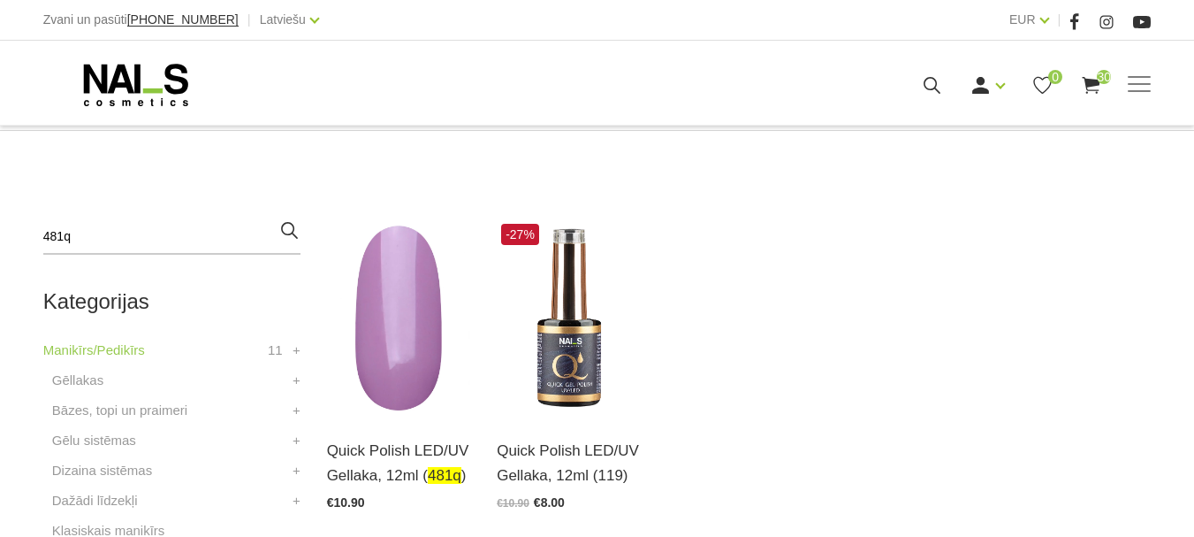
scroll to position [354, 0]
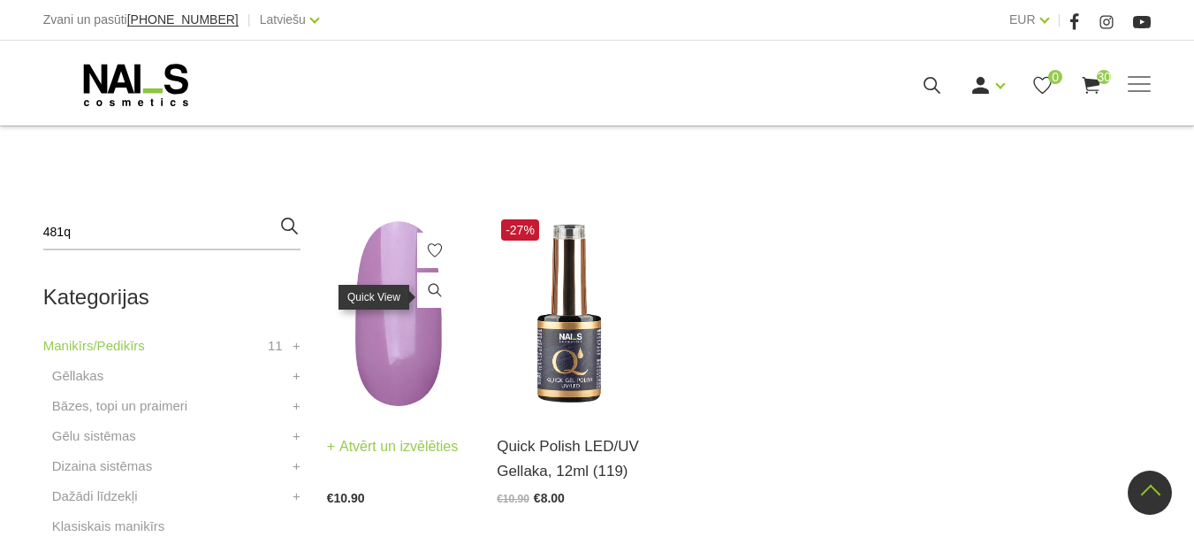
click at [430, 310] on span at bounding box center [434, 292] width 35 height 40
click at [401, 348] on img at bounding box center [399, 313] width 144 height 197
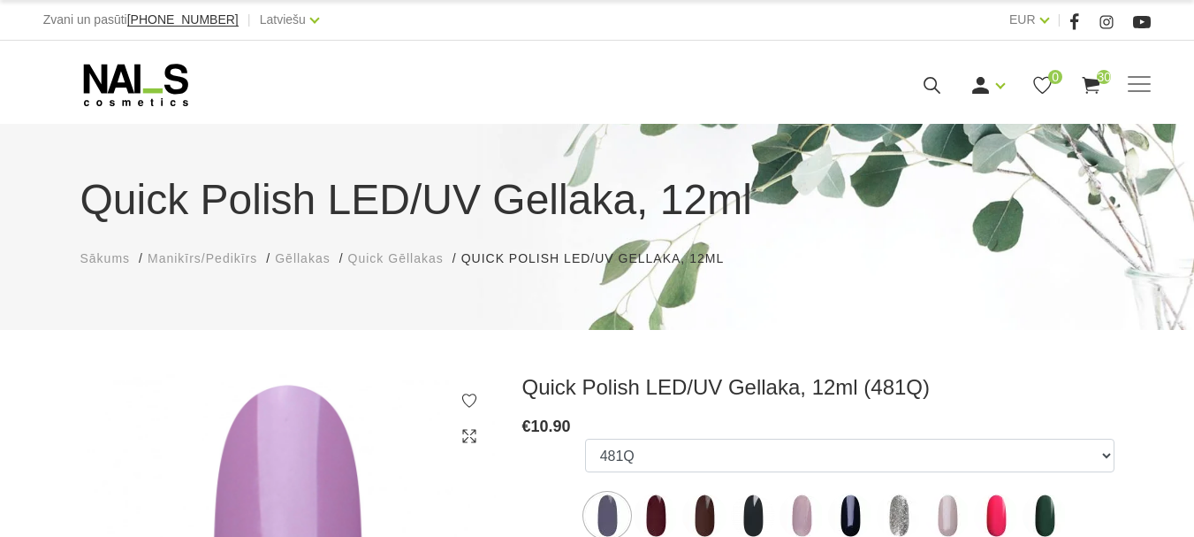
select select "4359"
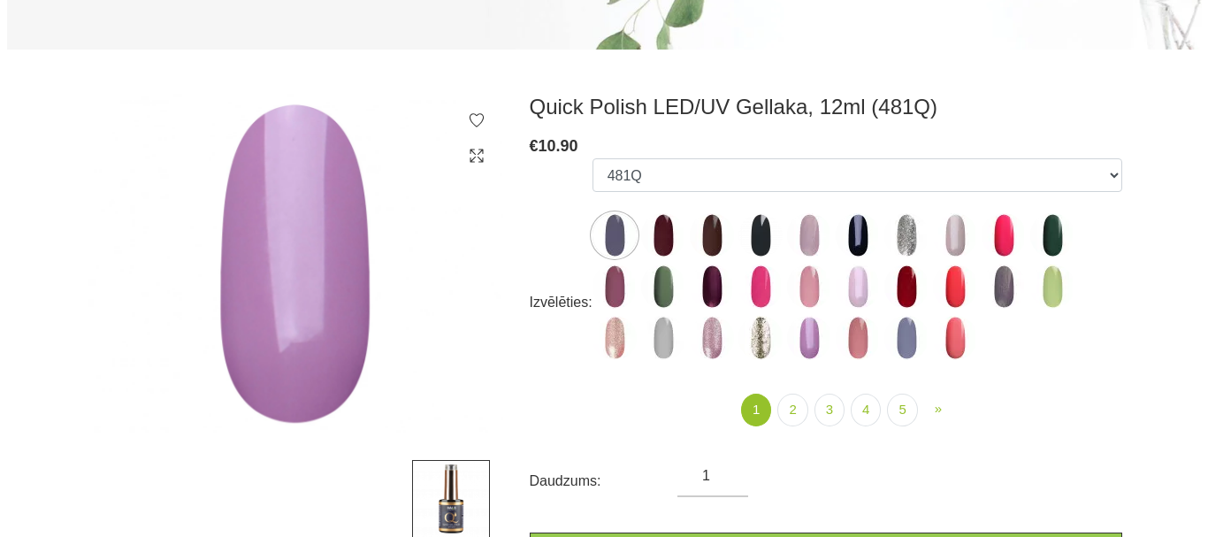
scroll to position [442, 0]
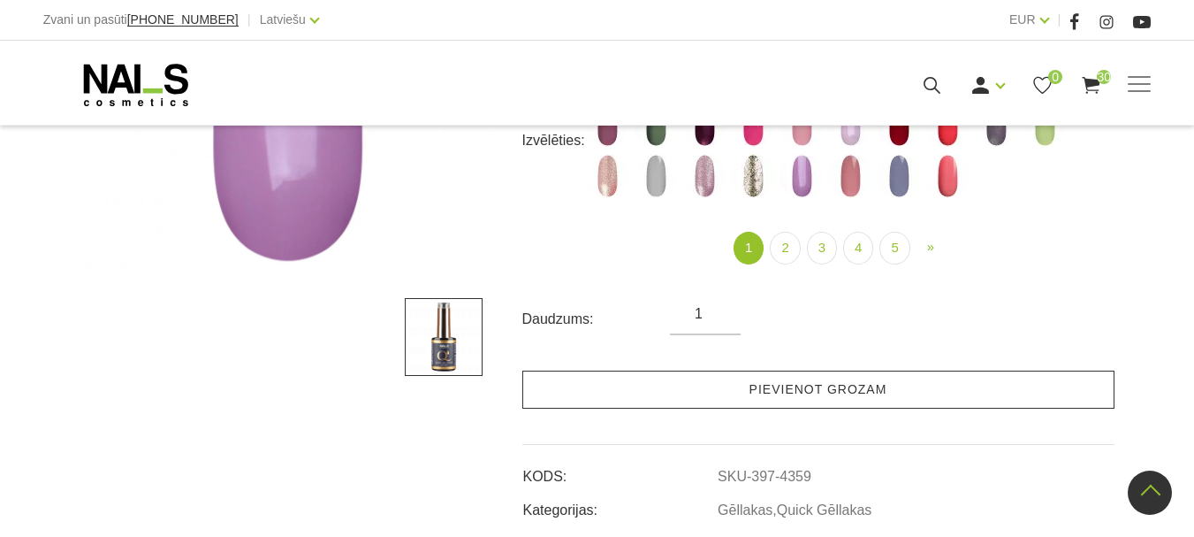
click at [768, 394] on link "Pievienot grozam" at bounding box center [818, 389] width 592 height 38
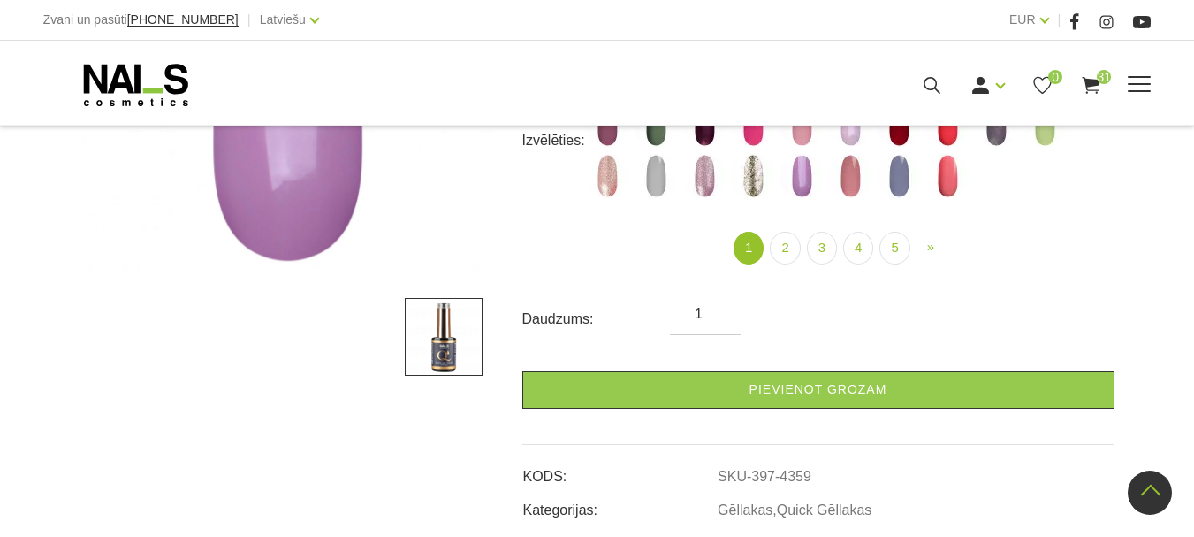
click at [1101, 94] on use at bounding box center [1092, 85] width 18 height 17
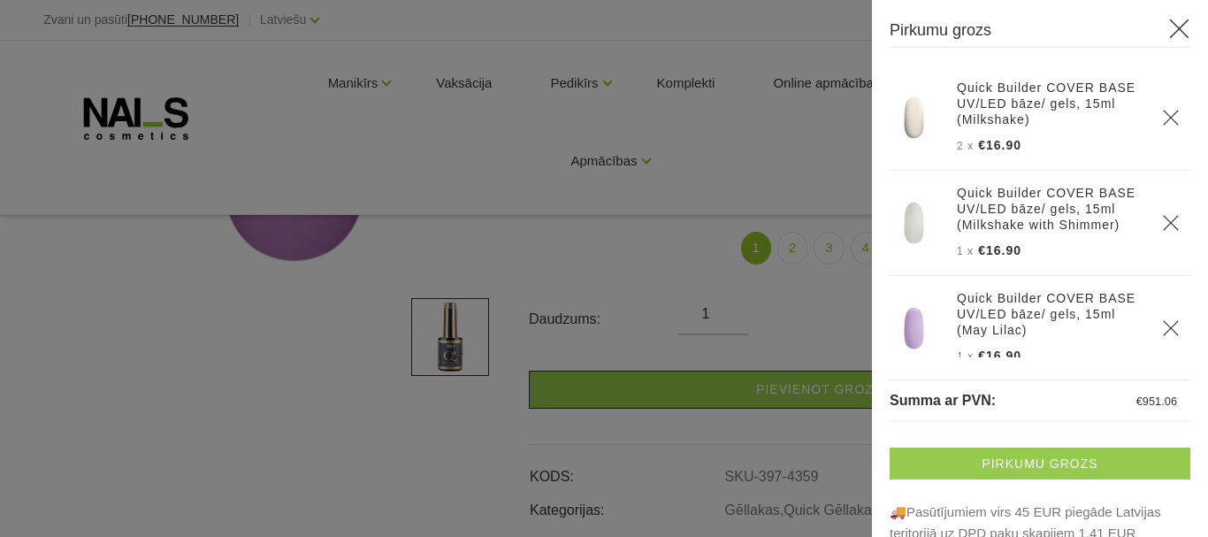
click at [1088, 461] on link "Pirkumu grozs" at bounding box center [1039, 463] width 301 height 32
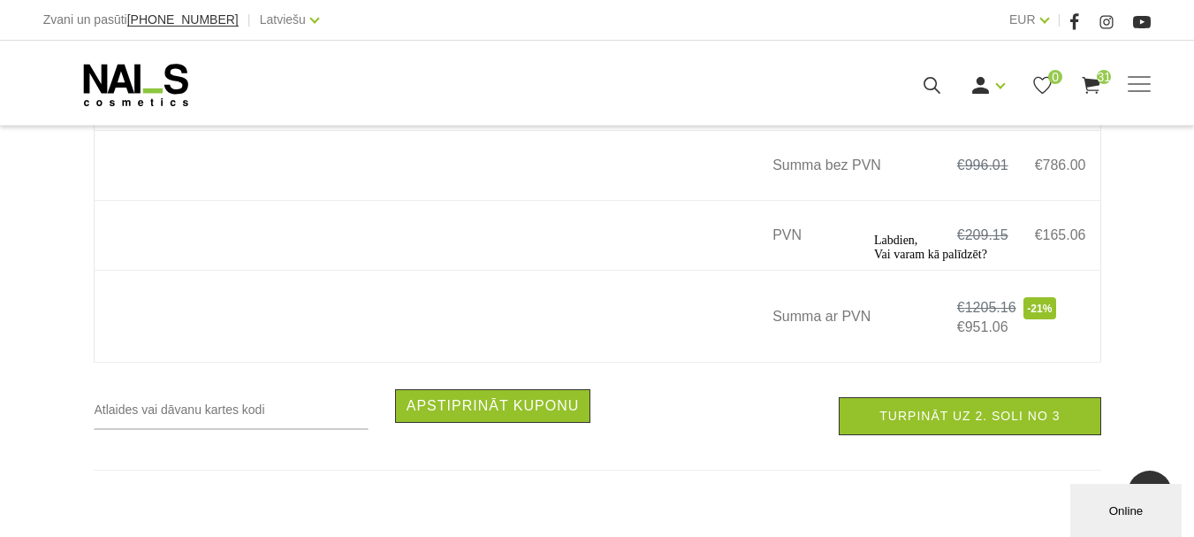
scroll to position [6542, 0]
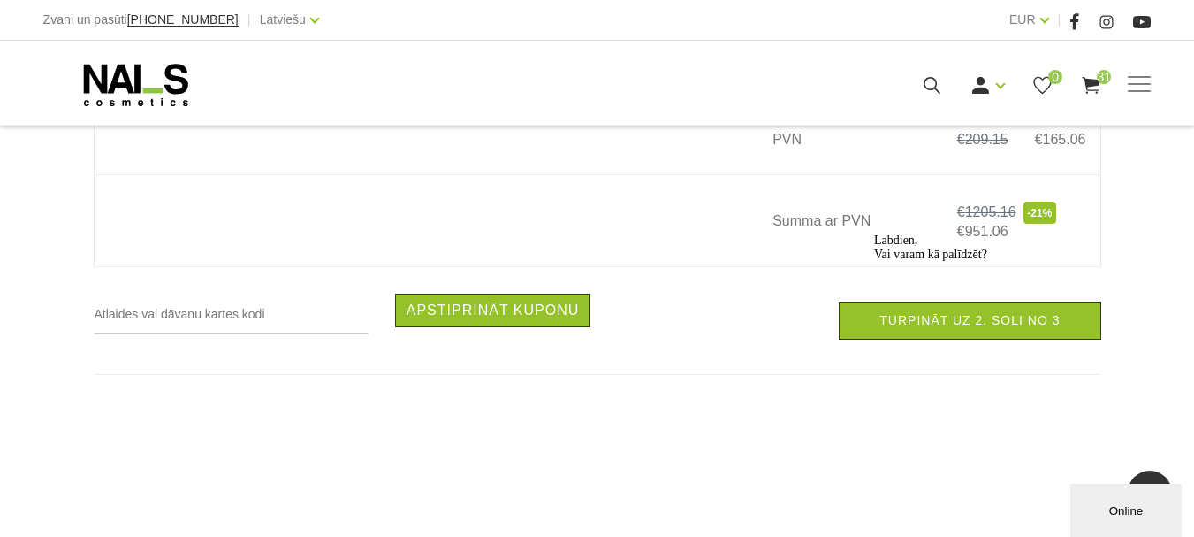
click at [946, 262] on div "Labdien, Vai varam kā palīdzēt?" at bounding box center [1033, 247] width 318 height 28
click at [952, 262] on div "Labdien, Vai varam kā palīdzēt?" at bounding box center [1033, 247] width 318 height 28
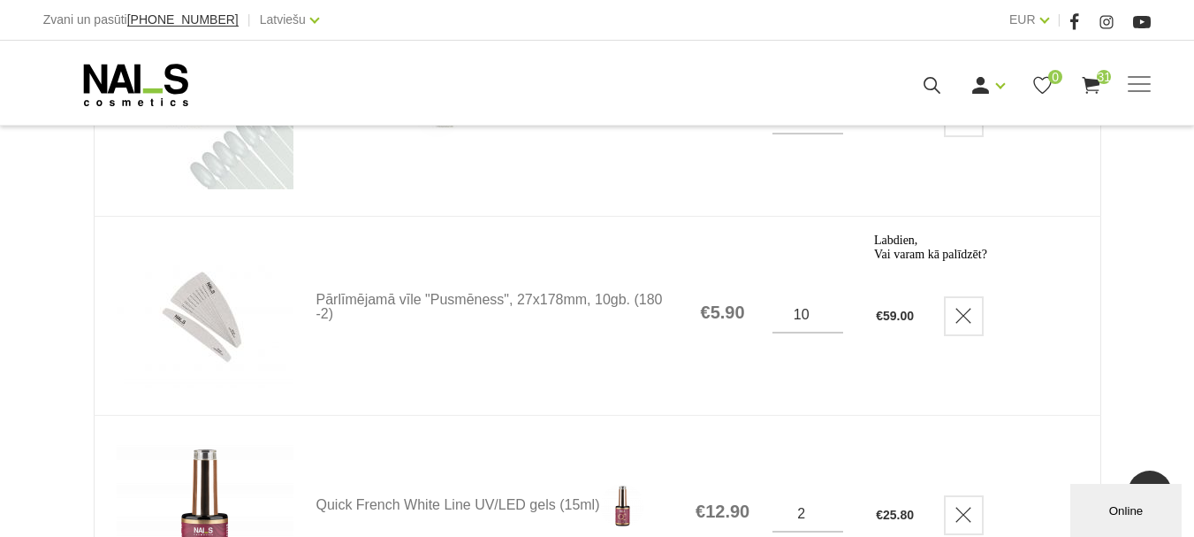
scroll to position [4509, 0]
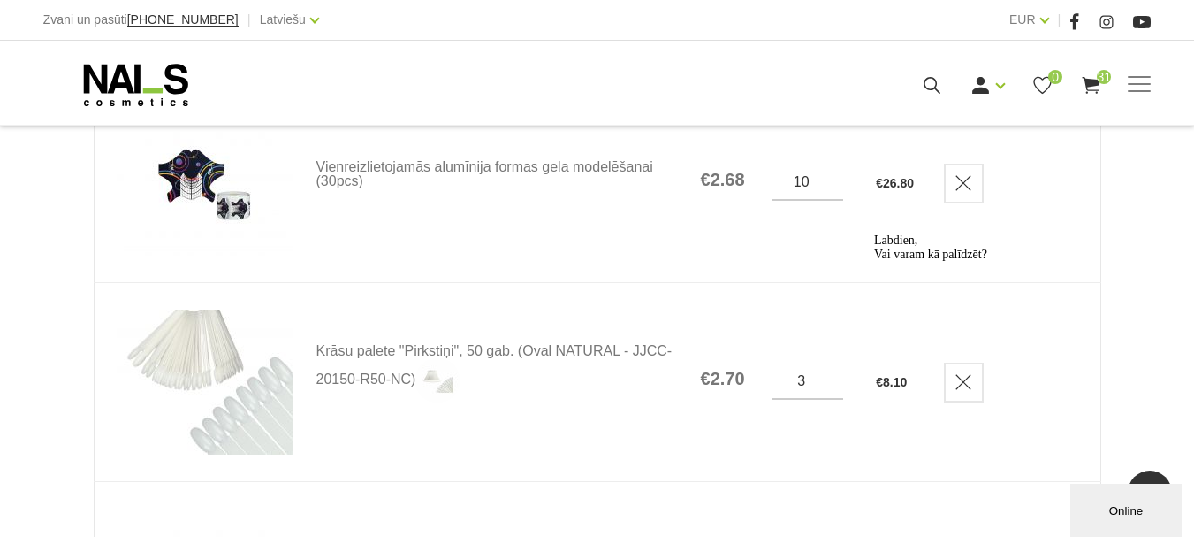
click at [874, 233] on icon "Logrīka uzmanības tvērējs" at bounding box center [874, 233] width 0 height 0
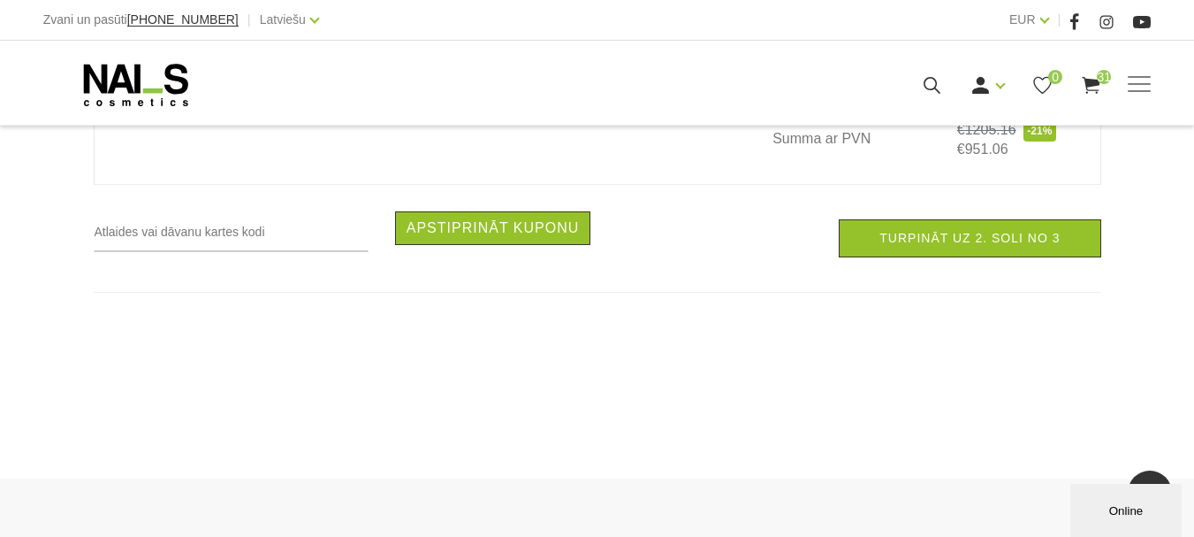
scroll to position [6630, 0]
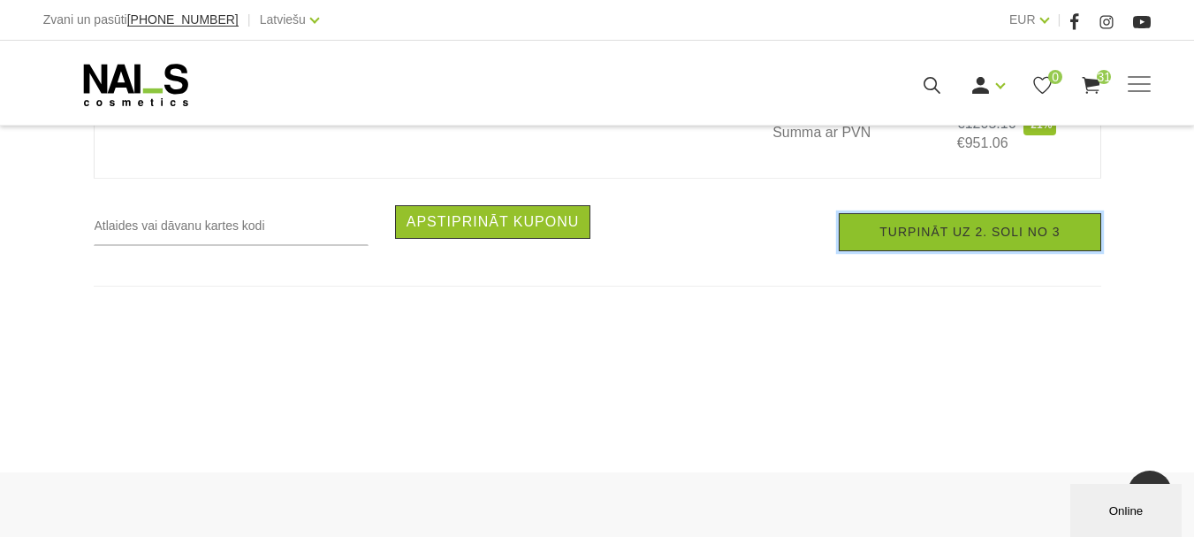
click at [896, 245] on link "Turpināt uz 2. soli no 3" at bounding box center [970, 232] width 262 height 38
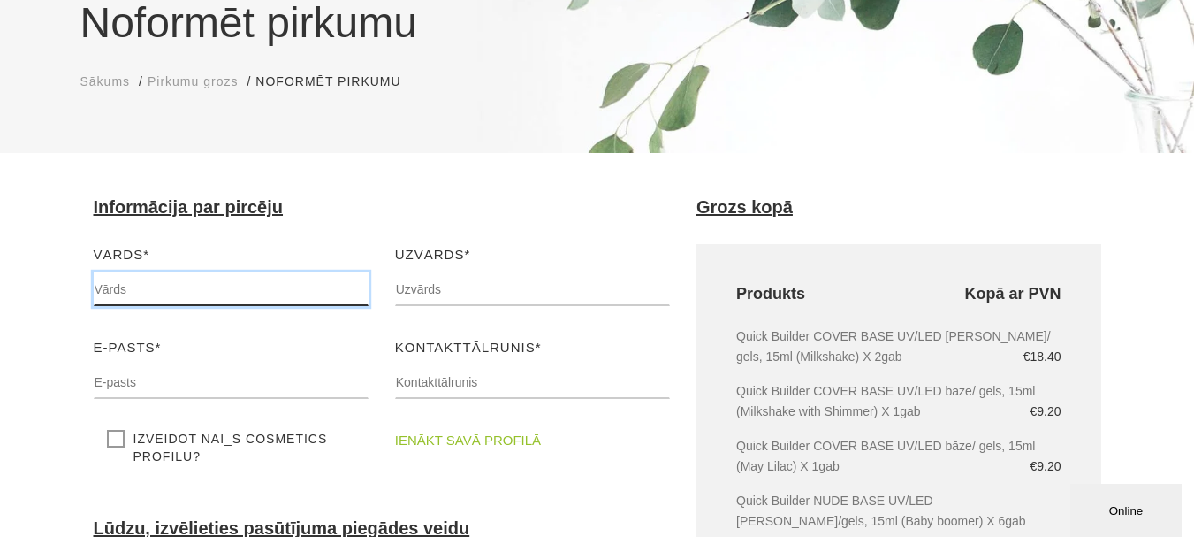
click at [222, 295] on input "text" at bounding box center [231, 289] width 275 height 34
type input "Kristīne"
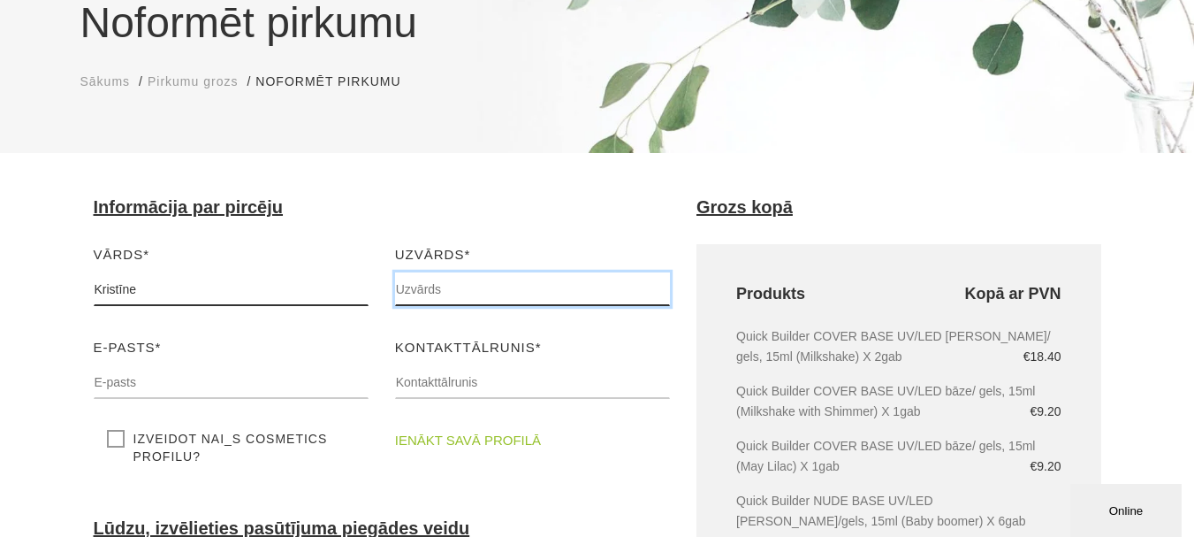
type input "Šņoriņa"
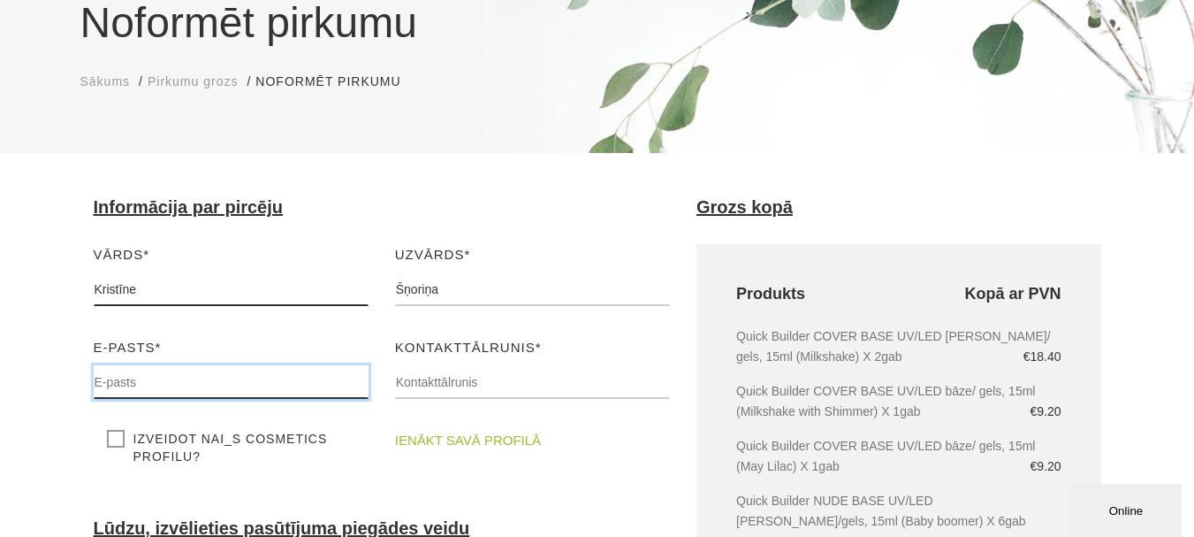
type input "[PERSON_NAME][EMAIL_ADDRESS][PERSON_NAME][DOMAIN_NAME]"
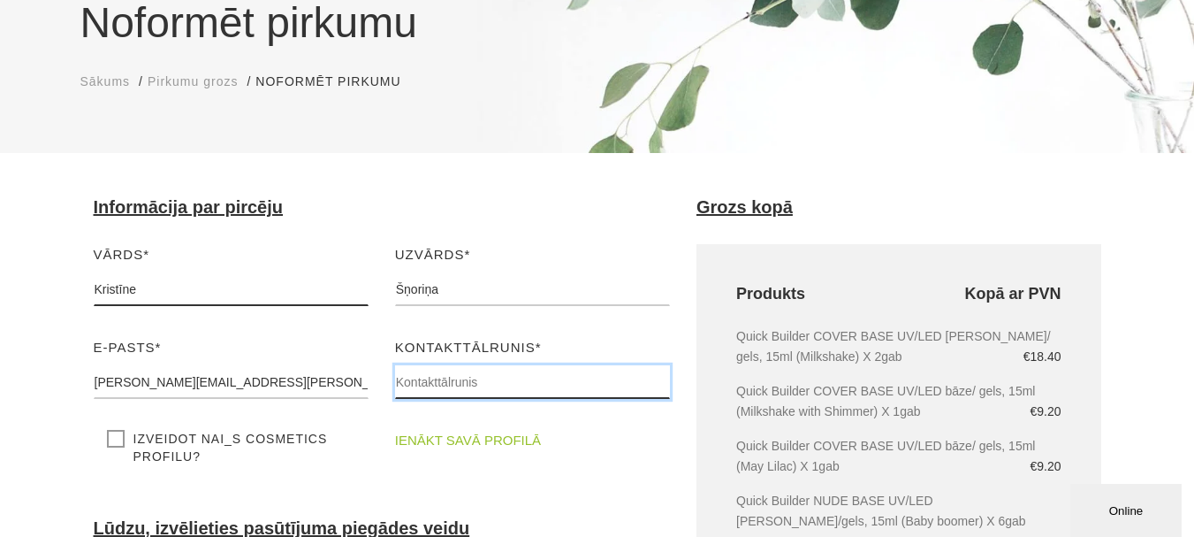
type input "22009505"
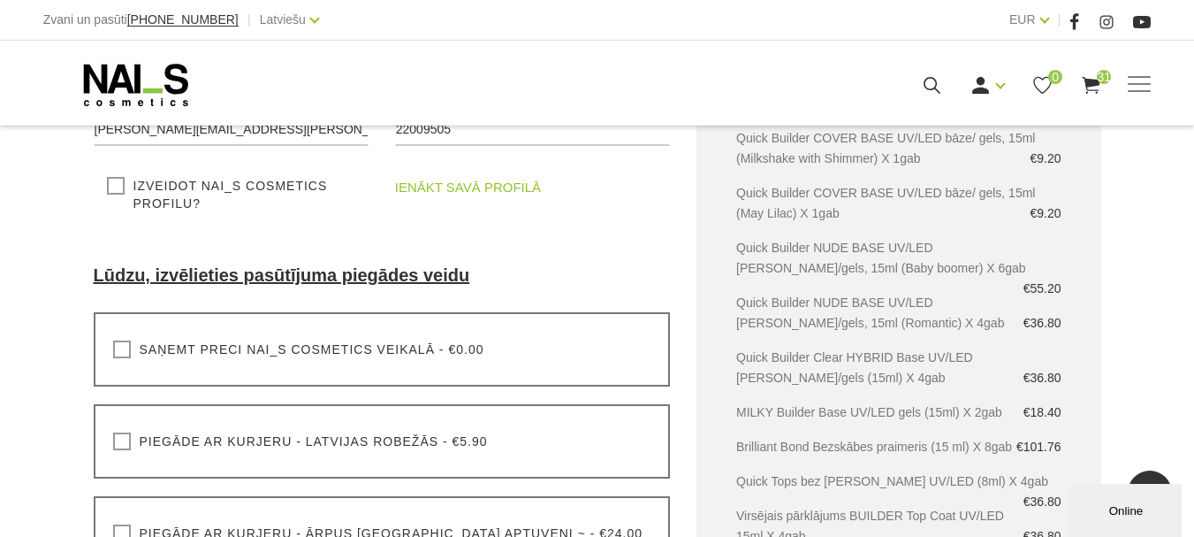
scroll to position [530, 0]
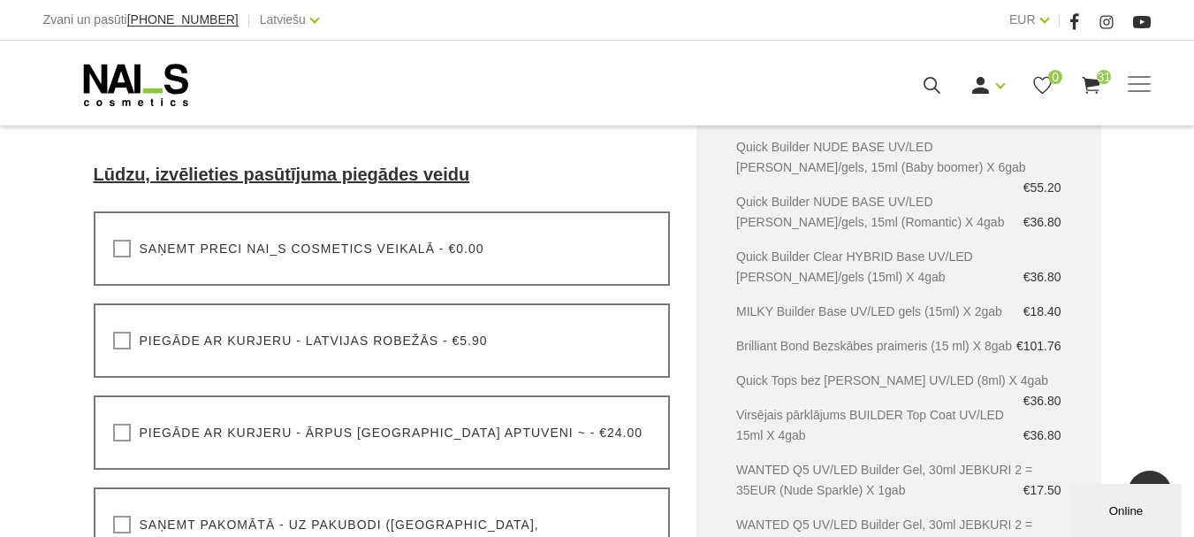
click at [121, 337] on label "Piegāde ar kurjeru - Latvijas robežās - €5.90" at bounding box center [300, 341] width 375 height 18
click at [0, 0] on input "Piegāde ar kurjeru - Latvijas robežās - €5.90" at bounding box center [0, 0] width 0 height 0
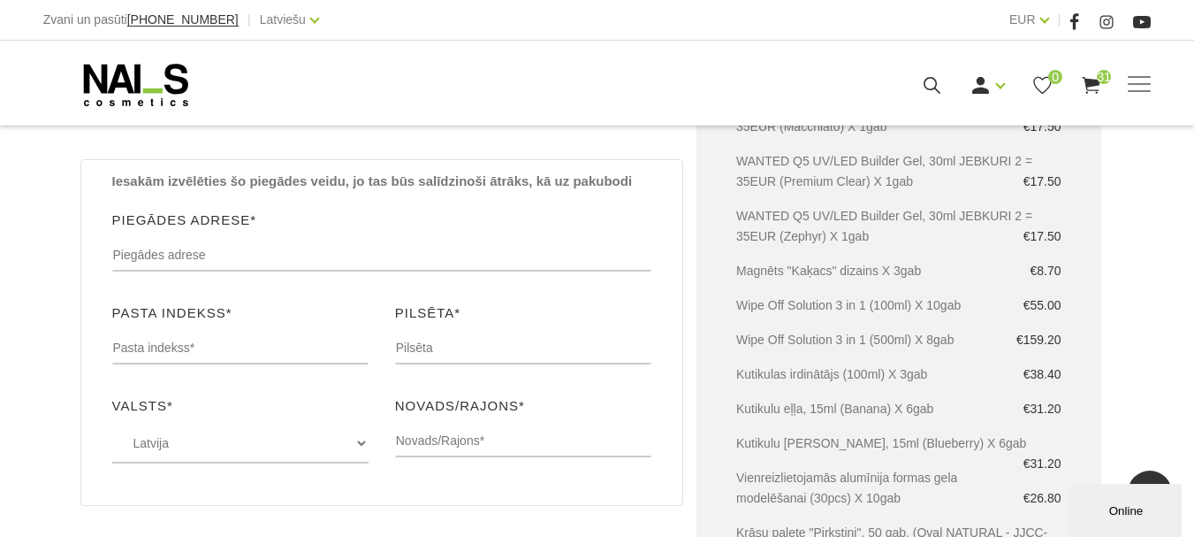
scroll to position [972, 0]
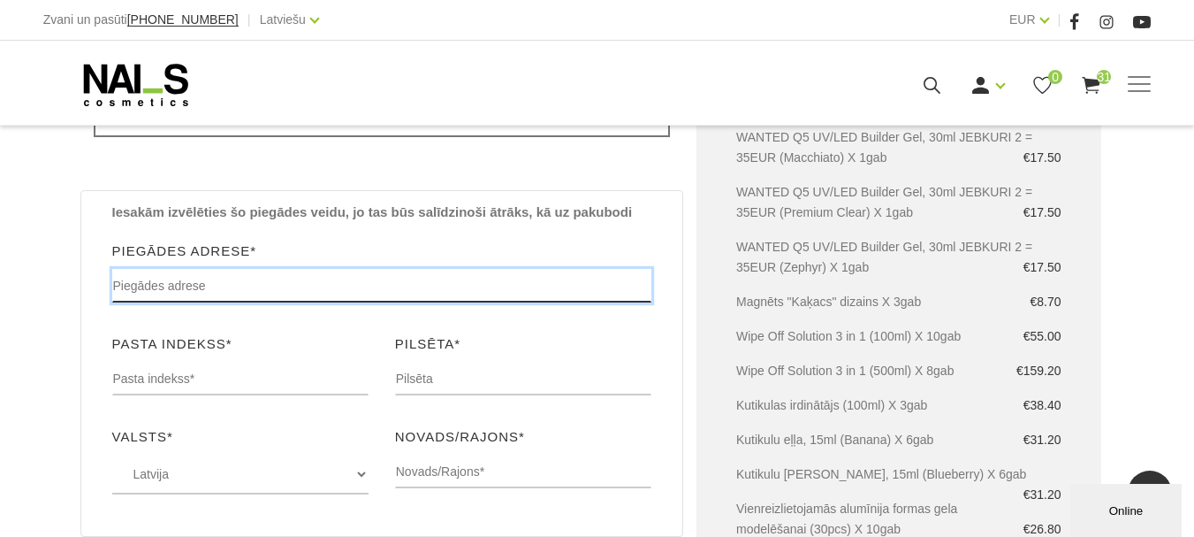
click at [146, 270] on input "text" at bounding box center [382, 286] width 540 height 34
type input "Talsi, [STREET_ADDRESS], [GEOGRAPHIC_DATA][PERSON_NAME]"
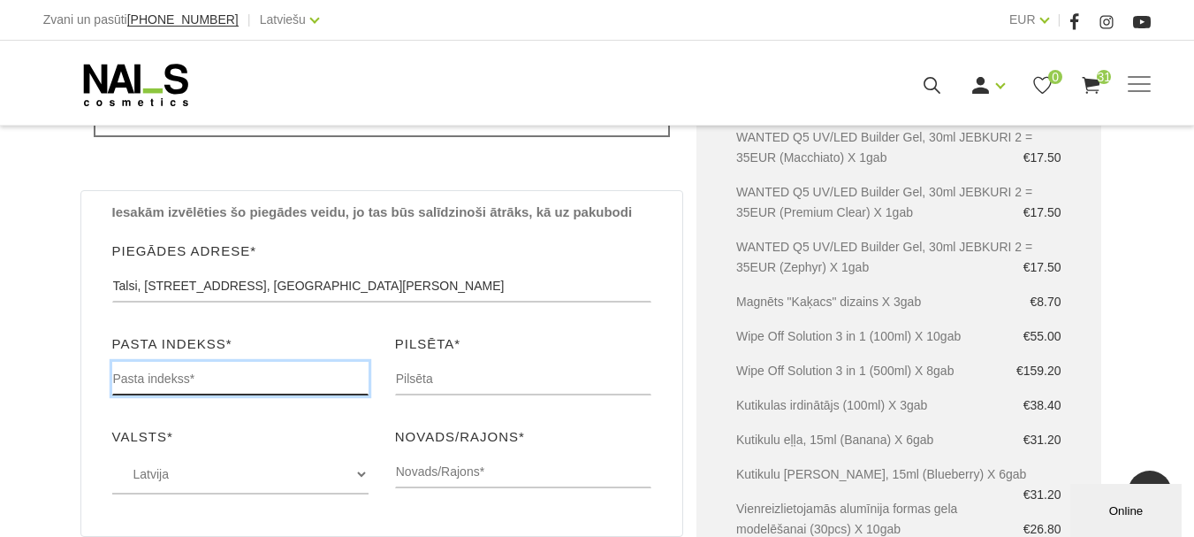
type input "LV-3201"
type input "Talsi"
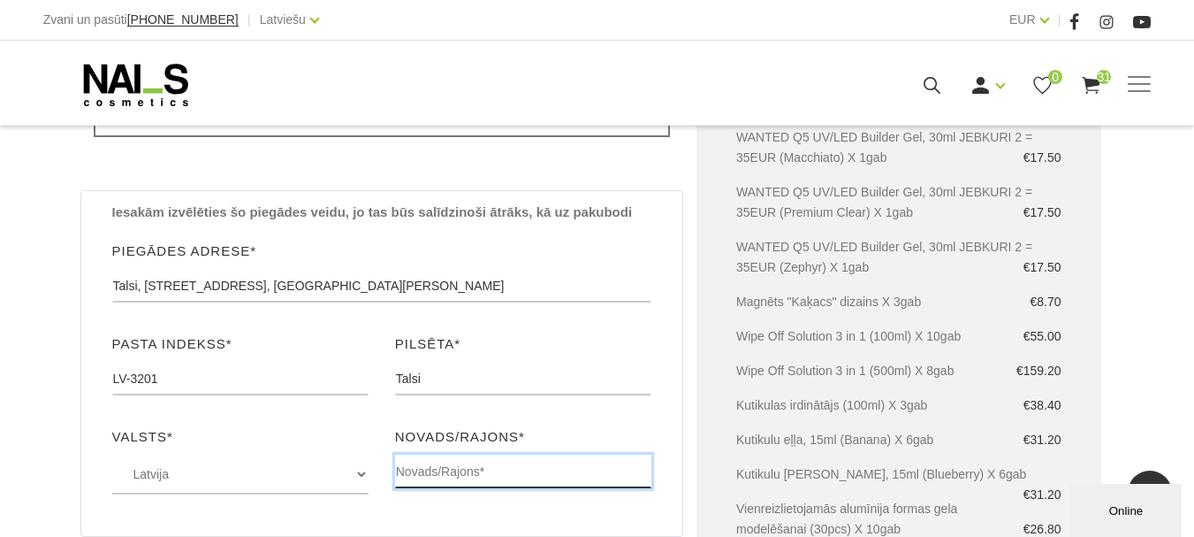
type input "[GEOGRAPHIC_DATA]"
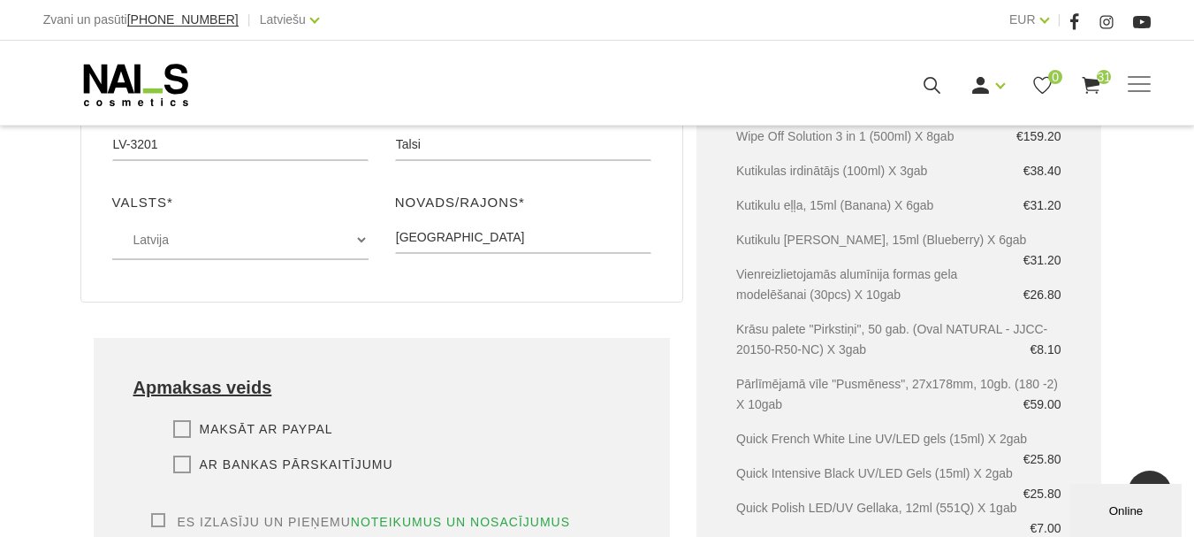
scroll to position [1238, 0]
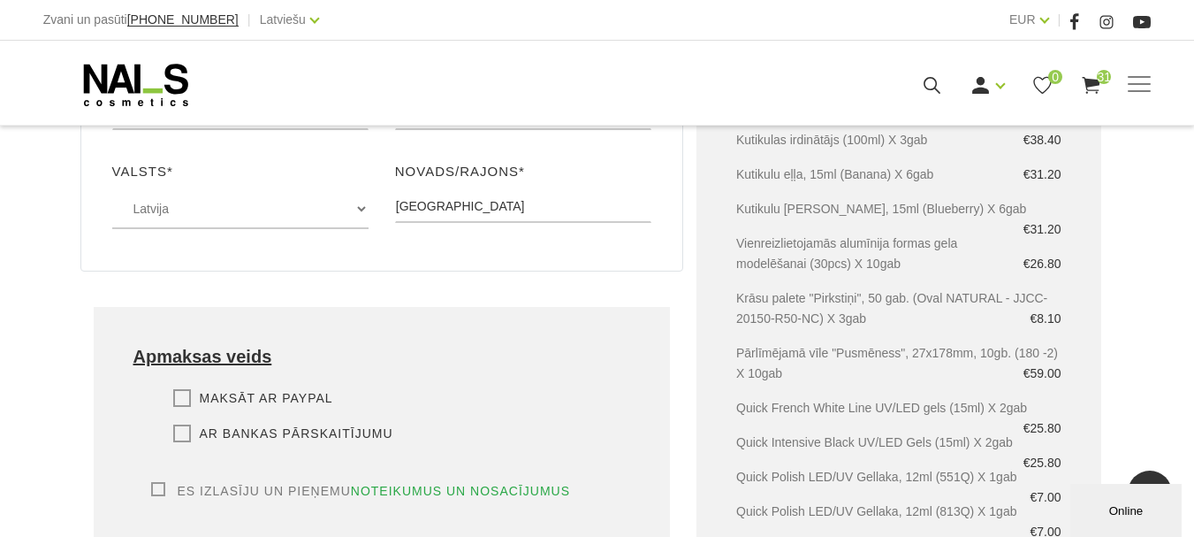
click at [186, 424] on label "Ar bankas pārskaitījumu" at bounding box center [283, 433] width 220 height 18
click at [0, 0] on input "Ar bankas pārskaitījumu" at bounding box center [0, 0] width 0 height 0
click at [160, 482] on label "Es izlasīju un pieņemu noteikumus un nosacījumus" at bounding box center [361, 491] width 420 height 18
click at [0, 0] on input "Es izlasīju un pieņemu noteikumus un nosacījumus" at bounding box center [0, 0] width 0 height 0
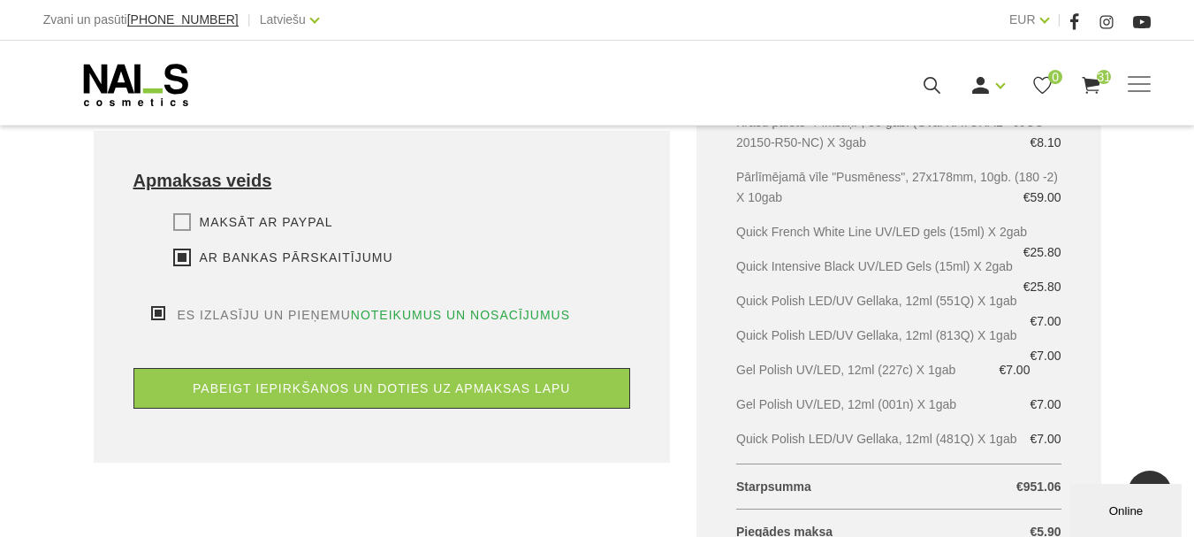
scroll to position [1414, 0]
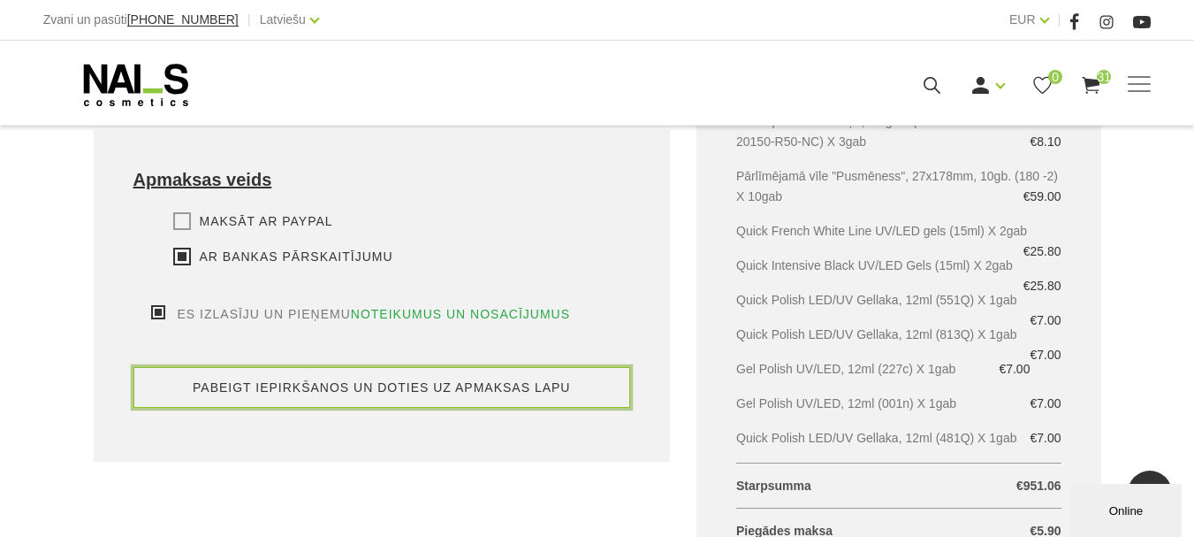
click at [371, 375] on button "pabeigt iepirkšanos un doties uz apmaksas lapu" at bounding box center [382, 387] width 498 height 41
